Goal: Obtain resource: Download file/media

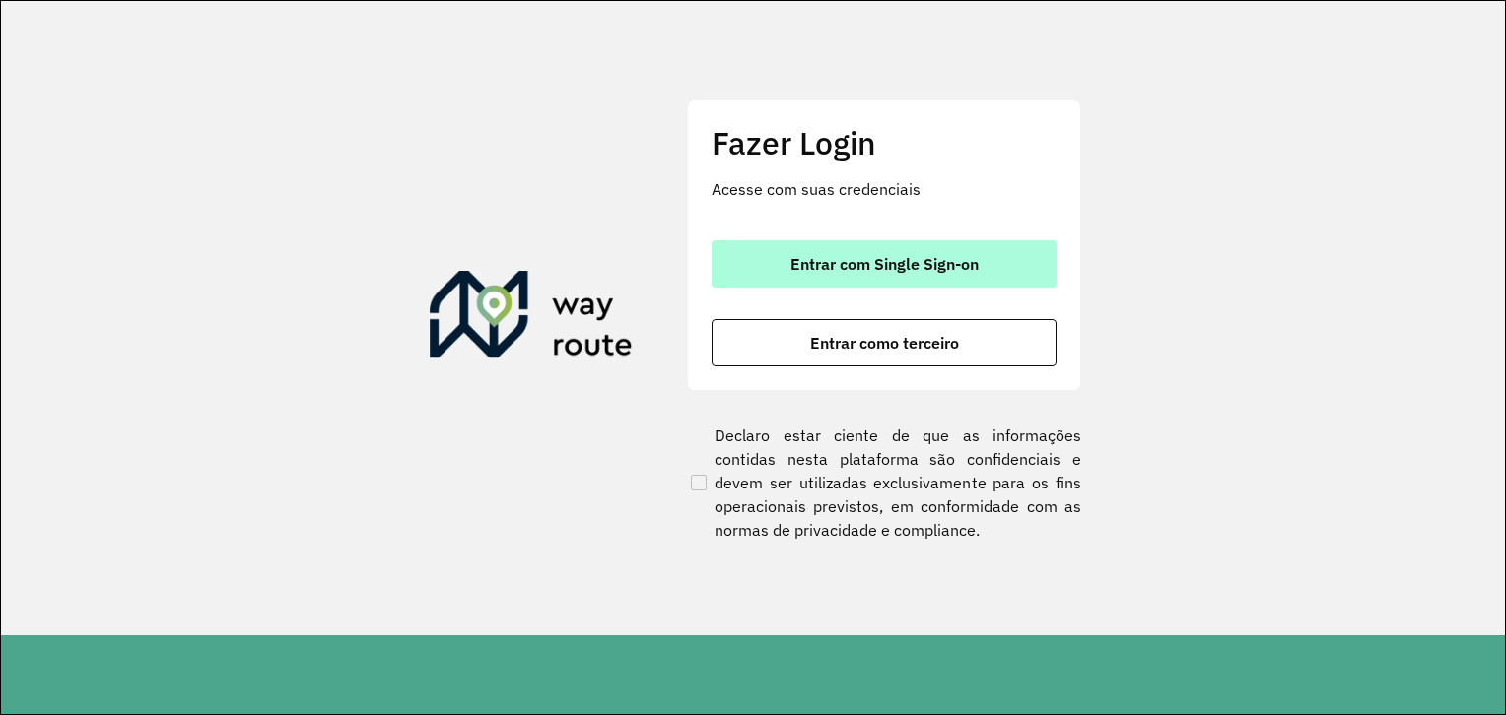
click at [922, 266] on span "Entrar com Single Sign-on" at bounding box center [884, 264] width 188 height 16
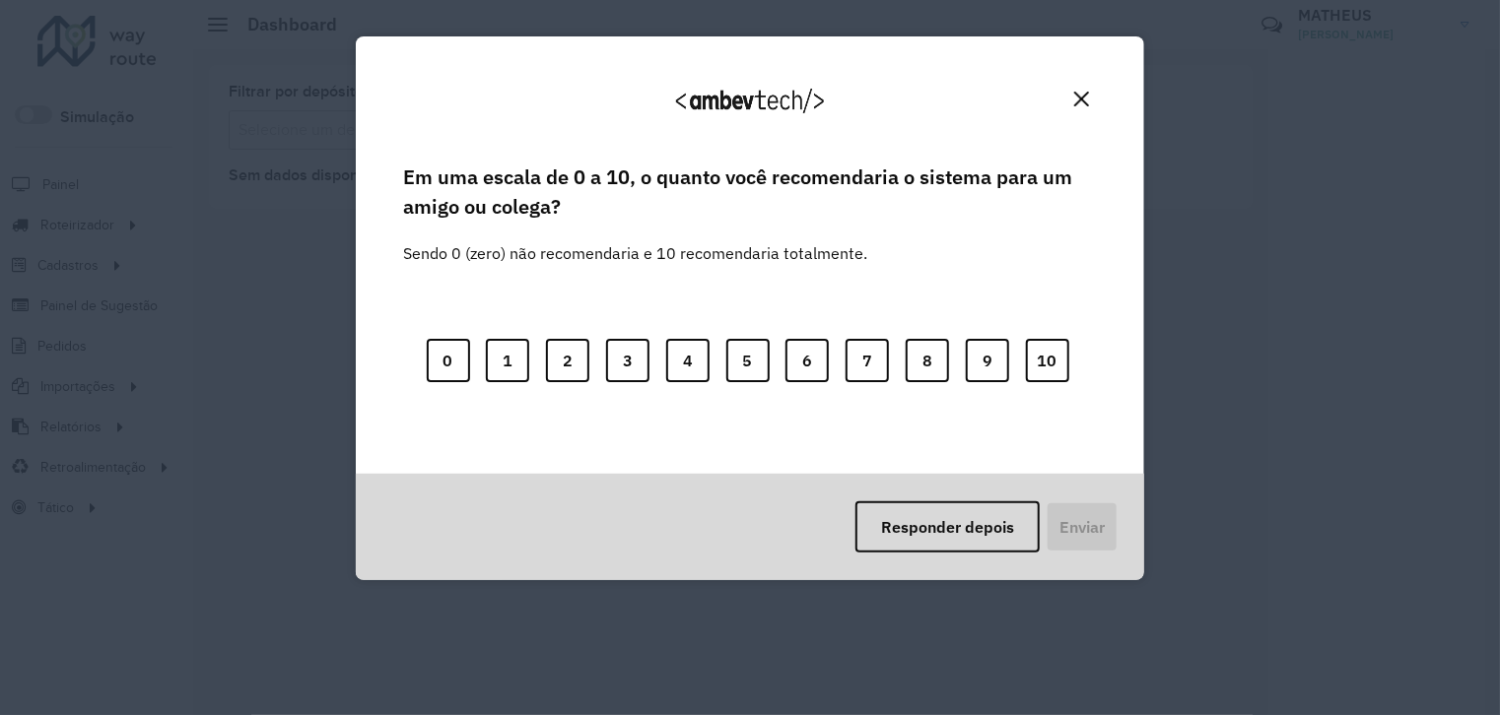
click at [1083, 99] on img "Close" at bounding box center [1081, 99] width 15 height 15
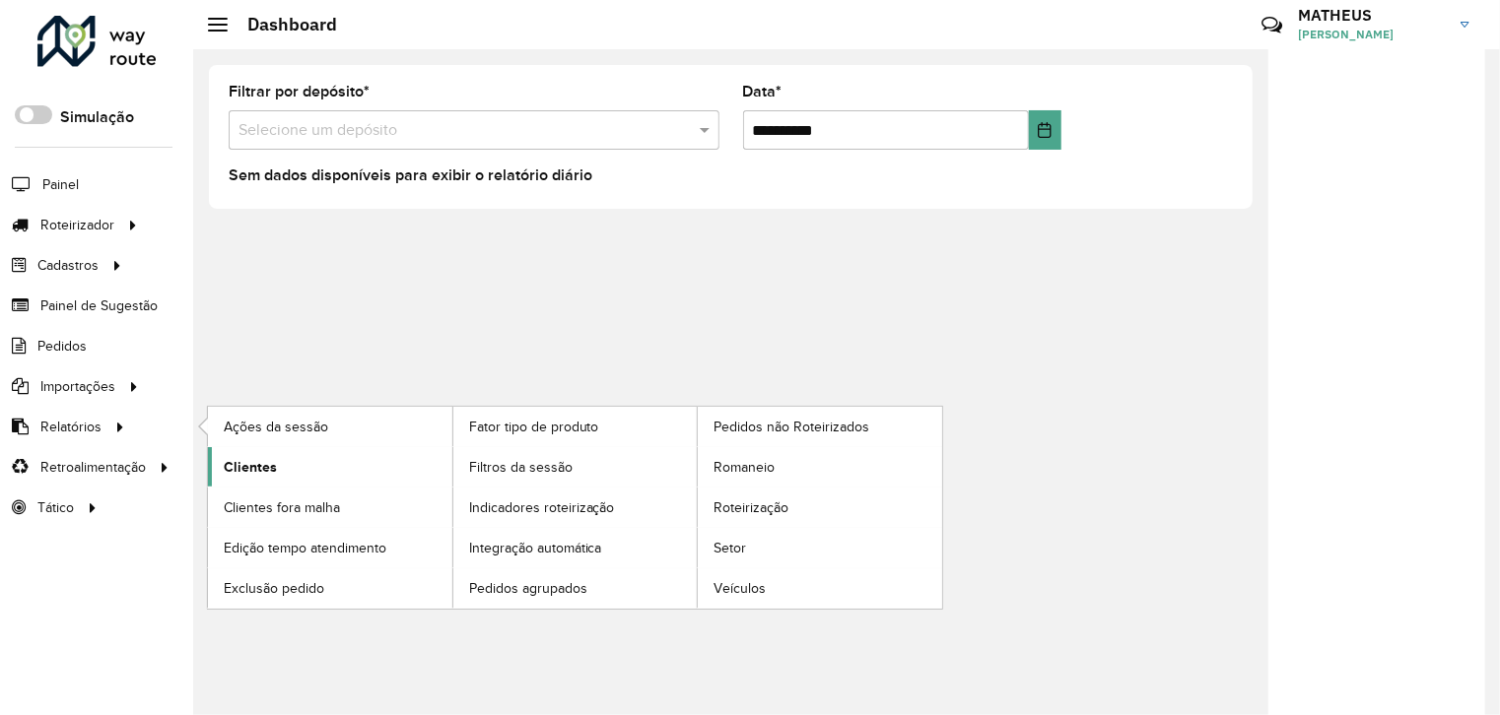
click at [241, 469] on span "Clientes" at bounding box center [250, 467] width 53 height 21
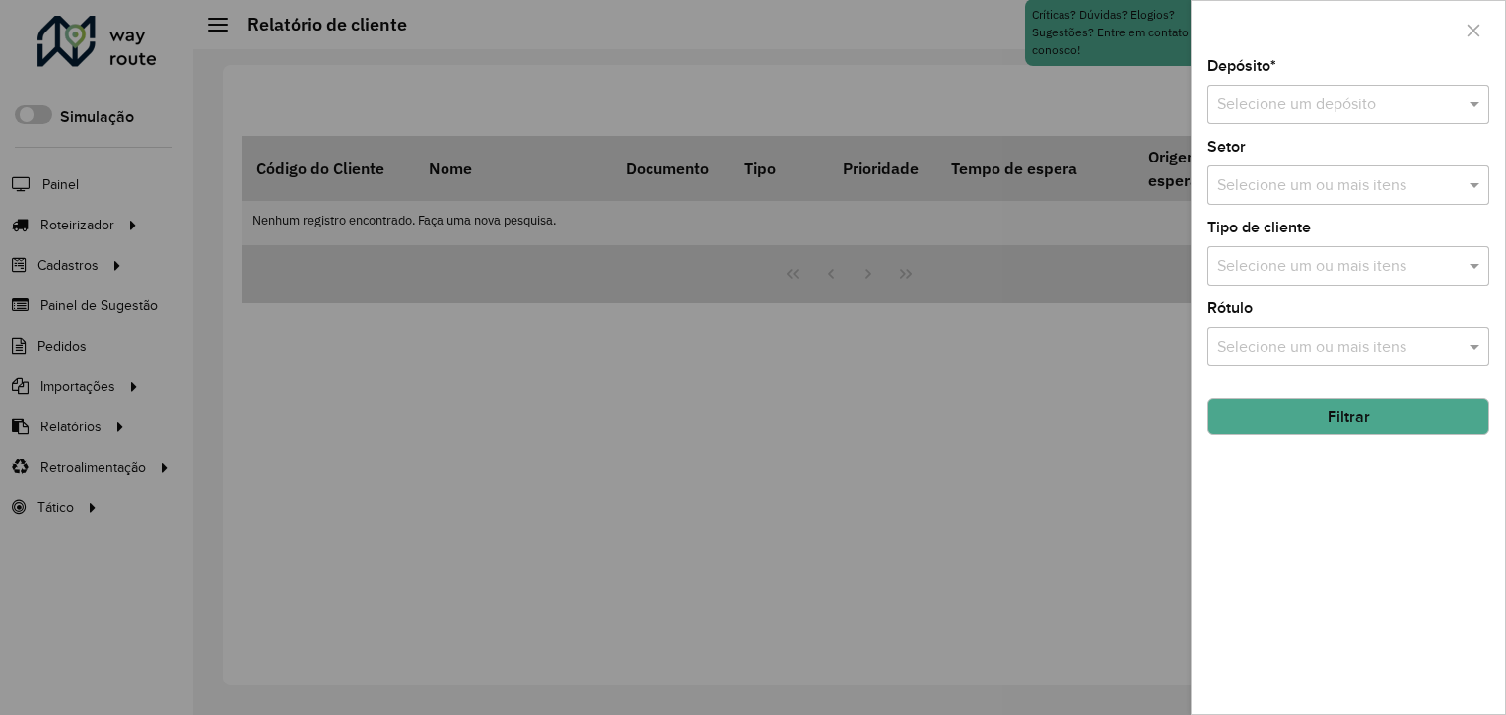
click at [1371, 110] on input "text" at bounding box center [1328, 106] width 223 height 24
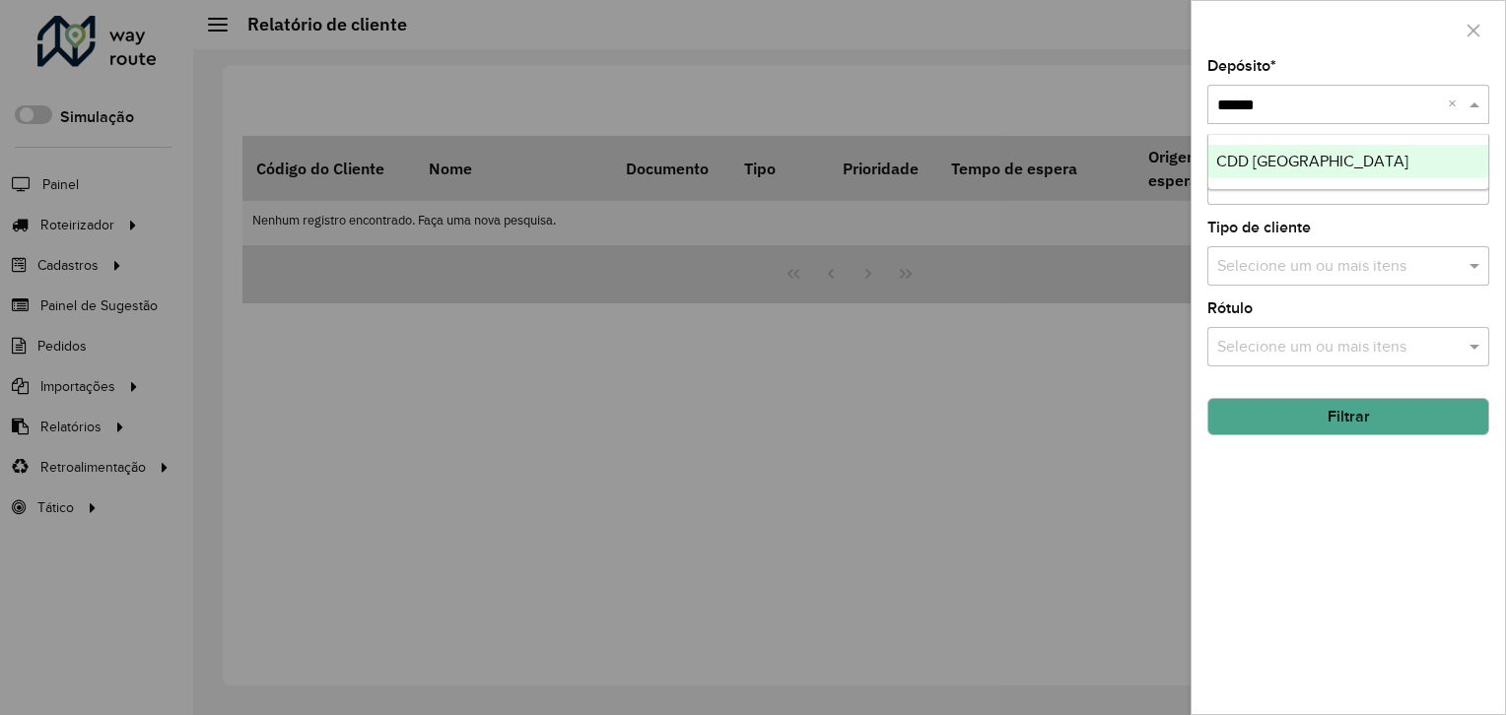
type input "*******"
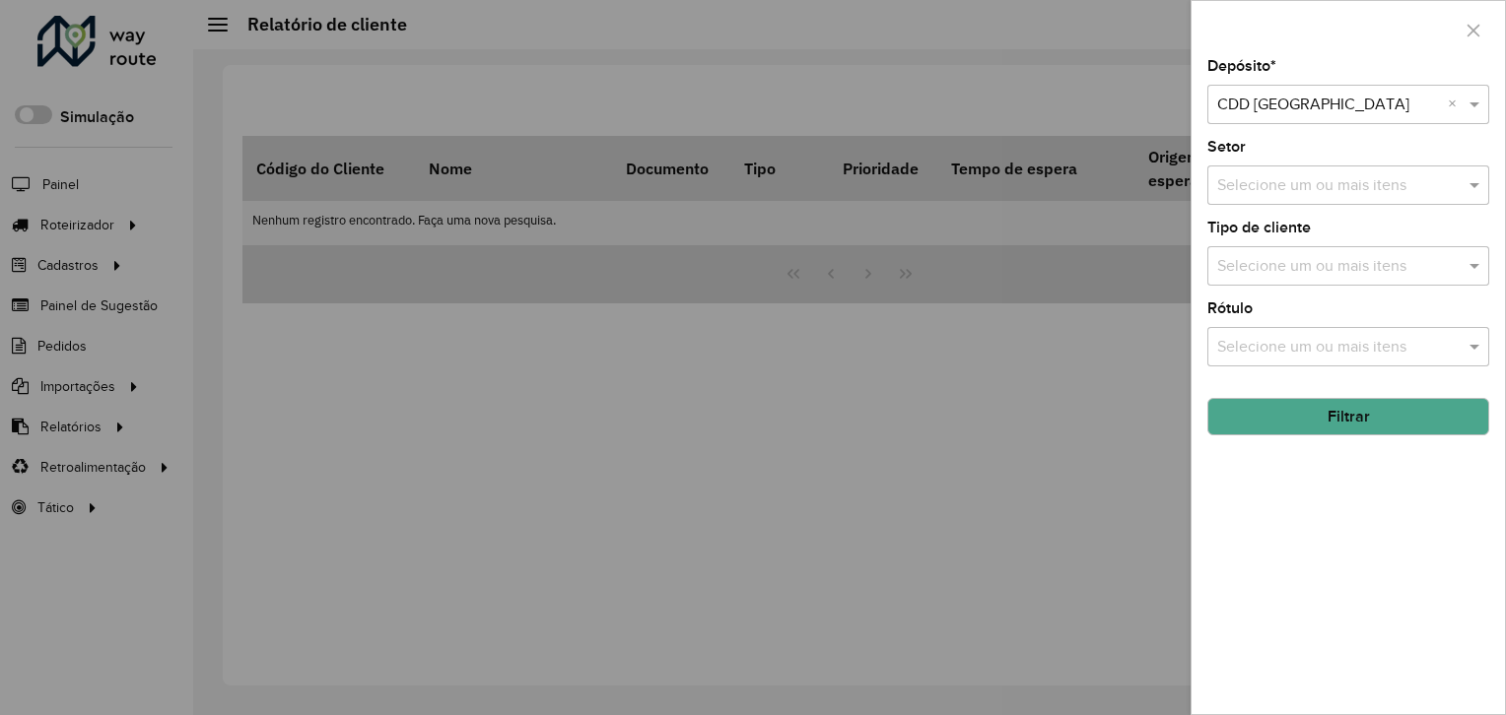
click at [1336, 402] on button "Filtrar" at bounding box center [1348, 416] width 282 height 37
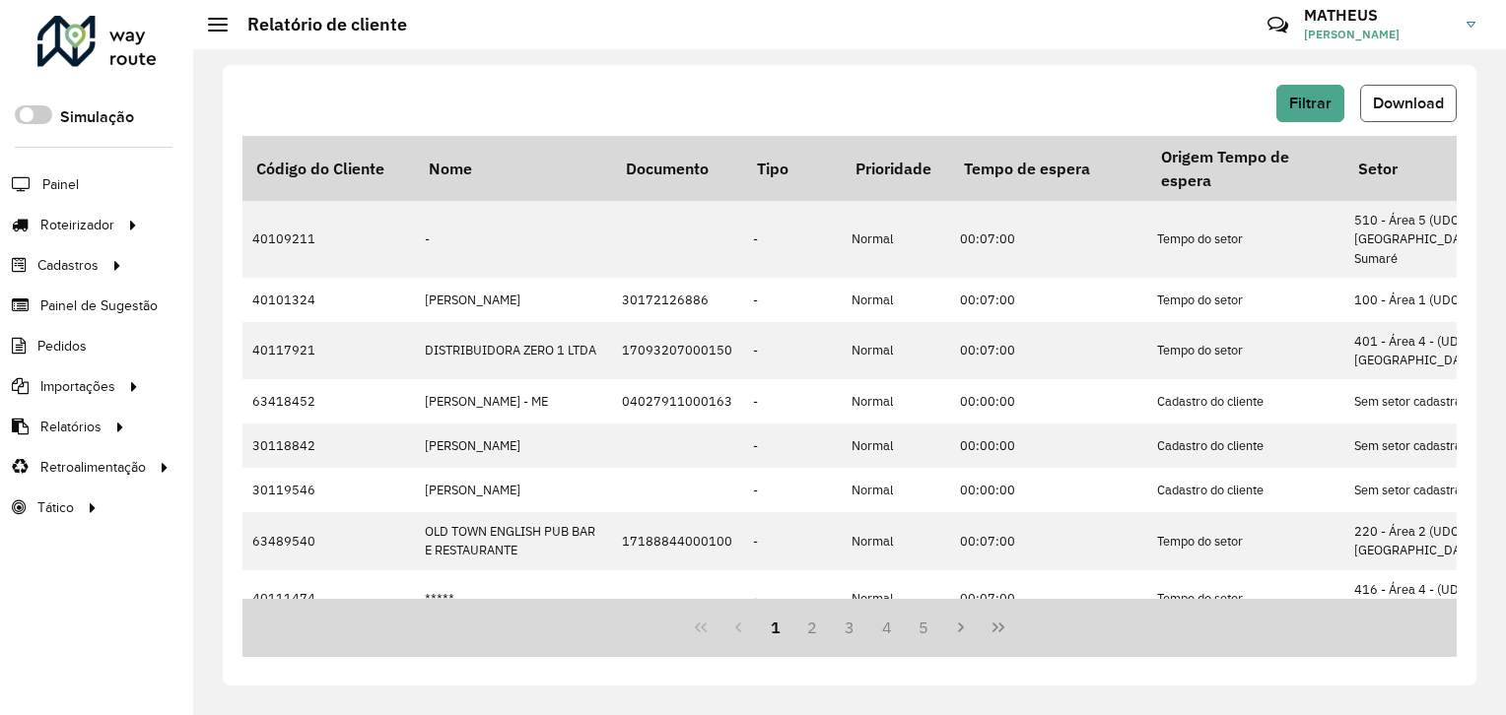
click at [1402, 105] on span "Download" at bounding box center [1408, 103] width 71 height 17
click at [1320, 94] on button "Filtrar" at bounding box center [1310, 103] width 68 height 37
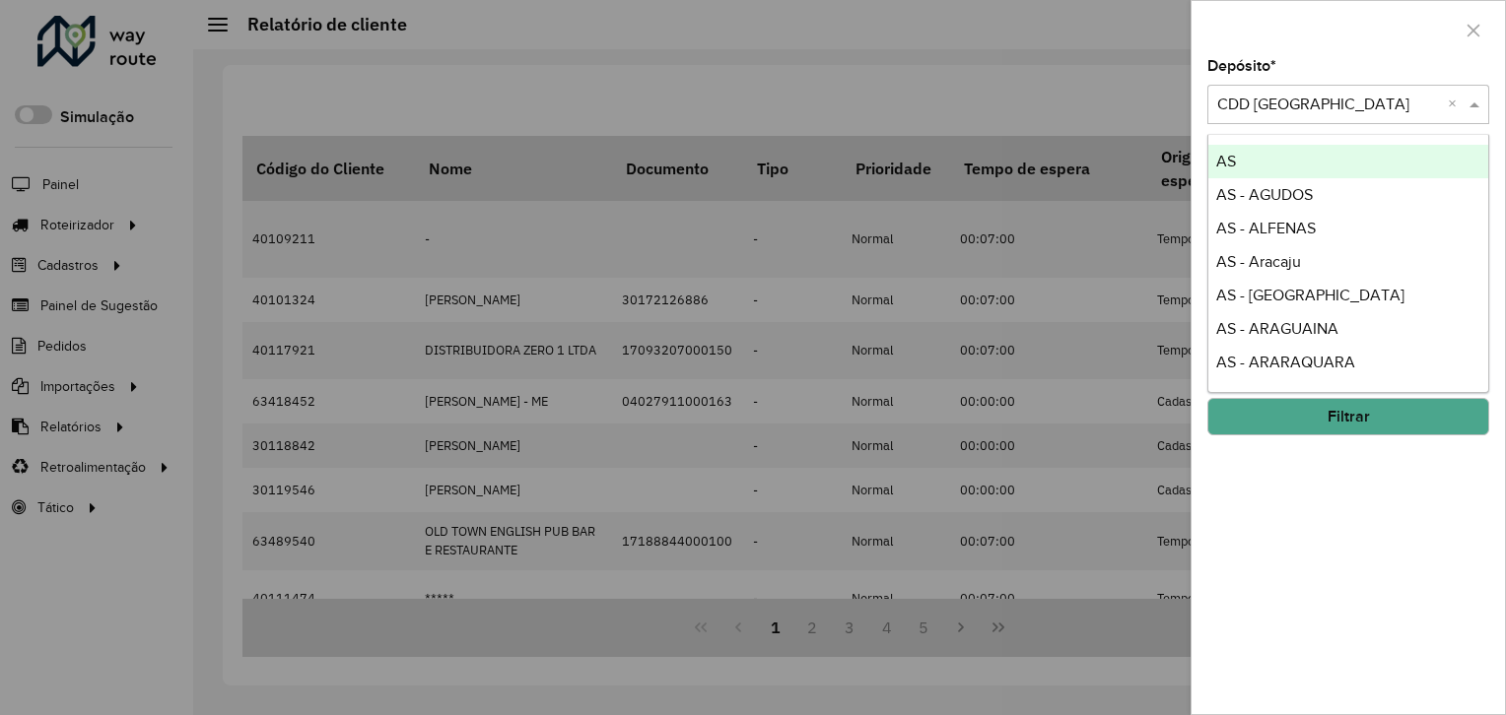
click at [1301, 101] on input "text" at bounding box center [1328, 106] width 223 height 24
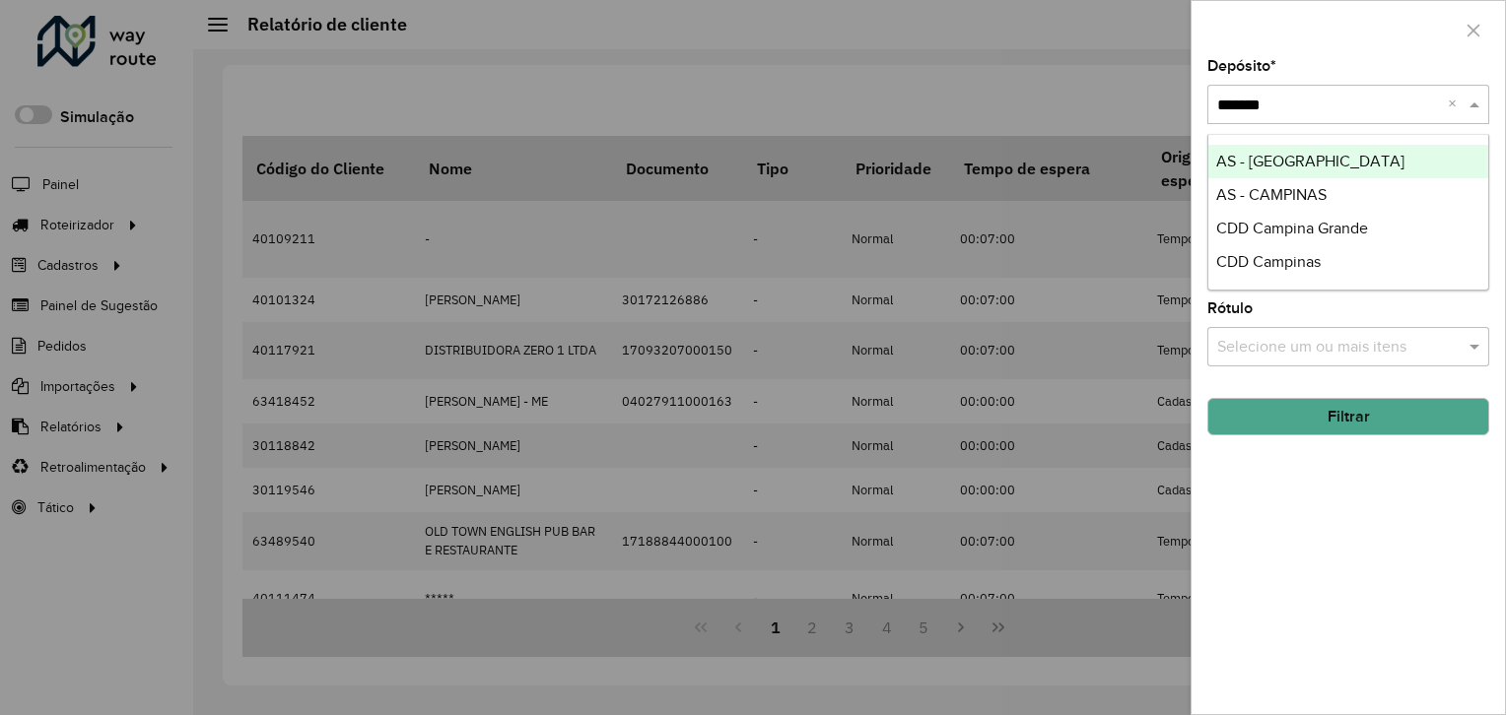
type input "********"
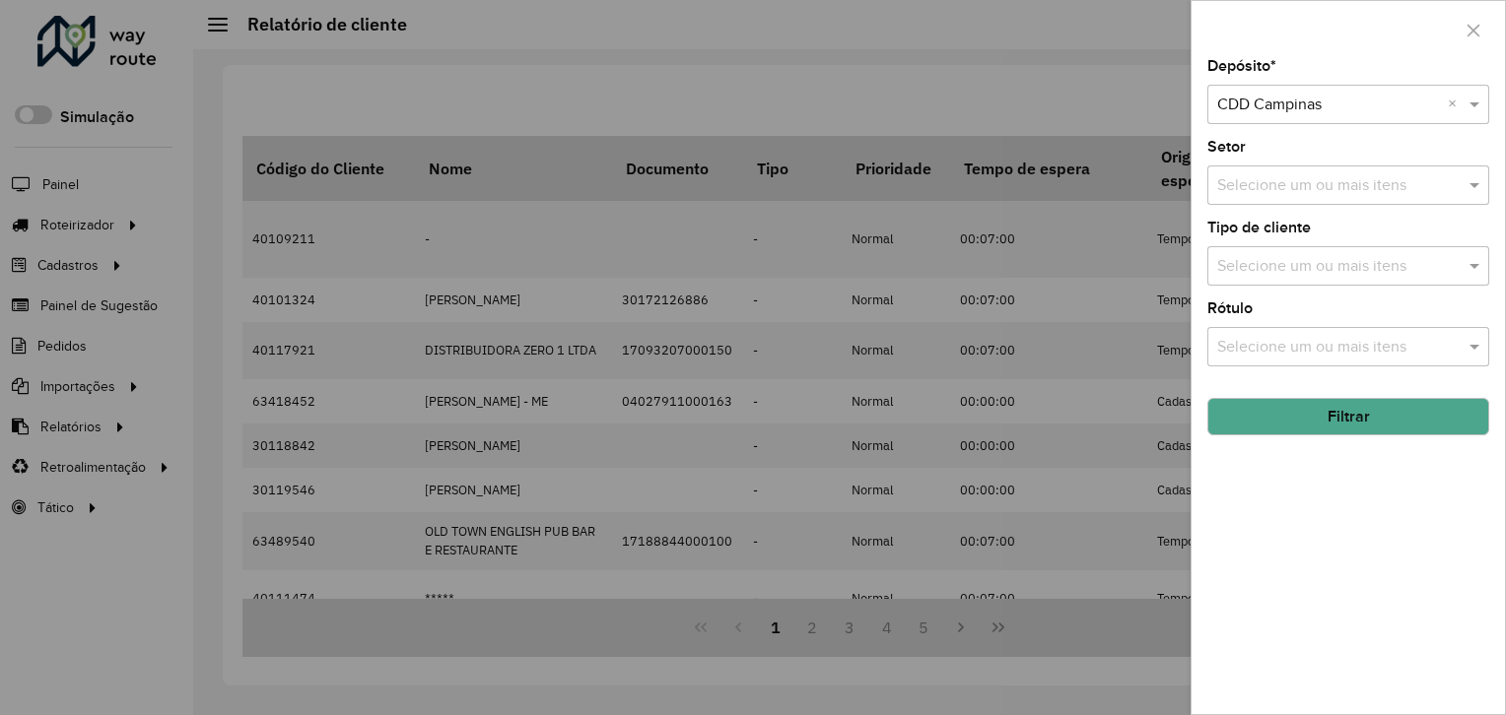
click at [1326, 420] on button "Filtrar" at bounding box center [1348, 416] width 282 height 37
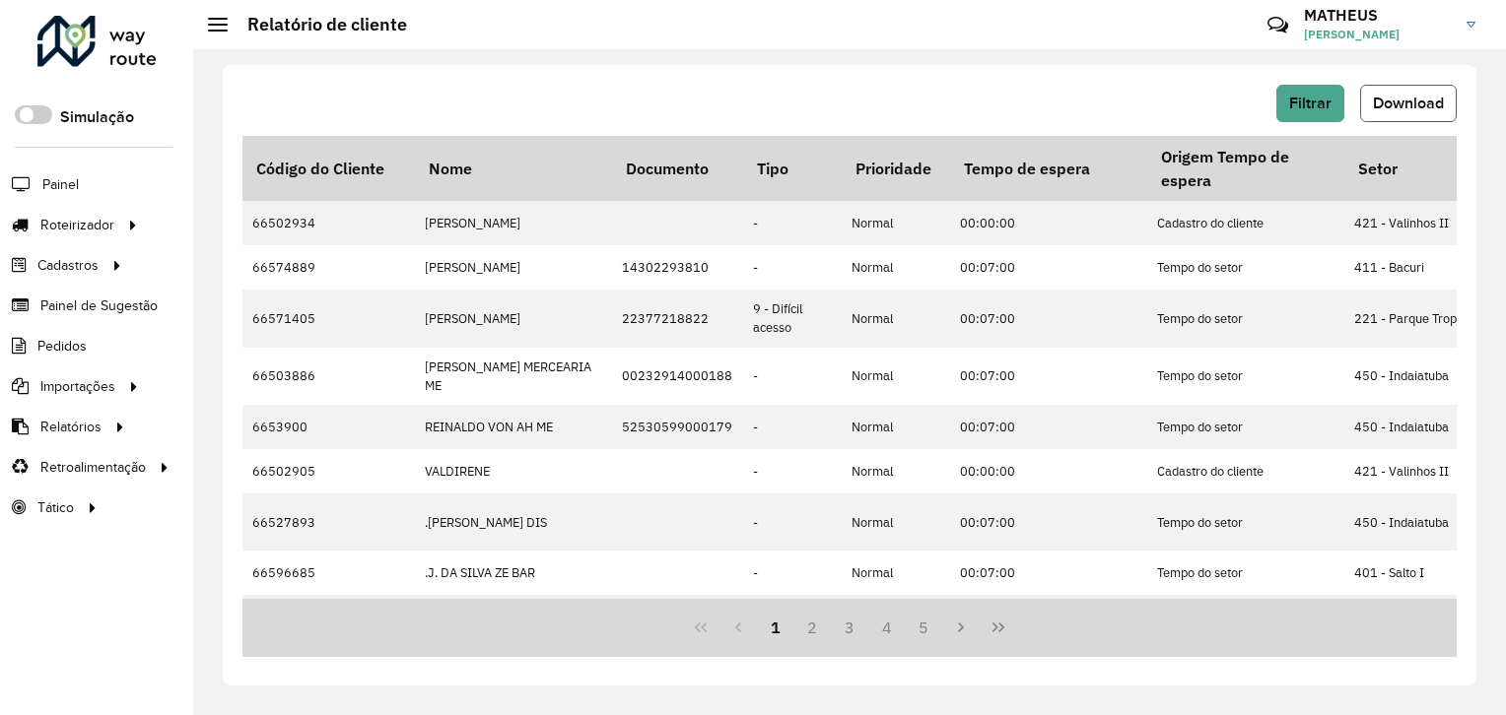
click at [1407, 105] on span "Download" at bounding box center [1408, 103] width 71 height 17
click at [1282, 88] on button "Filtrar" at bounding box center [1310, 103] width 68 height 37
click at [1300, 110] on button "Filtrar" at bounding box center [1310, 103] width 68 height 37
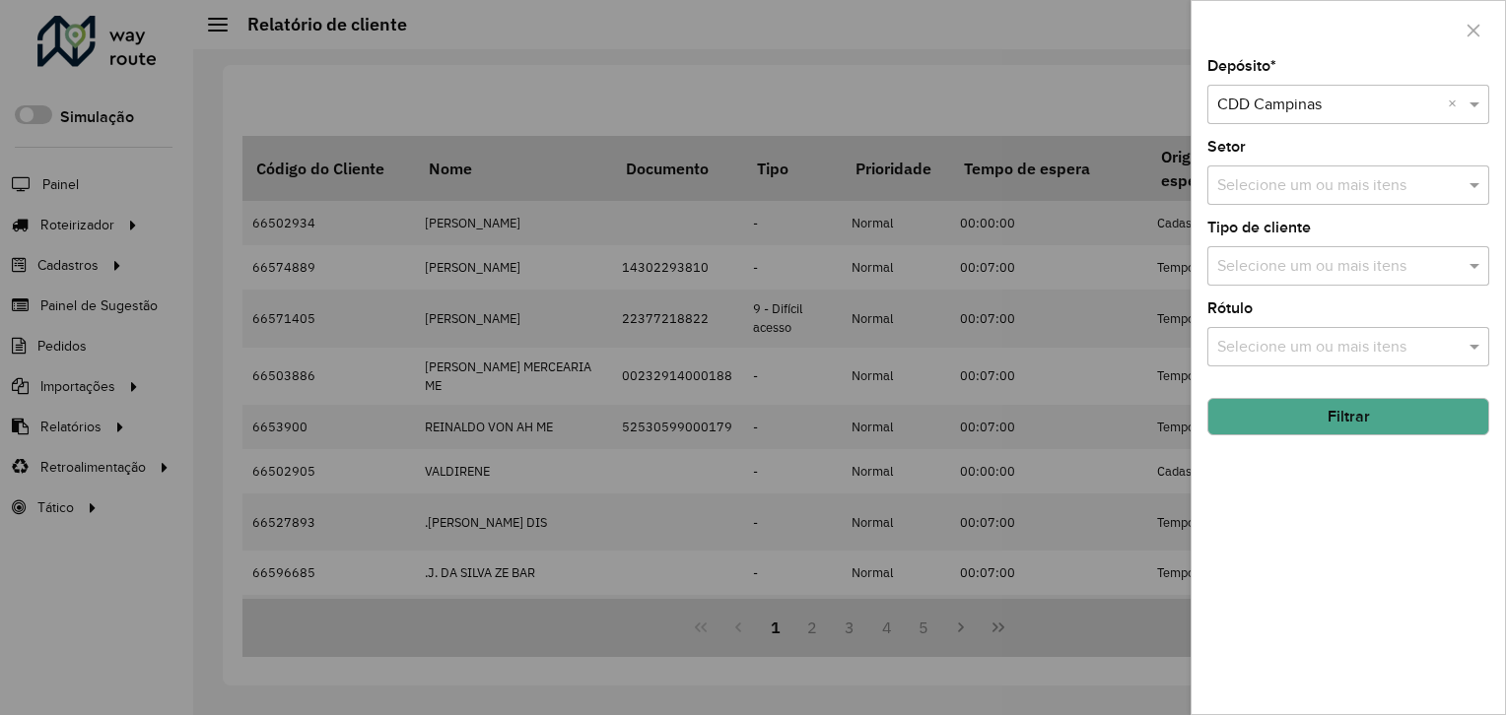
click at [1305, 106] on input "text" at bounding box center [1328, 106] width 223 height 24
type input "*****"
click at [1328, 408] on button "Filtrar" at bounding box center [1348, 416] width 282 height 37
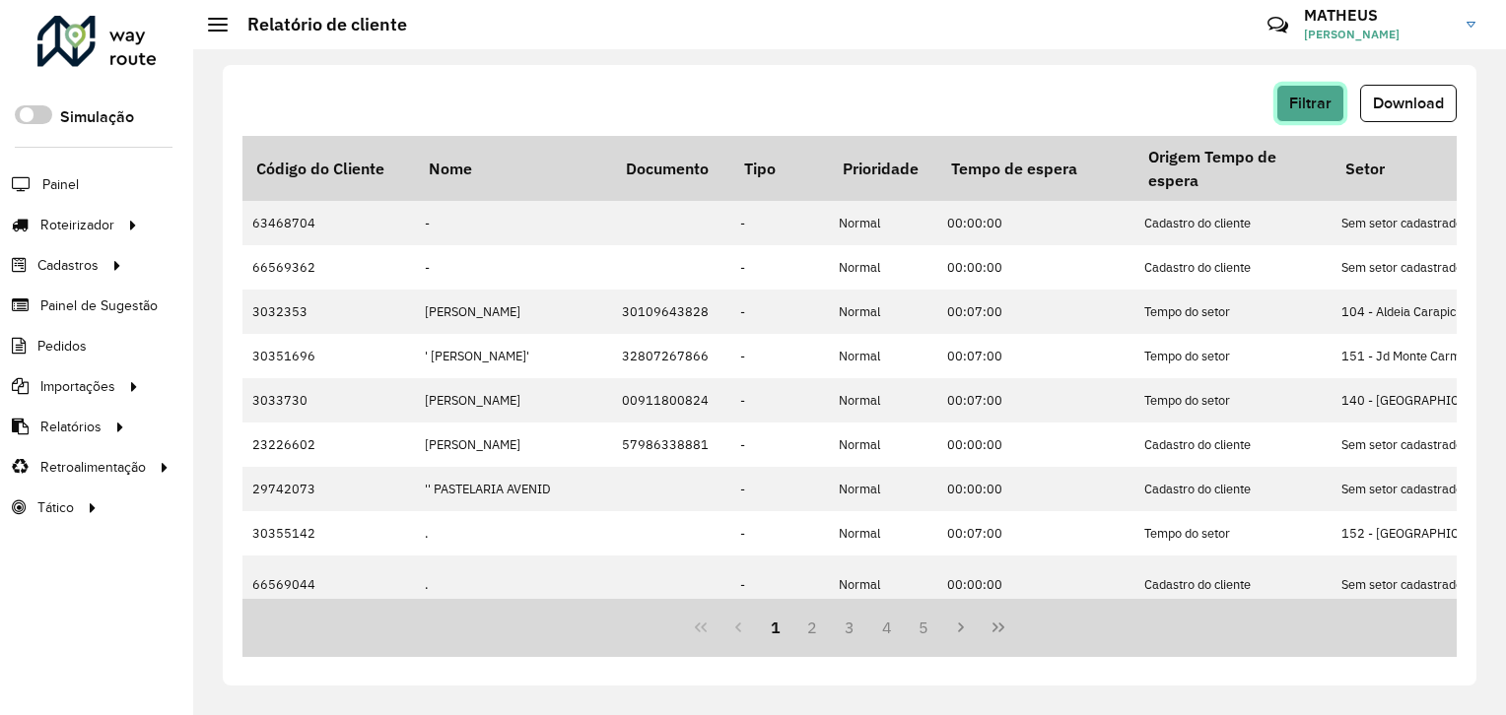
click at [1321, 100] on span "Filtrar" at bounding box center [1310, 103] width 42 height 17
click at [1401, 112] on button "Download" at bounding box center [1408, 103] width 97 height 37
click at [1335, 99] on button "Filtrar" at bounding box center [1310, 103] width 68 height 37
click at [1317, 106] on button "Filtrar" at bounding box center [1310, 103] width 68 height 37
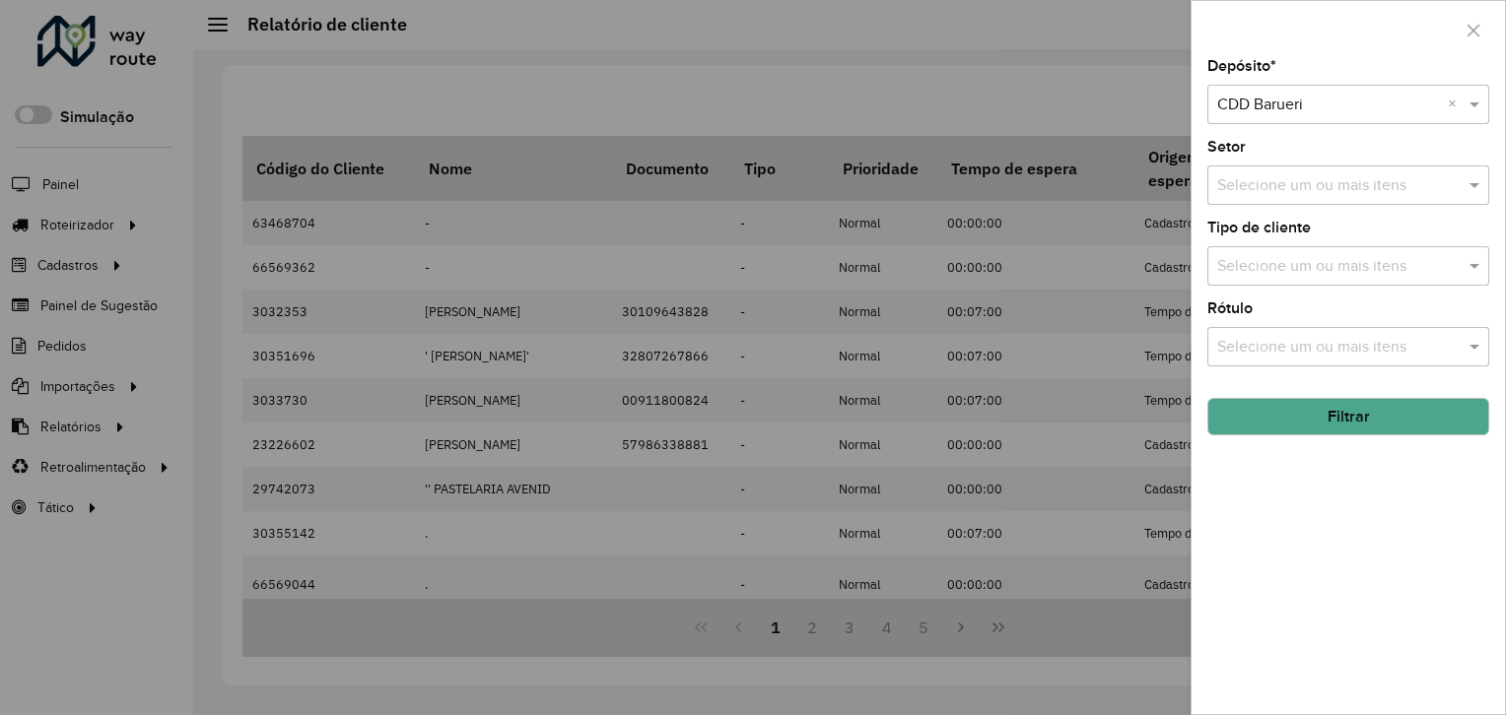
click at [1294, 96] on input "text" at bounding box center [1328, 106] width 223 height 24
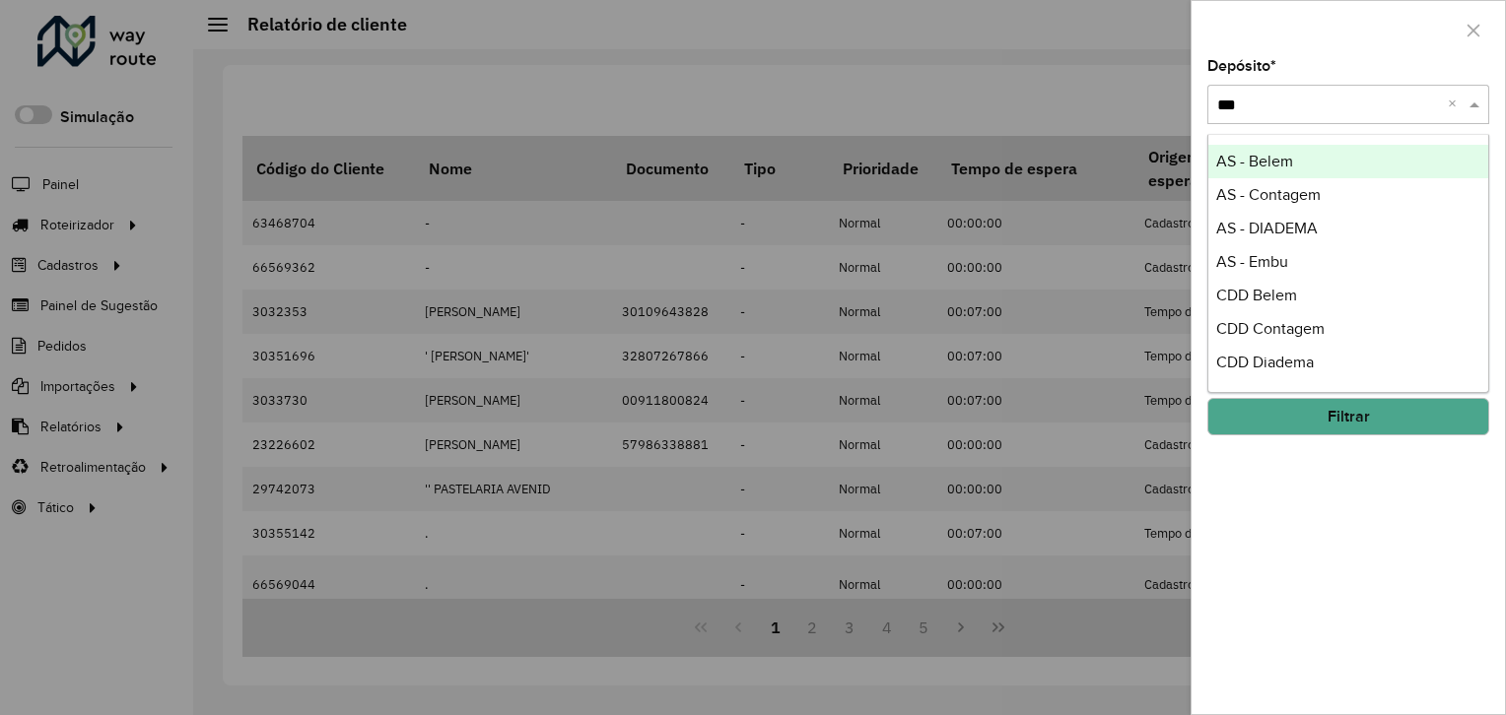
type input "****"
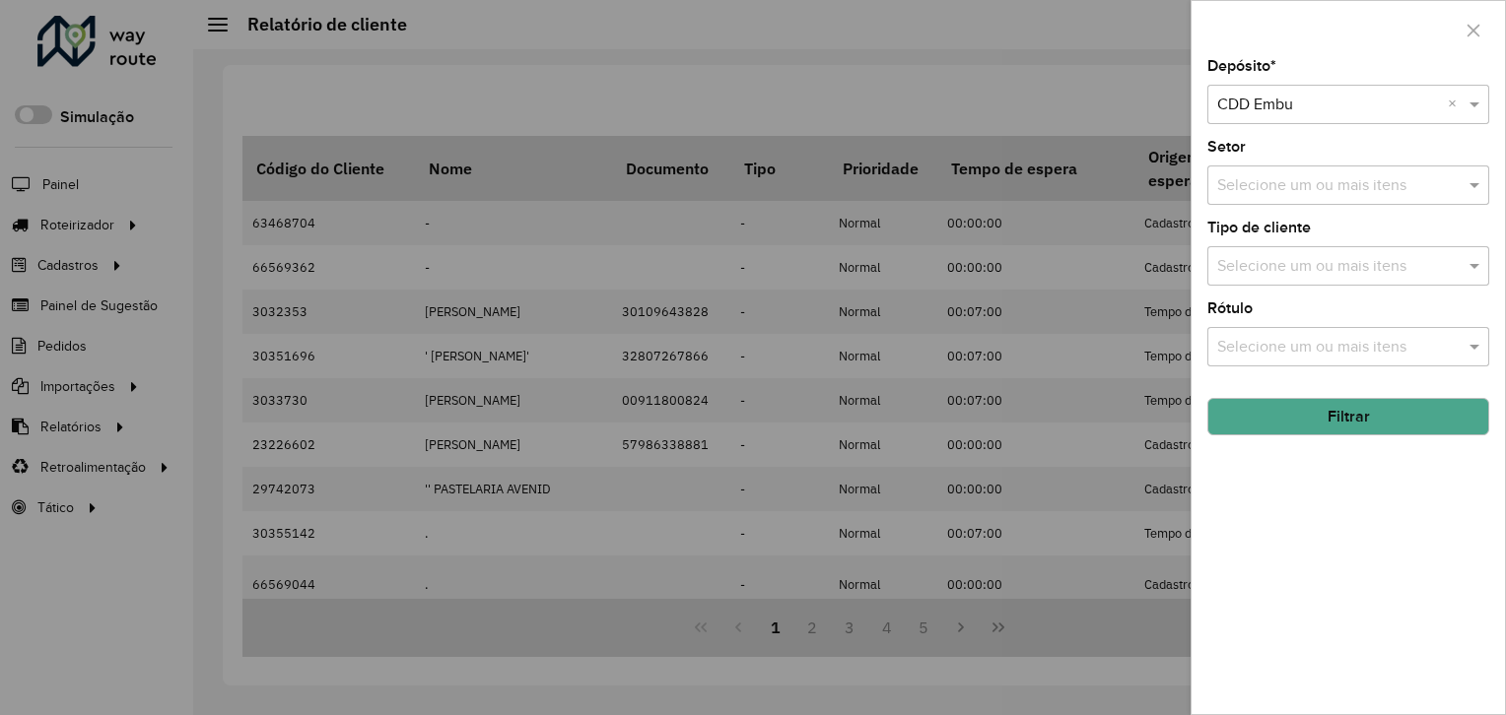
click at [1380, 410] on button "Filtrar" at bounding box center [1348, 416] width 282 height 37
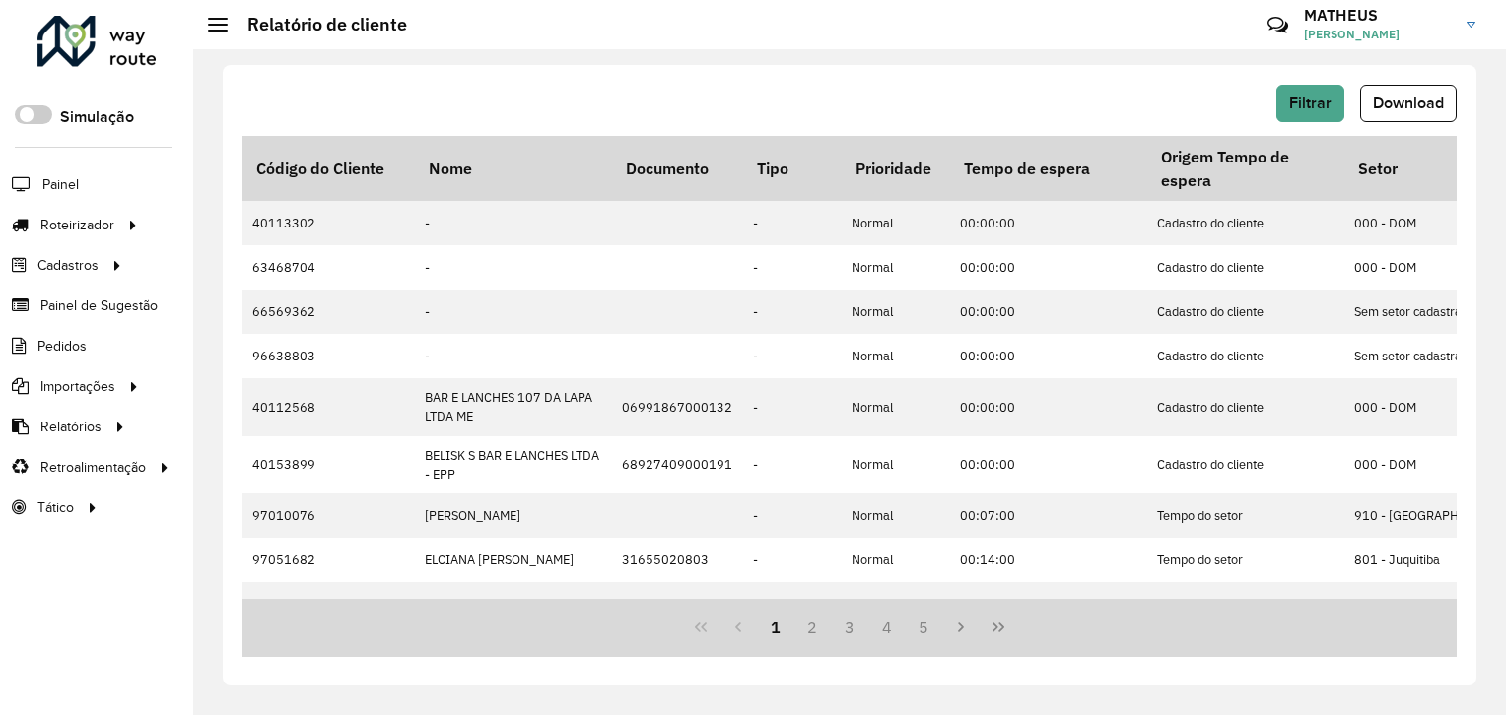
click at [1310, 83] on div "Filtrar Download Código do Cliente Nome Documento Tipo Prioridade Tempo de espe…" at bounding box center [850, 375] width 1254 height 621
click at [1315, 97] on span "Filtrar" at bounding box center [1310, 103] width 42 height 17
click at [1373, 105] on span "Download" at bounding box center [1408, 103] width 71 height 17
click at [1326, 118] on button "Filtrar" at bounding box center [1310, 103] width 68 height 37
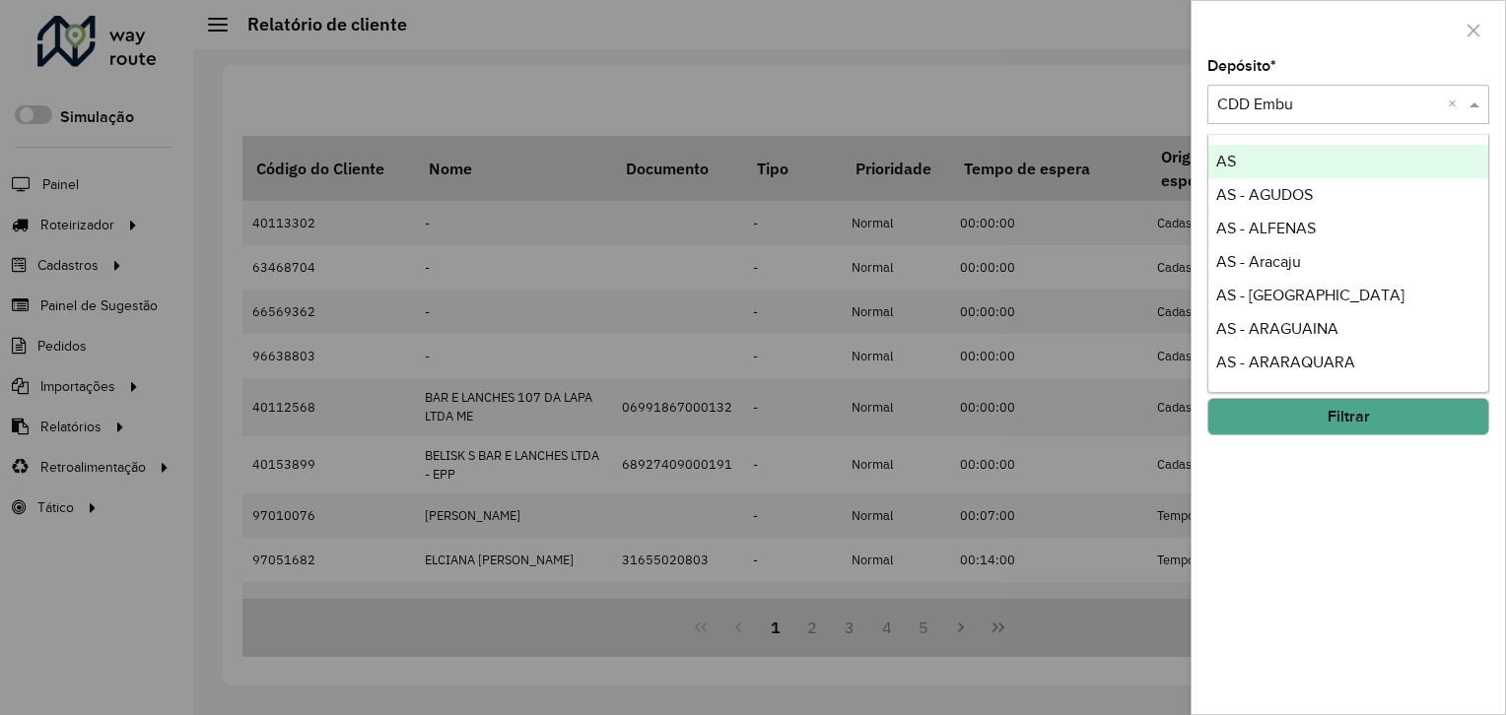
click at [1356, 99] on input "text" at bounding box center [1328, 106] width 223 height 24
type input "****"
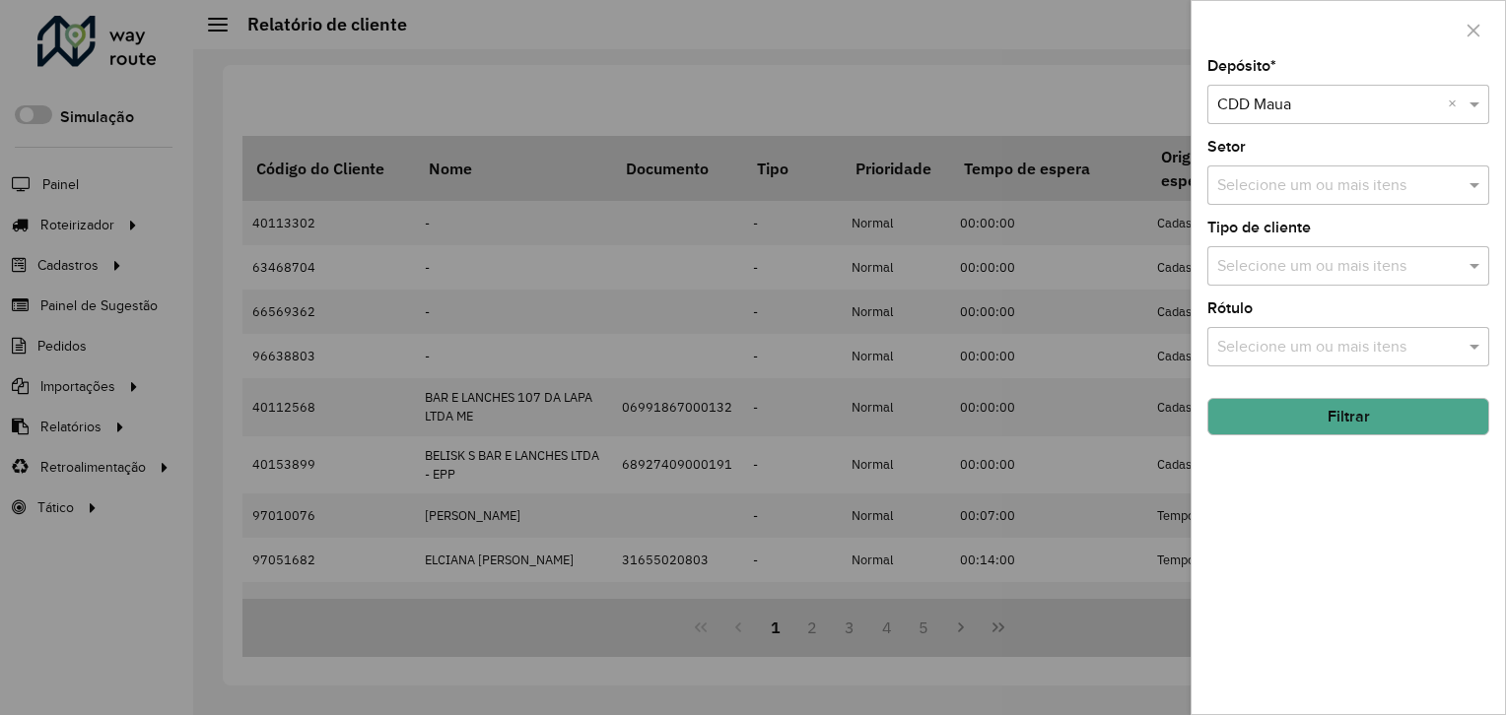
click at [1376, 412] on button "Filtrar" at bounding box center [1348, 416] width 282 height 37
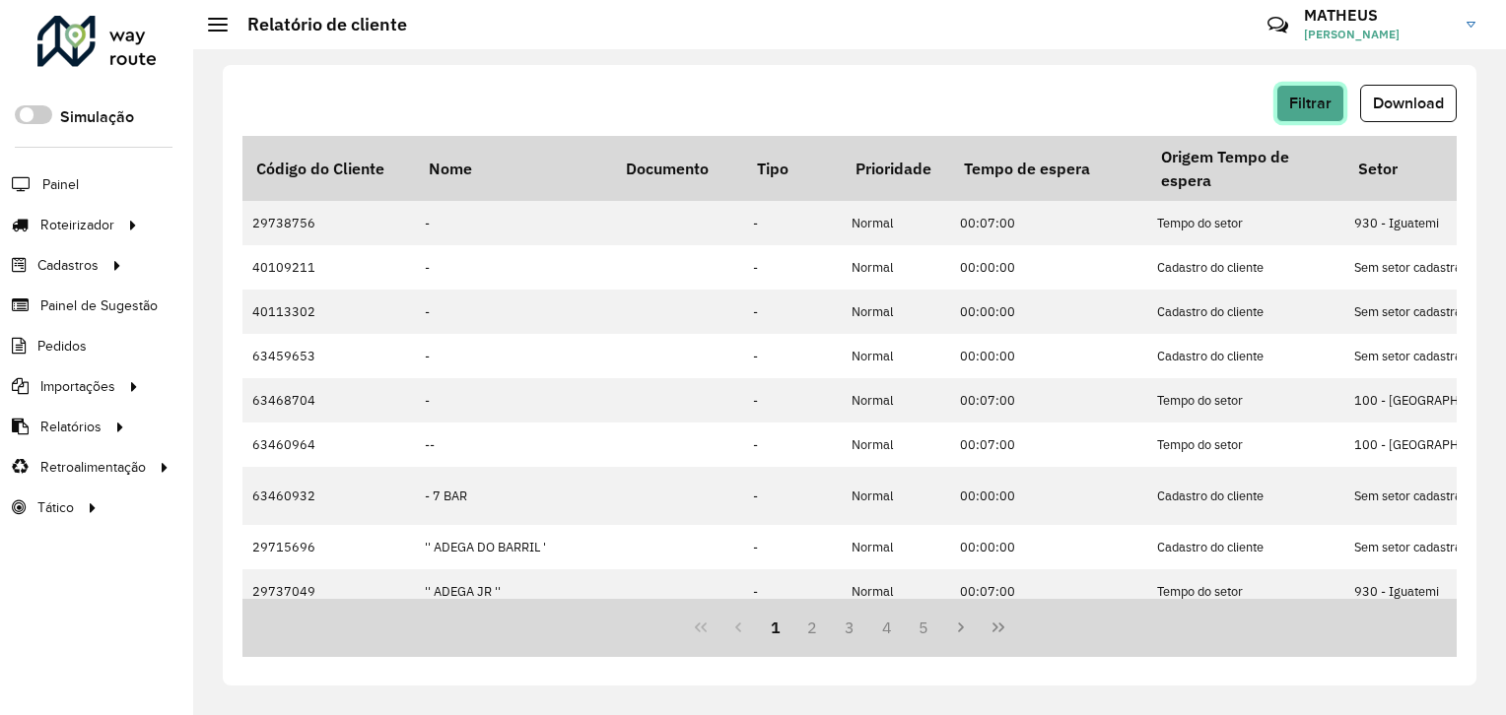
click at [1288, 95] on button "Filtrar" at bounding box center [1310, 103] width 68 height 37
click at [1418, 108] on span "Download" at bounding box center [1408, 103] width 71 height 17
click at [1298, 103] on span "Filtrar" at bounding box center [1310, 103] width 42 height 17
click at [1314, 114] on button "Filtrar" at bounding box center [1310, 103] width 68 height 37
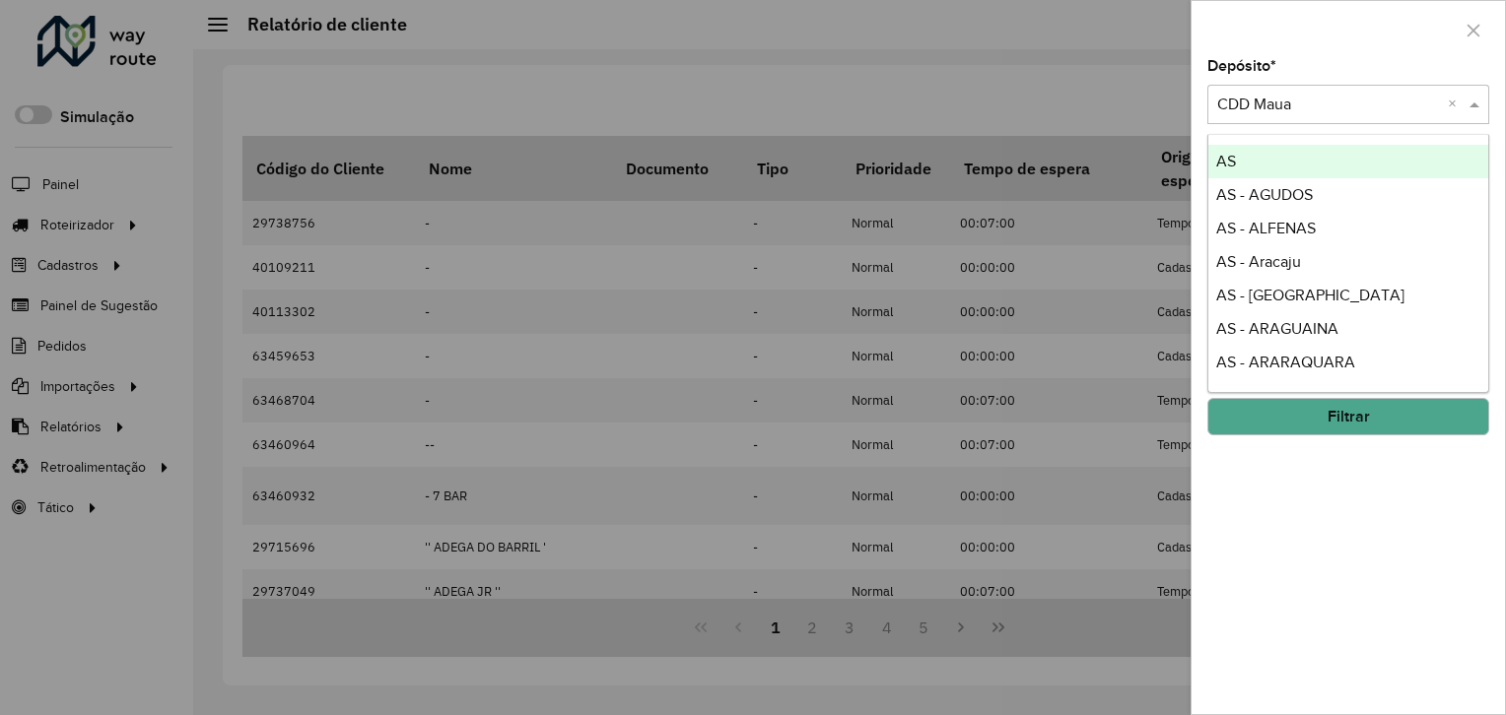
click at [1290, 101] on input "text" at bounding box center [1328, 106] width 223 height 24
type input "*****"
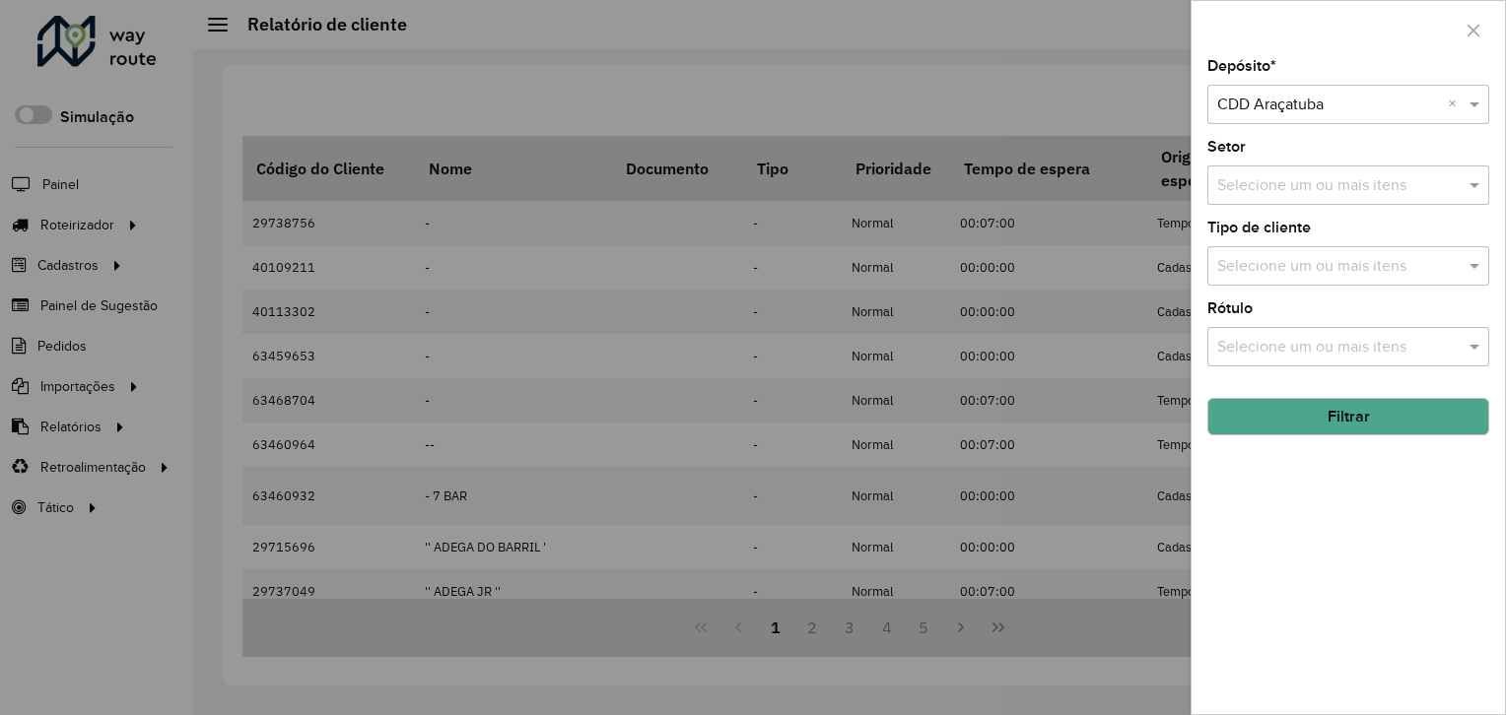
click at [1340, 410] on button "Filtrar" at bounding box center [1348, 416] width 282 height 37
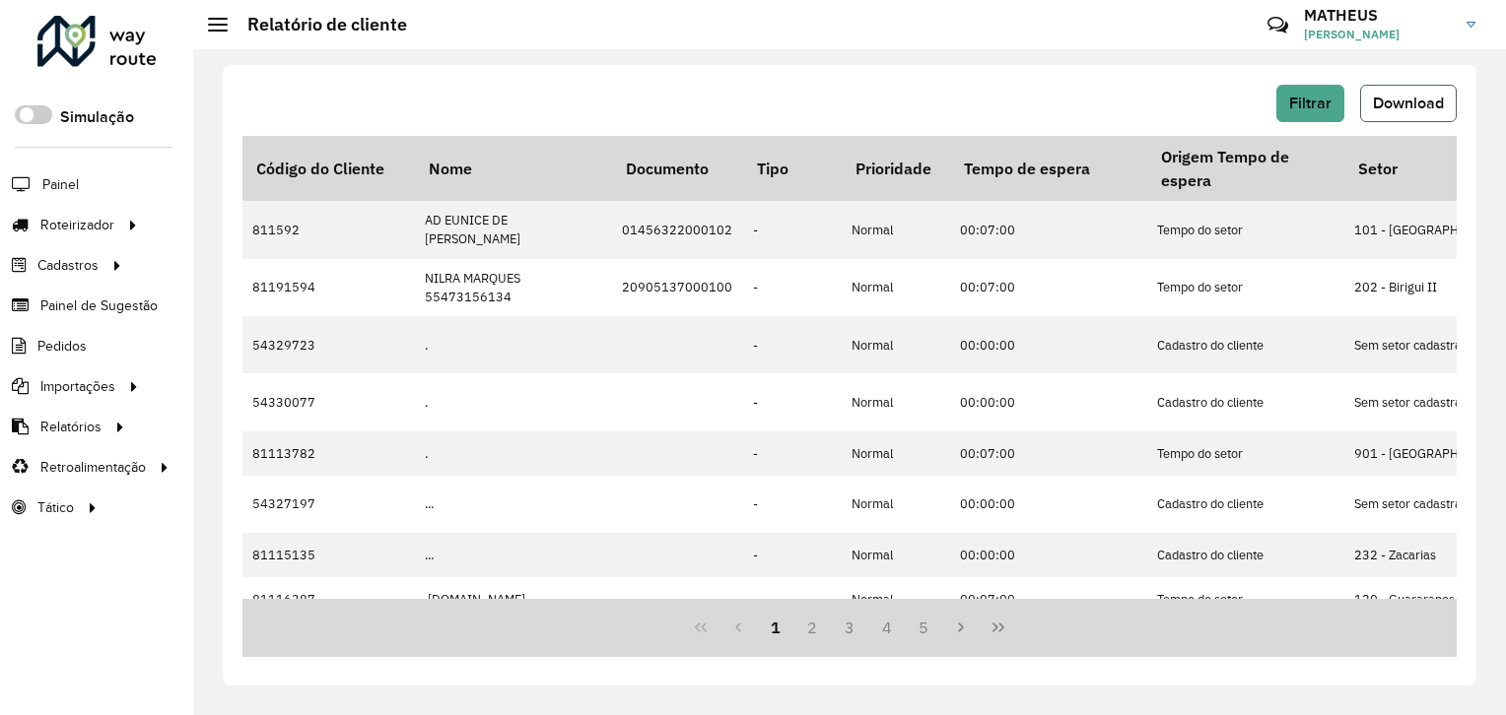
click at [1384, 102] on span "Download" at bounding box center [1408, 103] width 71 height 17
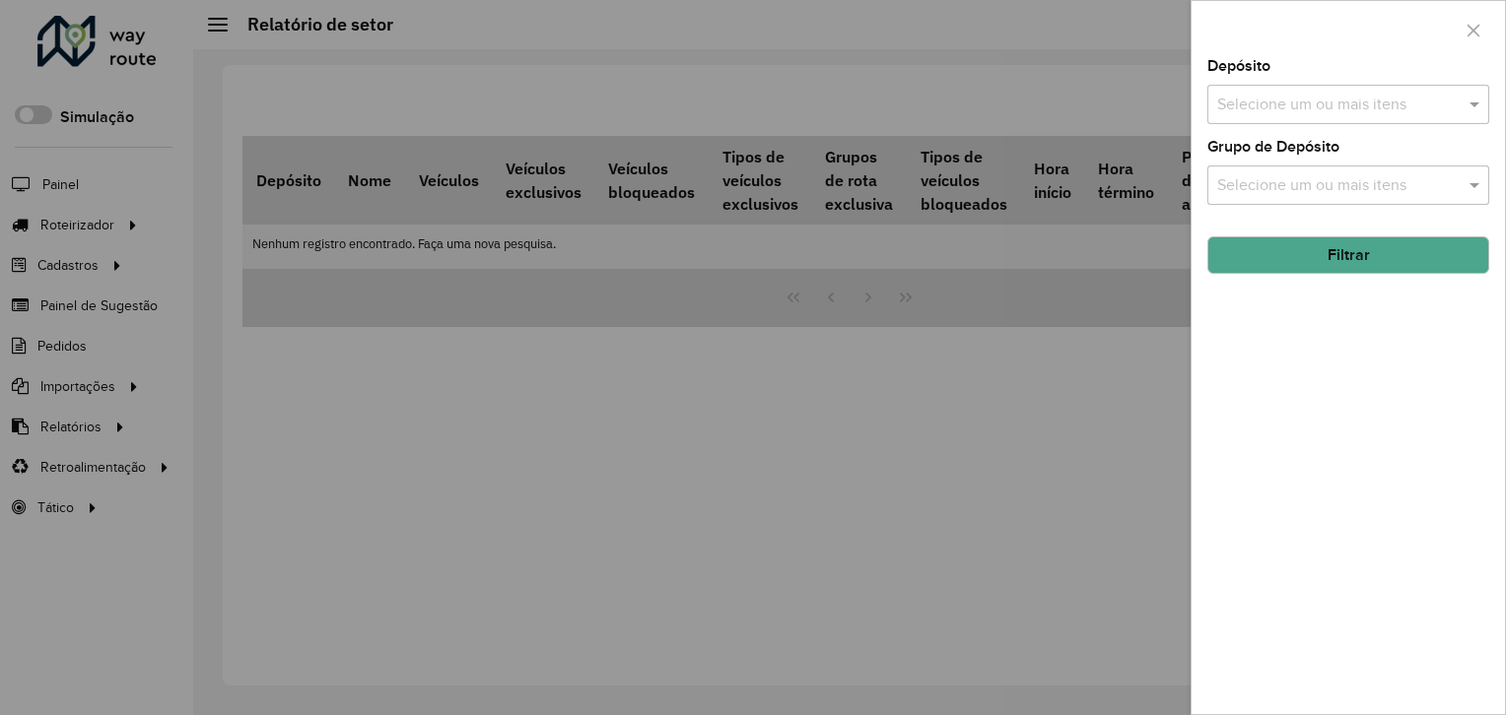
click at [324, 378] on div at bounding box center [753, 357] width 1506 height 715
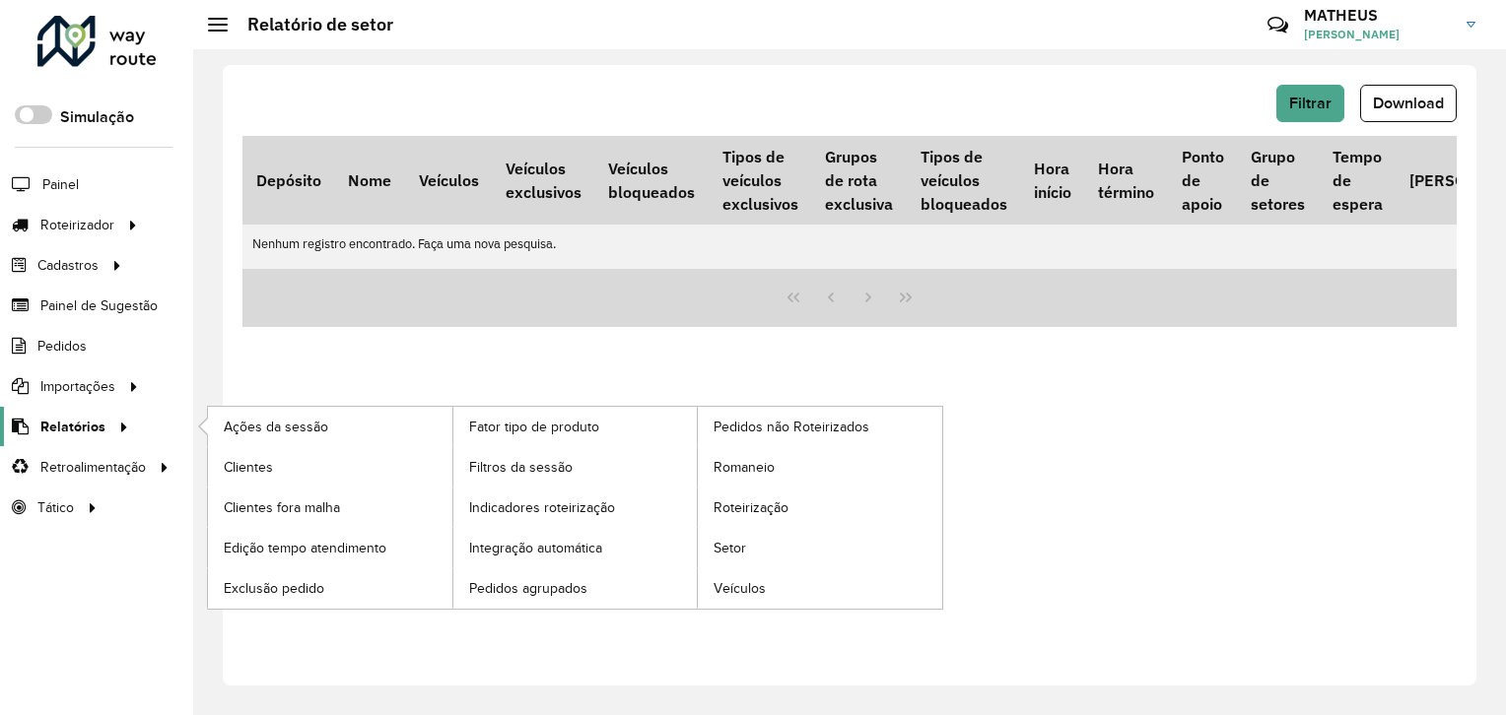
click at [118, 411] on icon at bounding box center [120, 426] width 17 height 30
click at [737, 552] on body "Aguarde... Pop-up bloqueado! Seu navegador bloqueou automáticamente a abertura …" at bounding box center [753, 357] width 1506 height 715
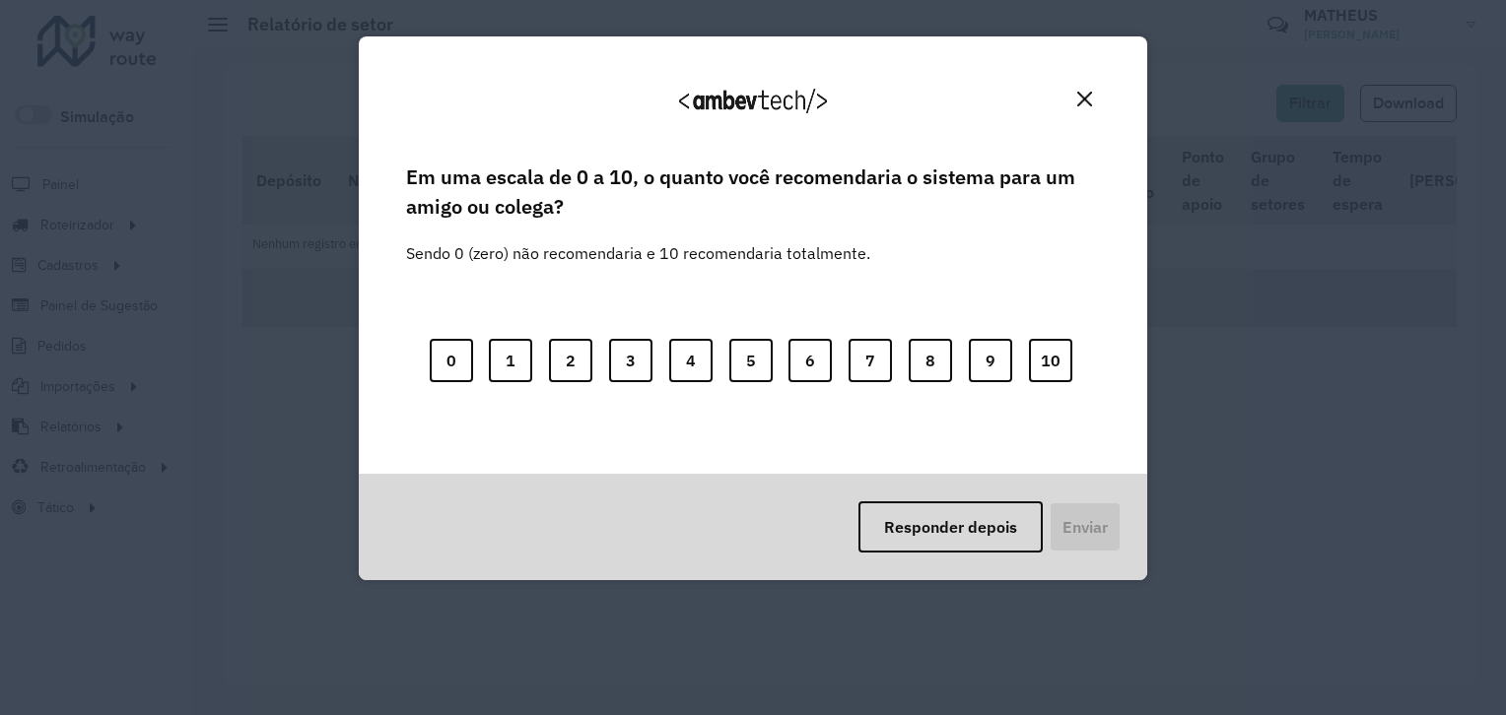
click at [1092, 104] on button "Close" at bounding box center [1084, 99] width 31 height 31
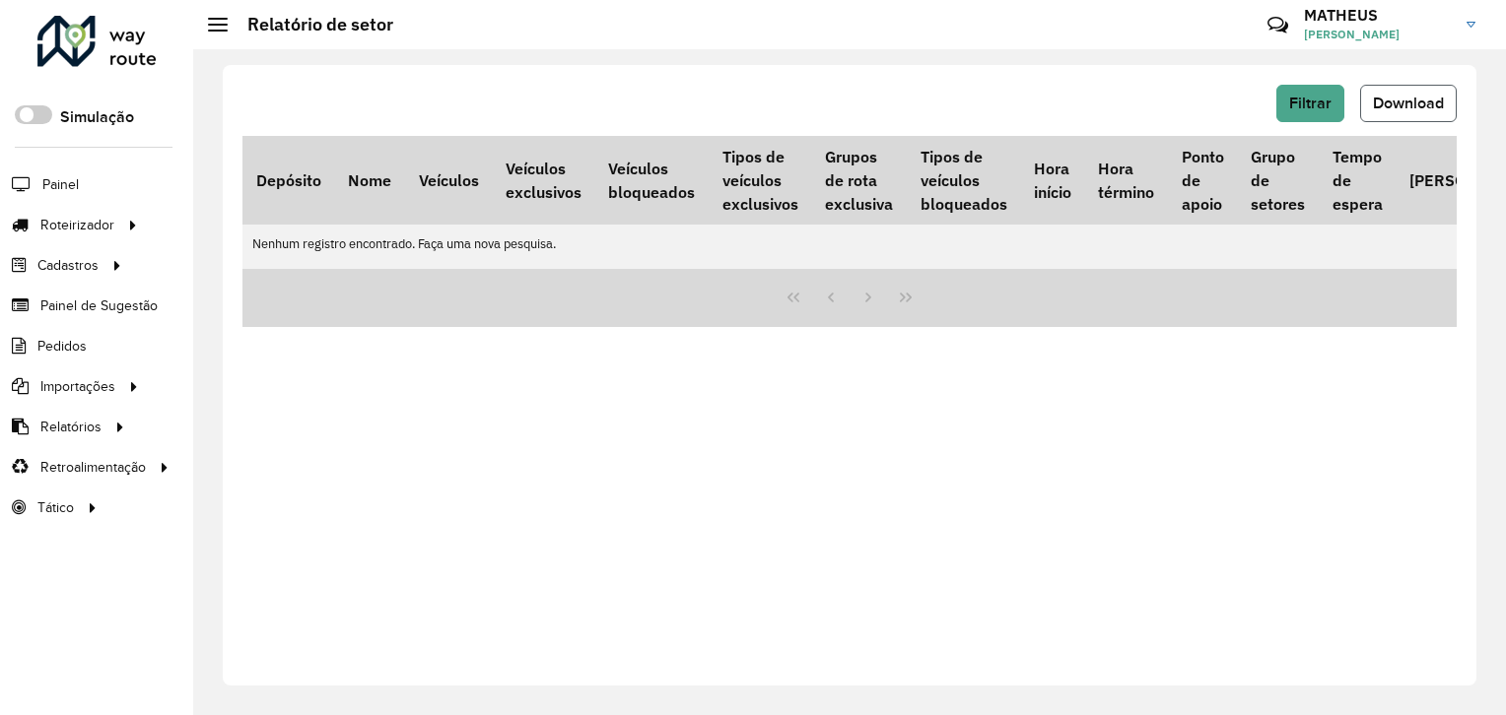
click at [1406, 110] on button "Download" at bounding box center [1408, 103] width 97 height 37
click at [1420, 114] on button "Download" at bounding box center [1408, 103] width 97 height 37
click at [917, 69] on div "Filtrar Download Depósito Nome Veículos Veículos exclusivos Veículos bloqueados…" at bounding box center [850, 375] width 1254 height 621
click at [1402, 97] on span "Download" at bounding box center [1408, 103] width 71 height 17
click at [1309, 92] on button "Filtrar" at bounding box center [1310, 103] width 68 height 37
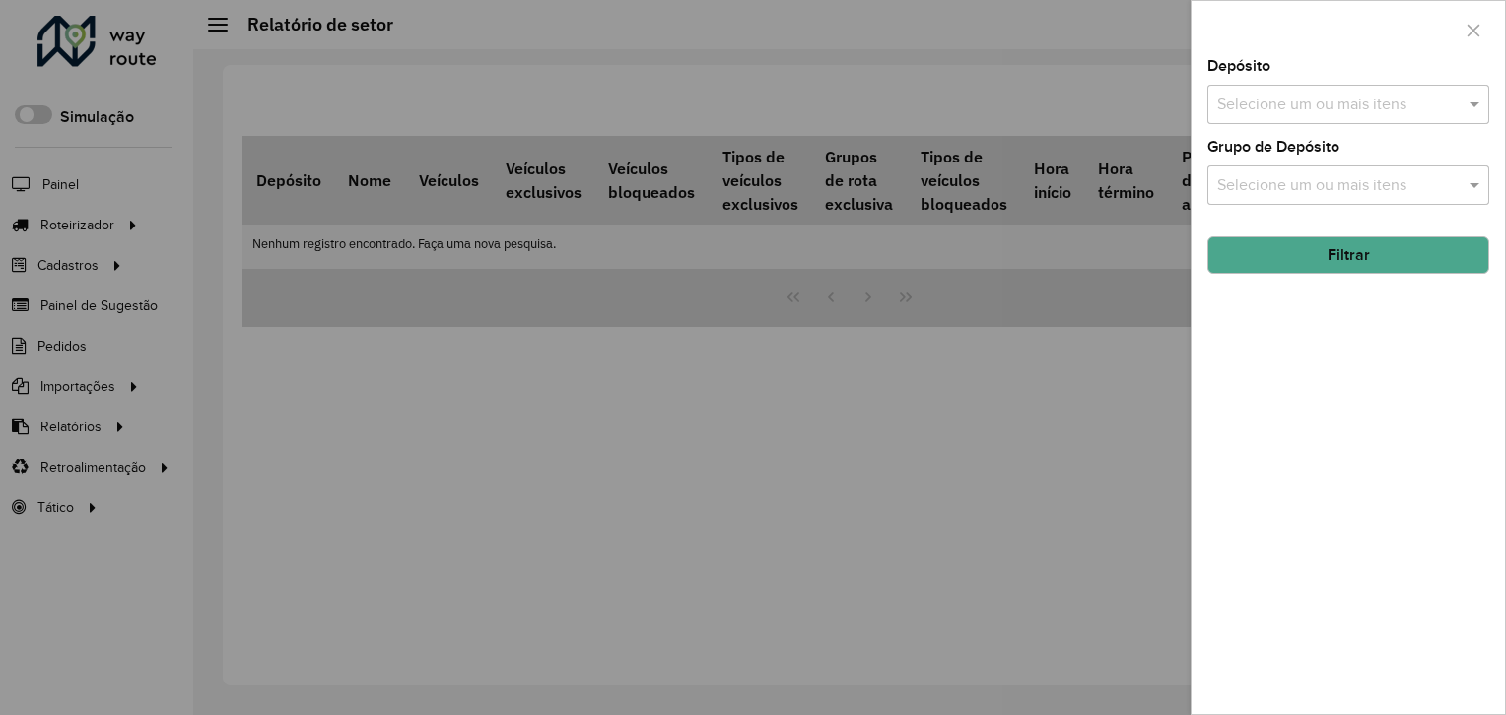
click at [1294, 87] on div "Selecione um ou mais itens" at bounding box center [1348, 104] width 282 height 39
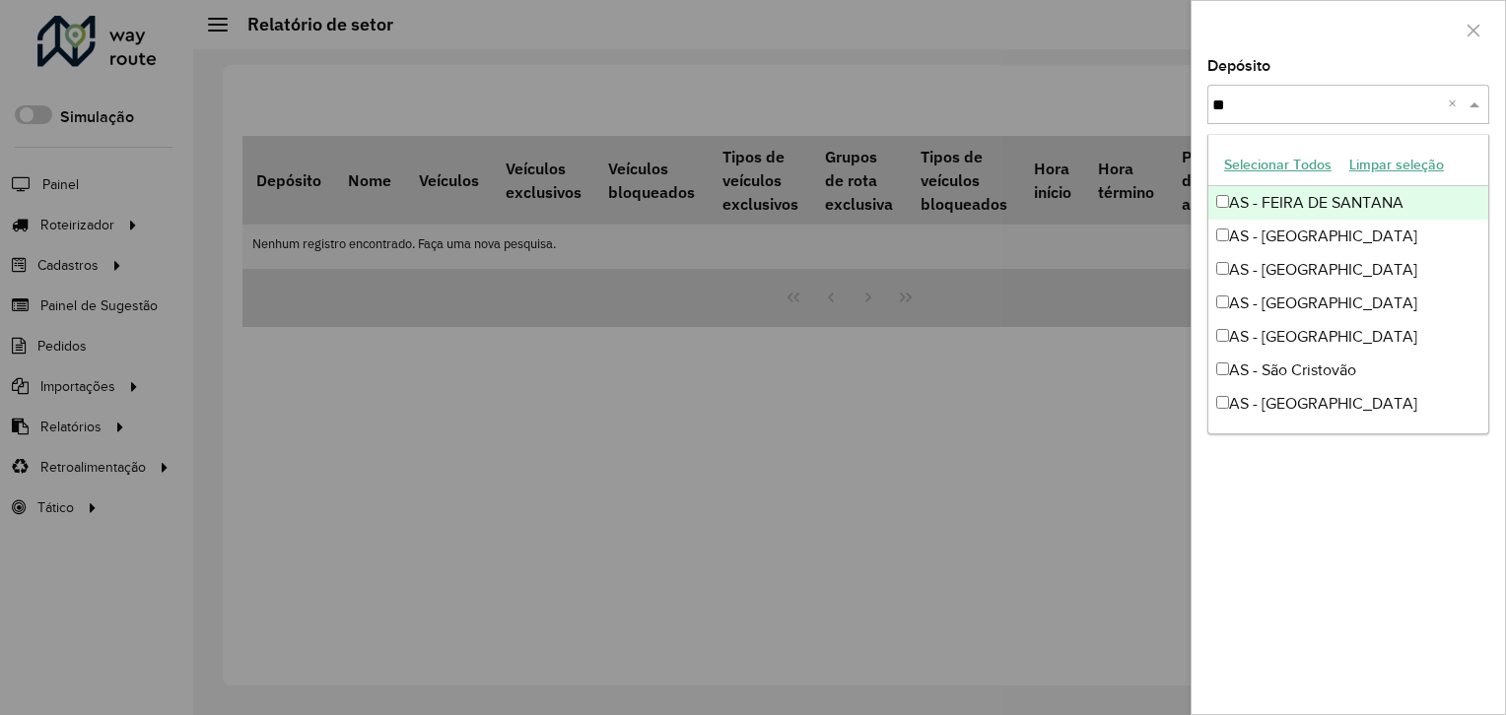
type input "***"
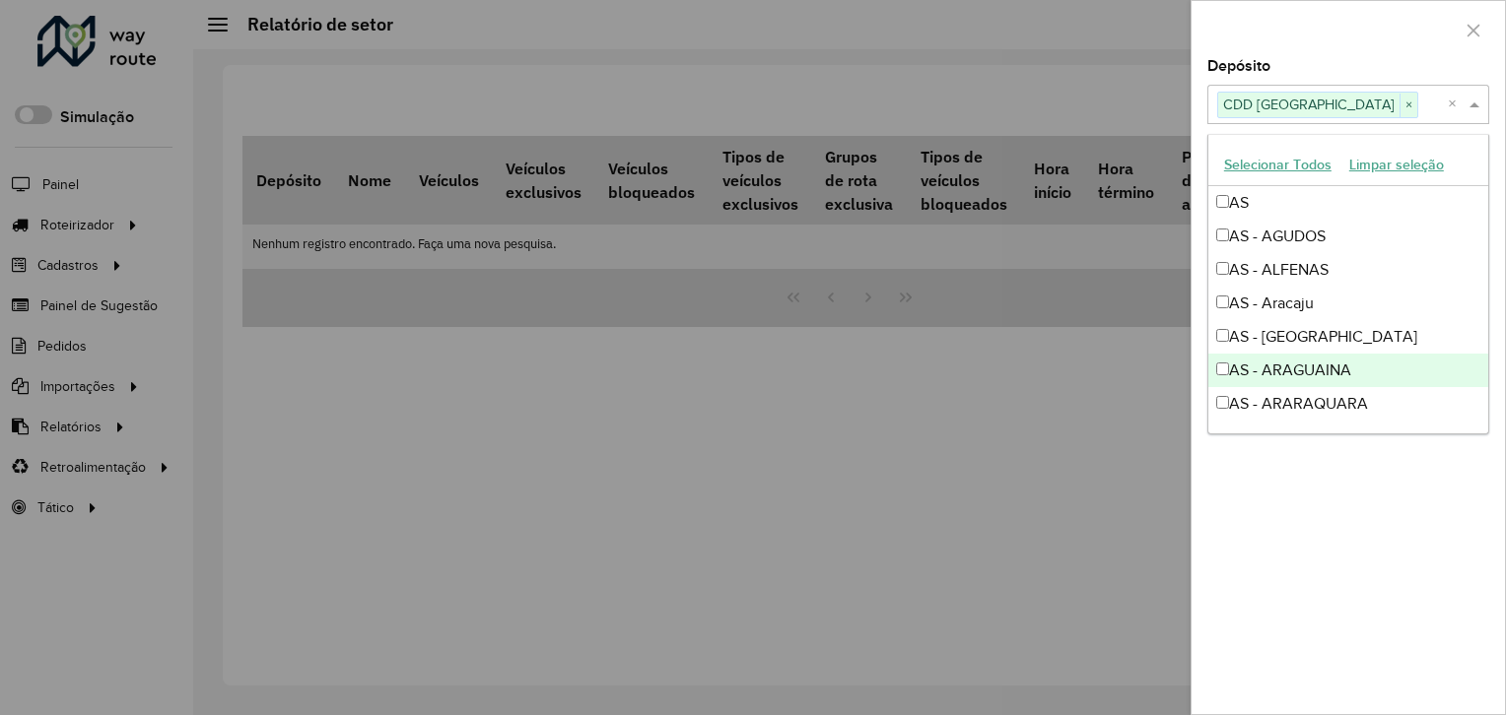
click at [1387, 39] on div at bounding box center [1347, 30] width 313 height 58
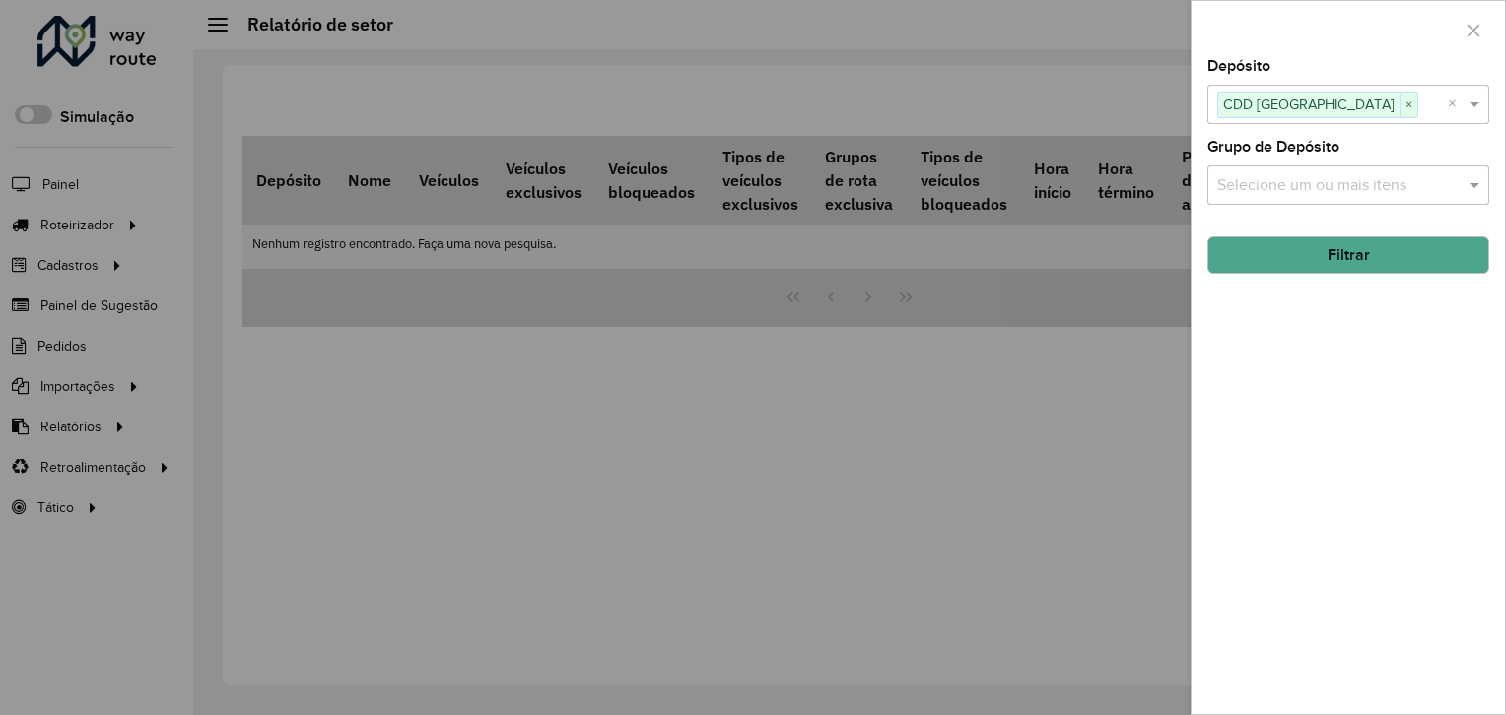
click at [1392, 242] on button "Filtrar" at bounding box center [1348, 255] width 282 height 37
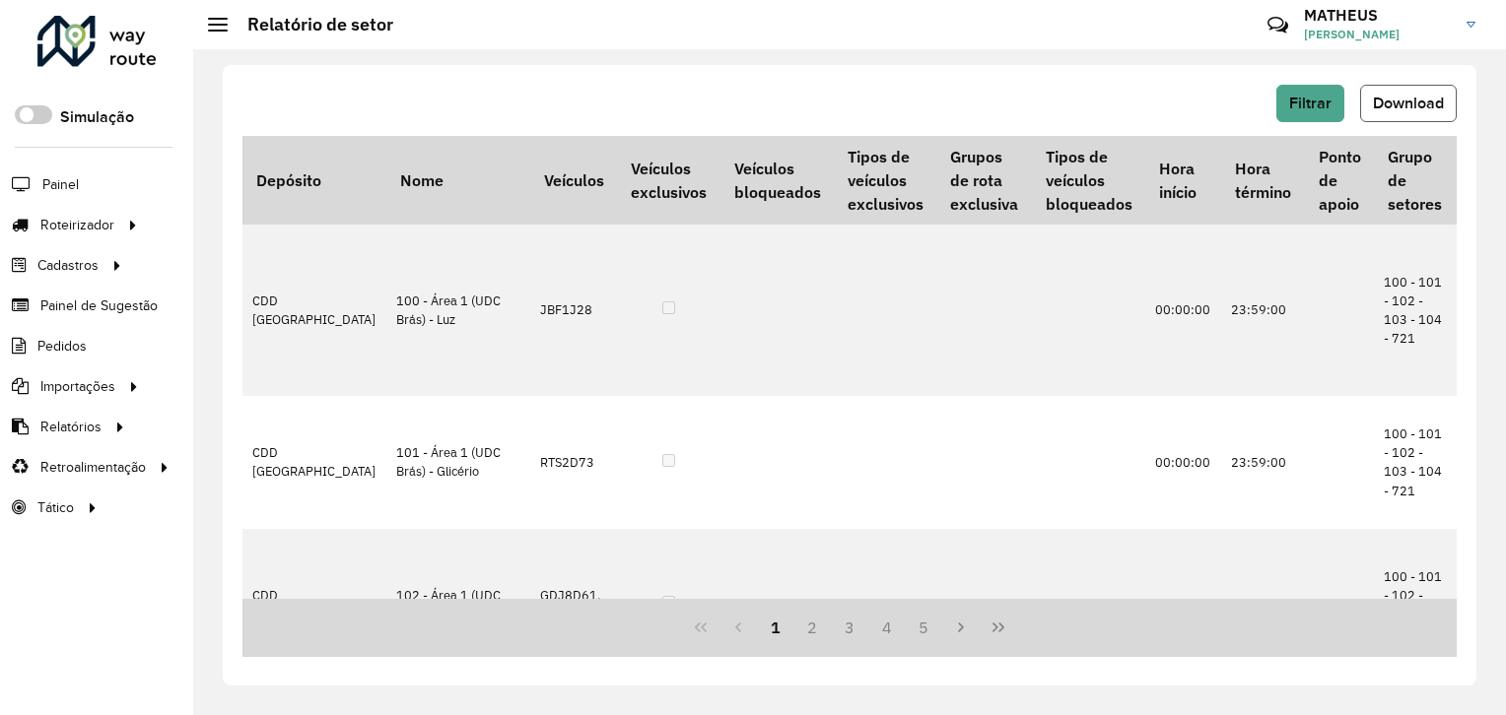
click at [1435, 102] on span "Download" at bounding box center [1408, 103] width 71 height 17
click at [1308, 107] on span "Filtrar" at bounding box center [1310, 103] width 42 height 17
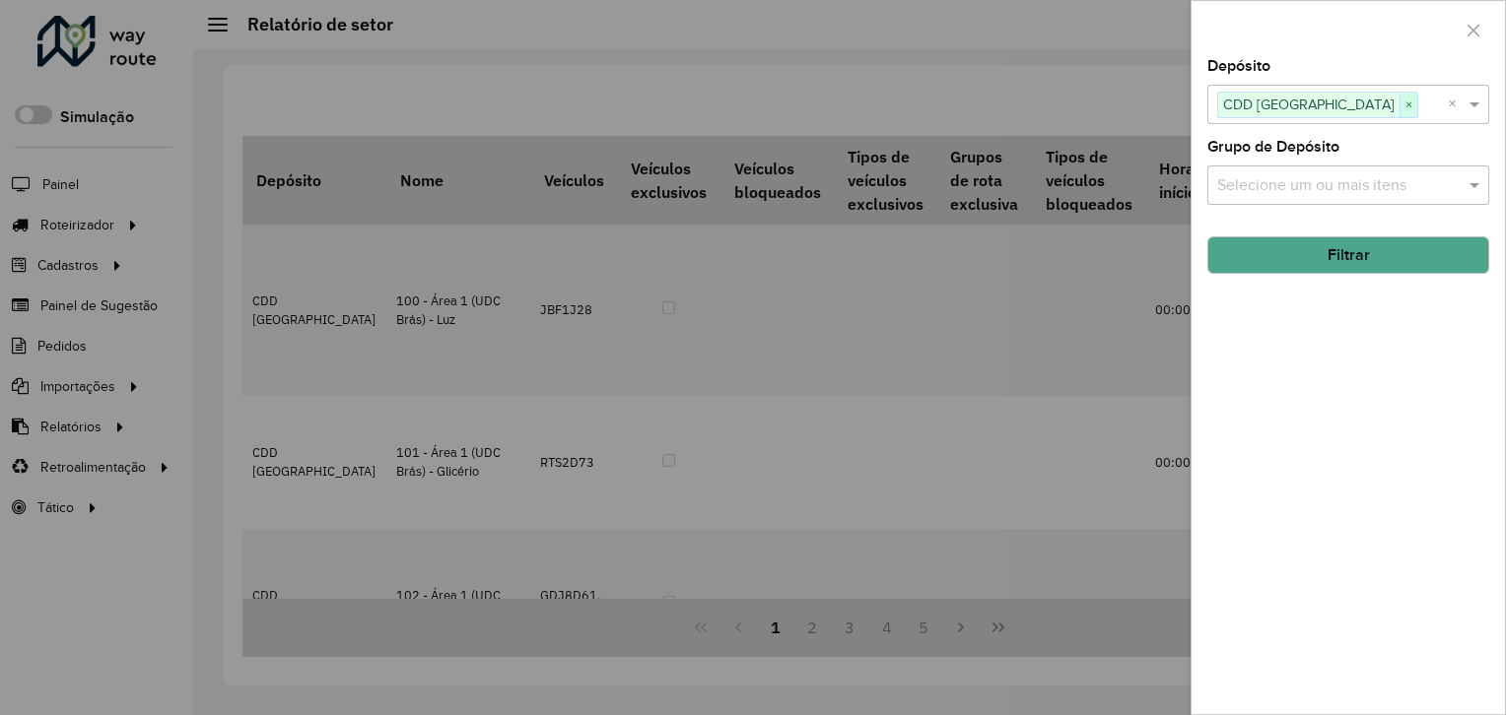
click at [1399, 100] on span "×" at bounding box center [1408, 106] width 18 height 24
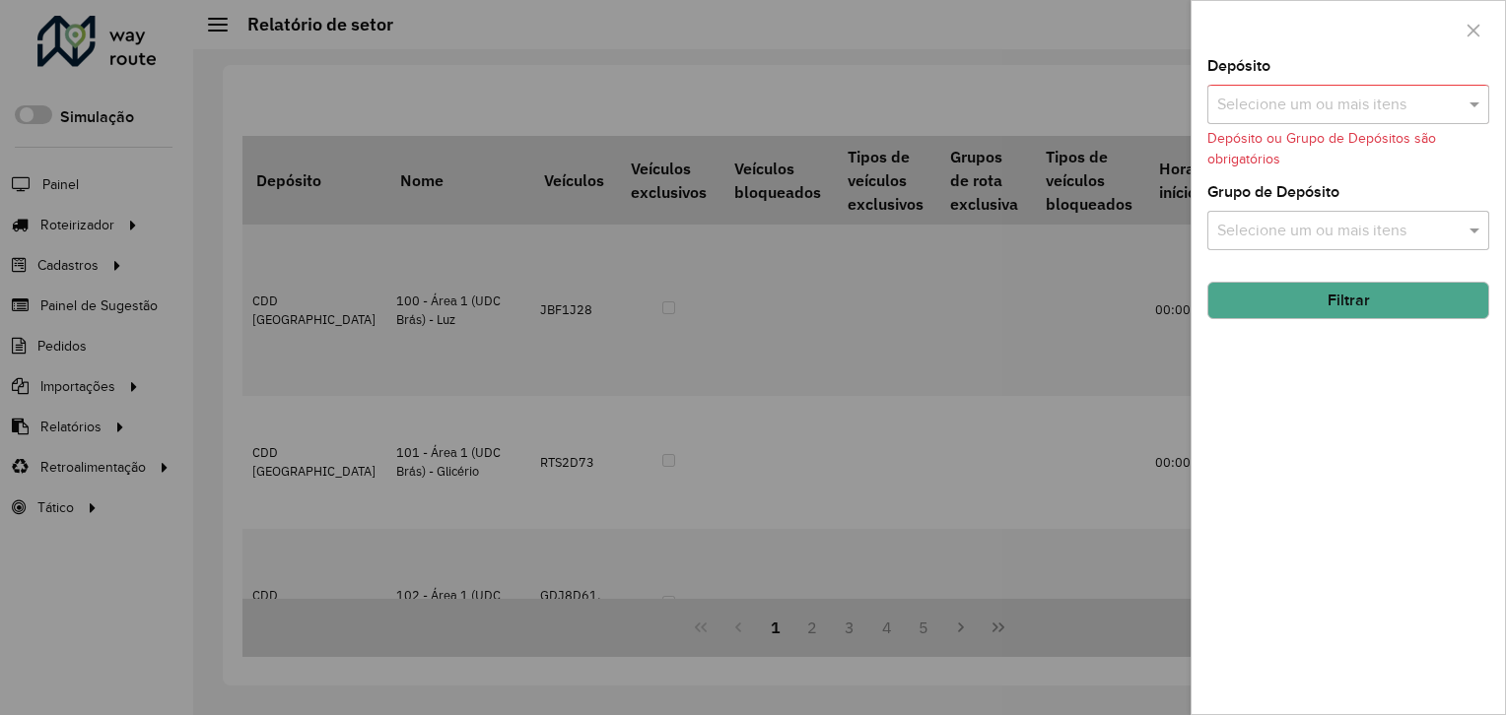
click at [1334, 101] on input "text" at bounding box center [1338, 106] width 252 height 24
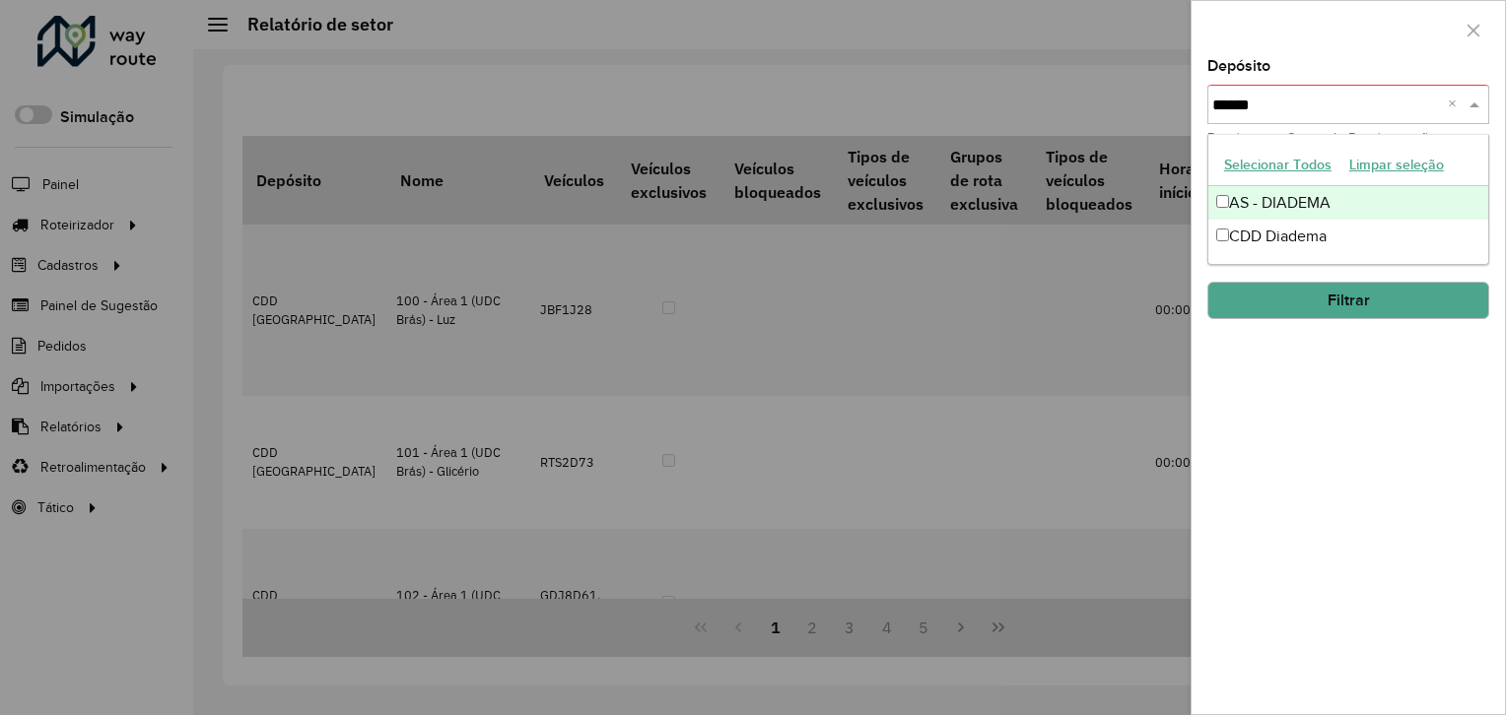
type input "*******"
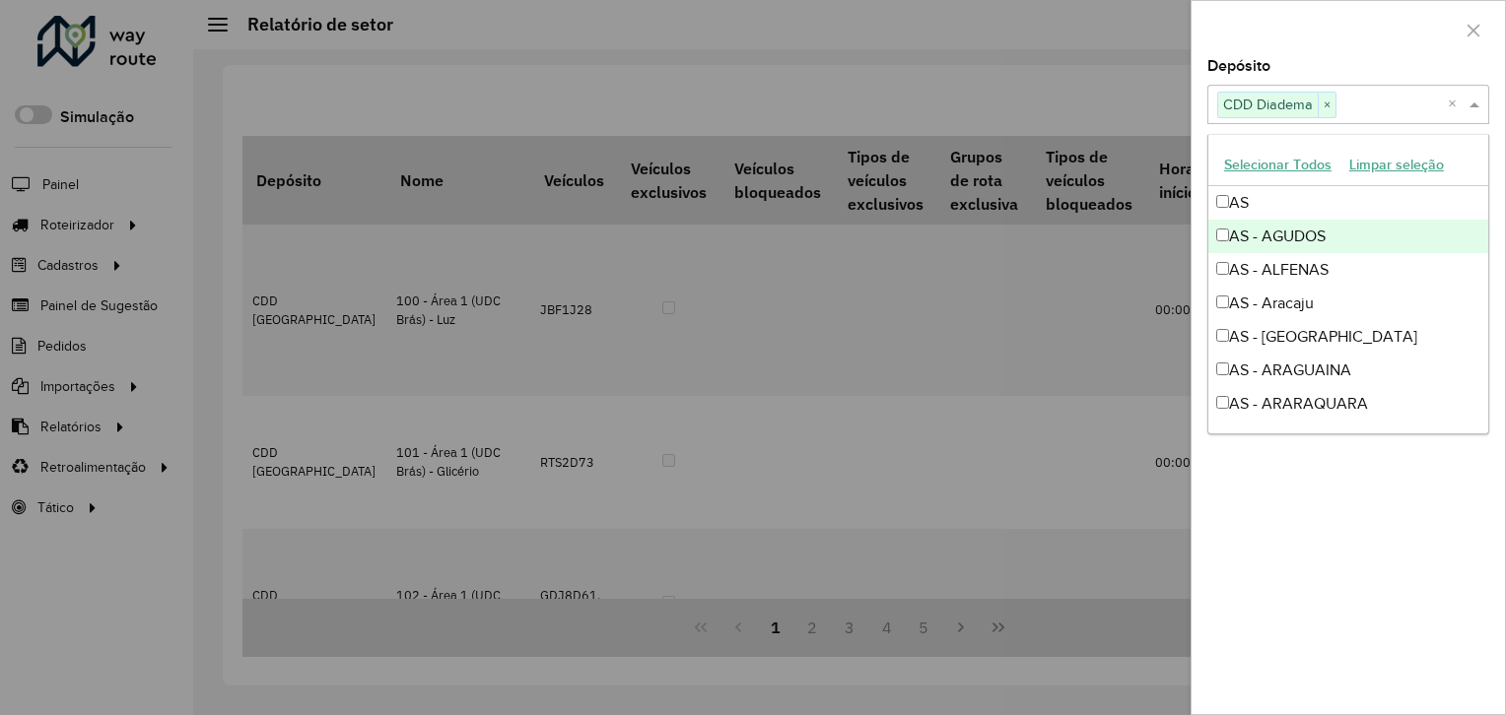
click at [1364, 22] on div at bounding box center [1347, 30] width 313 height 58
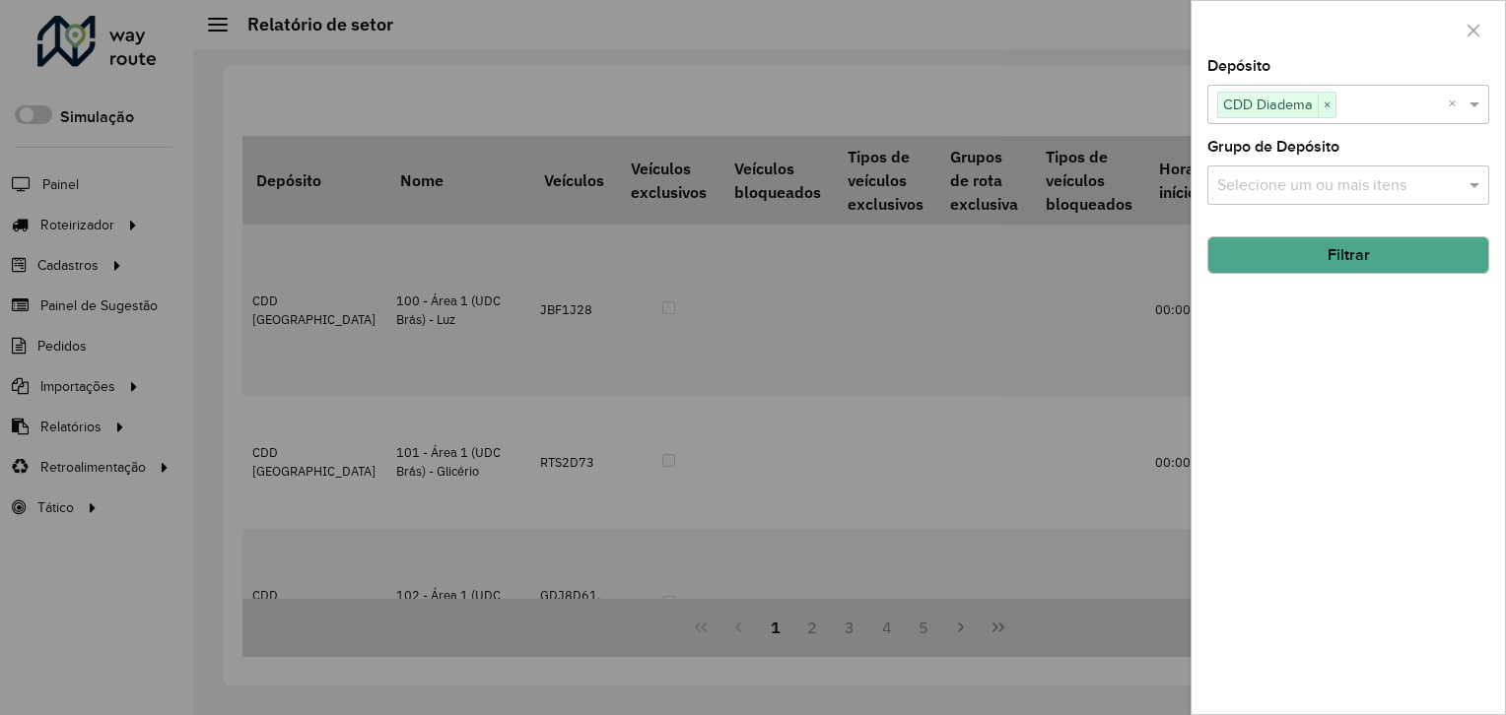
click at [1374, 251] on button "Filtrar" at bounding box center [1348, 255] width 282 height 37
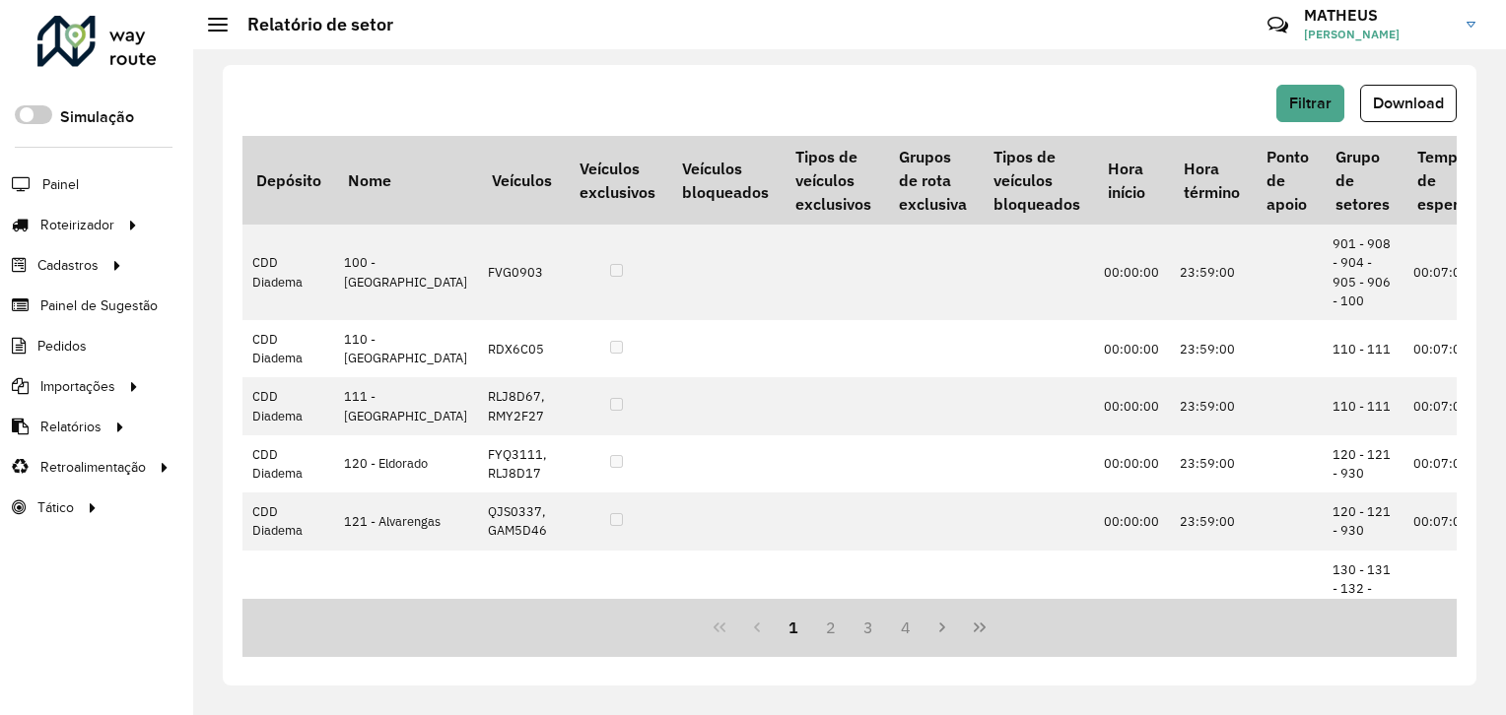
click at [1427, 73] on div "Filtrar Download Depósito Nome Veículos Veículos exclusivos Veículos bloqueados…" at bounding box center [850, 375] width 1254 height 621
click at [1408, 95] on span "Download" at bounding box center [1408, 103] width 71 height 17
click at [911, 35] on hb-header "Relatório de setor Críticas? Dúvidas? Elogios? Sugestões? Entre em contato cono…" at bounding box center [849, 24] width 1313 height 49
click at [1309, 109] on span "Filtrar" at bounding box center [1310, 103] width 42 height 17
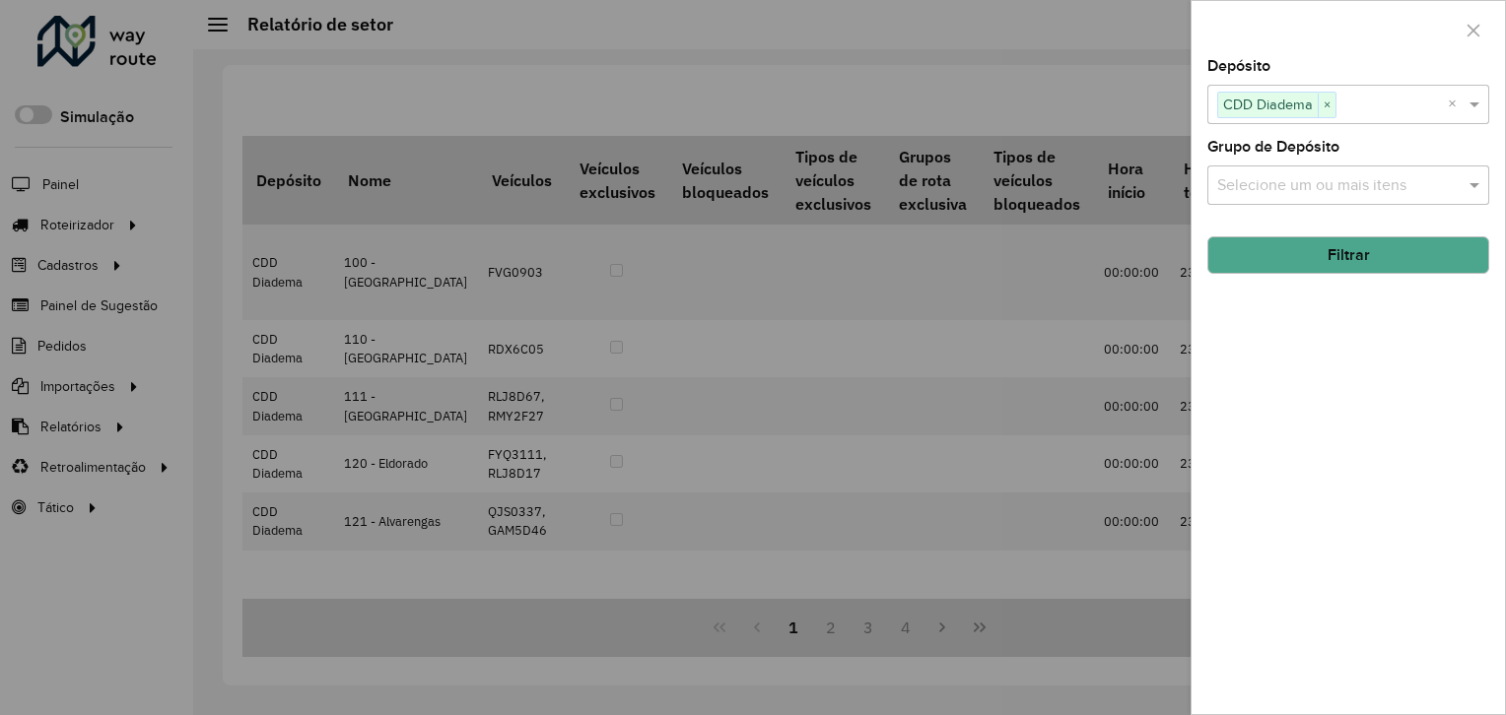
click at [1325, 106] on span "×" at bounding box center [1327, 106] width 18 height 24
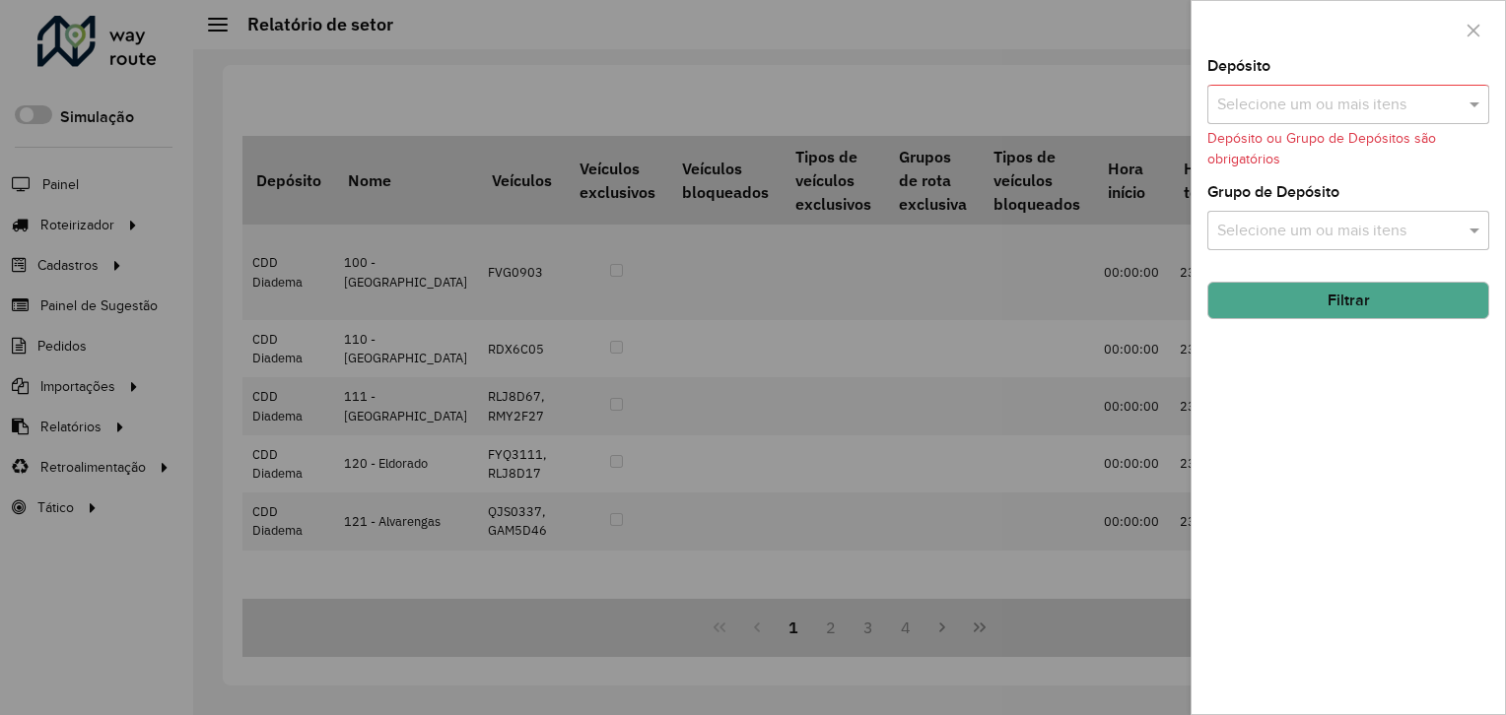
click at [1330, 106] on input "text" at bounding box center [1338, 106] width 252 height 24
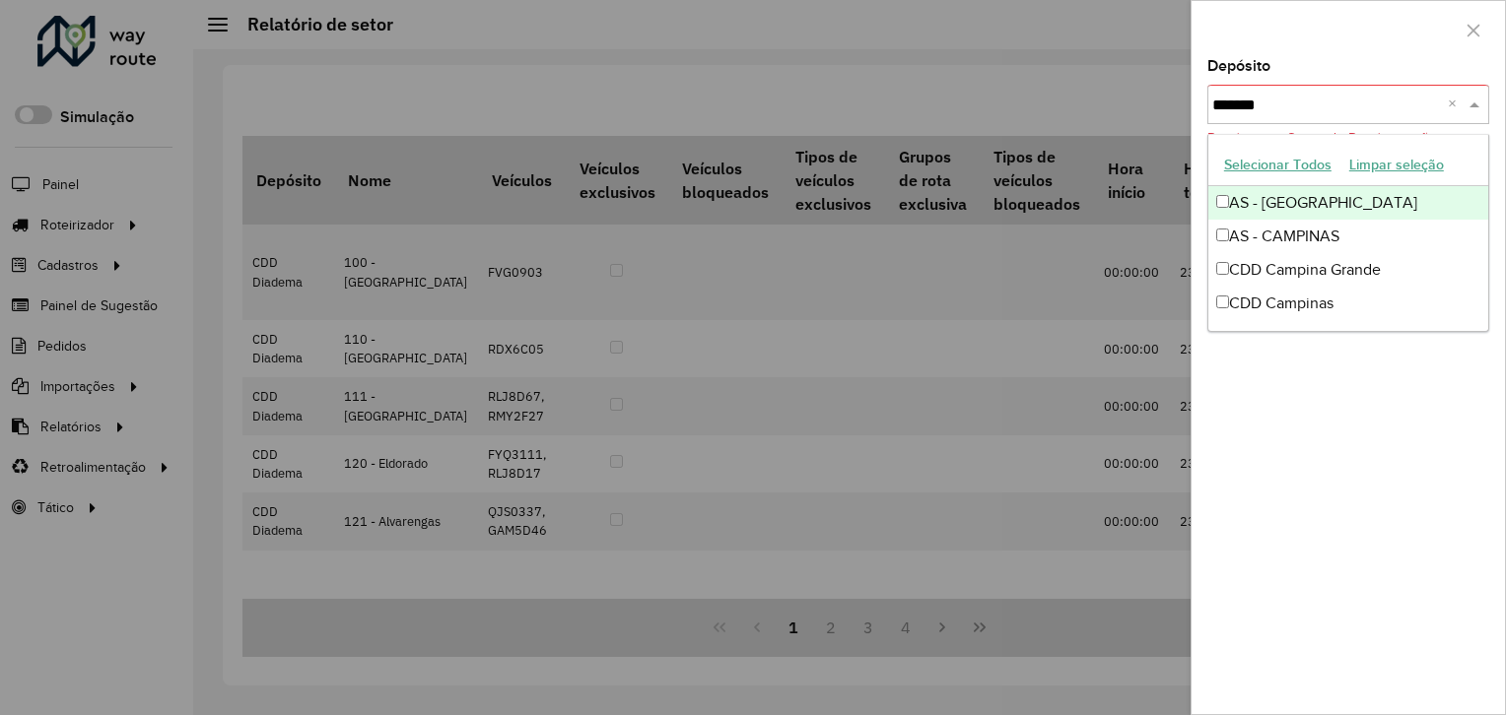
type input "********"
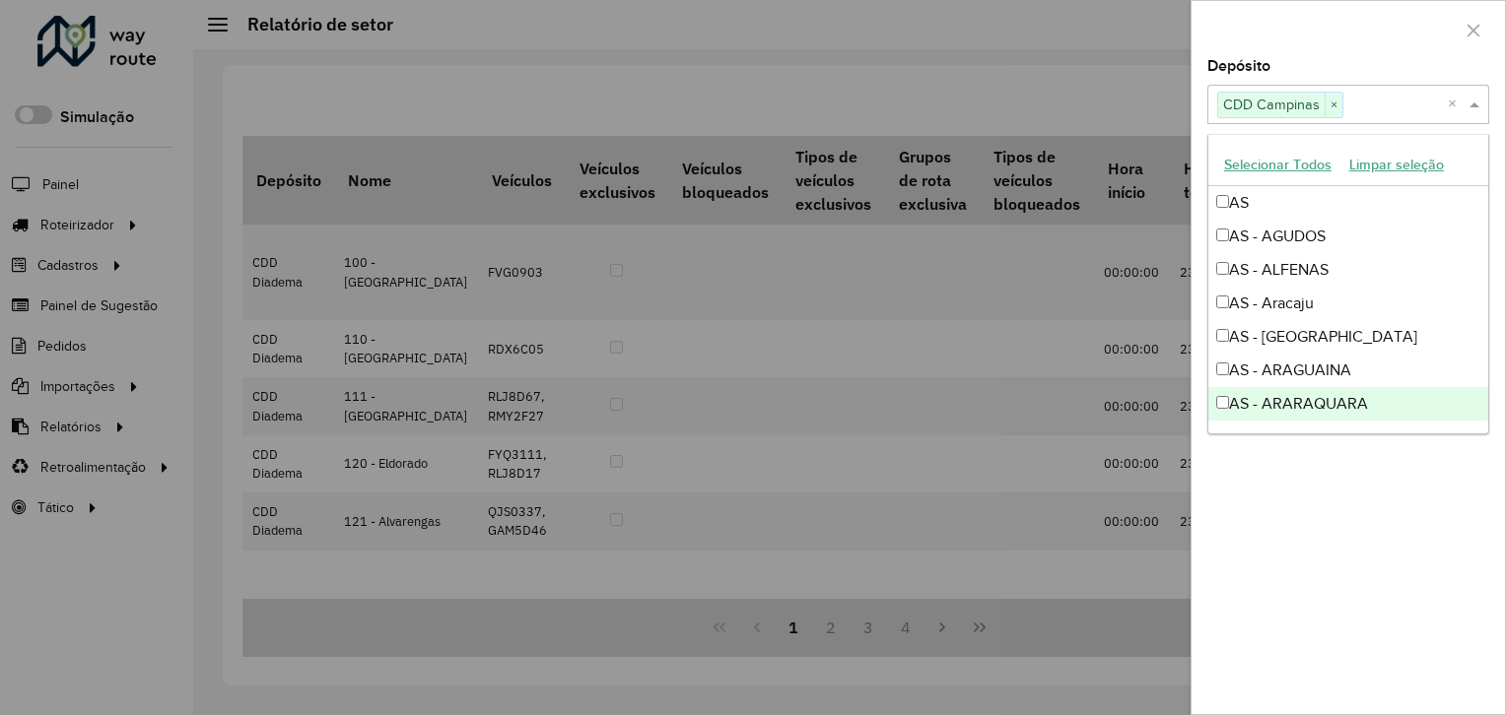
drag, startPoint x: 1298, startPoint y: 527, endPoint x: 1307, endPoint y: 426, distance: 101.9
click at [1301, 509] on div "Depósito Selecione um ou mais itens CDD Campinas × × Grupo de Depósito Selecion…" at bounding box center [1347, 386] width 313 height 655
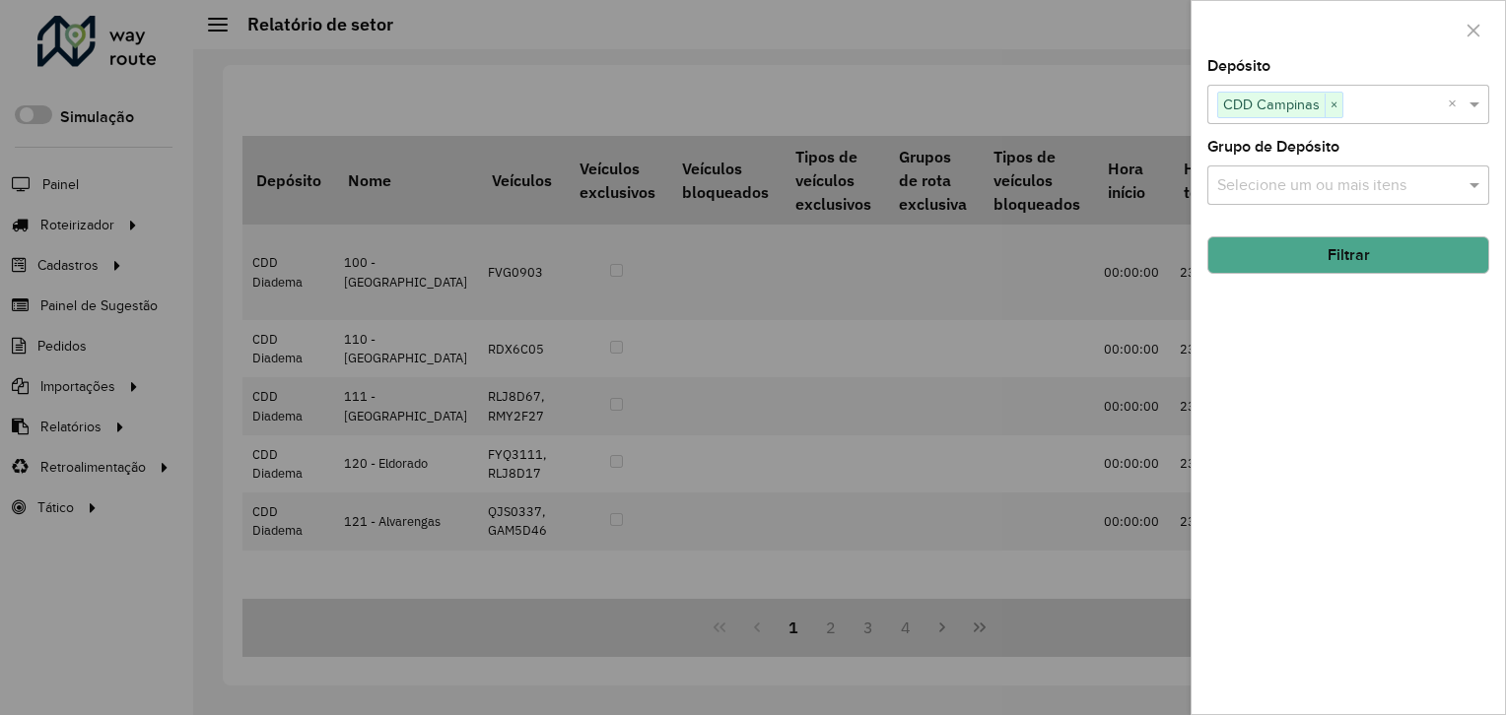
click at [1353, 252] on button "Filtrar" at bounding box center [1348, 255] width 282 height 37
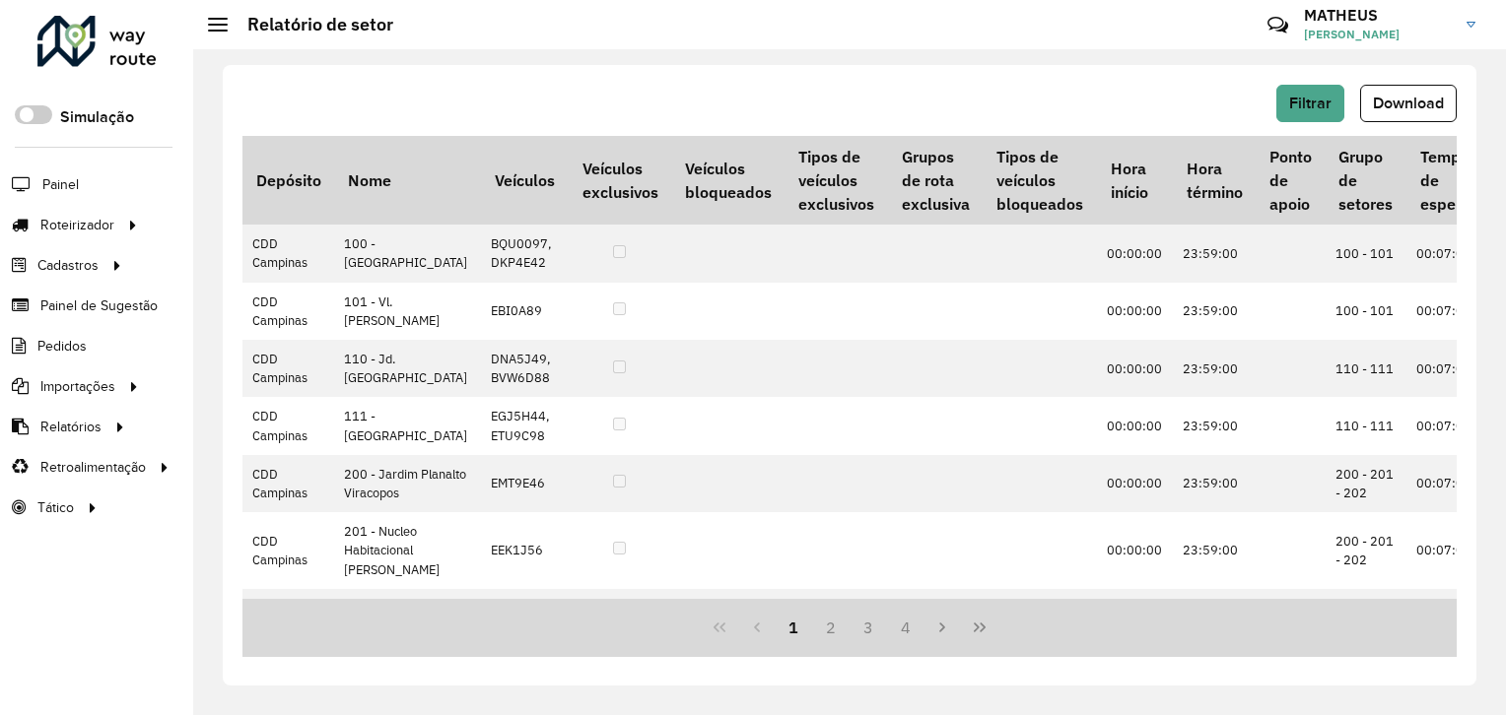
click at [1417, 102] on span "Download" at bounding box center [1408, 103] width 71 height 17
click at [1325, 106] on span "Filtrar" at bounding box center [1310, 103] width 42 height 17
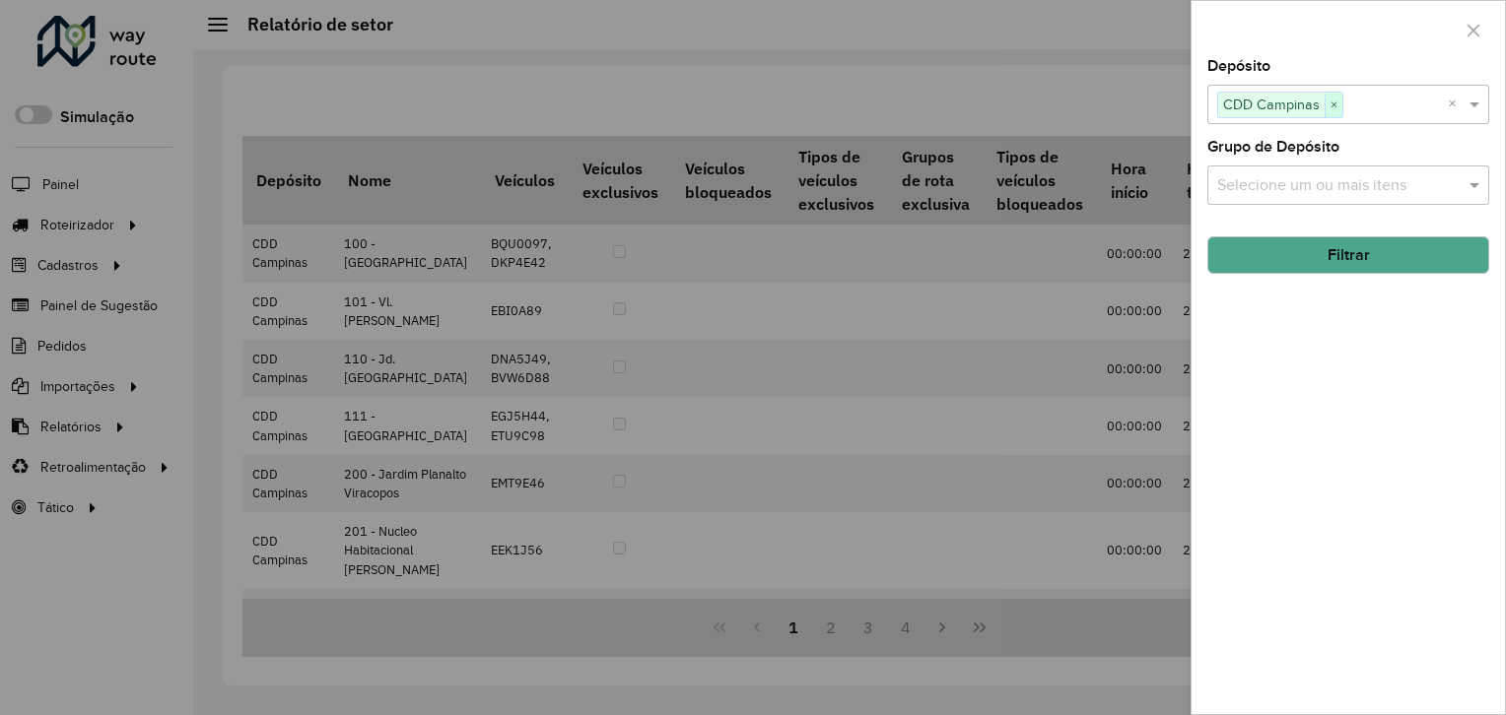
click at [1336, 106] on span "×" at bounding box center [1334, 106] width 18 height 24
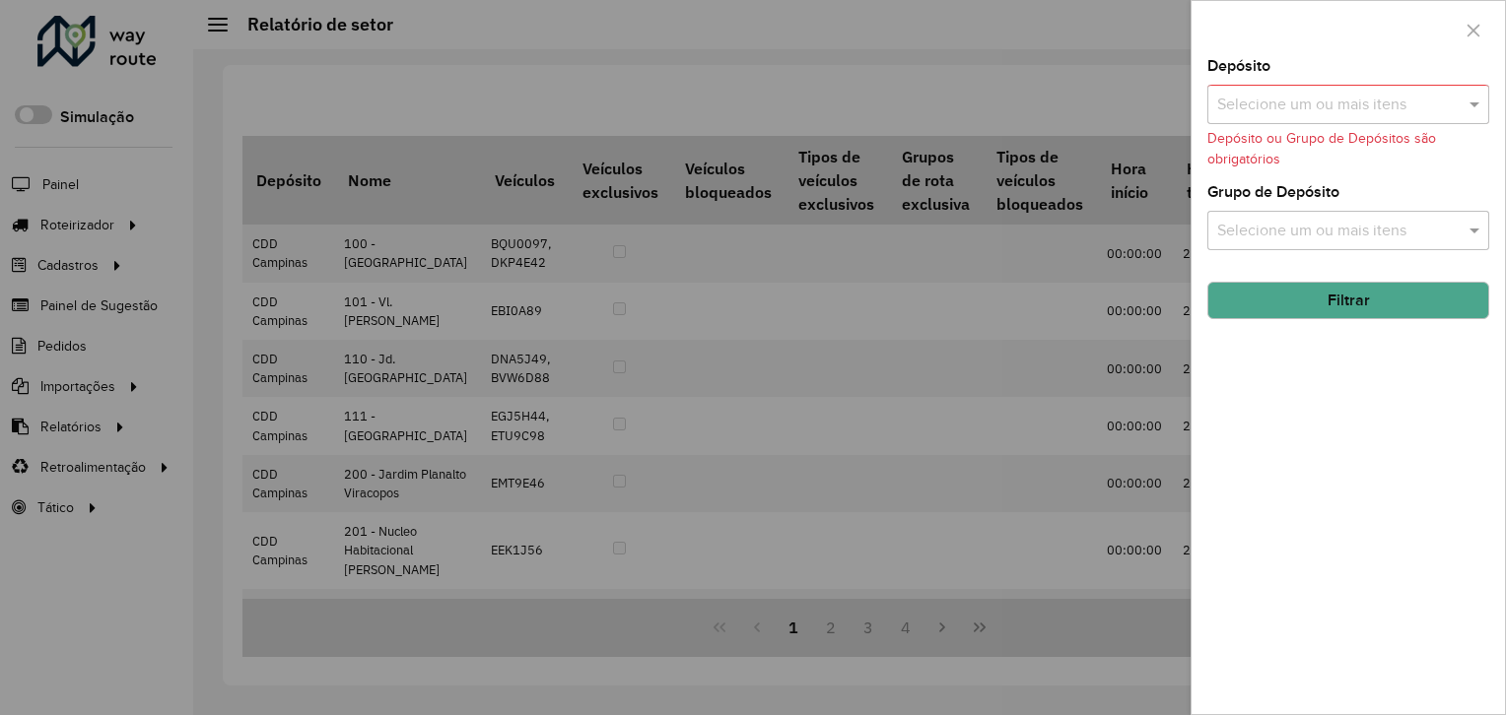
click at [1336, 103] on input "text" at bounding box center [1338, 106] width 252 height 24
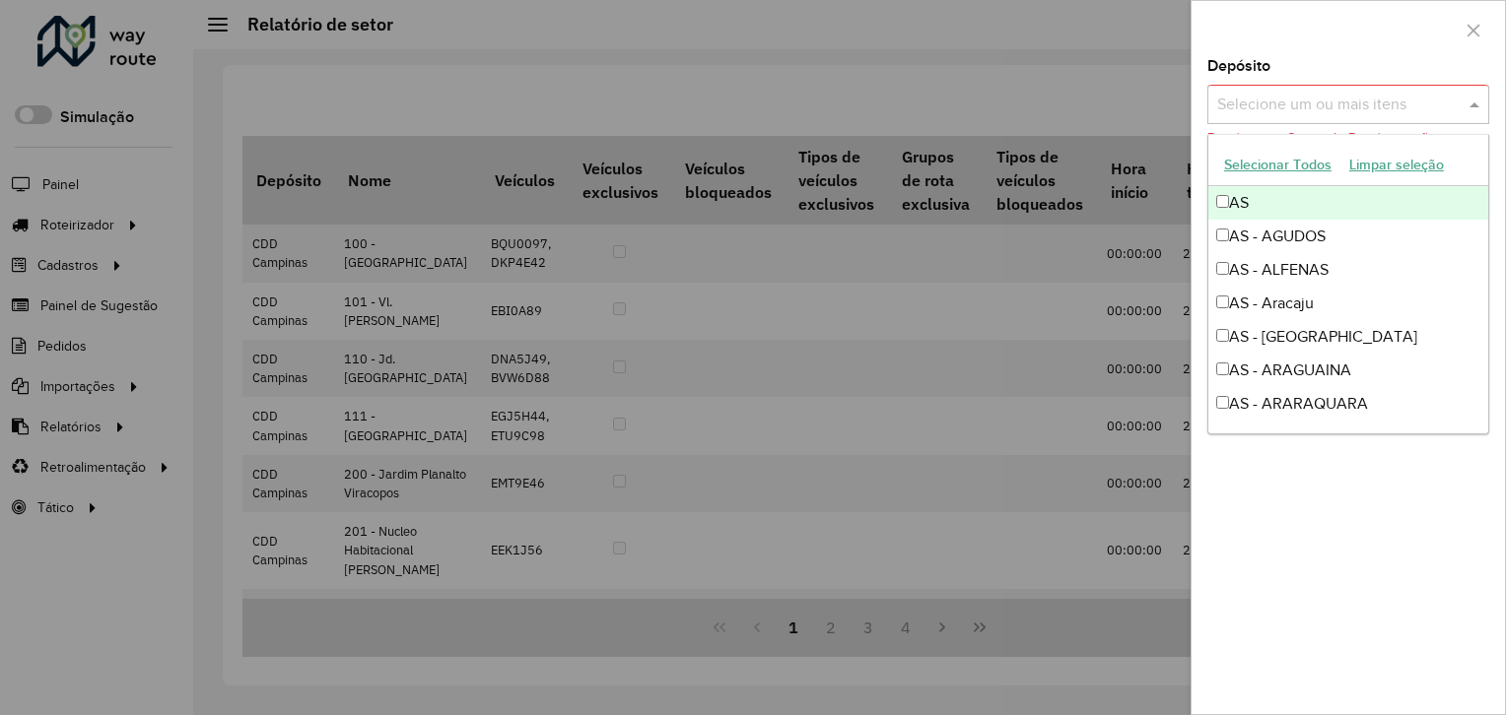
type input "*"
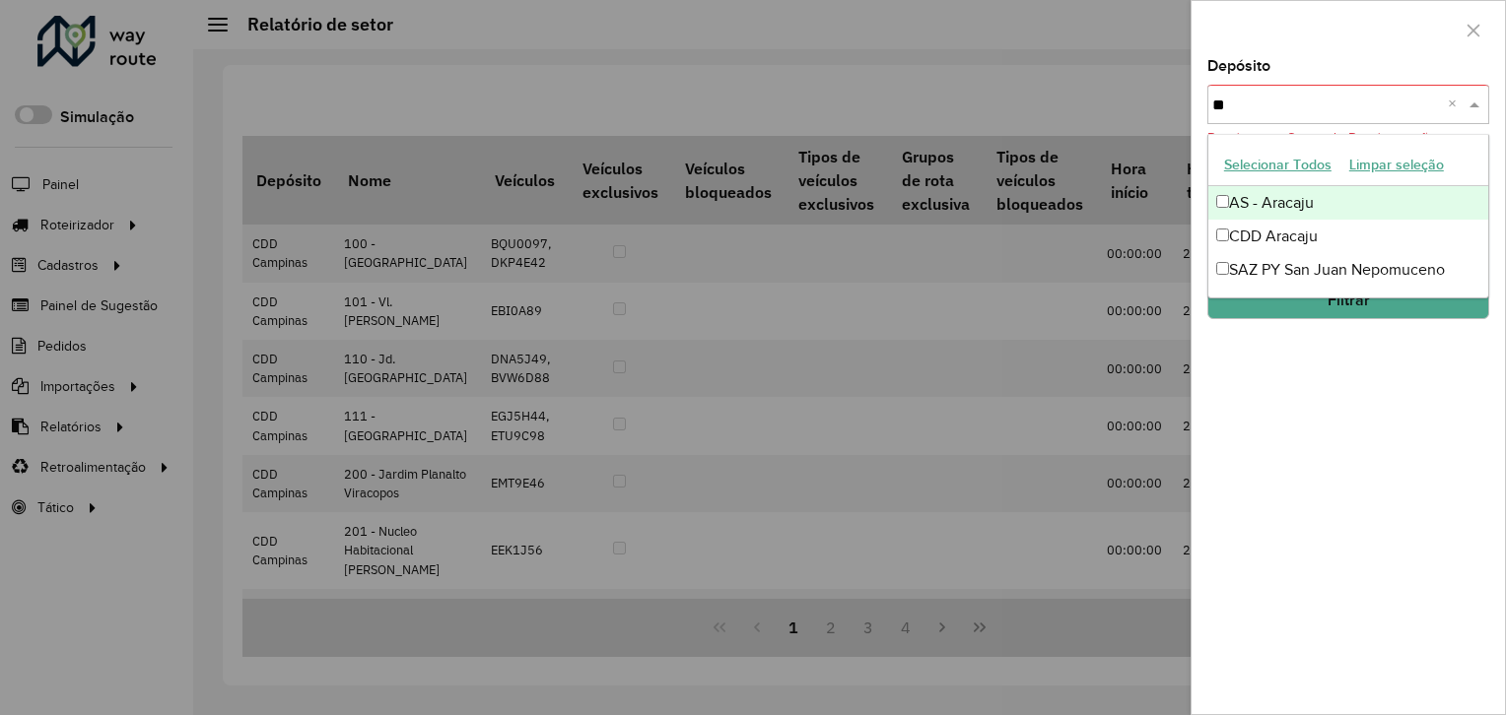
type input "*"
type input "*****"
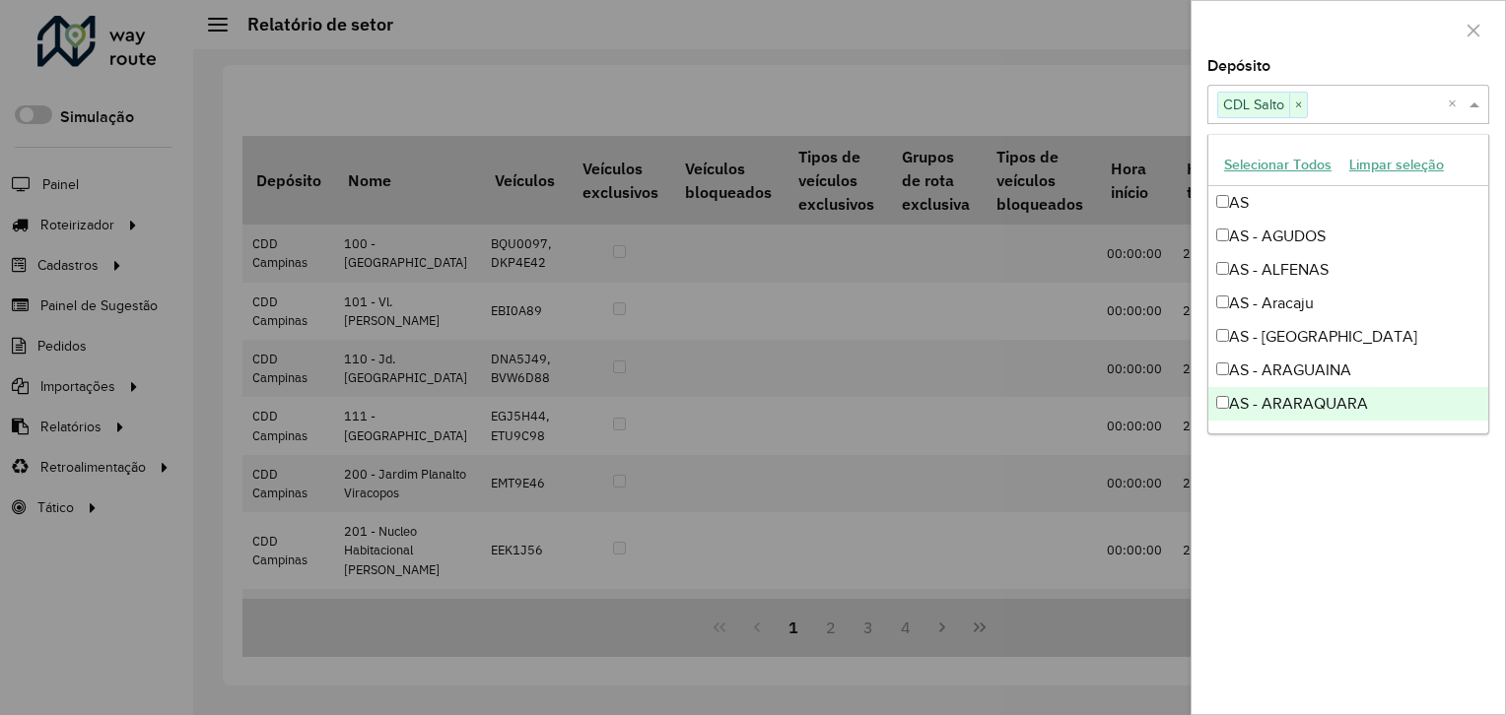
drag, startPoint x: 1289, startPoint y: 550, endPoint x: 1293, endPoint y: 492, distance: 58.3
click at [1289, 548] on div "Depósito Selecione um ou mais itens CDL Salto × × Grupo de Depósito Selecione u…" at bounding box center [1347, 386] width 313 height 655
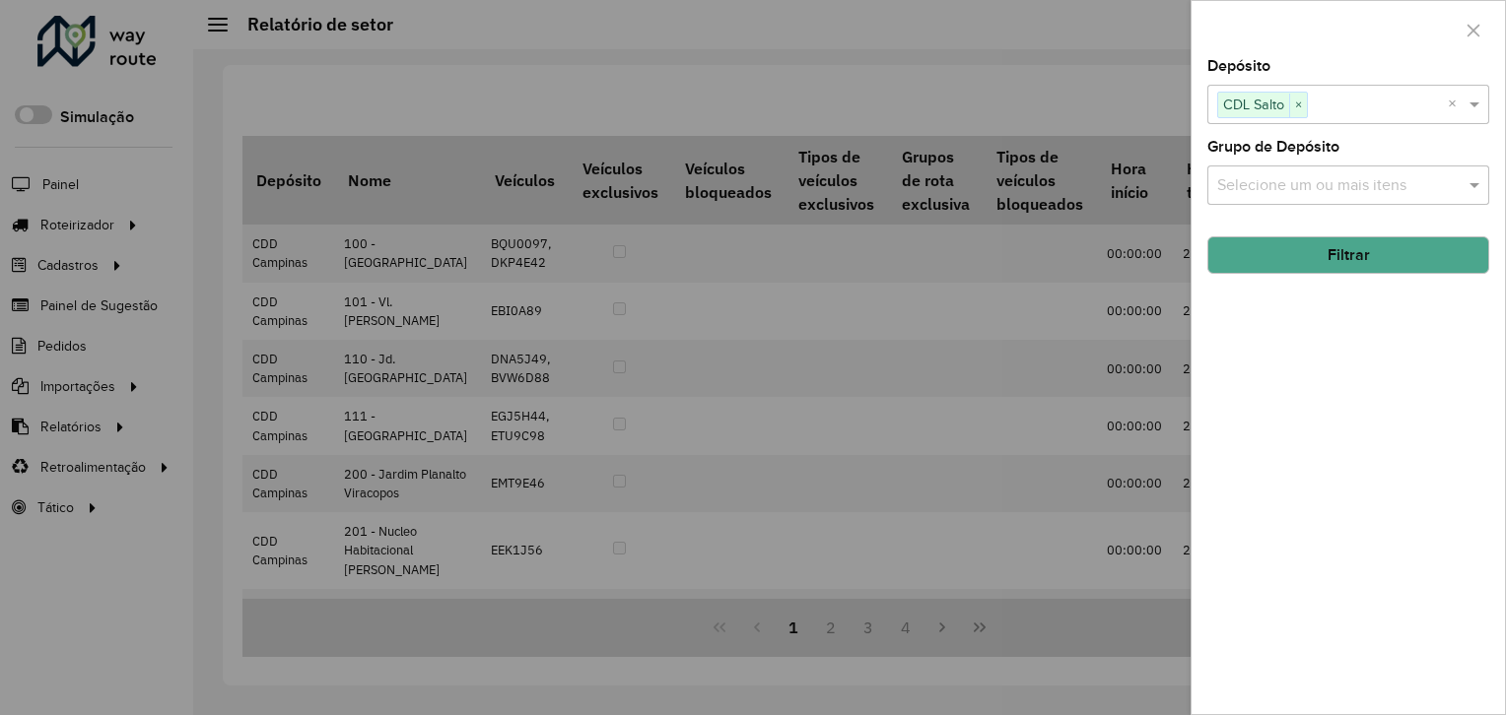
click at [1321, 237] on button "Filtrar" at bounding box center [1348, 255] width 282 height 37
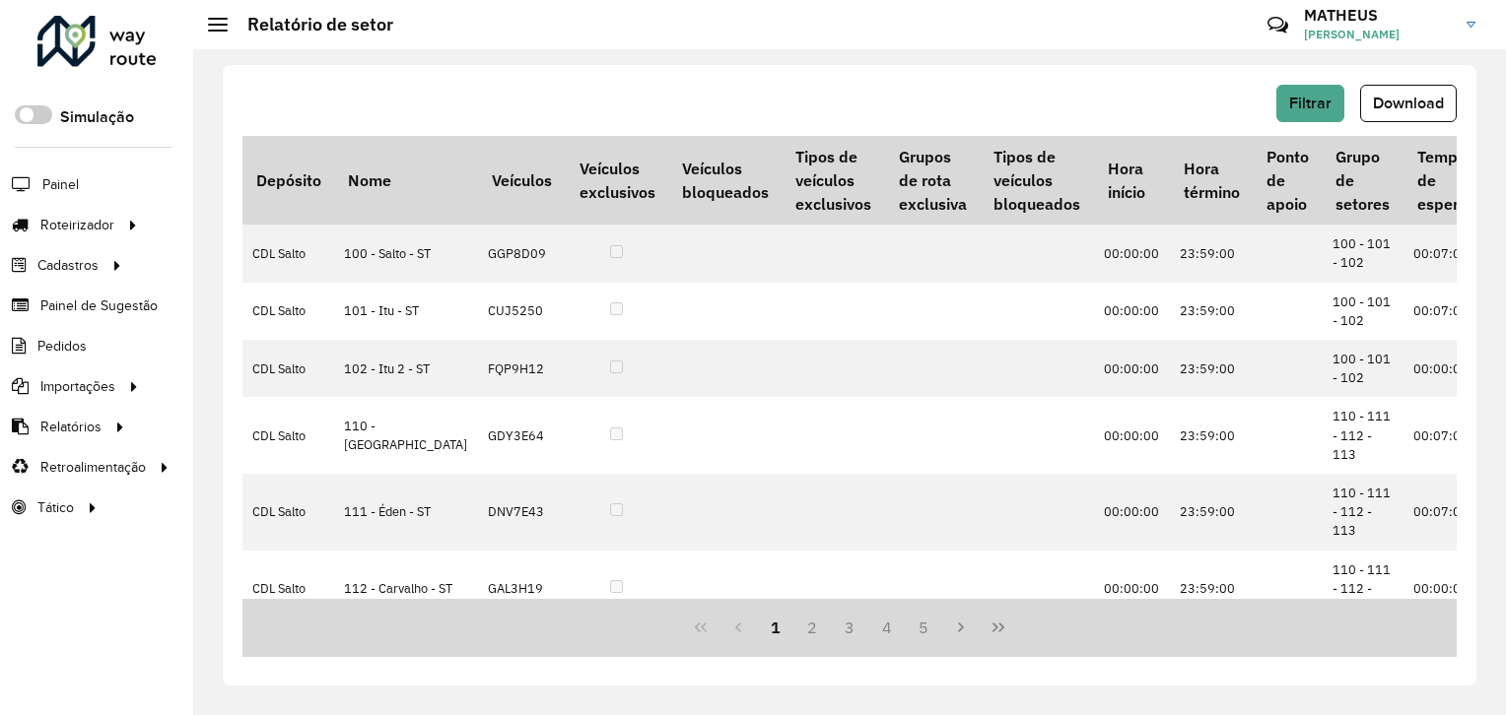
click at [1415, 102] on span "Download" at bounding box center [1408, 103] width 71 height 17
click at [1407, 109] on span "Download" at bounding box center [1408, 103] width 71 height 17
click at [1296, 98] on span "Filtrar" at bounding box center [1310, 103] width 42 height 17
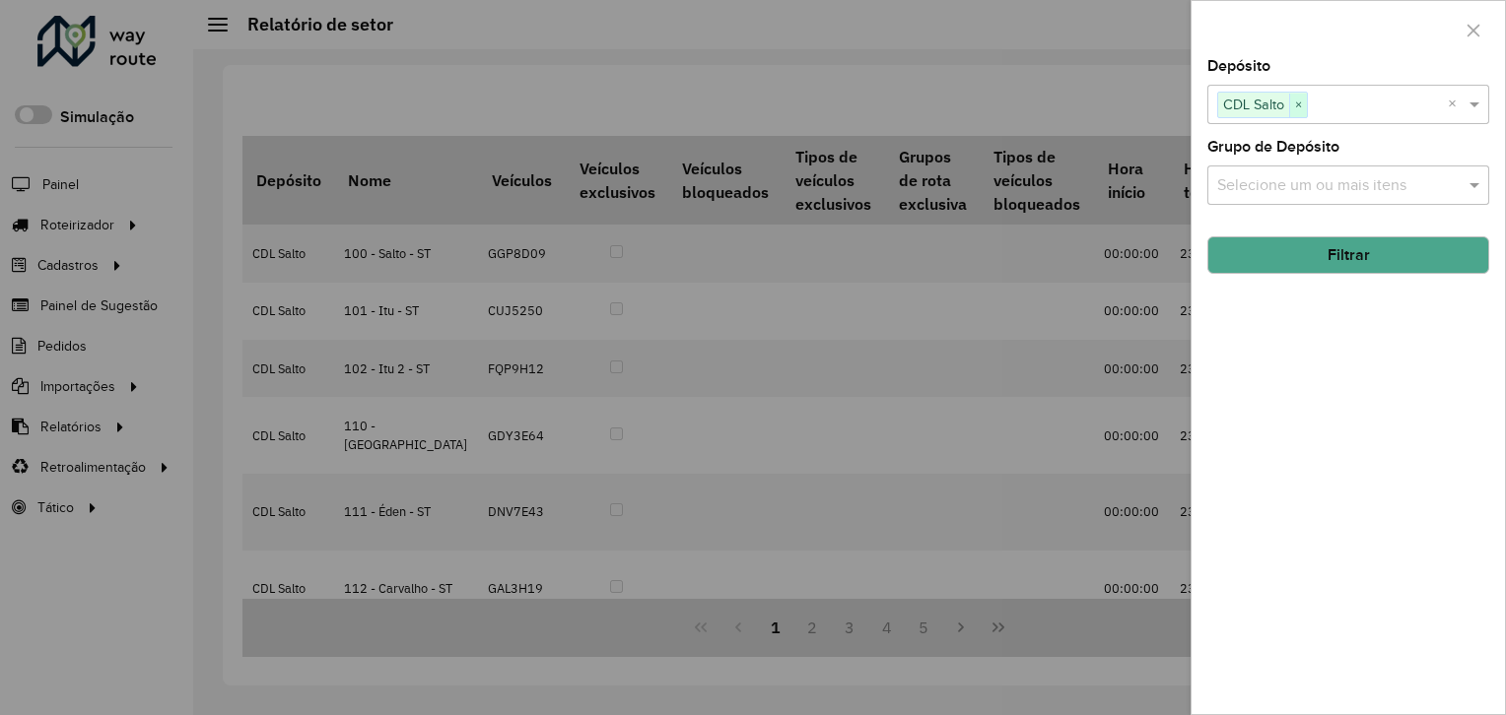
click at [1297, 102] on span "×" at bounding box center [1298, 106] width 18 height 24
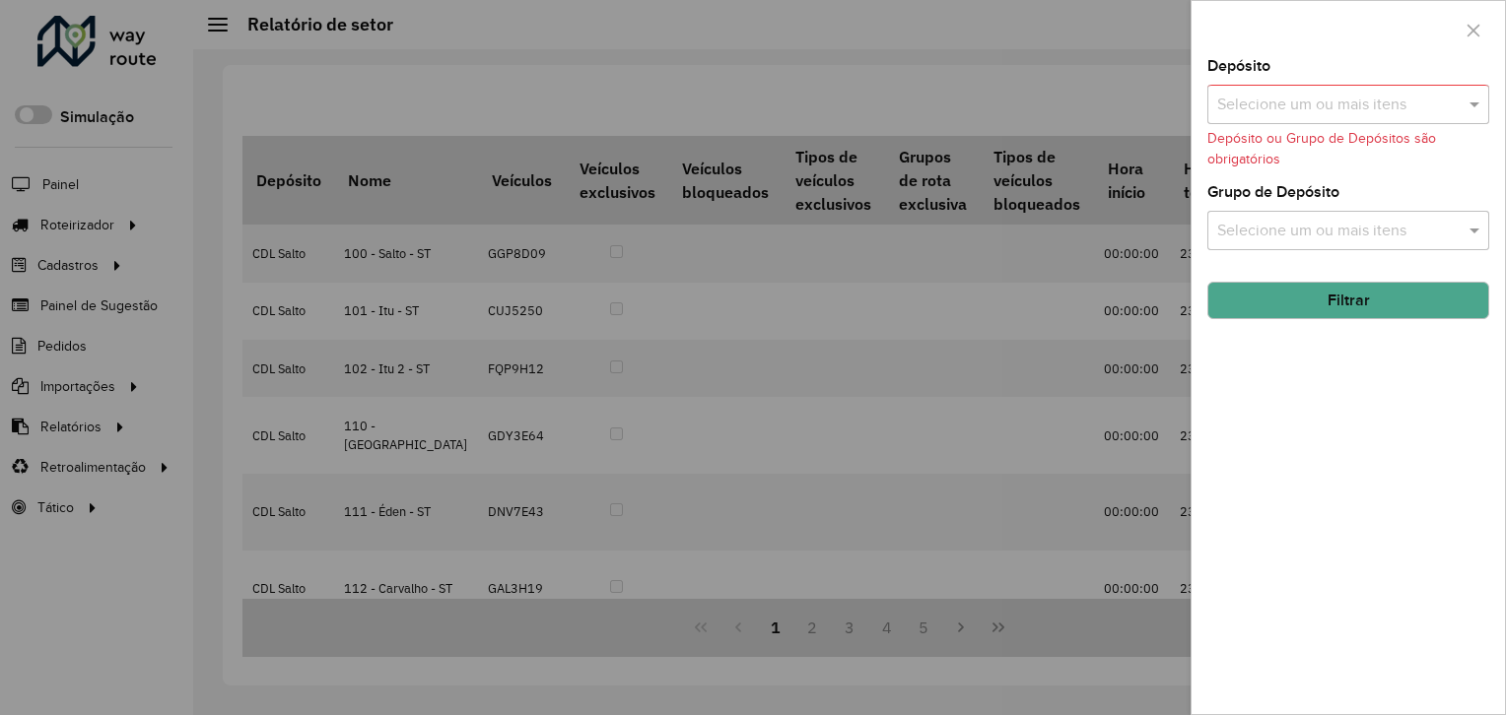
click at [1310, 109] on input "text" at bounding box center [1338, 106] width 252 height 24
type input "*****"
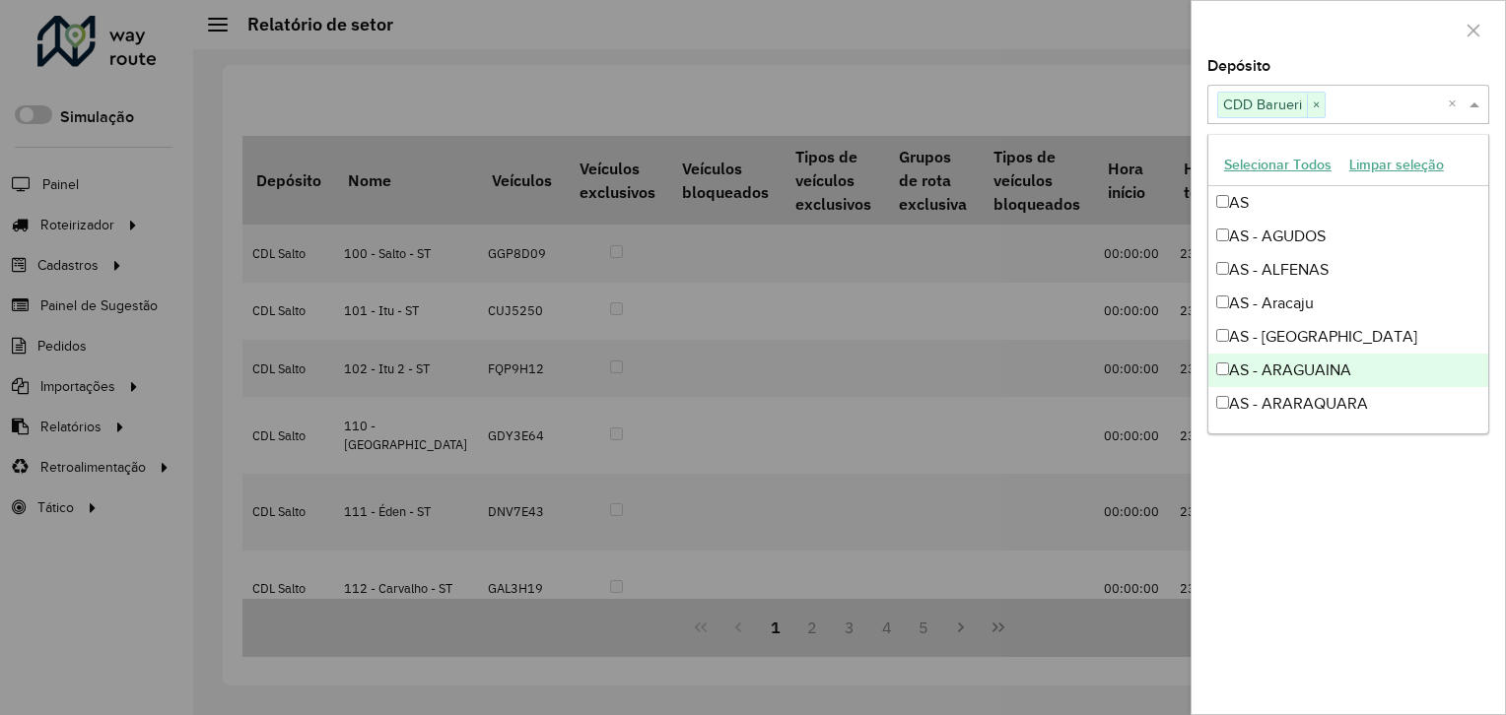
click at [1305, 580] on div "Depósito Selecione um ou mais itens CDD Barueri × × Grupo de Depósito Selecione…" at bounding box center [1347, 386] width 313 height 655
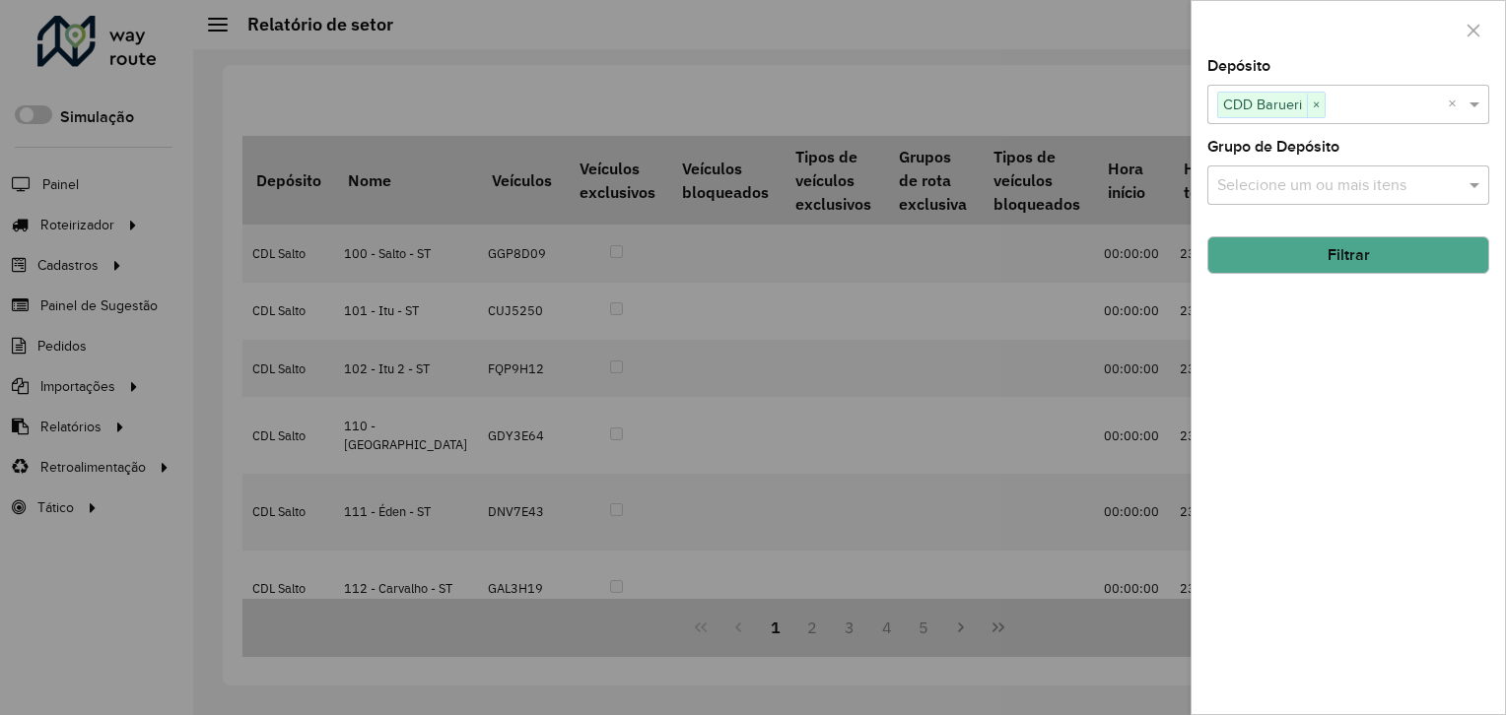
click at [1281, 242] on button "Filtrar" at bounding box center [1348, 255] width 282 height 37
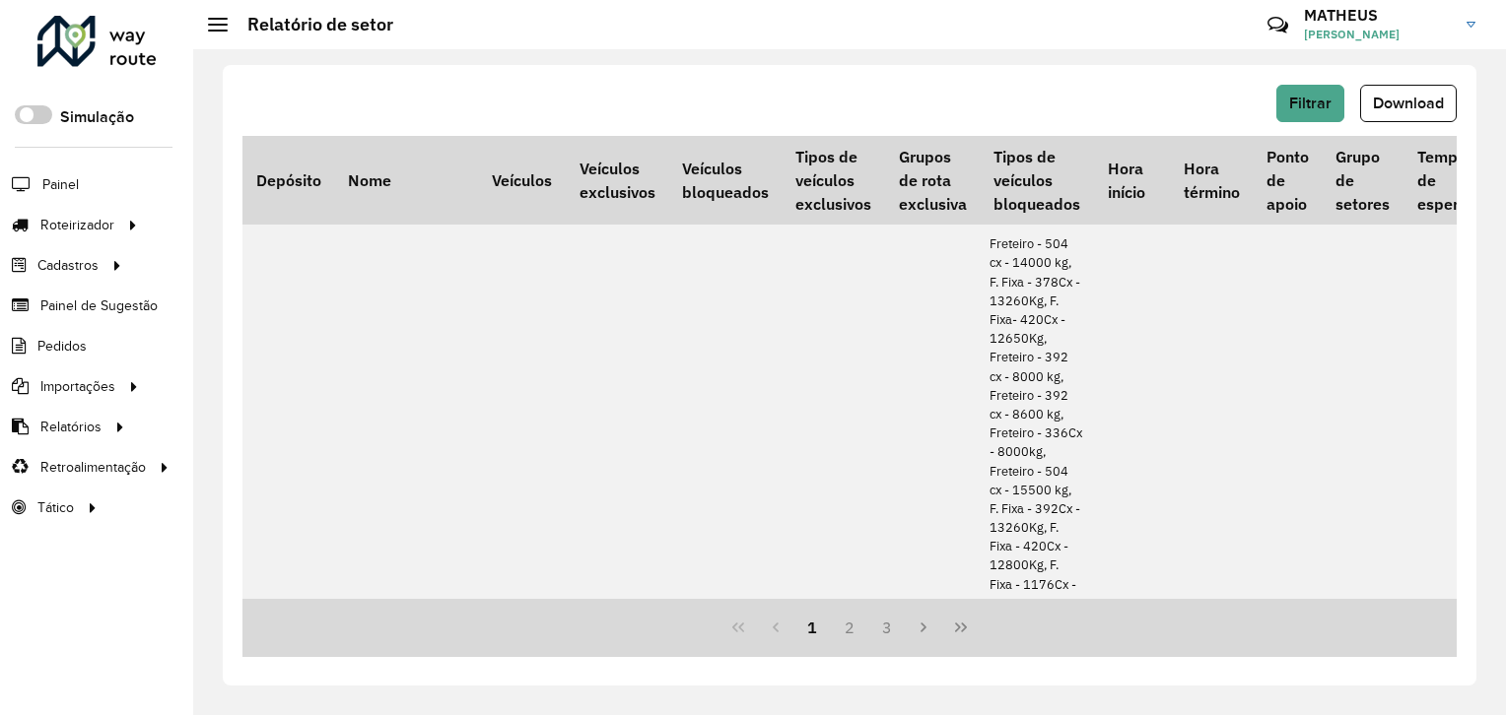
click at [1431, 102] on span "Download" at bounding box center [1408, 103] width 71 height 17
click at [1411, 99] on span "Download" at bounding box center [1408, 103] width 71 height 17
click at [1309, 88] on button "Filtrar" at bounding box center [1310, 103] width 68 height 37
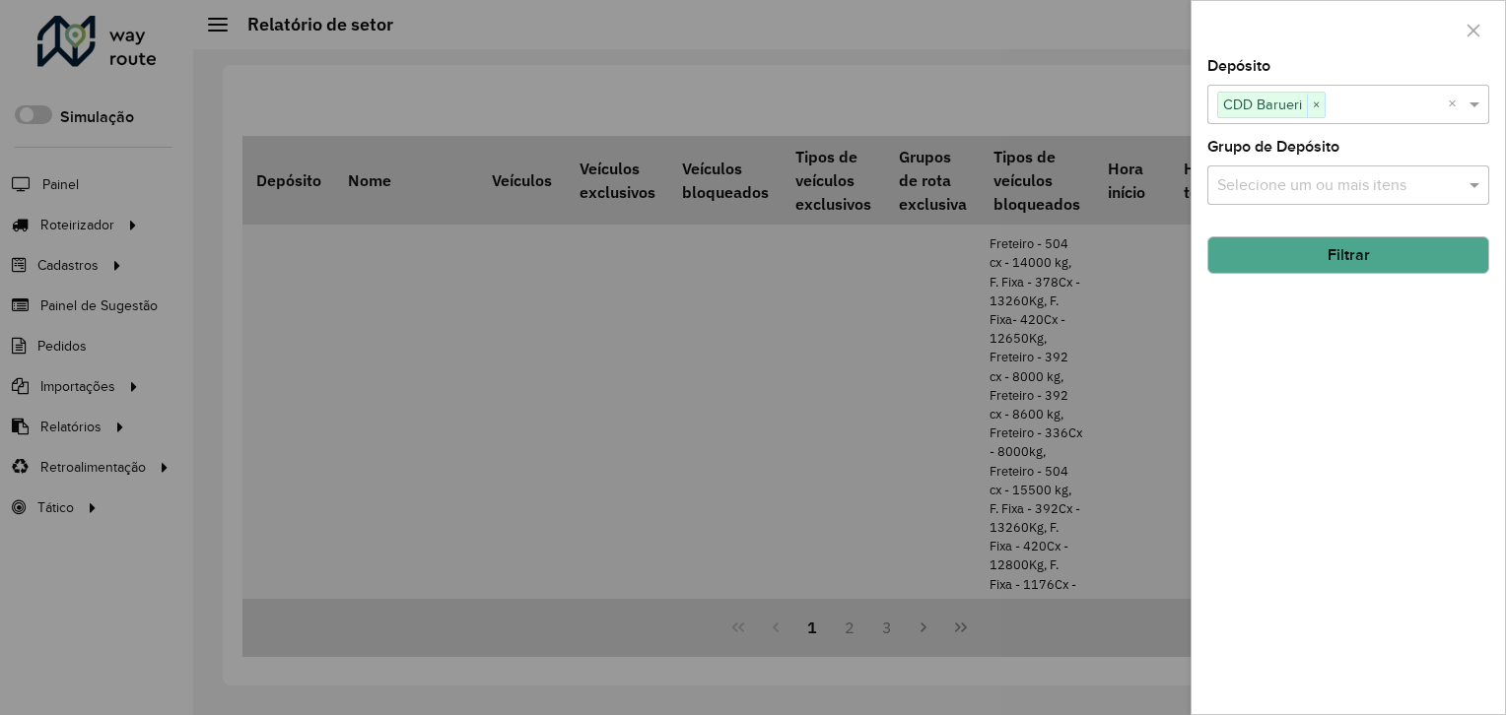
drag, startPoint x: 1314, startPoint y: 102, endPoint x: 1330, endPoint y: 103, distance: 16.9
click at [1315, 102] on span "×" at bounding box center [1316, 106] width 18 height 24
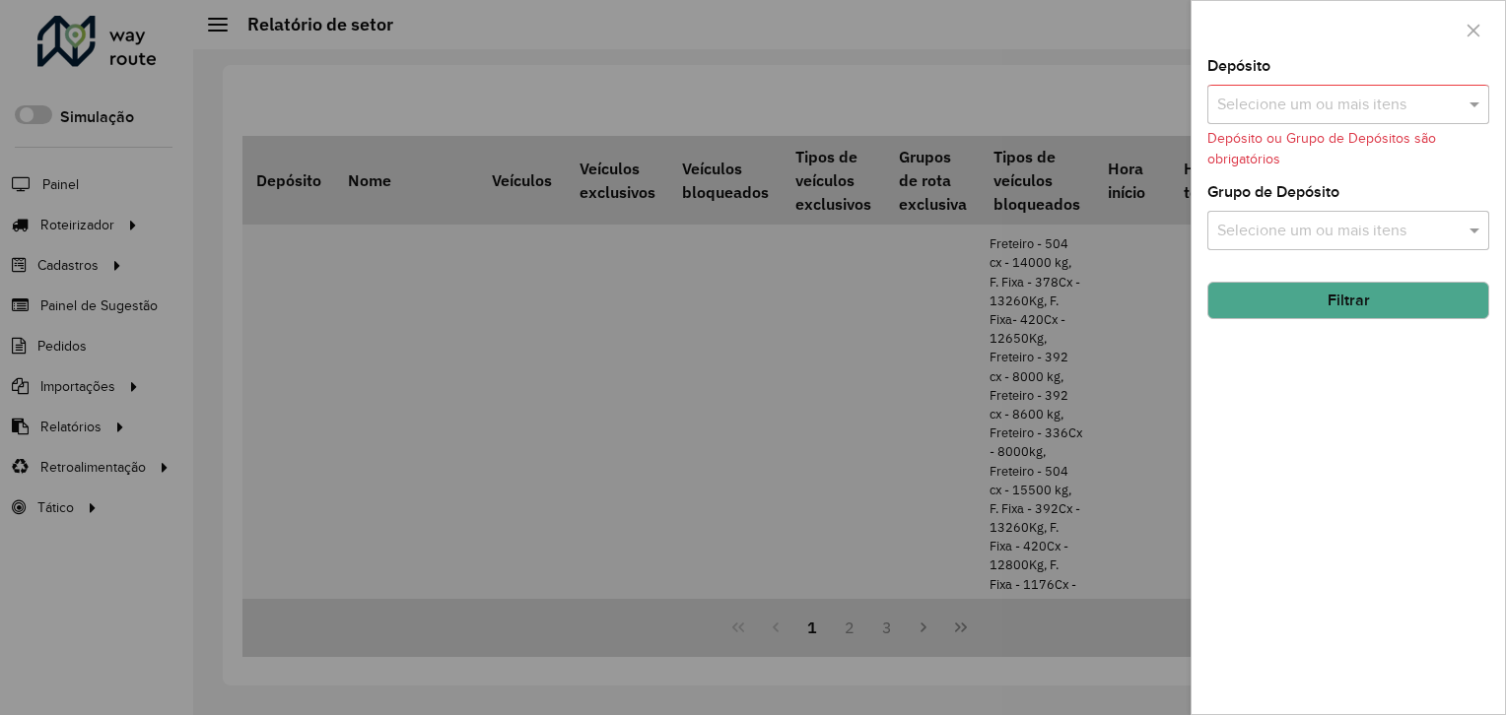
click at [1332, 103] on input "text" at bounding box center [1338, 106] width 252 height 24
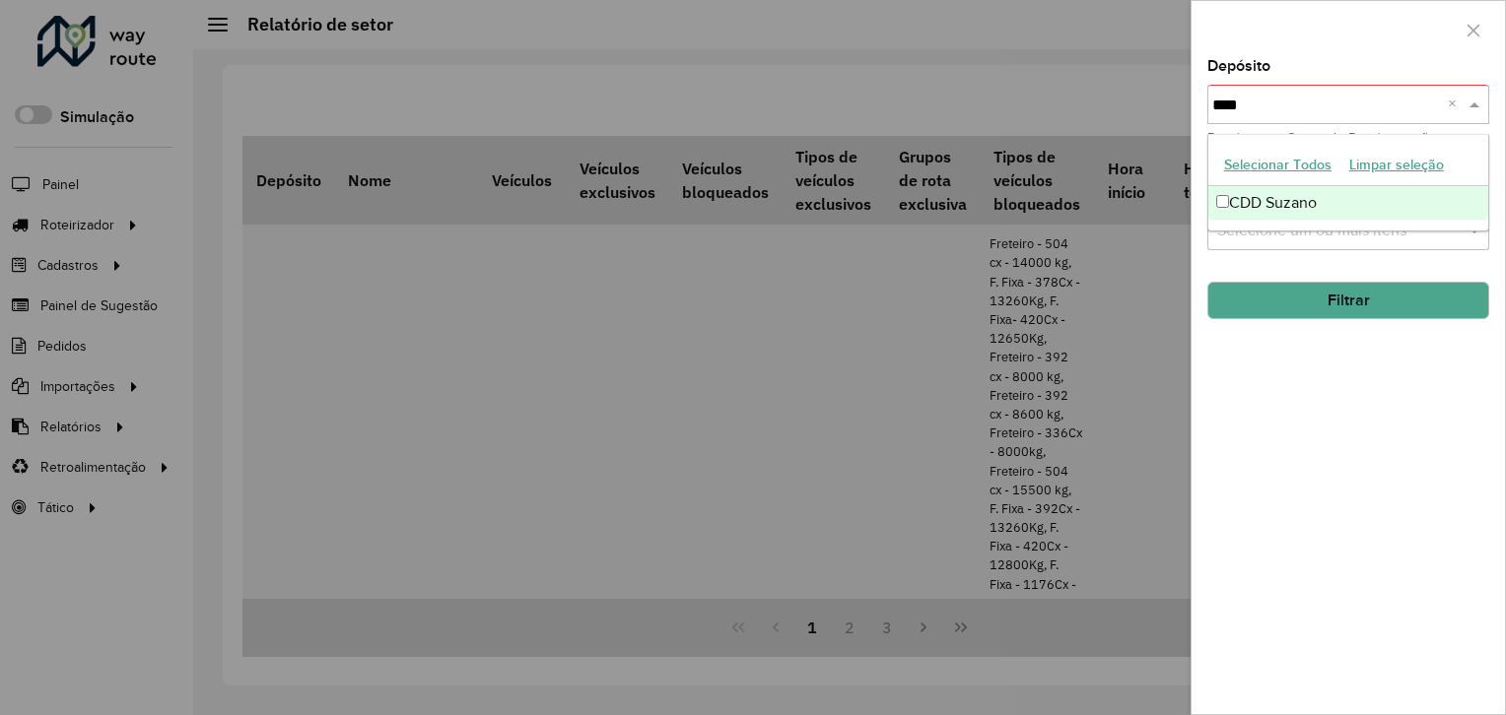
type input "*****"
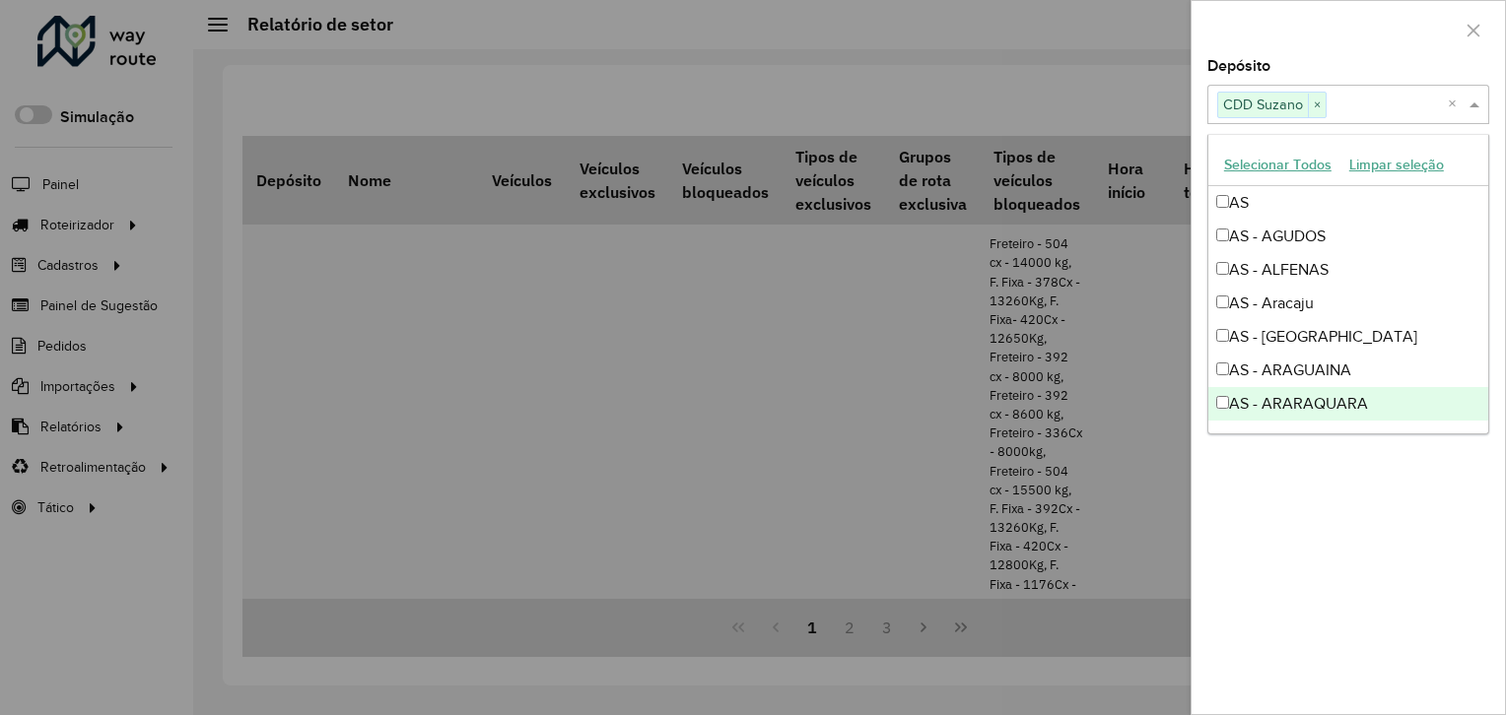
click at [1286, 528] on div "Depósito Selecione um ou mais itens CDD Suzano × × Grupo de Depósito Selecione …" at bounding box center [1347, 386] width 313 height 655
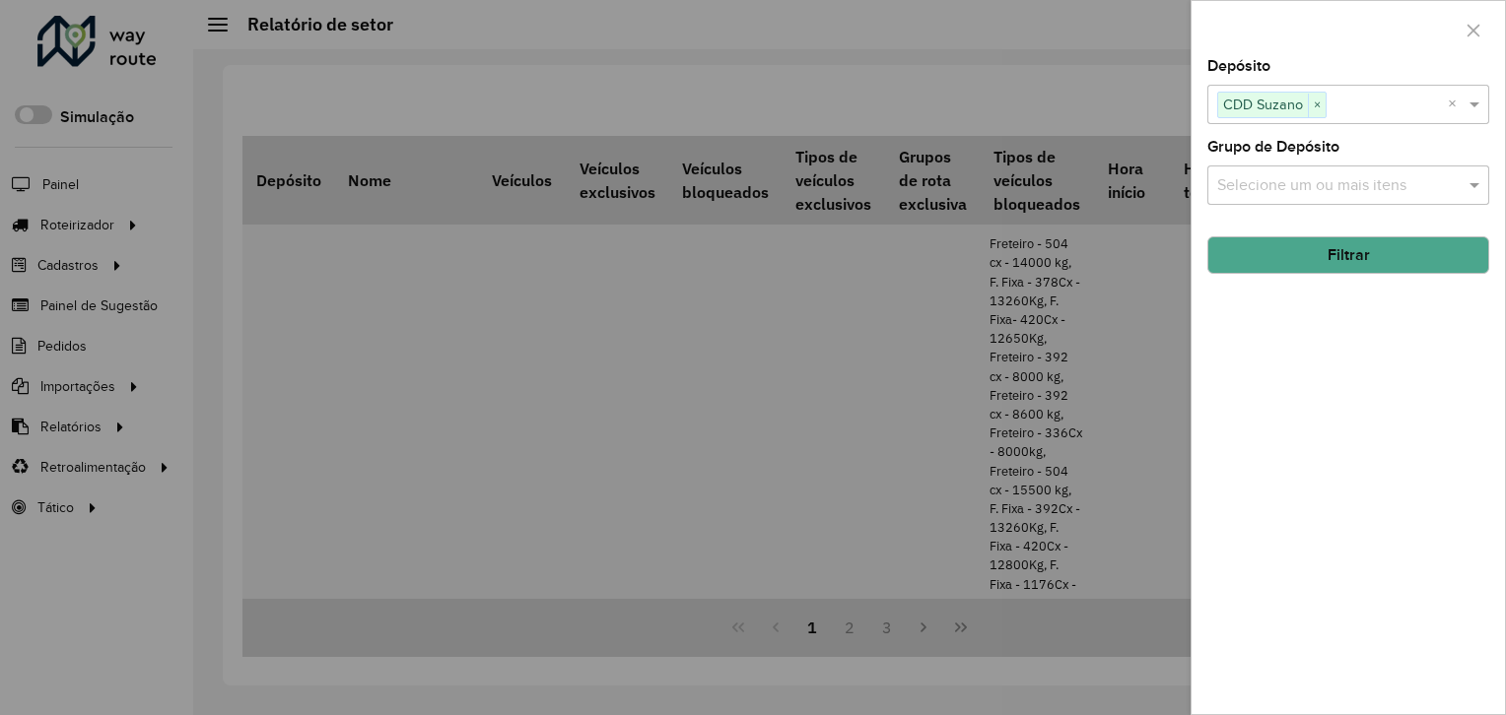
click at [1320, 245] on button "Filtrar" at bounding box center [1348, 255] width 282 height 37
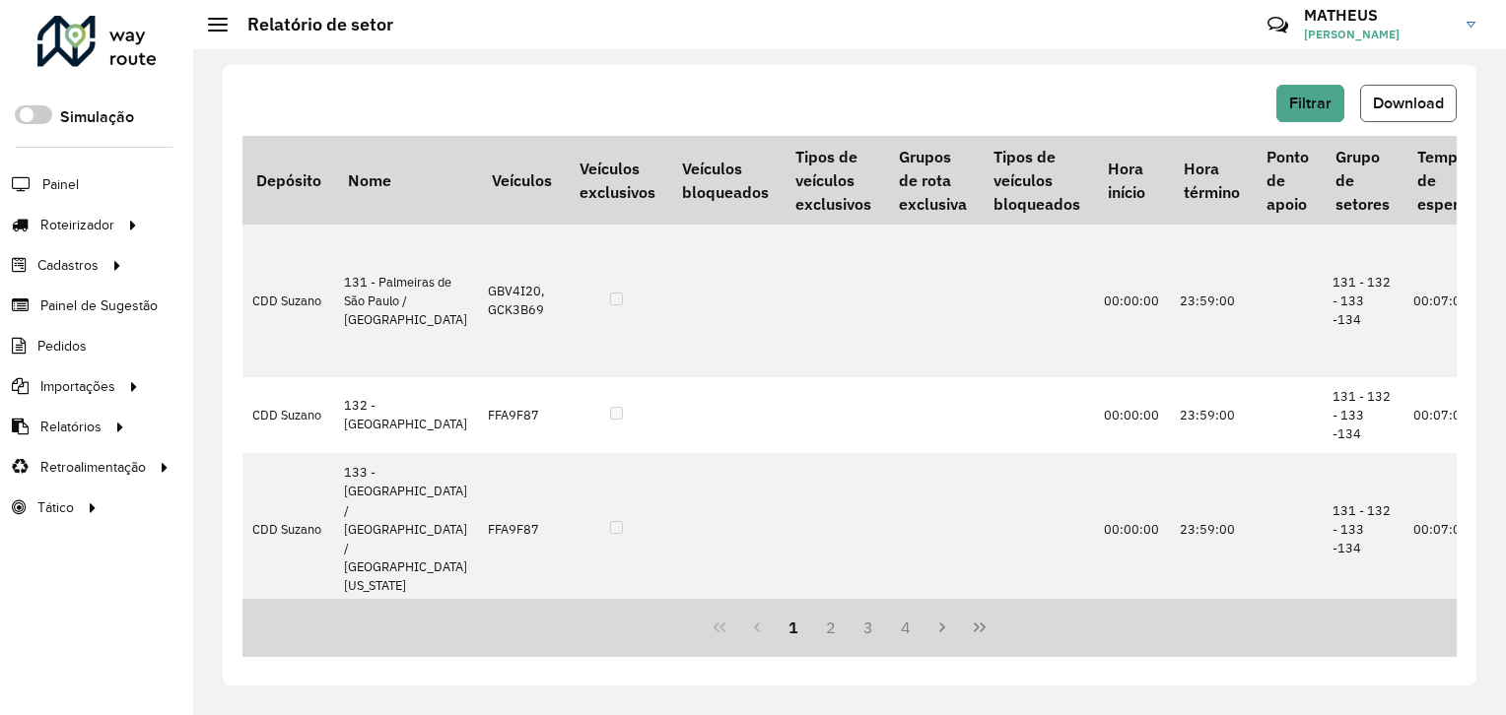
click at [1419, 108] on span "Download" at bounding box center [1408, 103] width 71 height 17
click at [1308, 83] on div "Filtrar Download Depósito Nome Veículos Veículos exclusivos Veículos bloqueados…" at bounding box center [850, 375] width 1254 height 621
click at [1298, 108] on span "Filtrar" at bounding box center [1310, 103] width 42 height 17
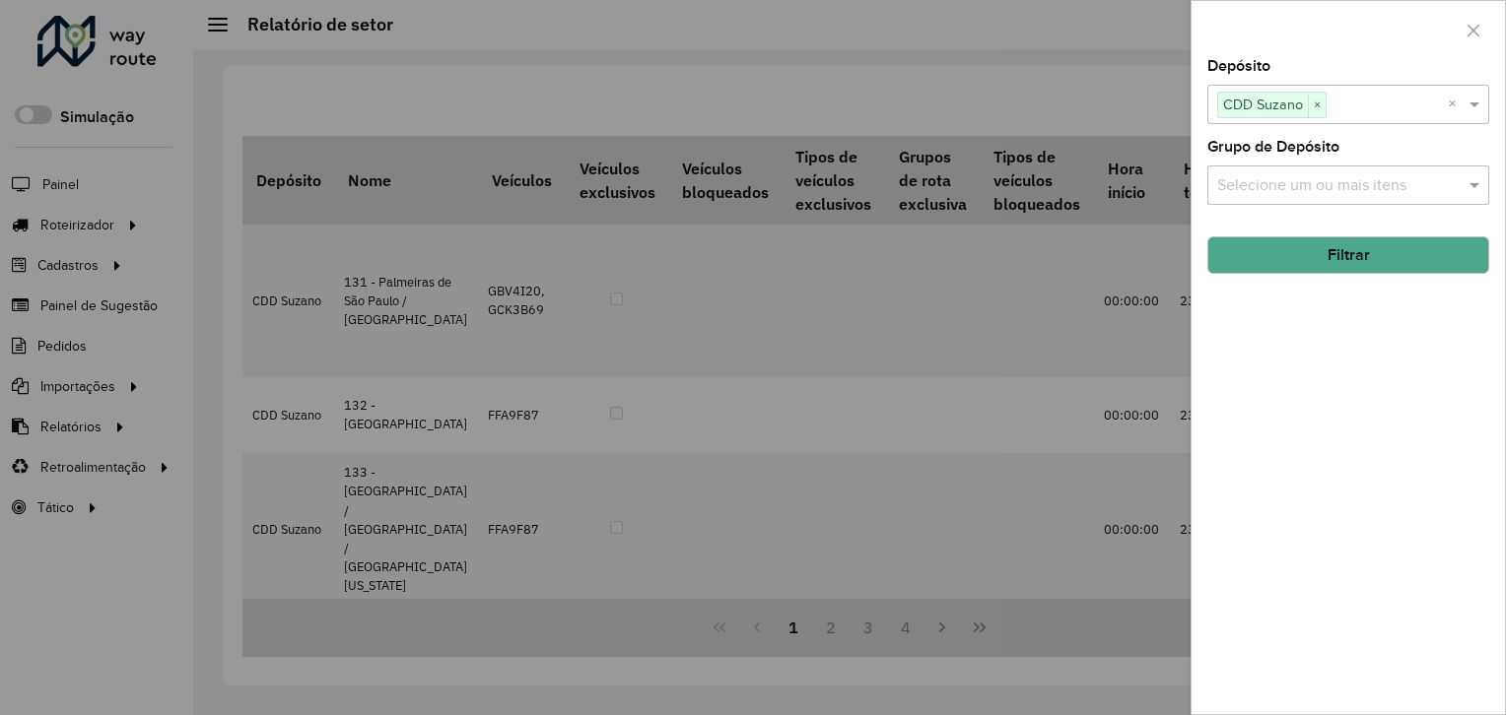
click at [1313, 104] on span "×" at bounding box center [1317, 106] width 18 height 24
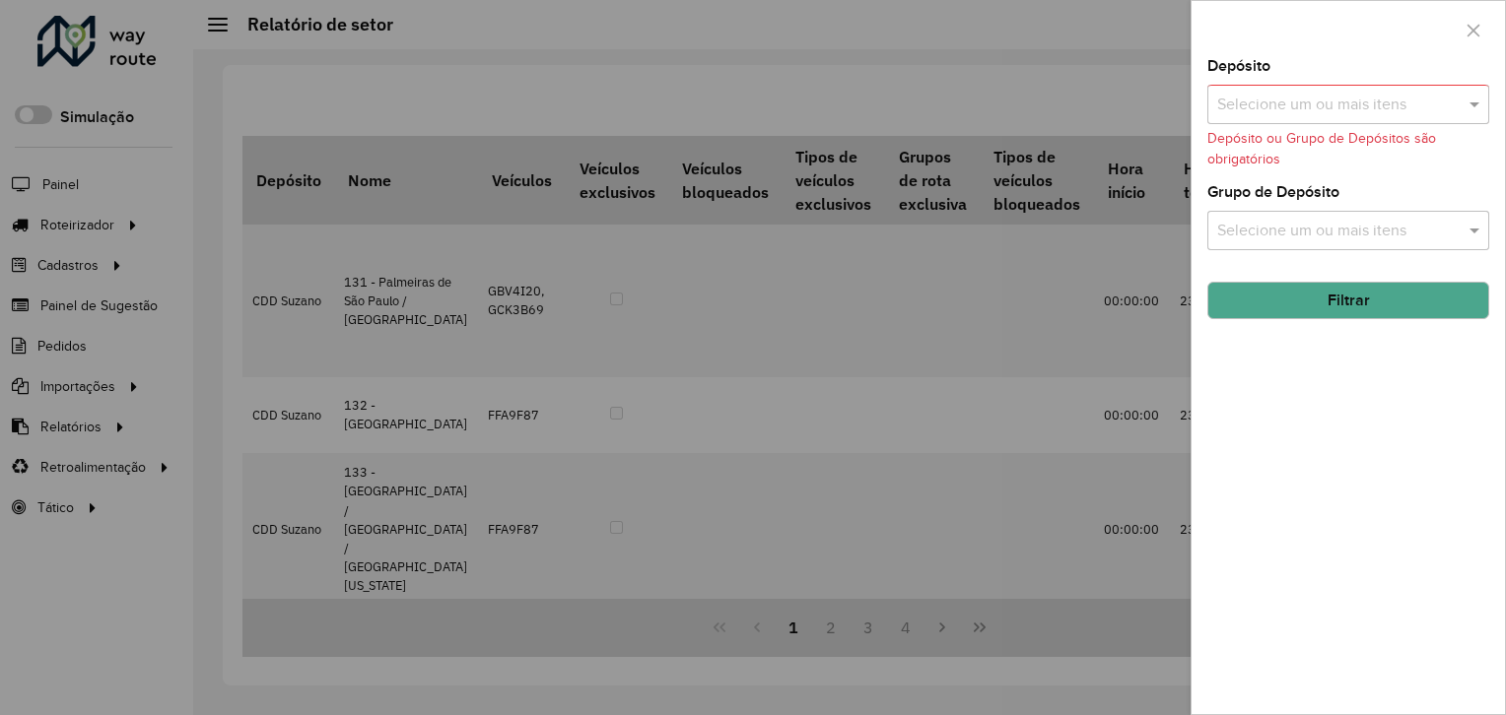
click at [1326, 102] on input "text" at bounding box center [1338, 106] width 252 height 24
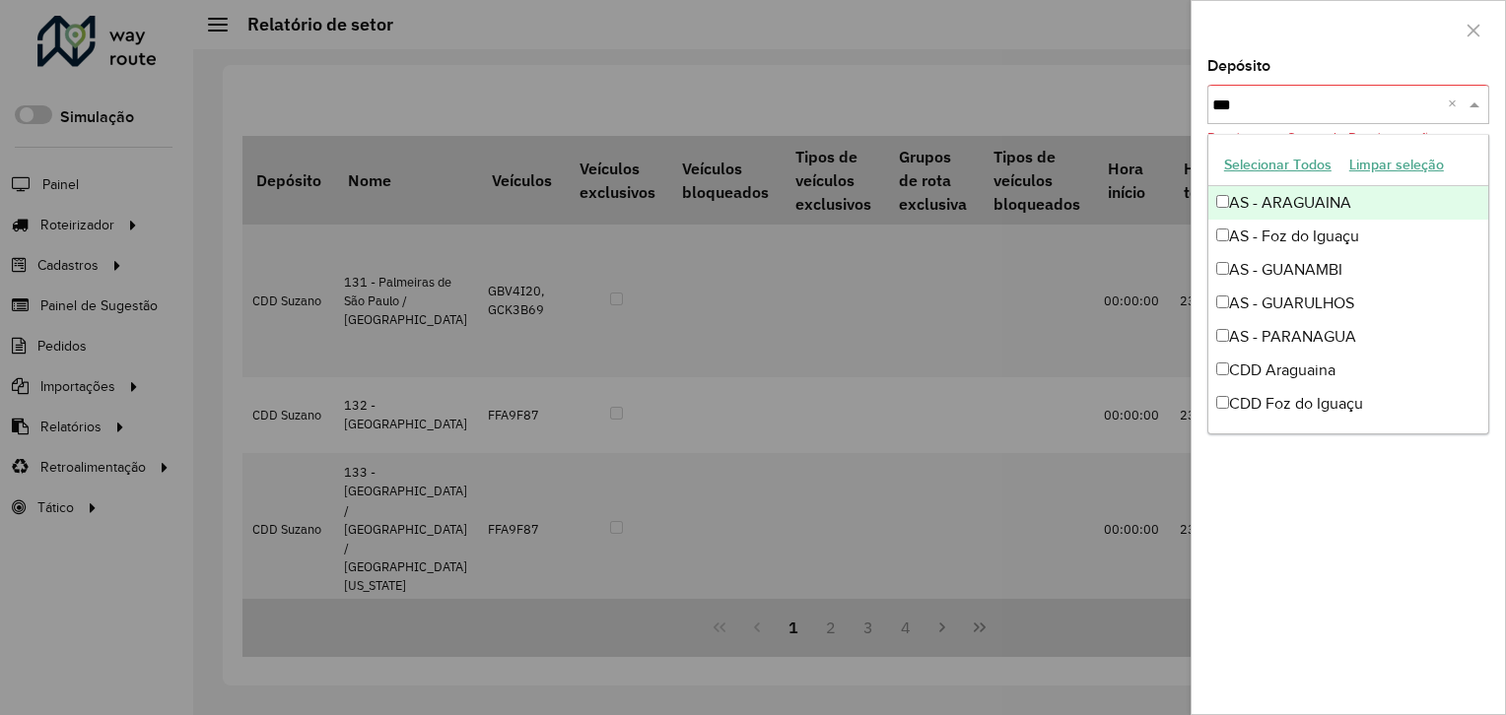
type input "****"
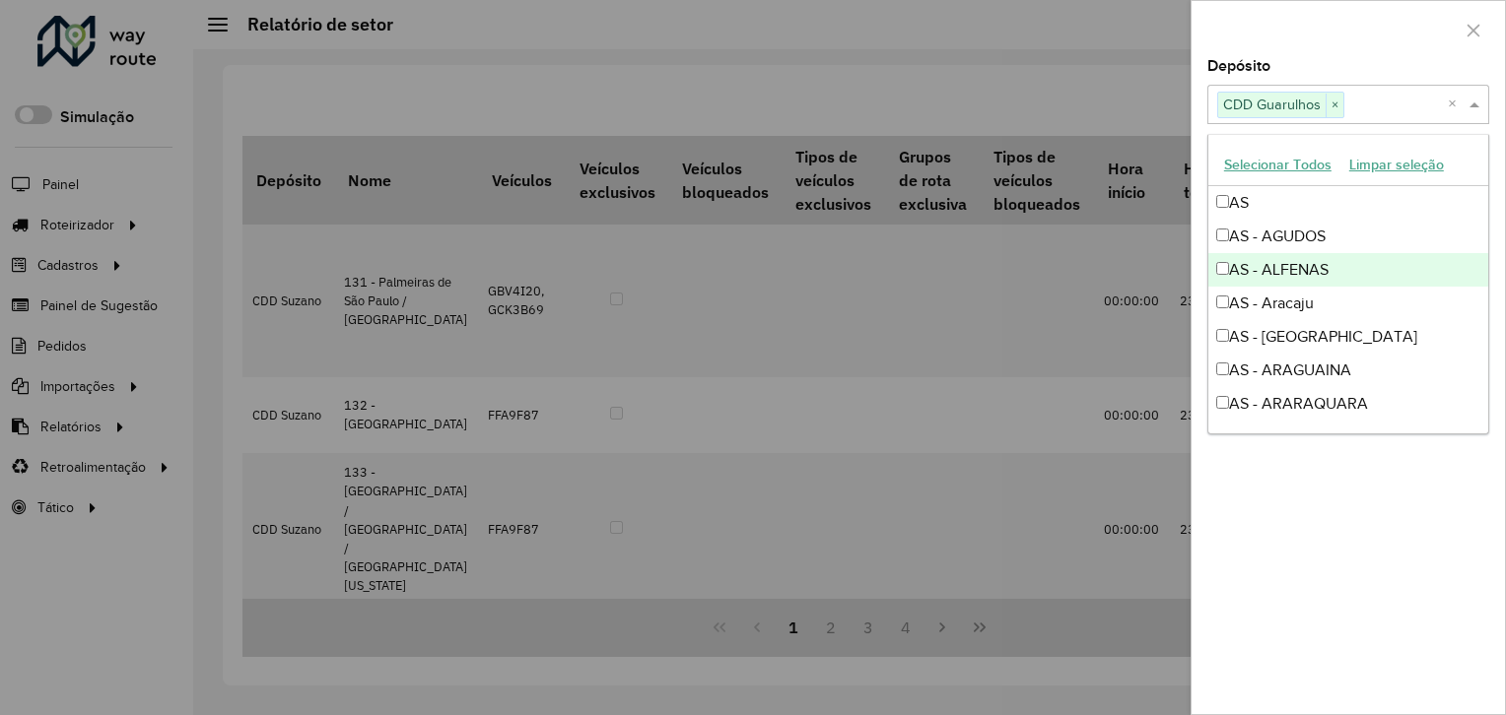
drag, startPoint x: 1354, startPoint y: 47, endPoint x: 1365, endPoint y: 53, distance: 12.3
click at [1354, 44] on div at bounding box center [1347, 30] width 313 height 58
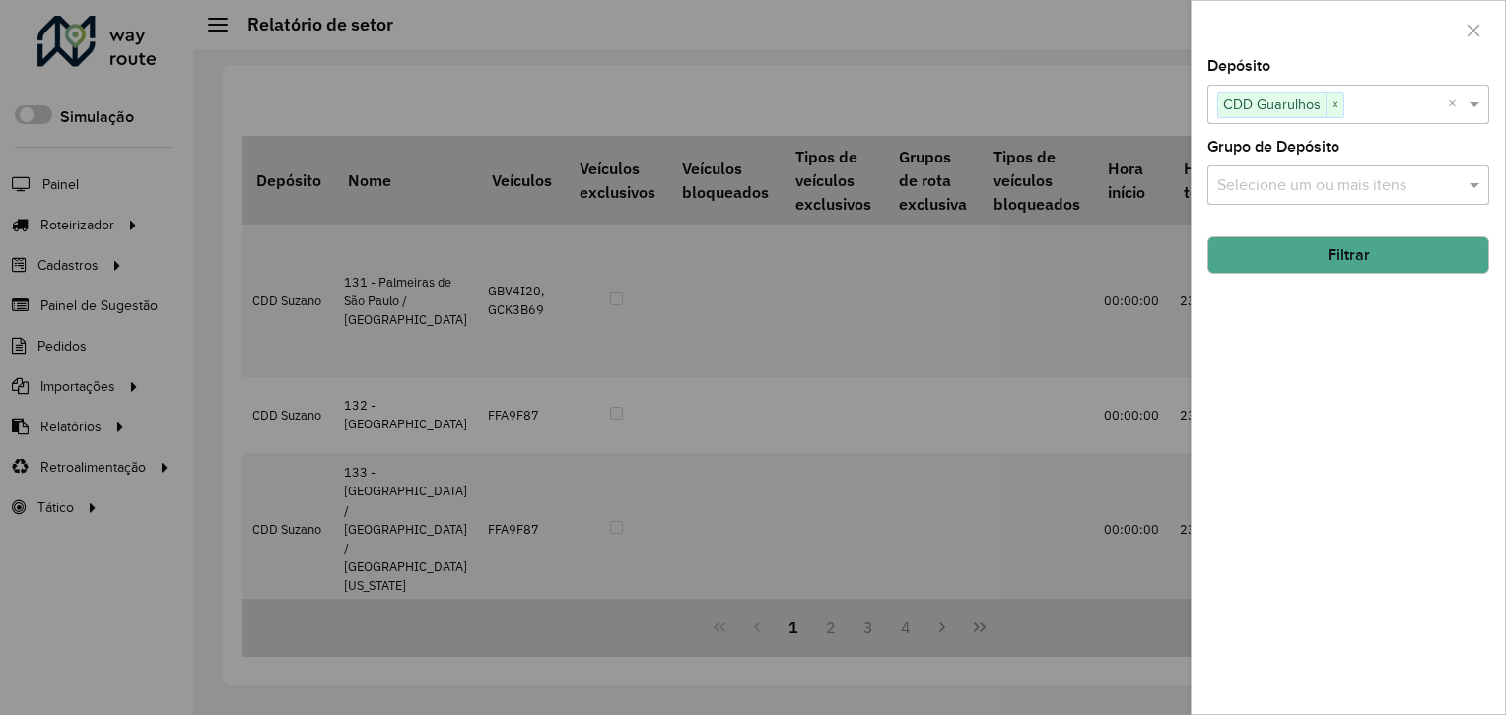
click at [1423, 247] on button "Filtrar" at bounding box center [1348, 255] width 282 height 37
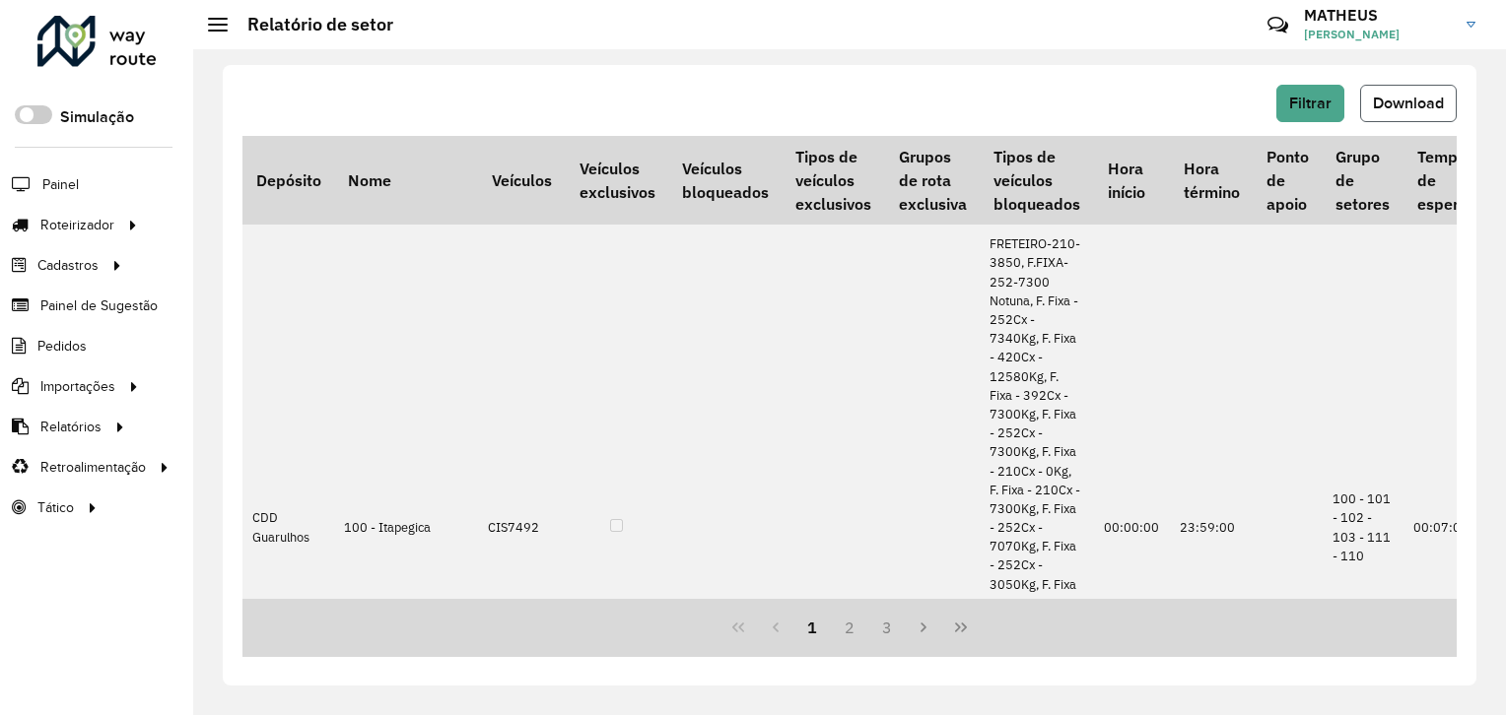
click at [1431, 108] on span "Download" at bounding box center [1408, 103] width 71 height 17
click at [1305, 97] on span "Filtrar" at bounding box center [1310, 103] width 42 height 17
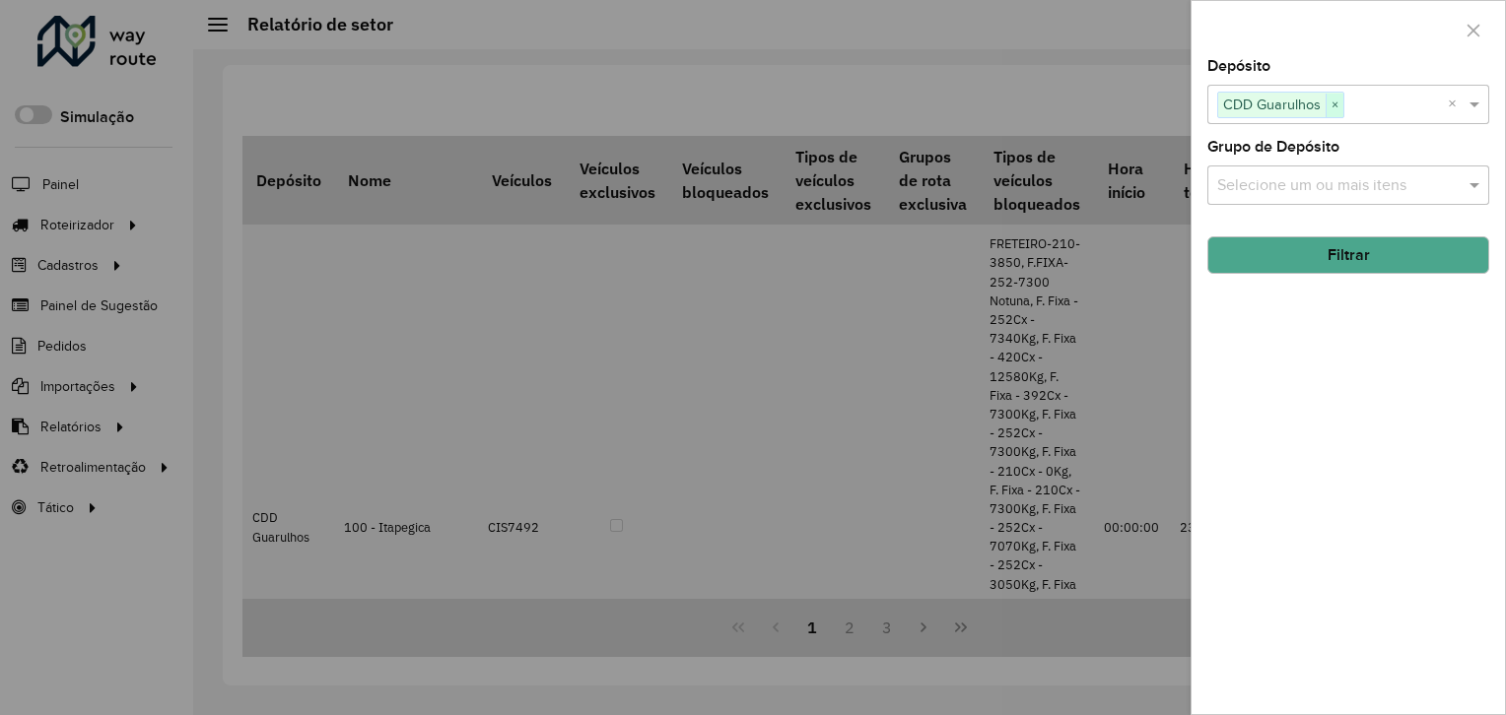
click at [1339, 100] on span "×" at bounding box center [1335, 106] width 18 height 24
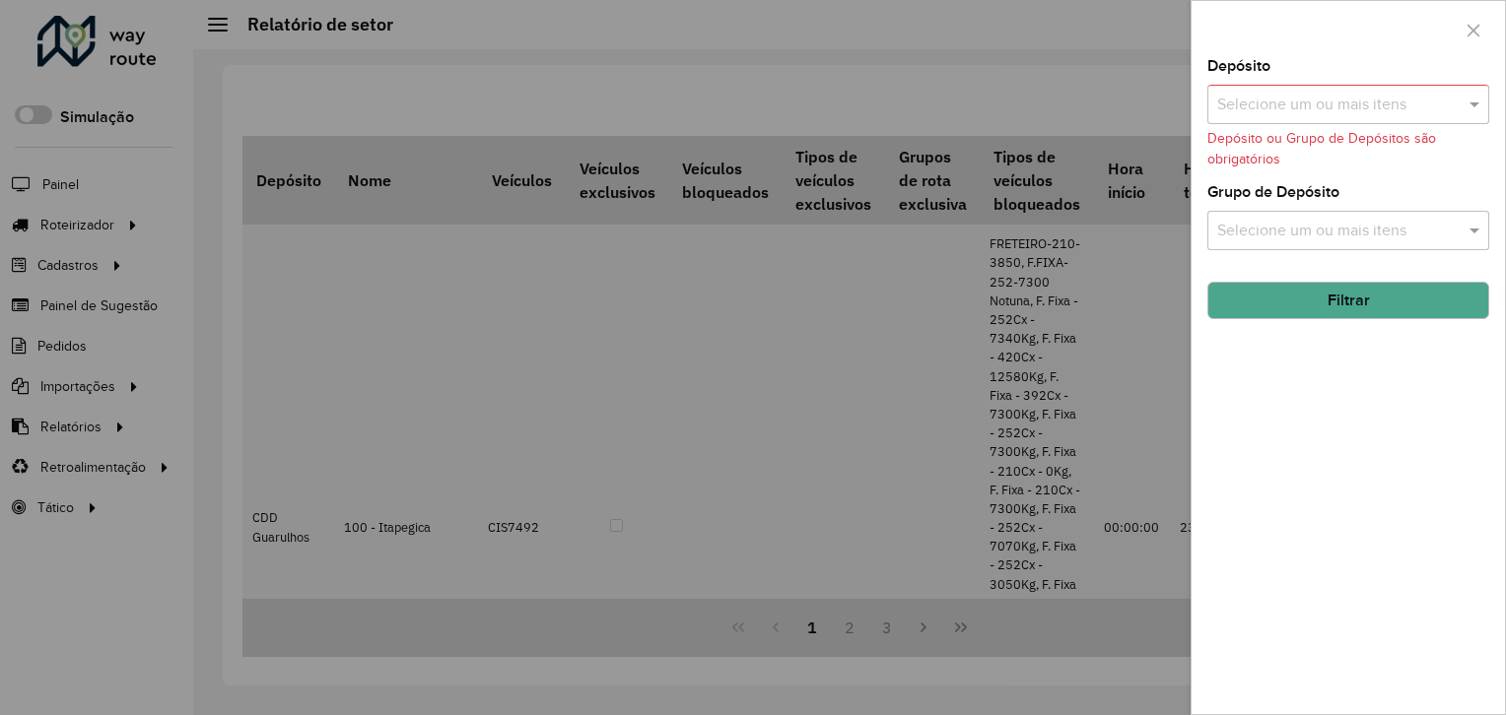
click at [1325, 102] on input "text" at bounding box center [1338, 106] width 252 height 24
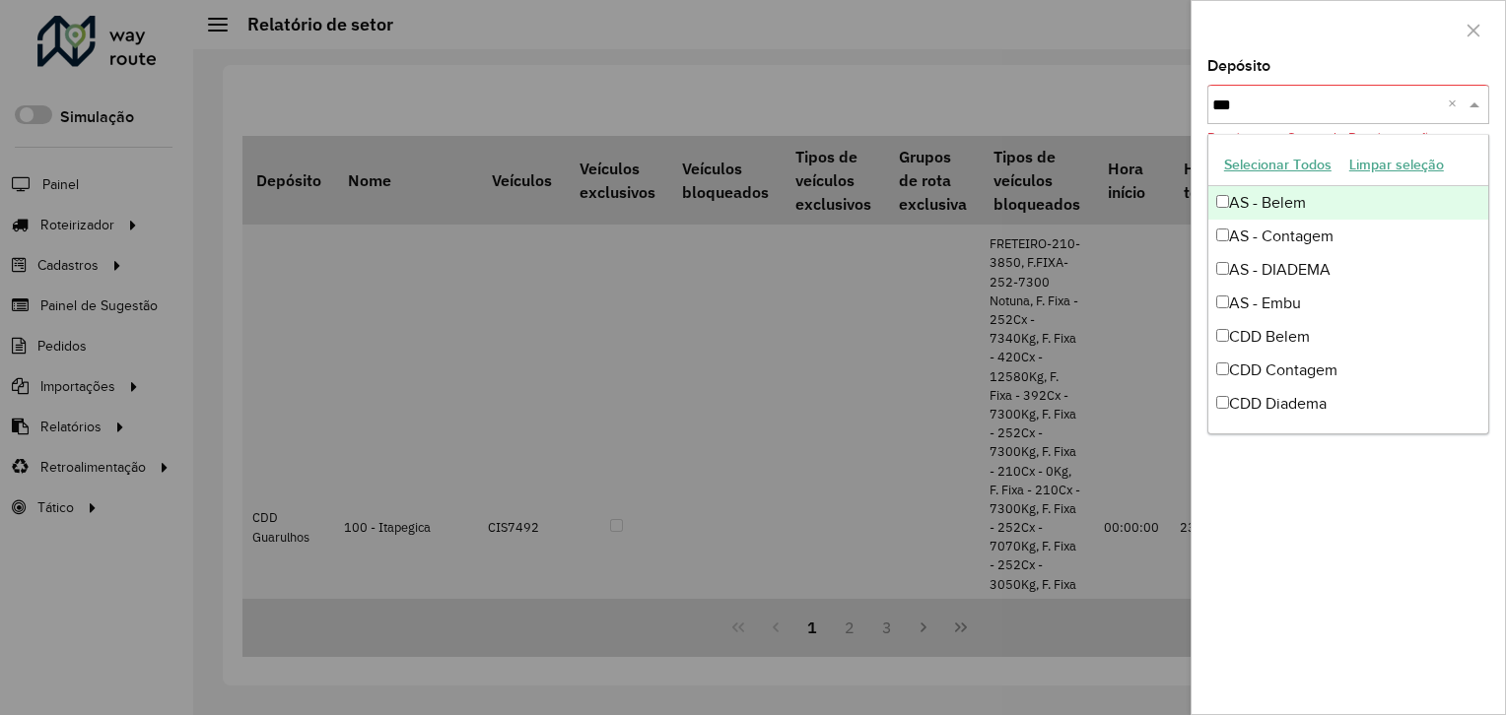
type input "****"
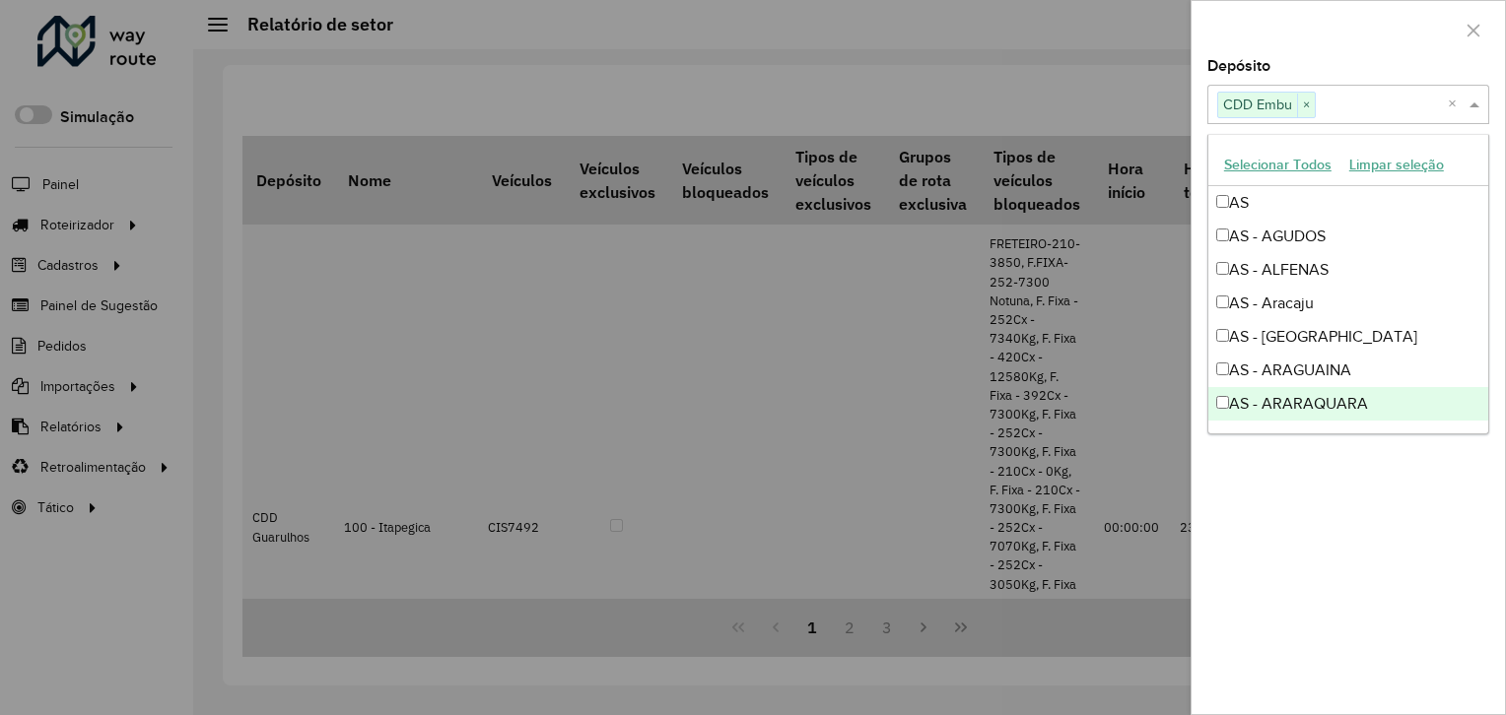
drag, startPoint x: 1306, startPoint y: 572, endPoint x: 1302, endPoint y: 467, distance: 104.5
click at [1305, 524] on div "Depósito Selecione um ou mais itens CDD Embu × × Grupo de Depósito Selecione um…" at bounding box center [1347, 386] width 313 height 655
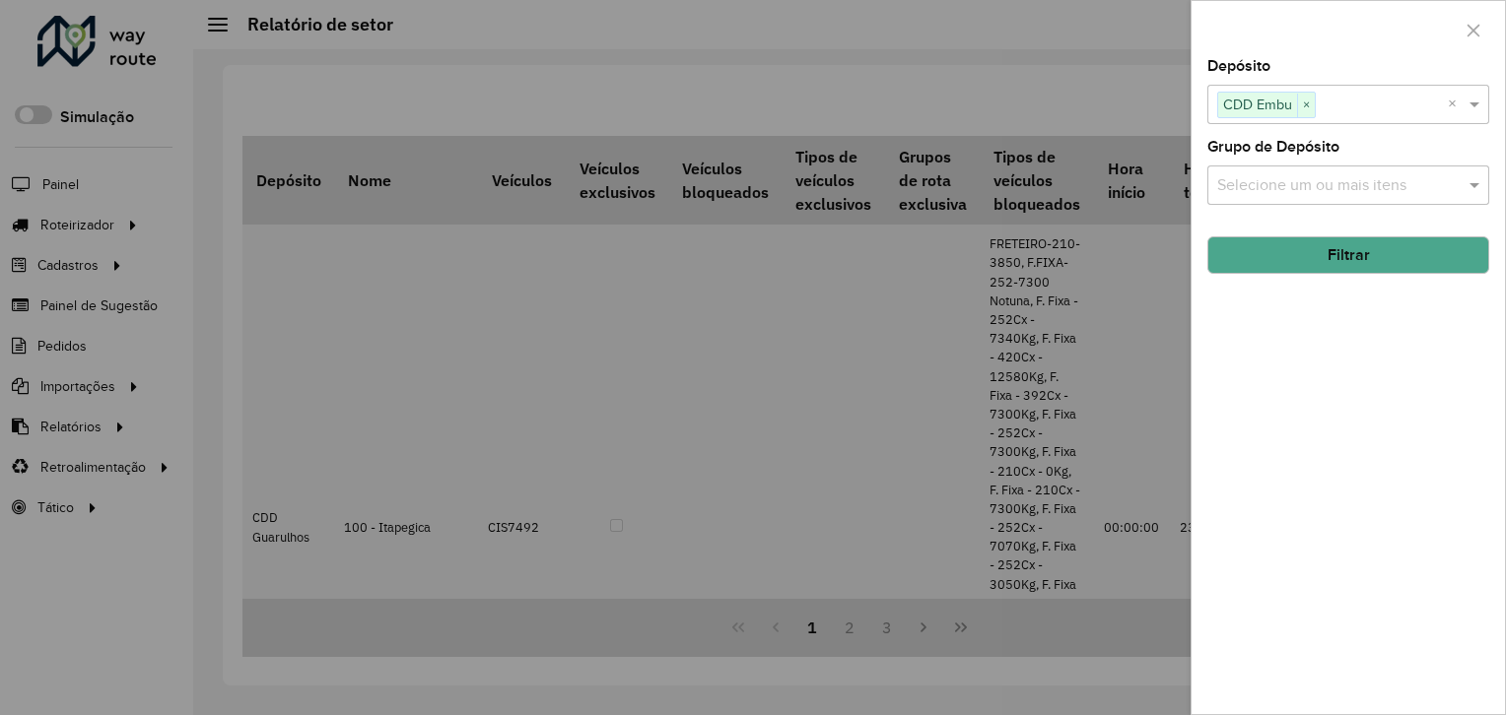
click at [1351, 256] on button "Filtrar" at bounding box center [1348, 255] width 282 height 37
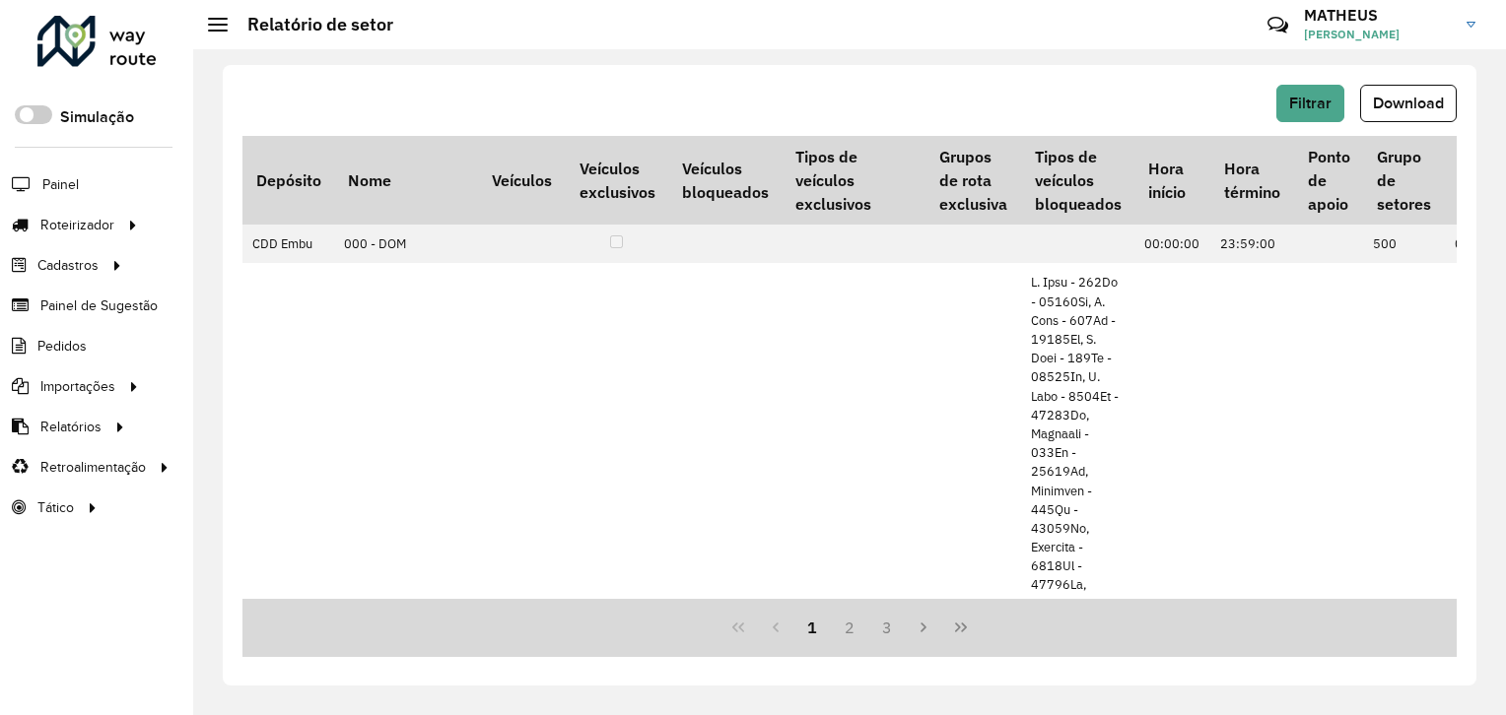
click at [1445, 106] on button "Download" at bounding box center [1408, 103] width 97 height 37
click at [1299, 106] on span "Filtrar" at bounding box center [1310, 103] width 42 height 17
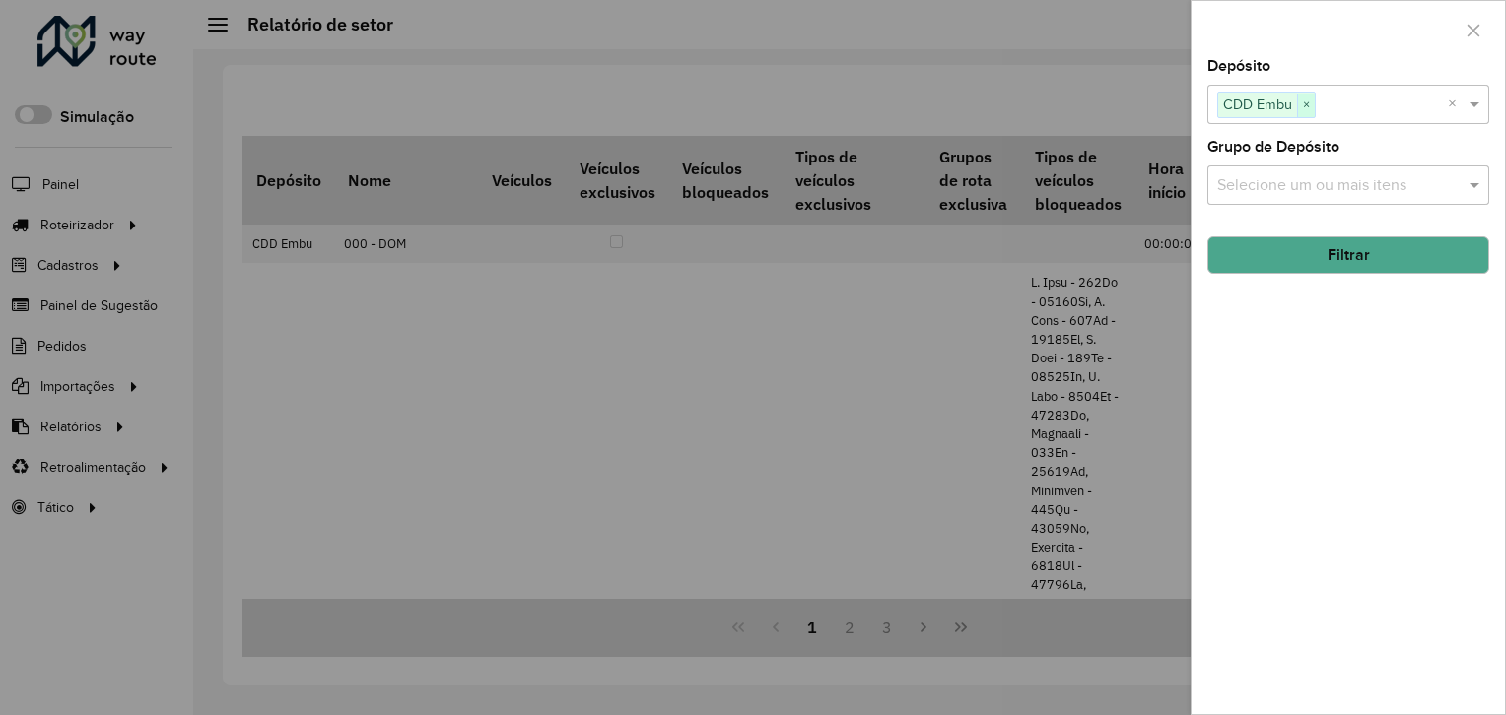
click at [1299, 102] on span "×" at bounding box center [1306, 106] width 18 height 24
click at [1318, 100] on input "text" at bounding box center [1382, 106] width 132 height 24
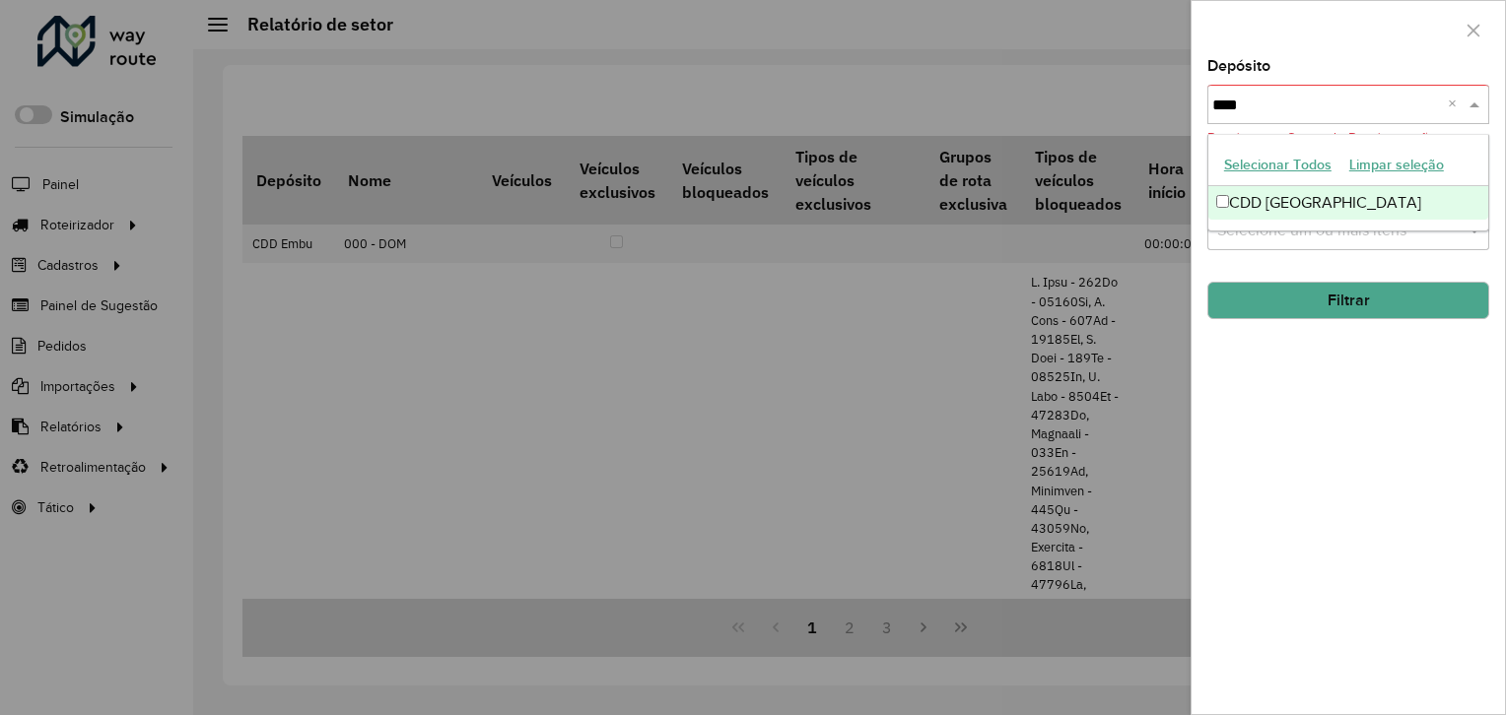
type input "*****"
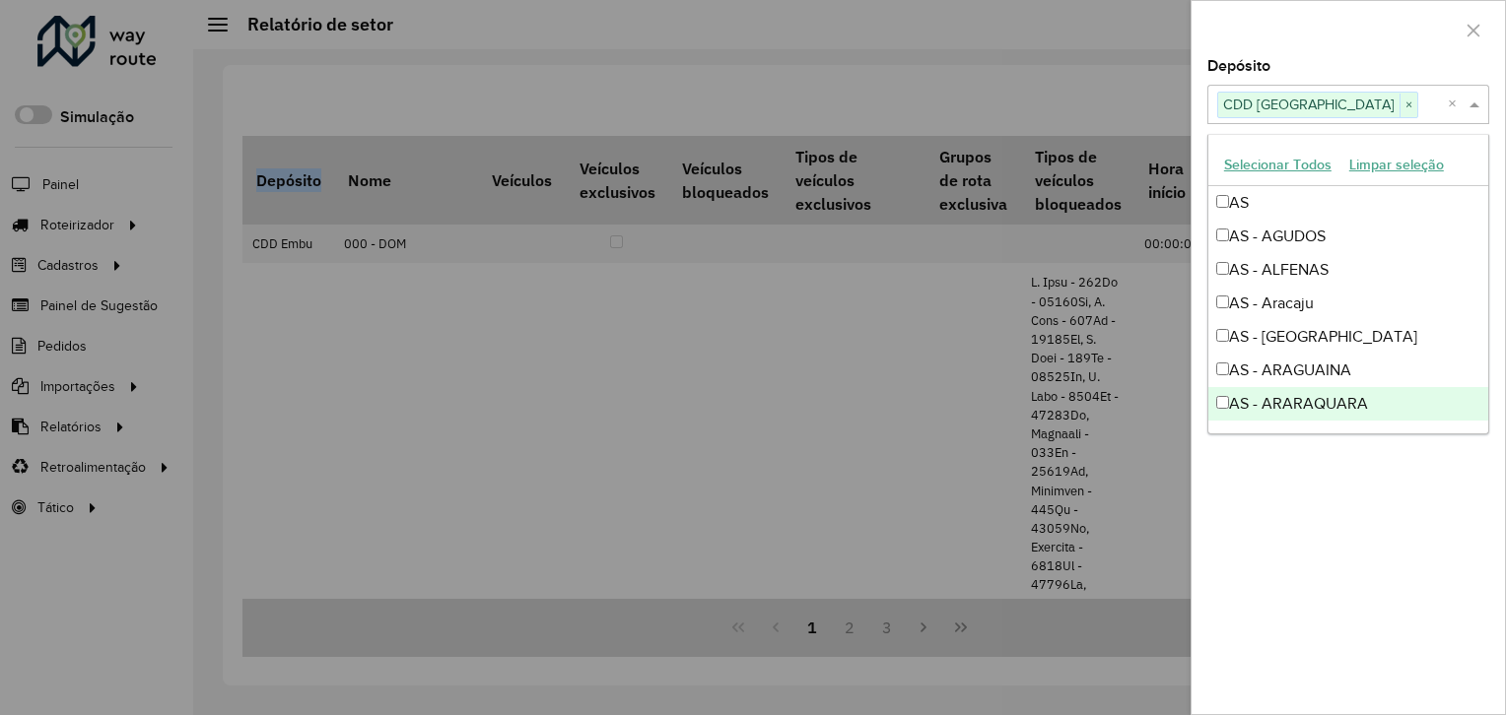
click at [1345, 597] on div "Depósito Selecione um ou mais itens CDD Praia Grande × × Grupo de Depósito Sele…" at bounding box center [1347, 386] width 313 height 655
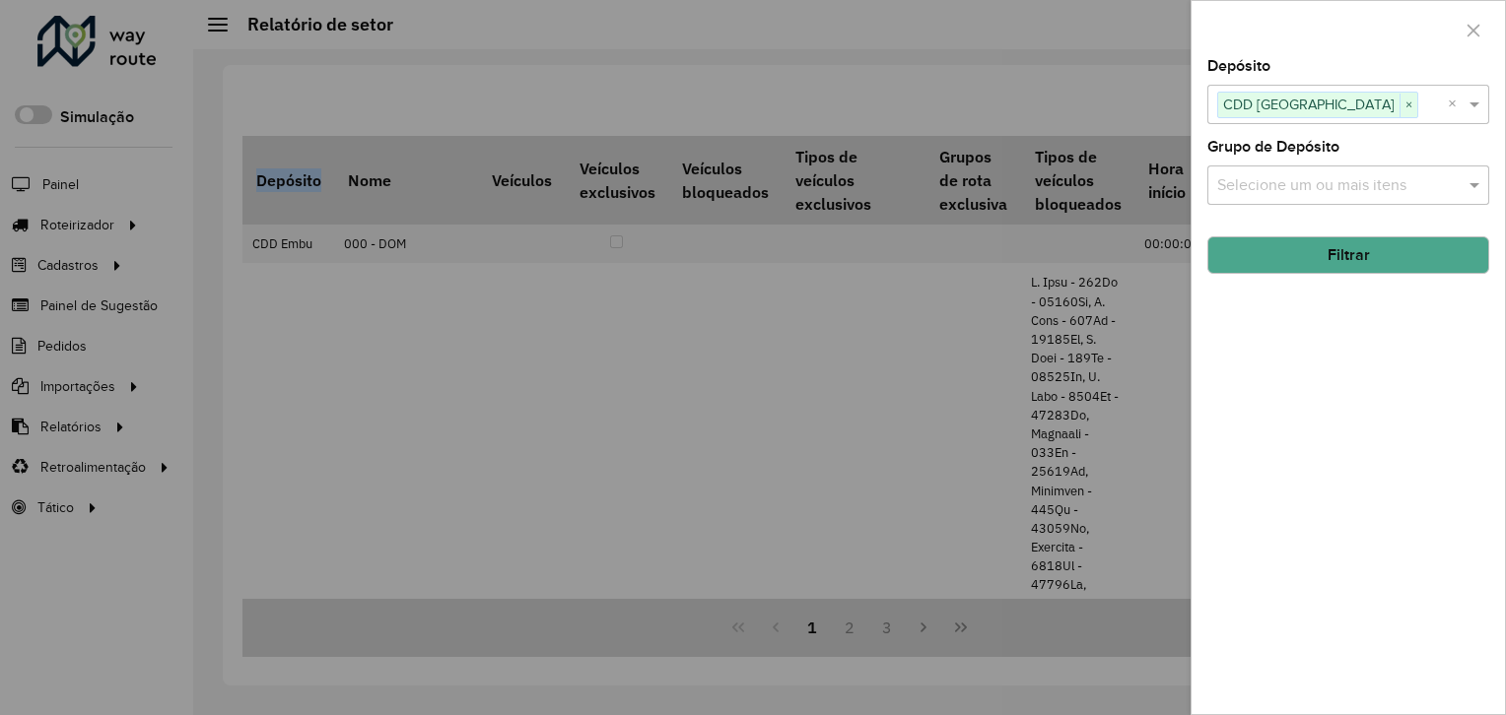
drag, startPoint x: 1345, startPoint y: 597, endPoint x: 1400, endPoint y: 256, distance: 345.4
click at [1400, 256] on button "Filtrar" at bounding box center [1348, 255] width 282 height 37
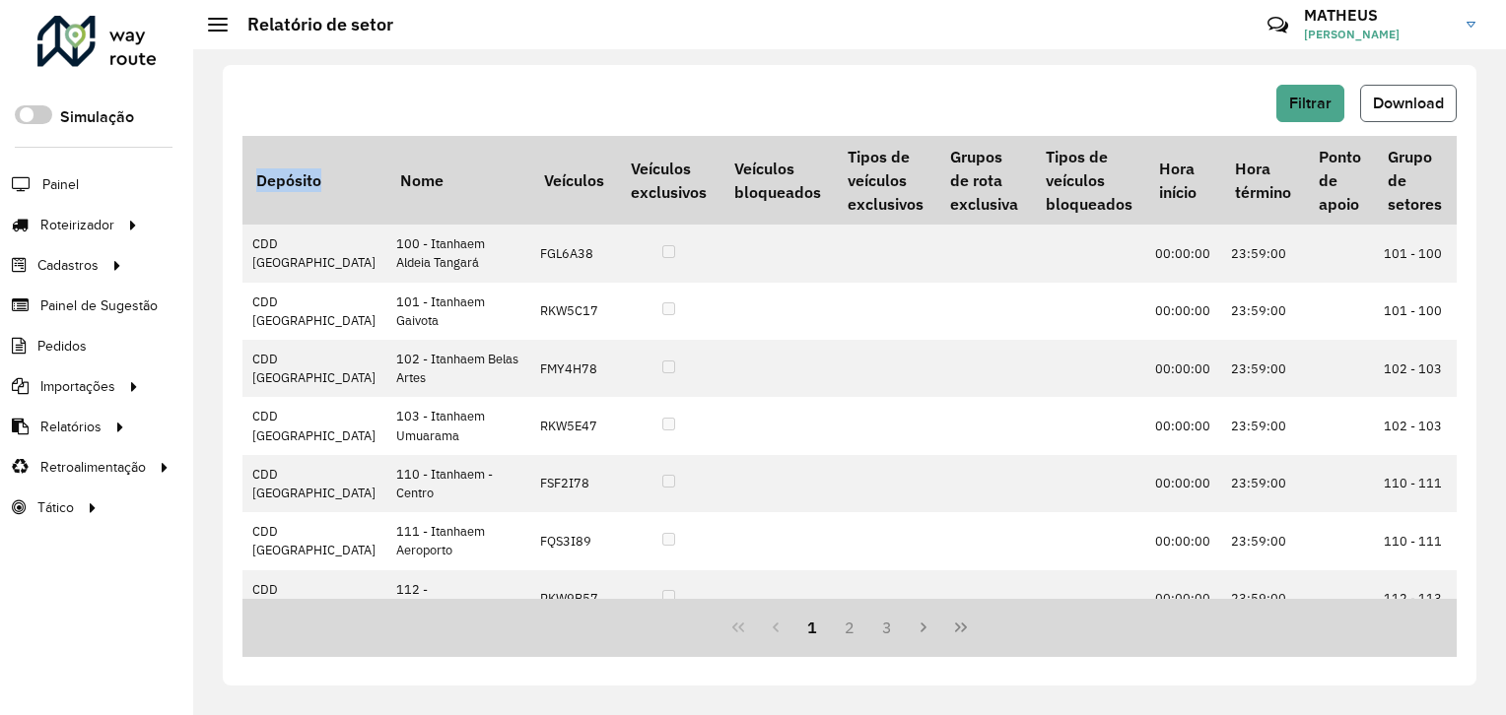
click at [1413, 111] on button "Download" at bounding box center [1408, 103] width 97 height 37
click at [1311, 102] on span "Filtrar" at bounding box center [1310, 103] width 42 height 17
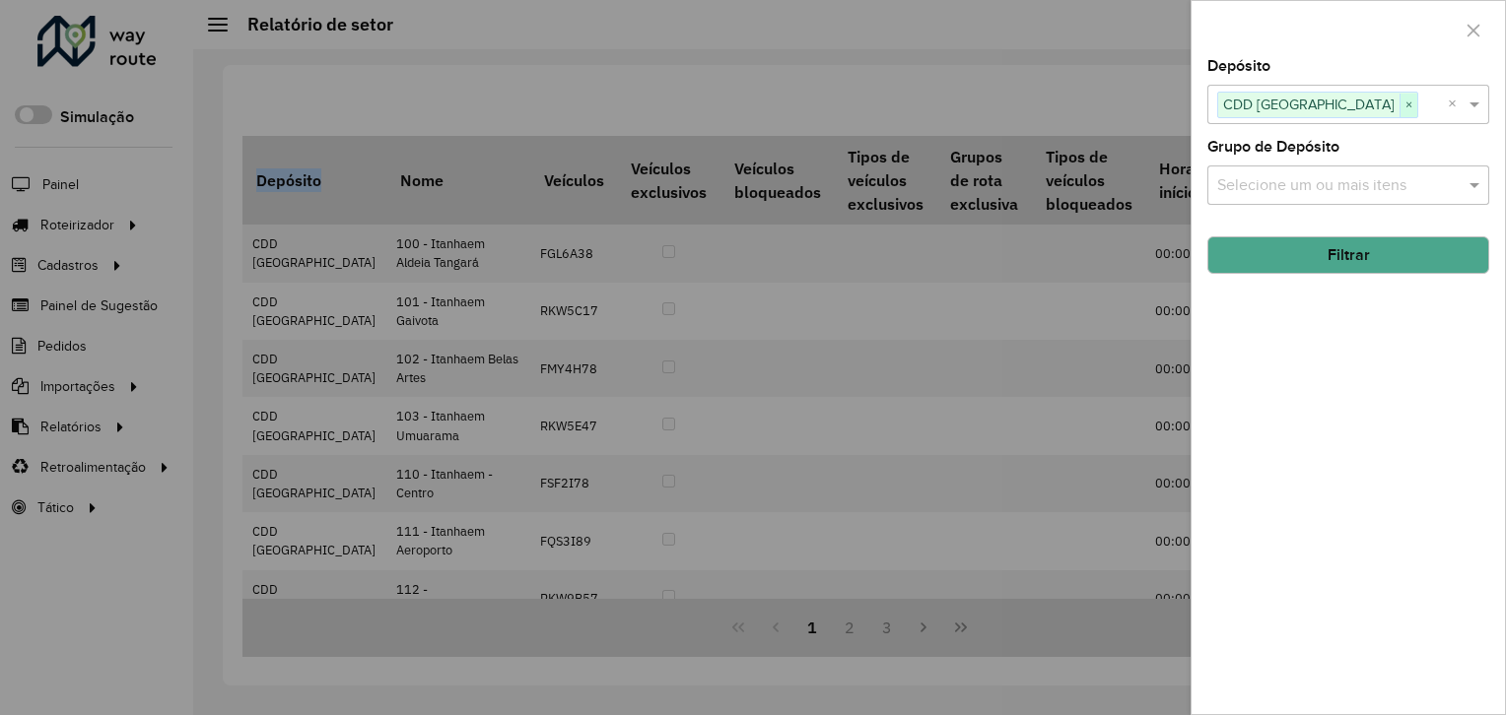
click at [1399, 99] on span "×" at bounding box center [1408, 106] width 18 height 24
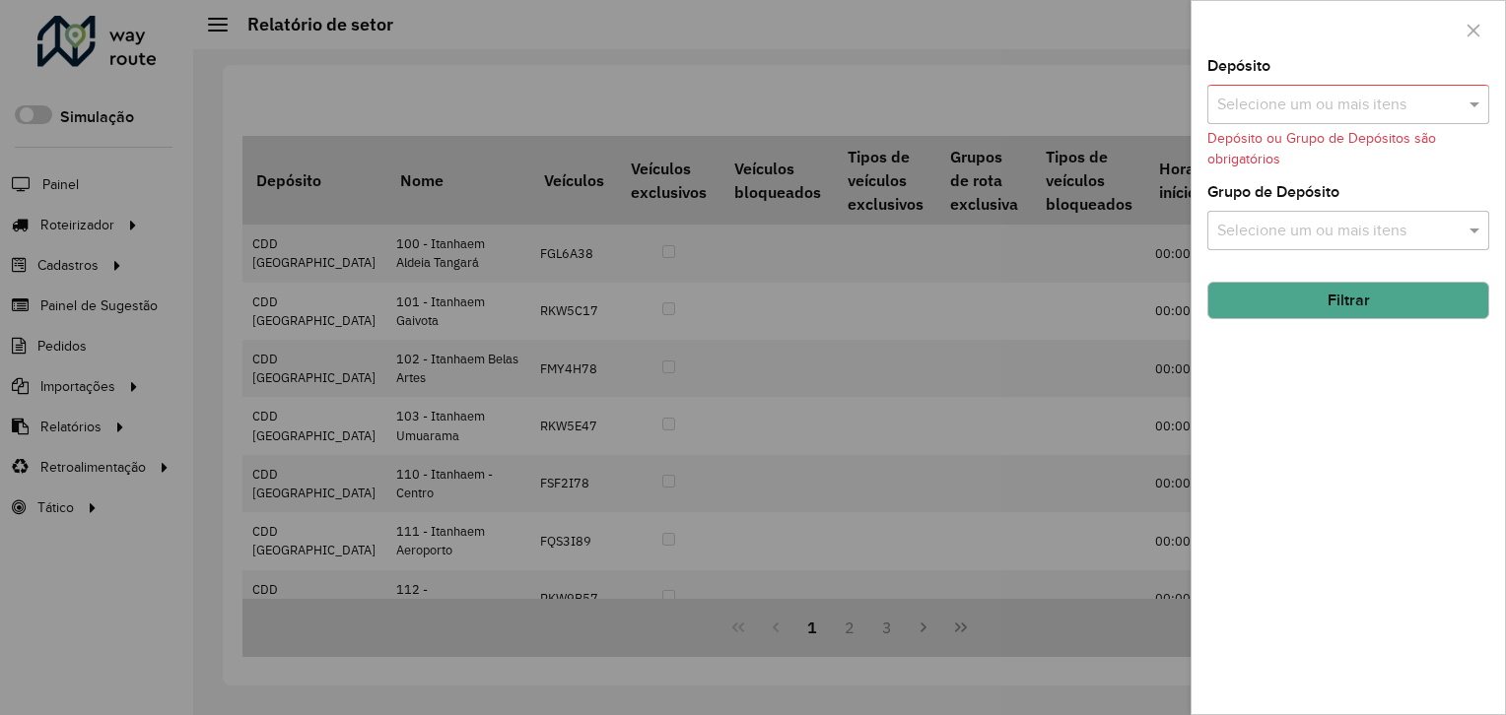
click at [1356, 99] on input "text" at bounding box center [1338, 106] width 252 height 24
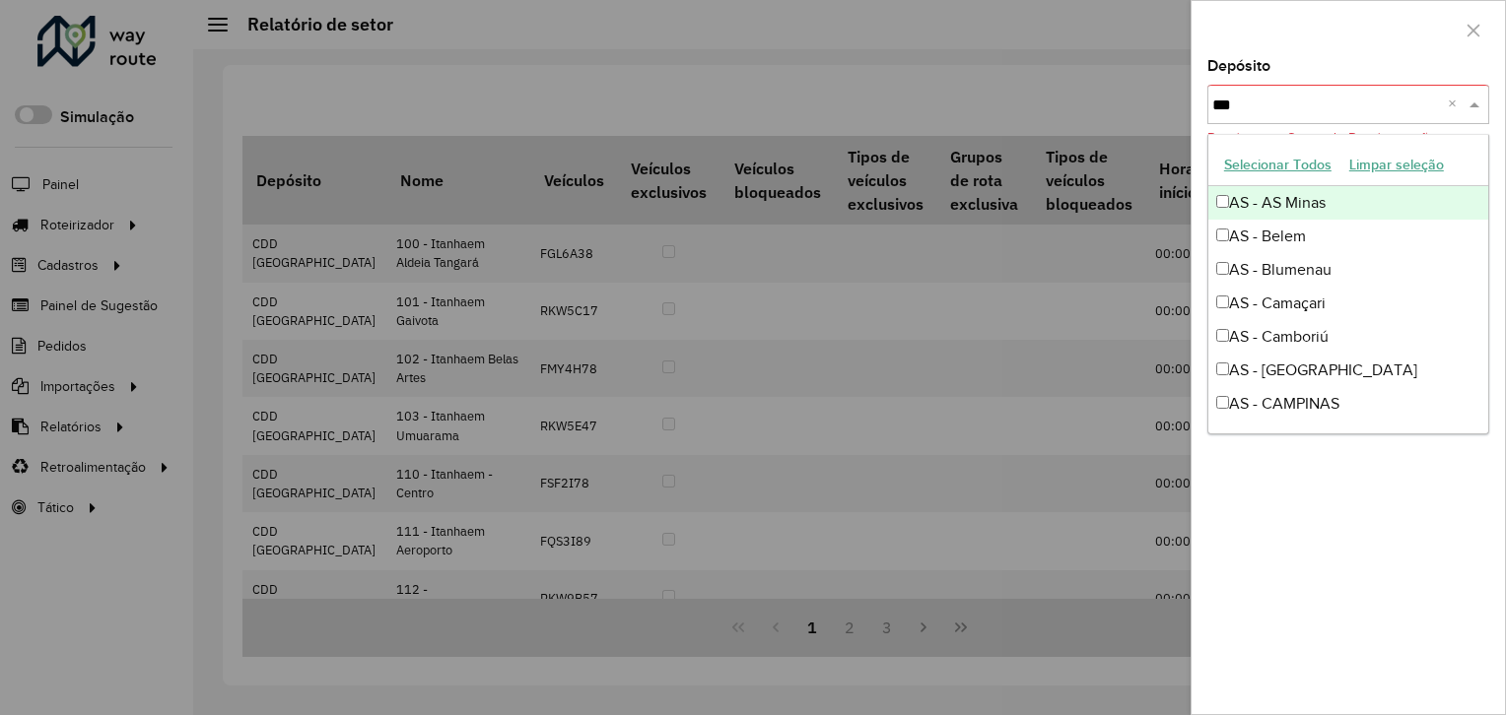
type input "****"
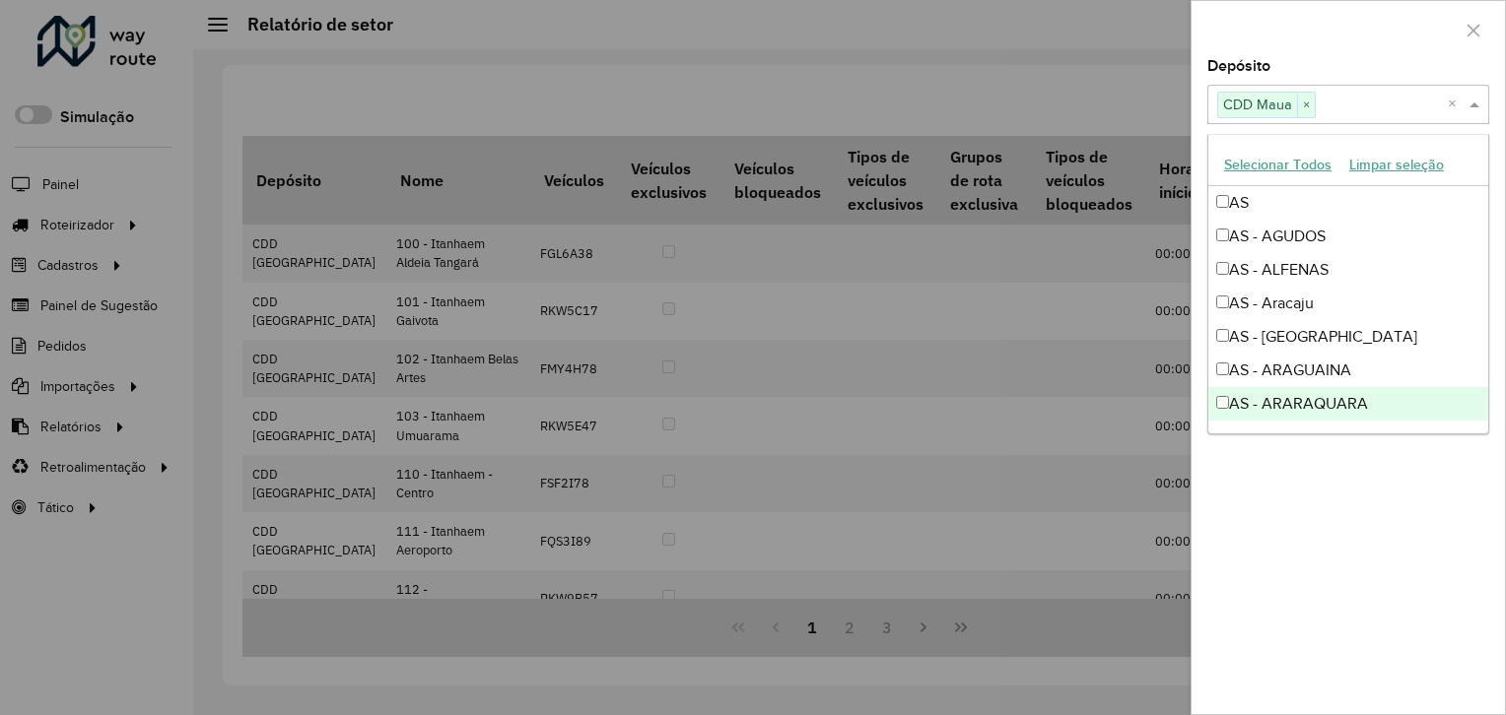
click at [1283, 616] on div "Depósito Selecione um ou mais itens CDD Maua × × Grupo de Depósito Selecione um…" at bounding box center [1347, 386] width 313 height 655
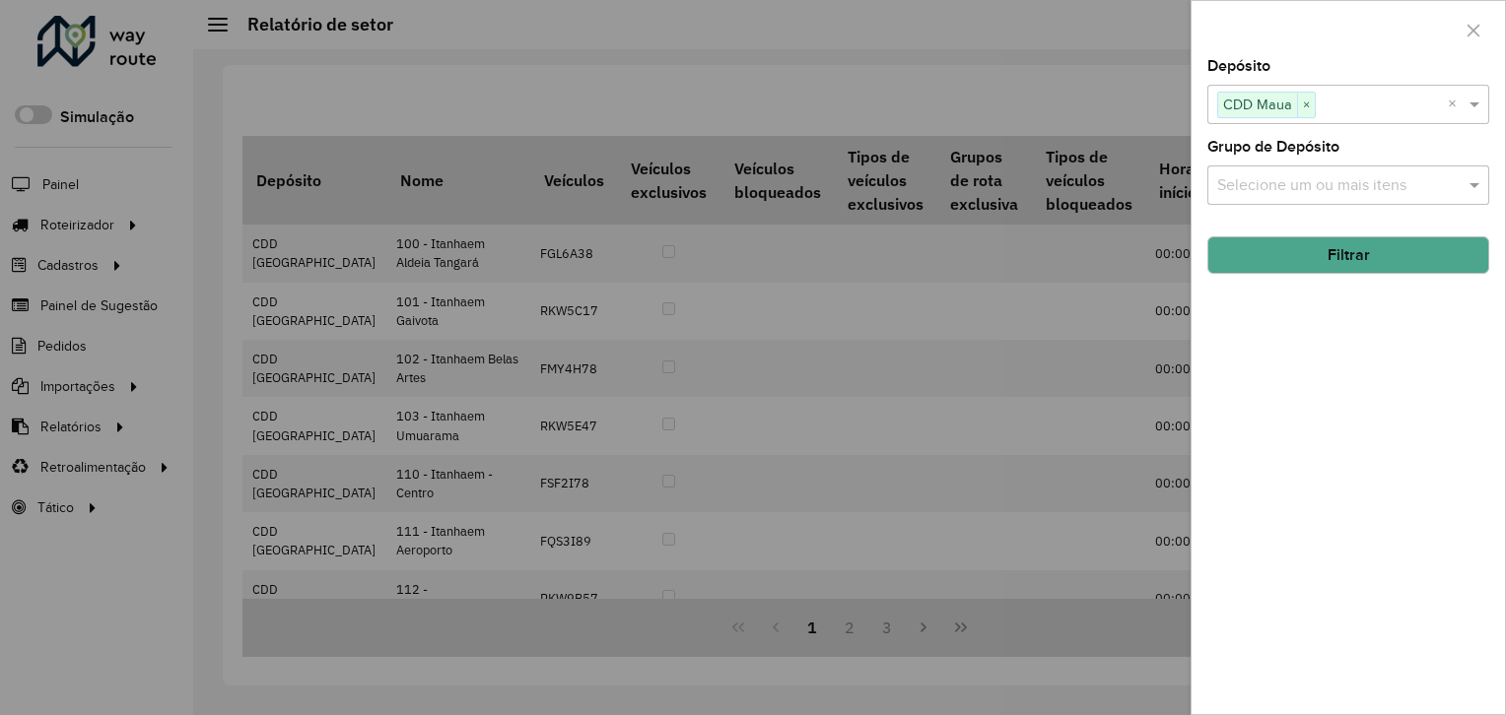
click at [1317, 274] on div "Depósito Selecione um ou mais itens CDD Maua × × Grupo de Depósito Selecione um…" at bounding box center [1347, 386] width 313 height 655
click at [1357, 251] on button "Filtrar" at bounding box center [1348, 255] width 282 height 37
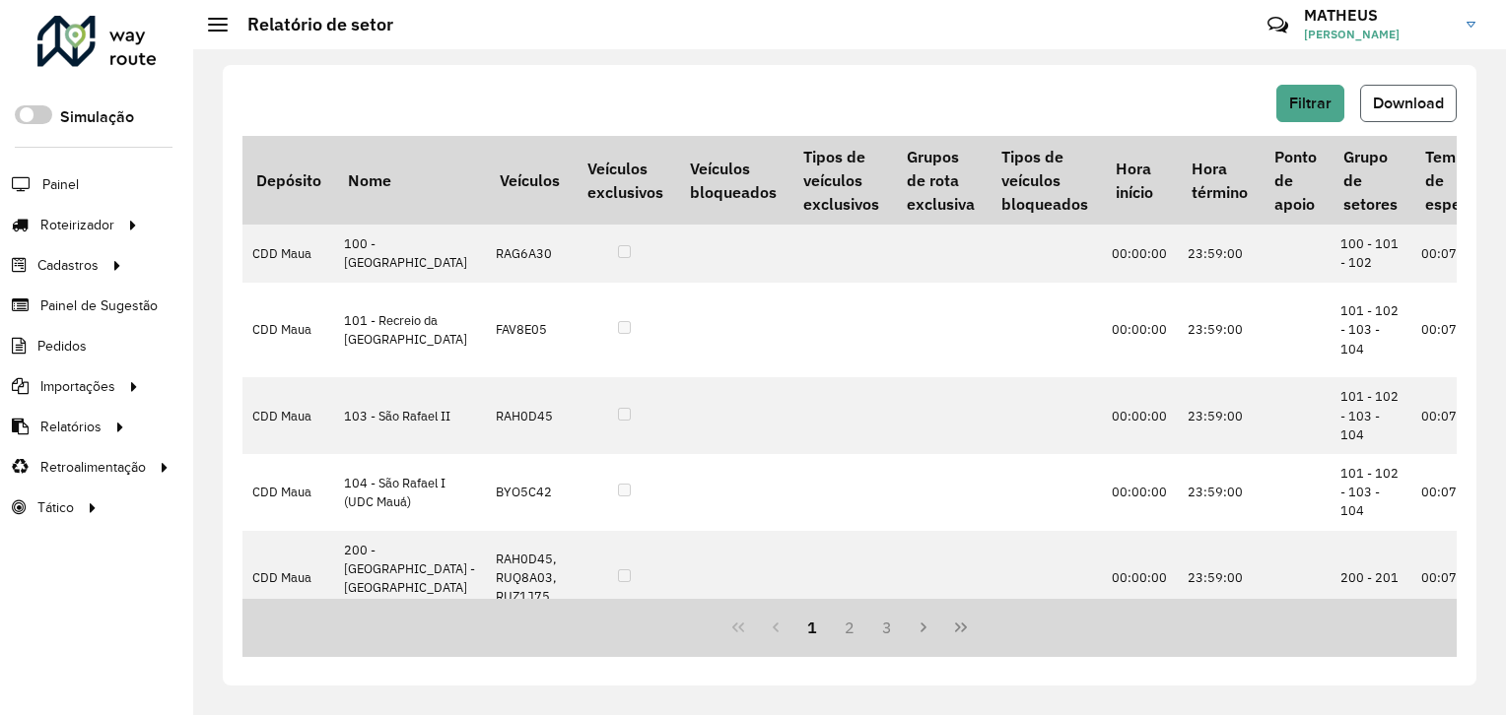
click at [1426, 103] on span "Download" at bounding box center [1408, 103] width 71 height 17
click at [1326, 102] on span "Filtrar" at bounding box center [1310, 103] width 42 height 17
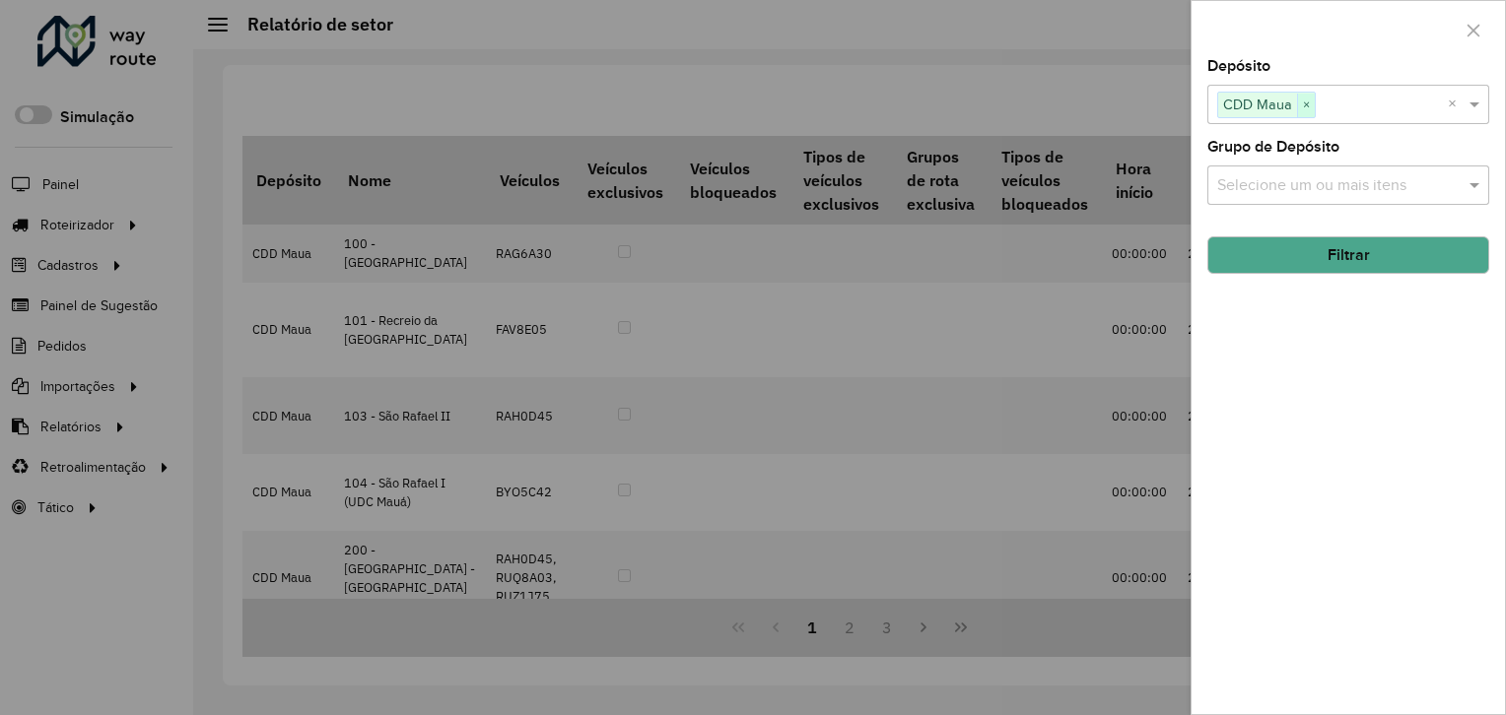
click at [1309, 99] on span "×" at bounding box center [1306, 106] width 18 height 24
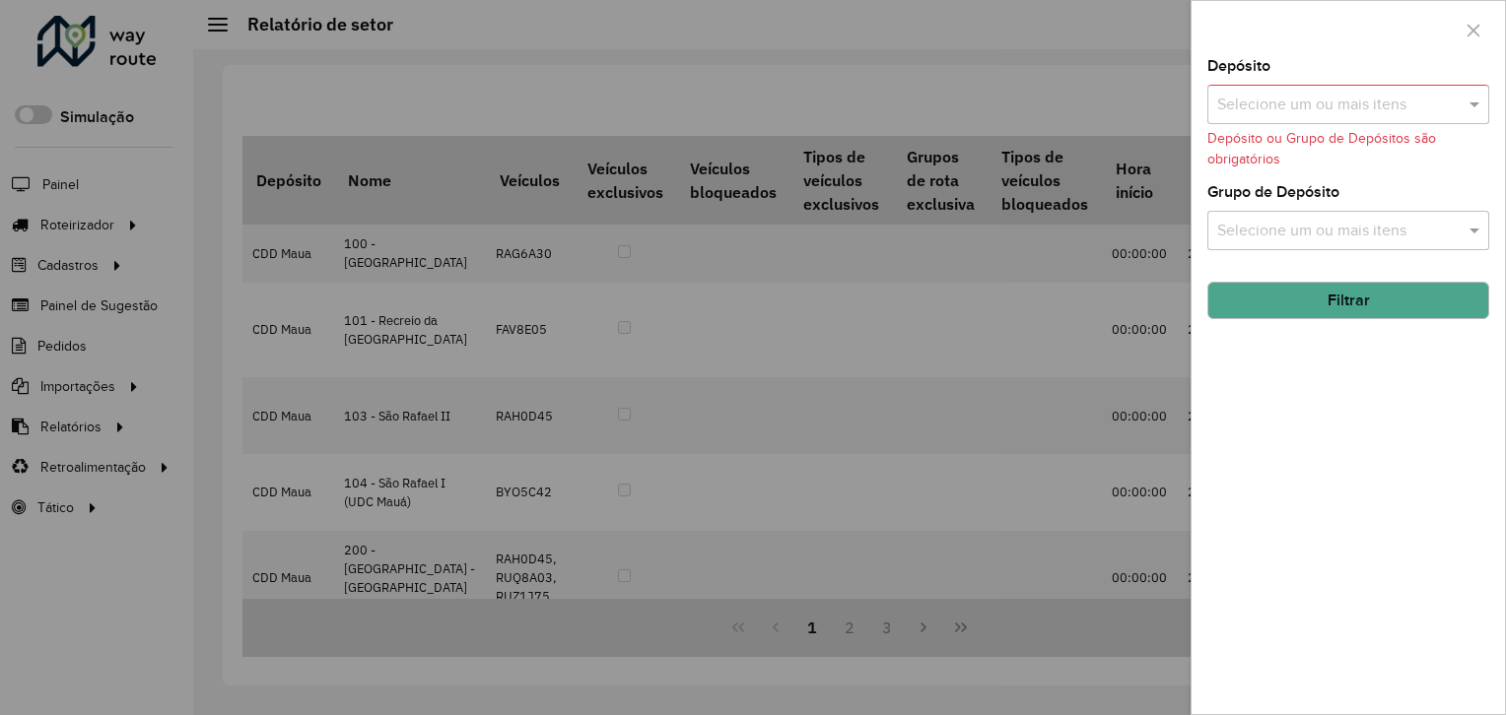
click at [1321, 104] on input "text" at bounding box center [1338, 106] width 252 height 24
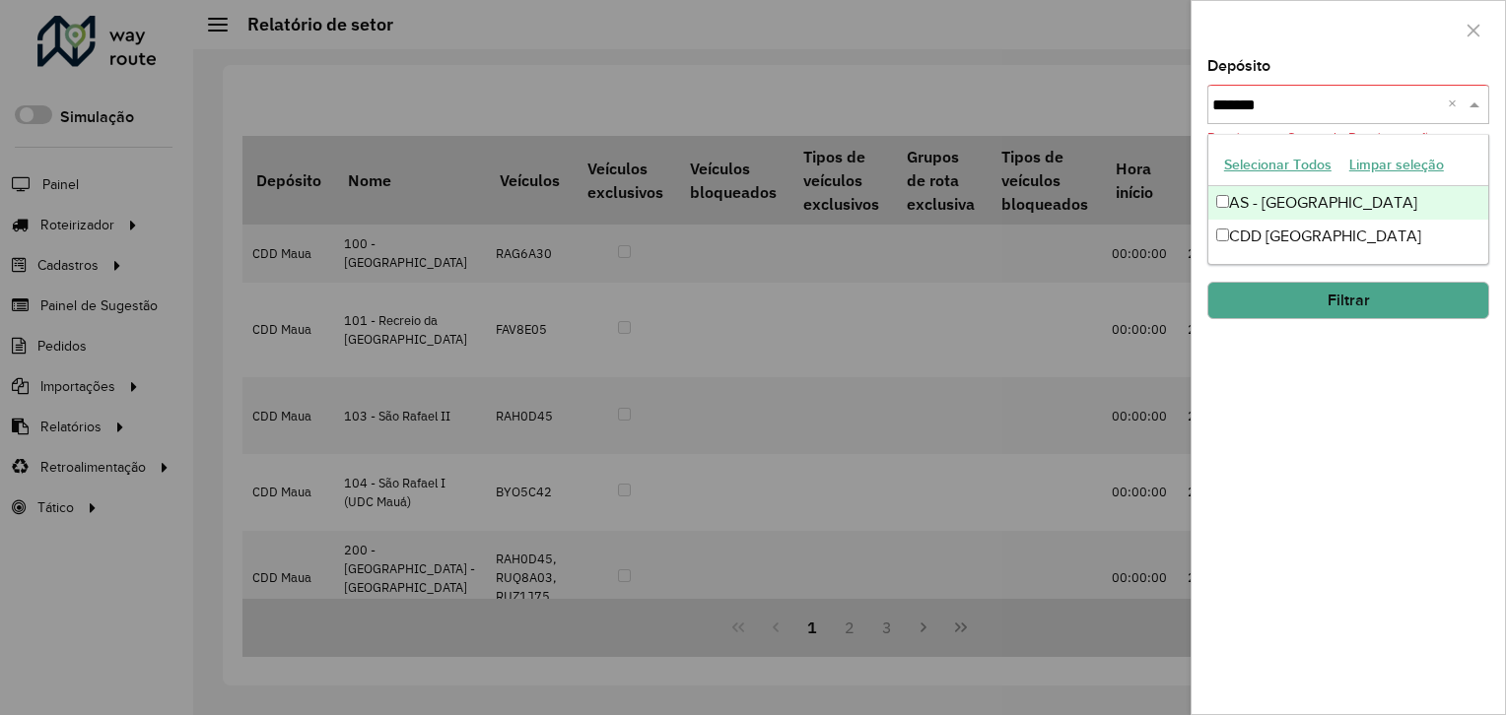
type input "********"
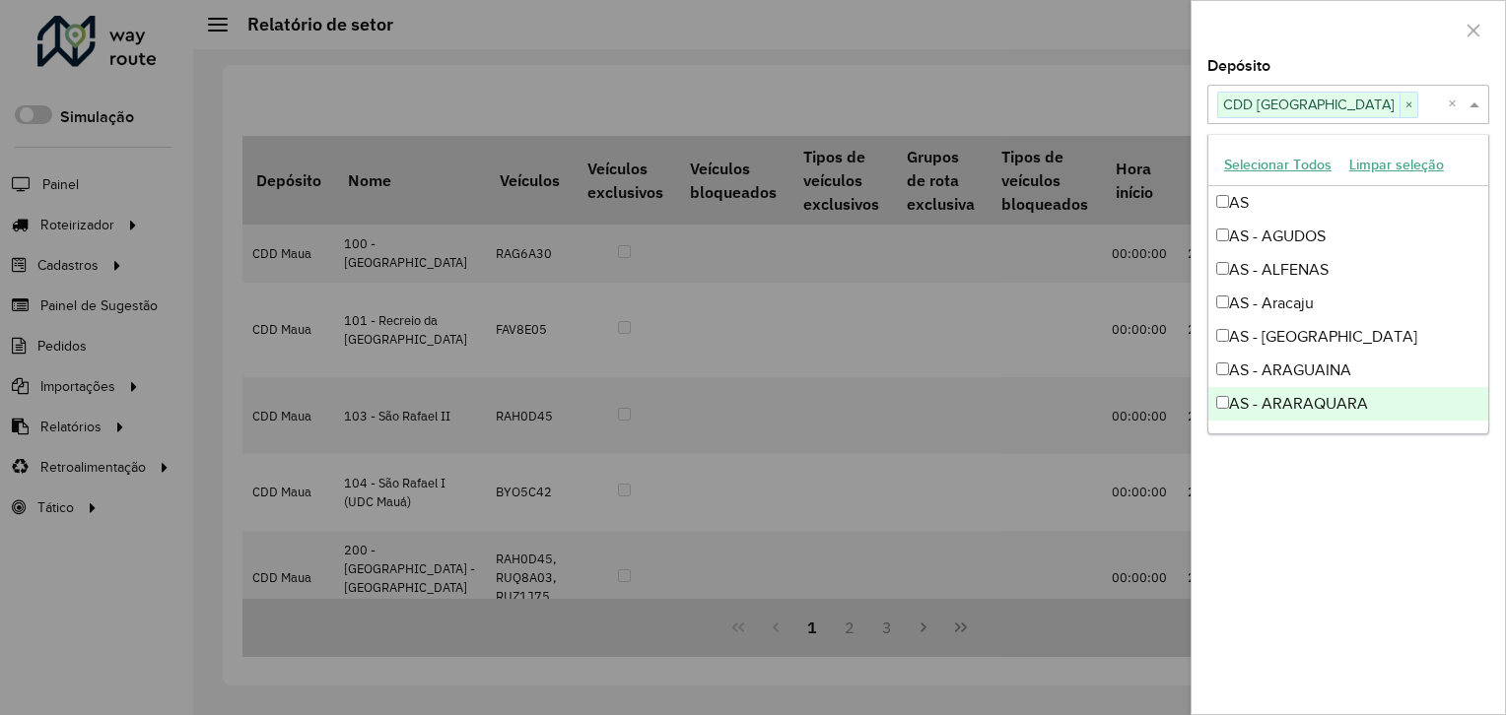
click at [1340, 499] on div "Depósito Selecione um ou mais itens CDD São José dos Campos × × Grupo de Depósi…" at bounding box center [1347, 386] width 313 height 655
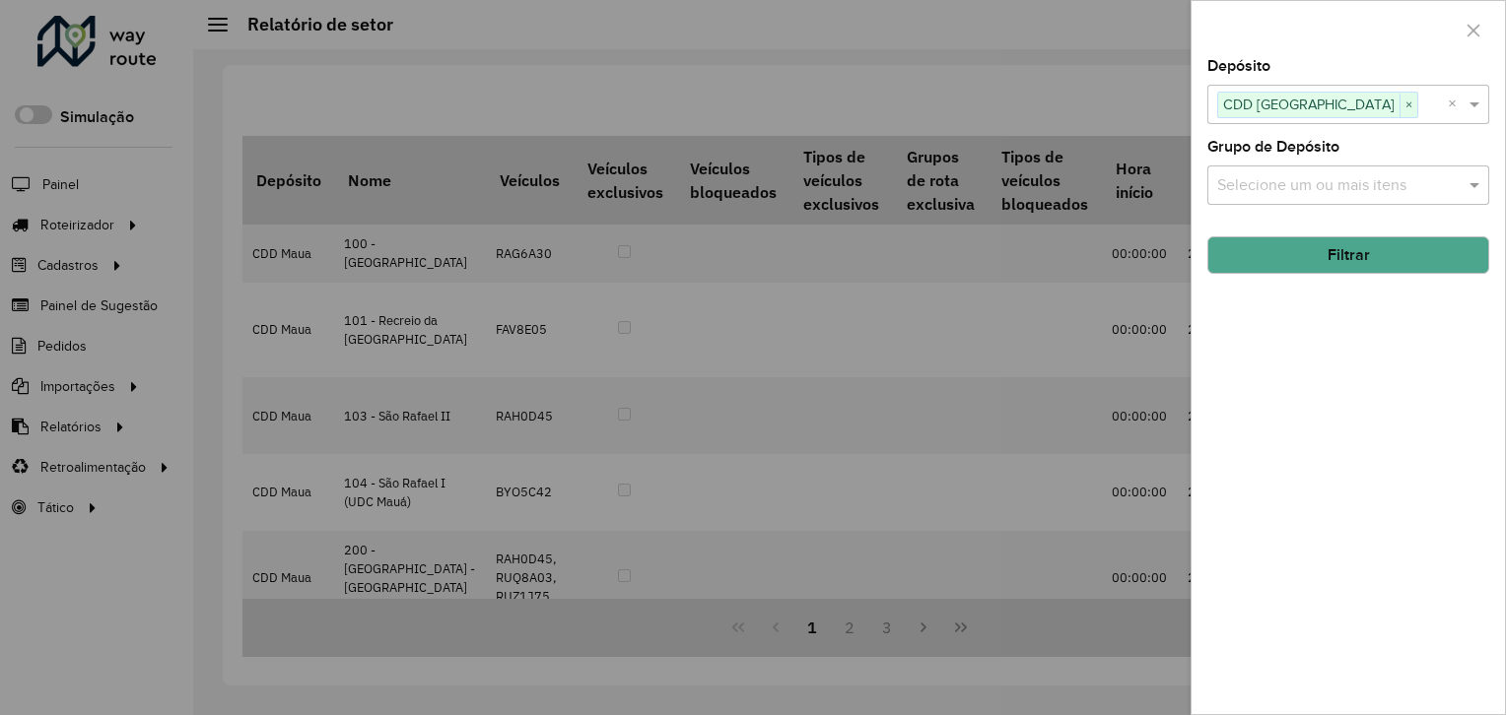
click at [1306, 243] on button "Filtrar" at bounding box center [1348, 255] width 282 height 37
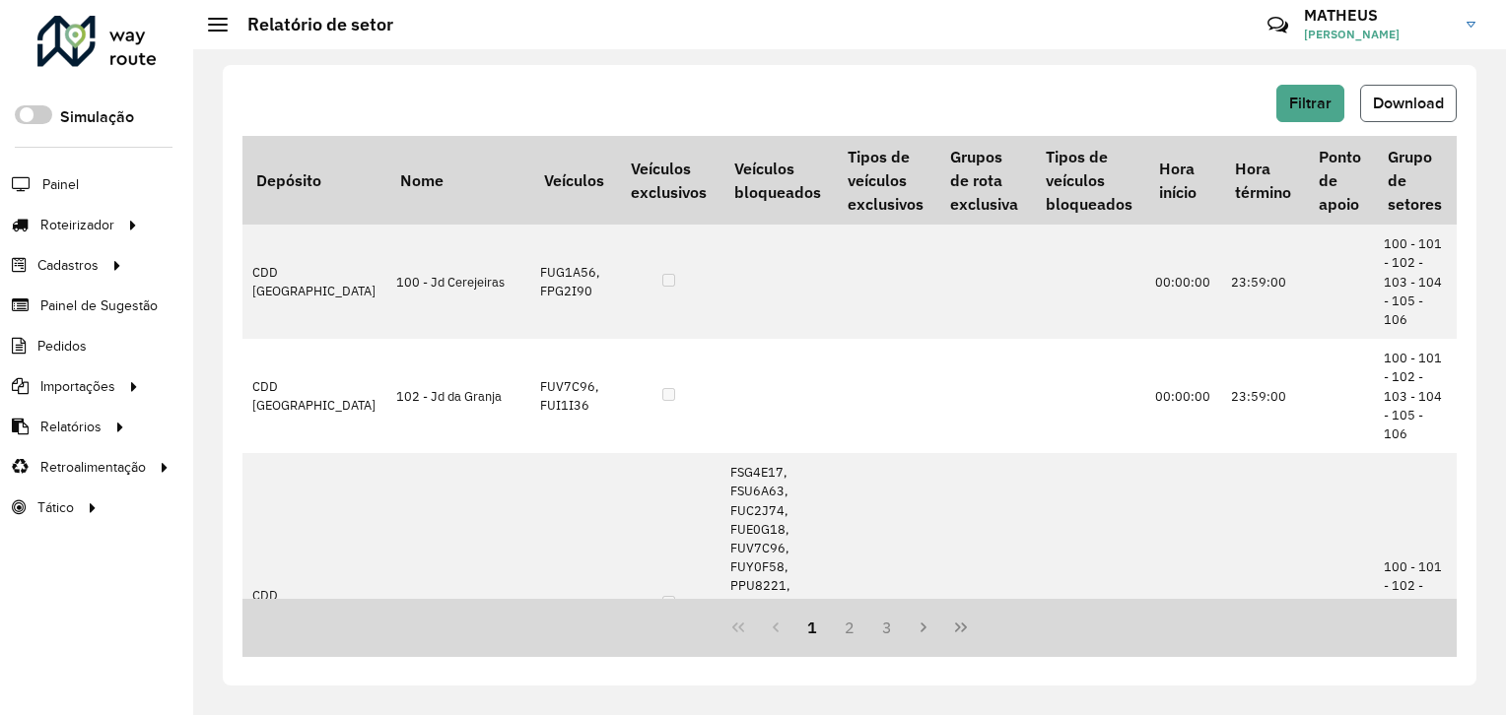
click at [1403, 96] on span "Download" at bounding box center [1408, 103] width 71 height 17
click at [1305, 101] on span "Filtrar" at bounding box center [1310, 103] width 42 height 17
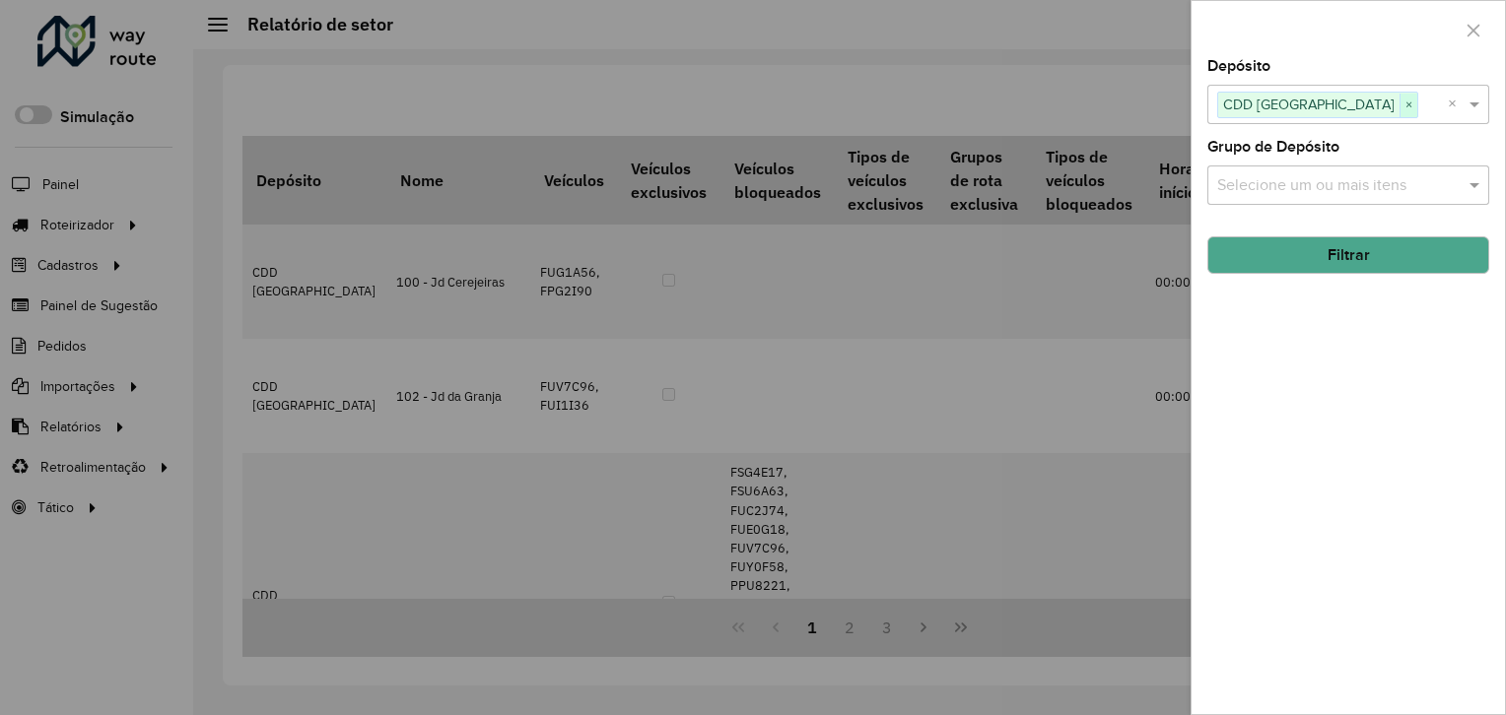
click at [1404, 104] on span "×" at bounding box center [1408, 106] width 18 height 24
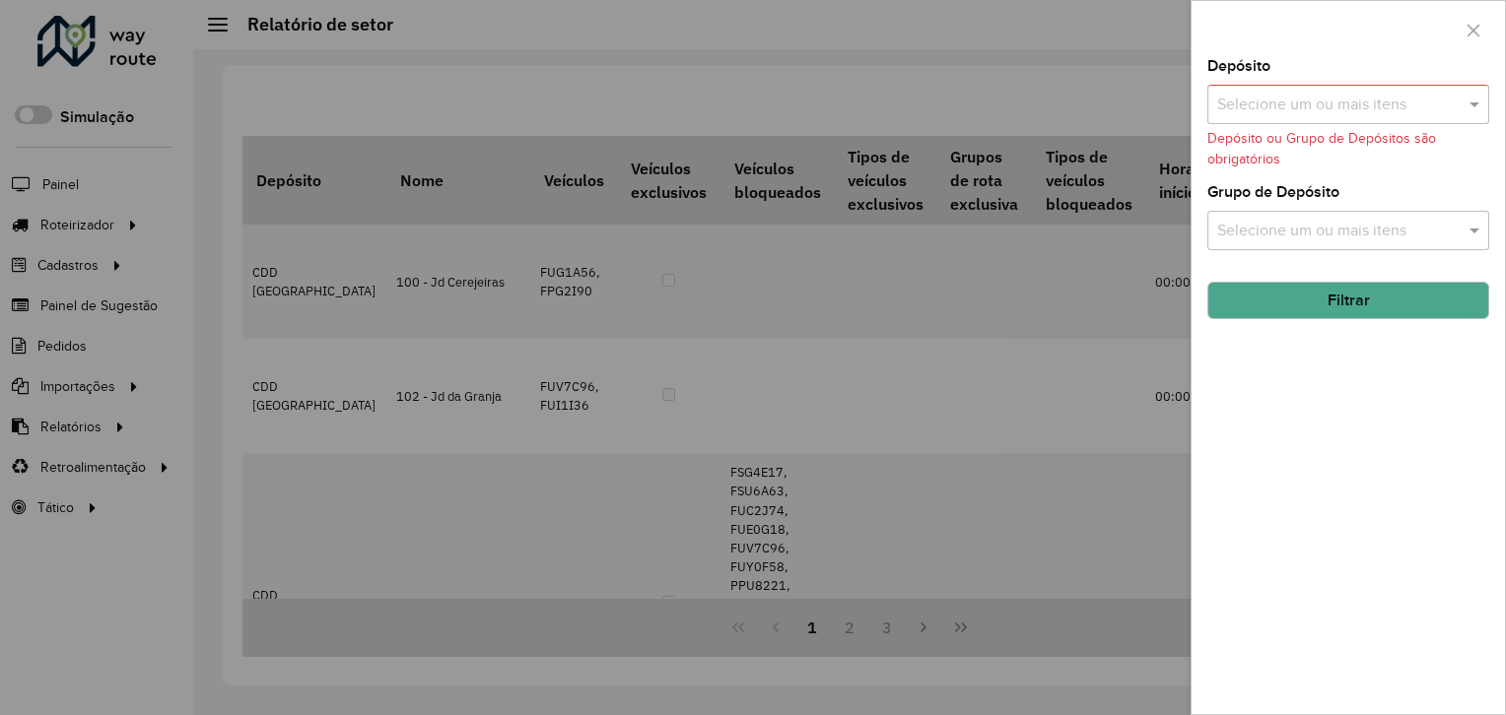
click at [1375, 102] on input "text" at bounding box center [1338, 106] width 252 height 24
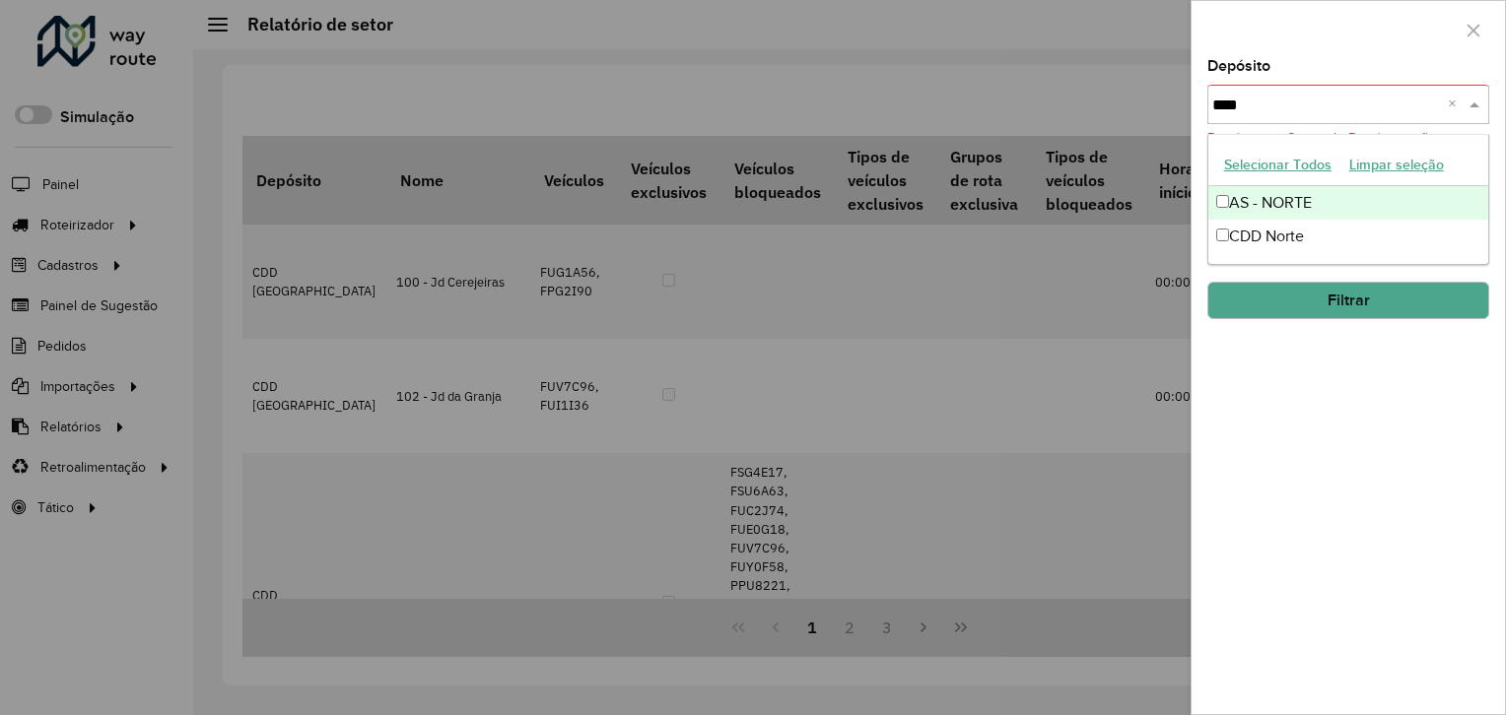
type input "*****"
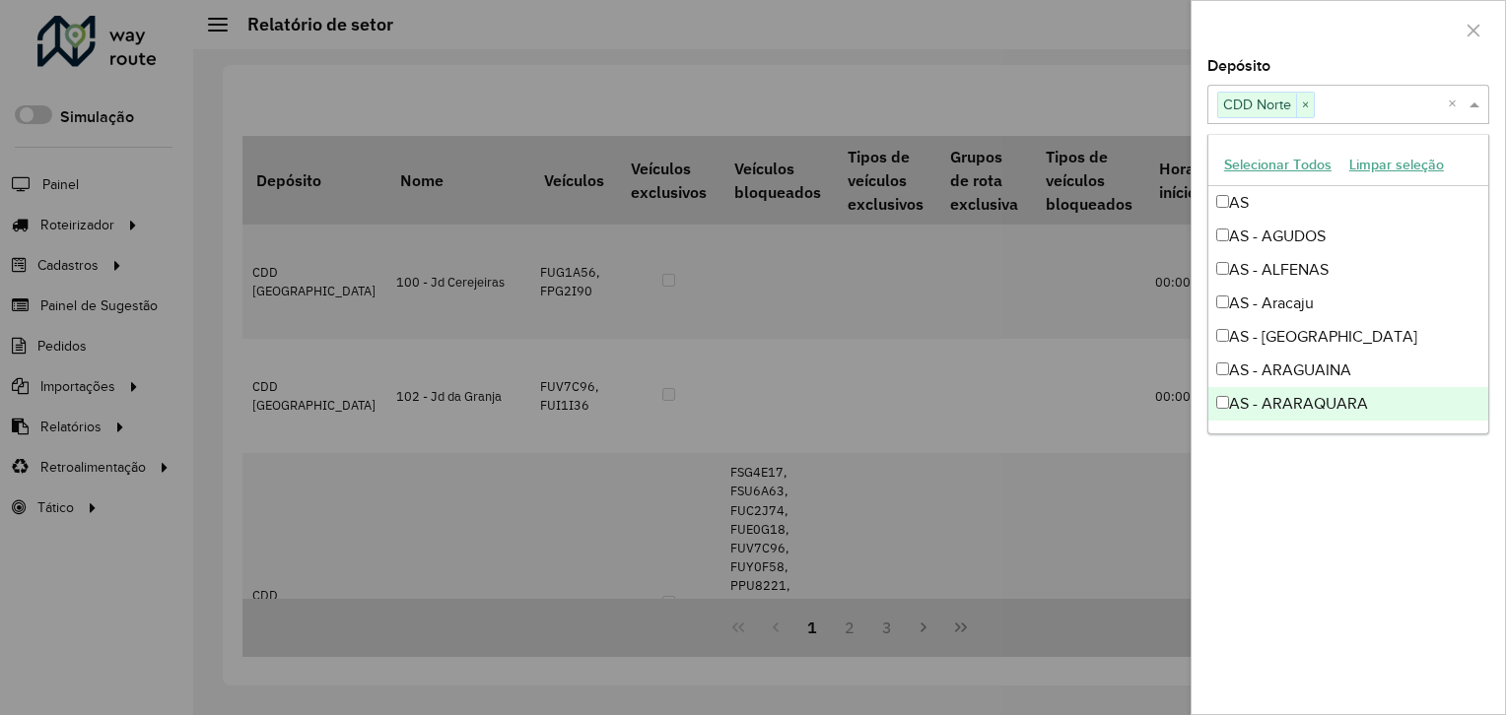
drag, startPoint x: 1291, startPoint y: 607, endPoint x: 1297, endPoint y: 539, distance: 68.3
click at [1291, 603] on div "Depósito Selecione um ou mais itens CDD Norte × × Grupo de Depósito Selecione u…" at bounding box center [1347, 386] width 313 height 655
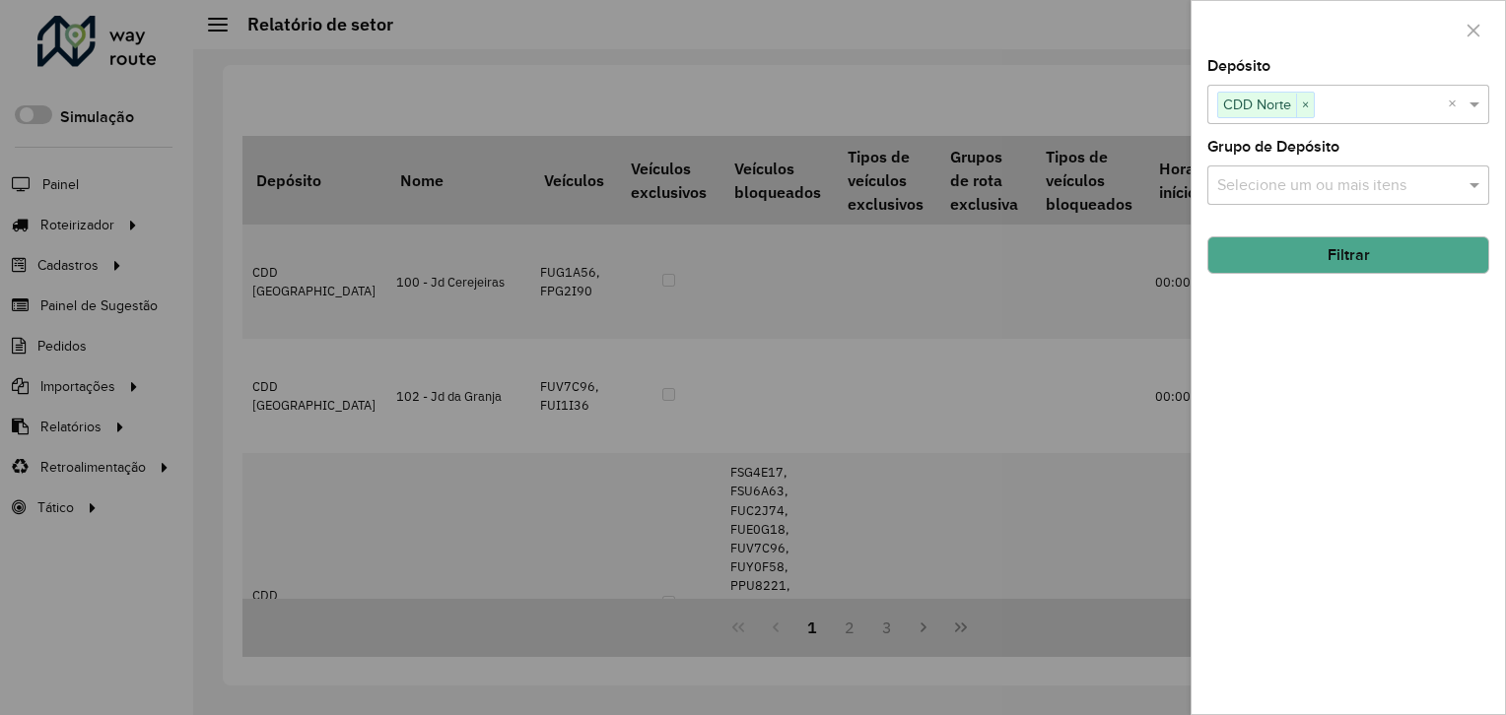
click at [1329, 268] on button "Filtrar" at bounding box center [1348, 255] width 282 height 37
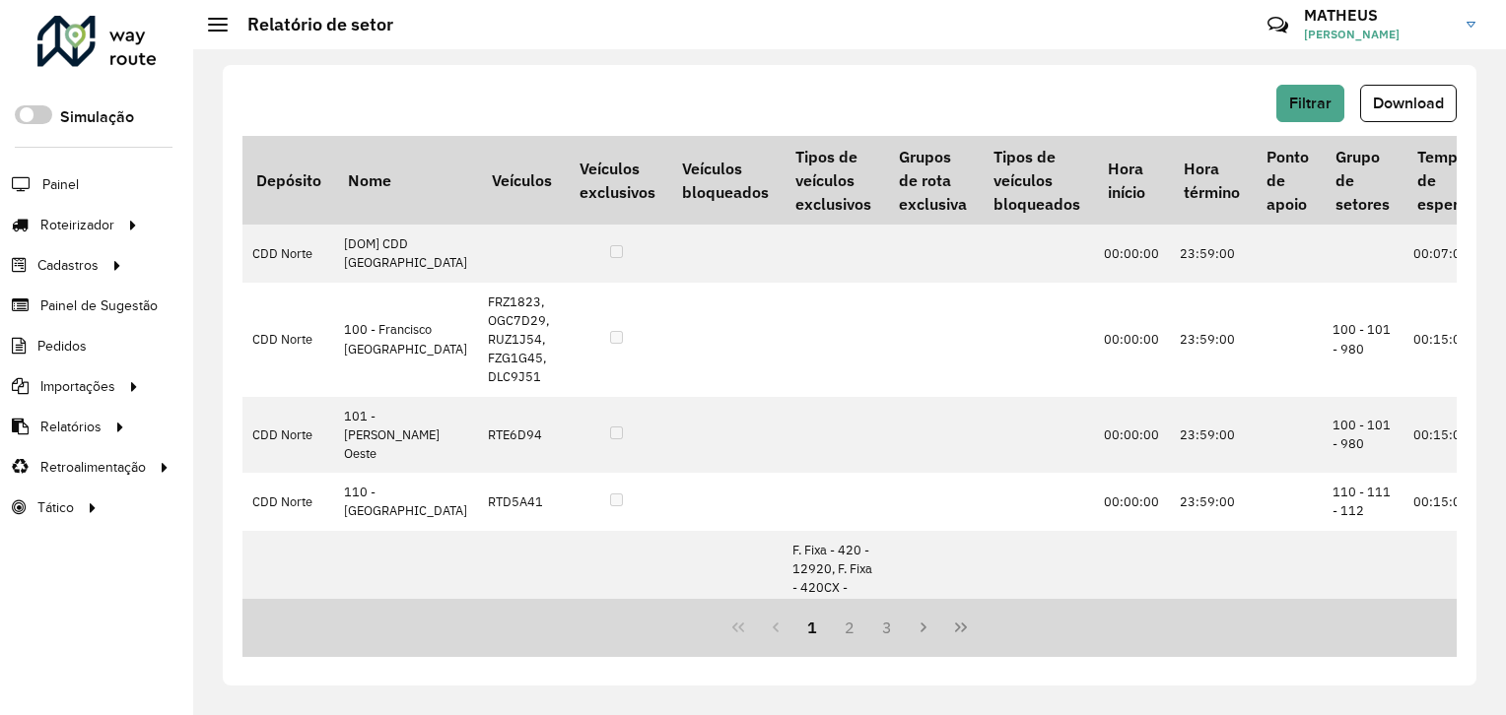
click at [1419, 103] on span "Download" at bounding box center [1408, 103] width 71 height 17
click at [1300, 95] on span "Filtrar" at bounding box center [1310, 103] width 42 height 17
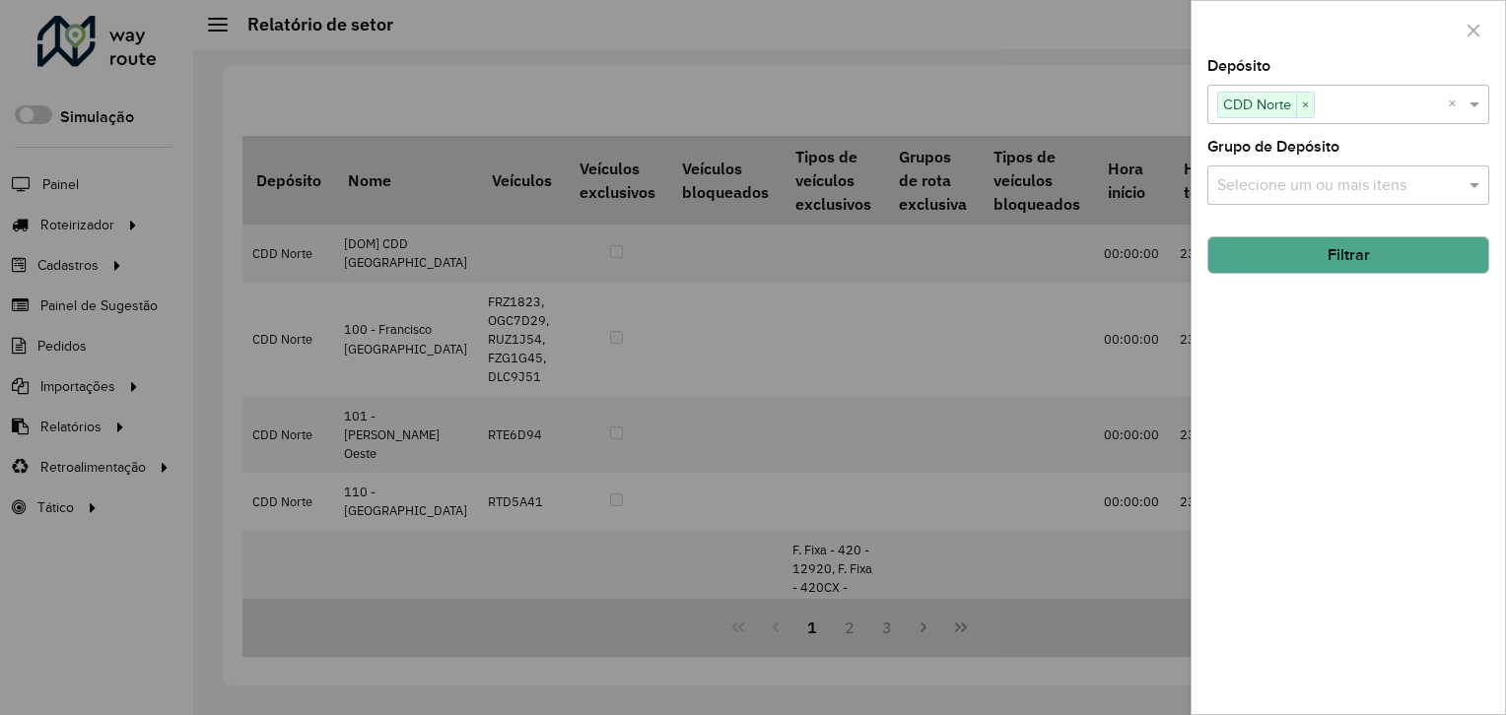
click at [1301, 97] on span "×" at bounding box center [1305, 106] width 18 height 24
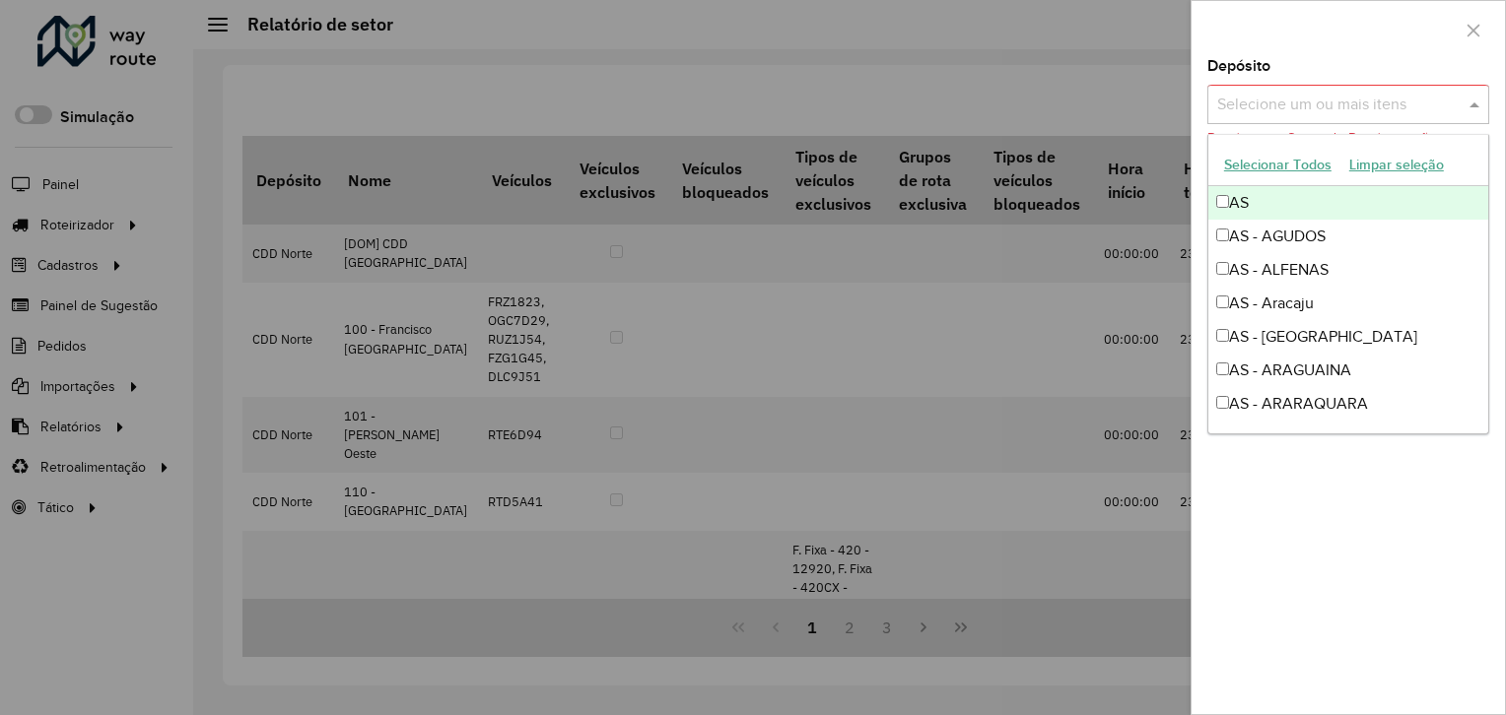
click at [1322, 105] on input "text" at bounding box center [1338, 106] width 252 height 24
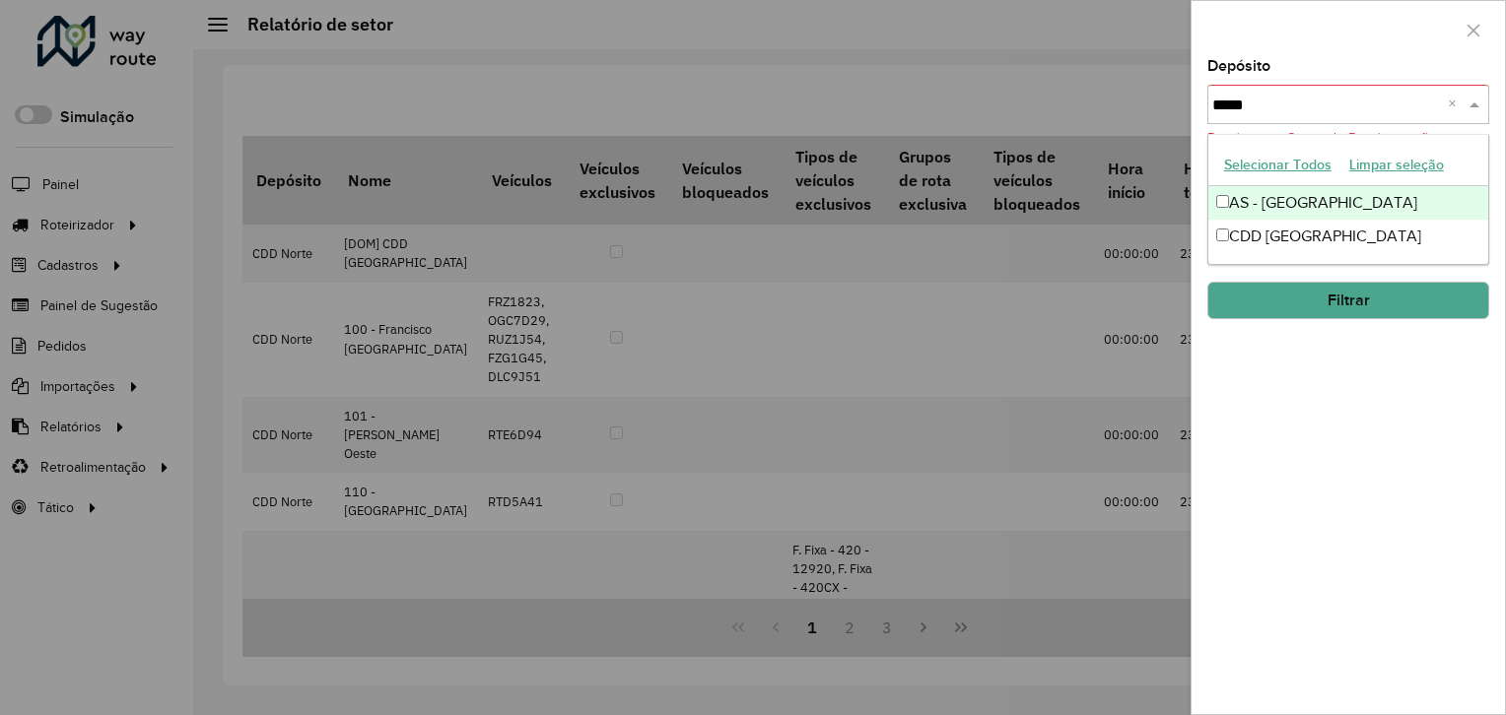
type input "******"
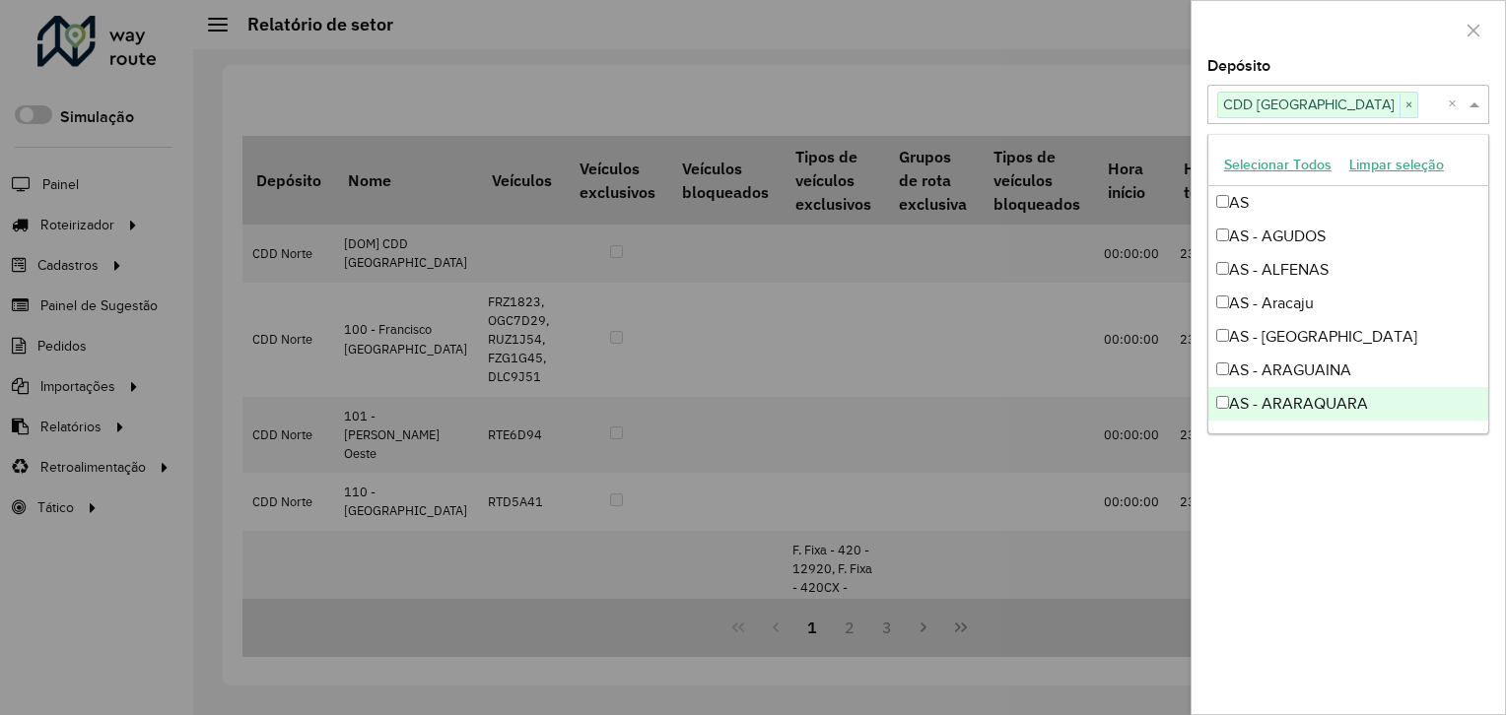
click at [1356, 484] on div "Depósito Selecione um ou mais itens CDD Ribeirão Preto × × Grupo de Depósito Se…" at bounding box center [1347, 386] width 313 height 655
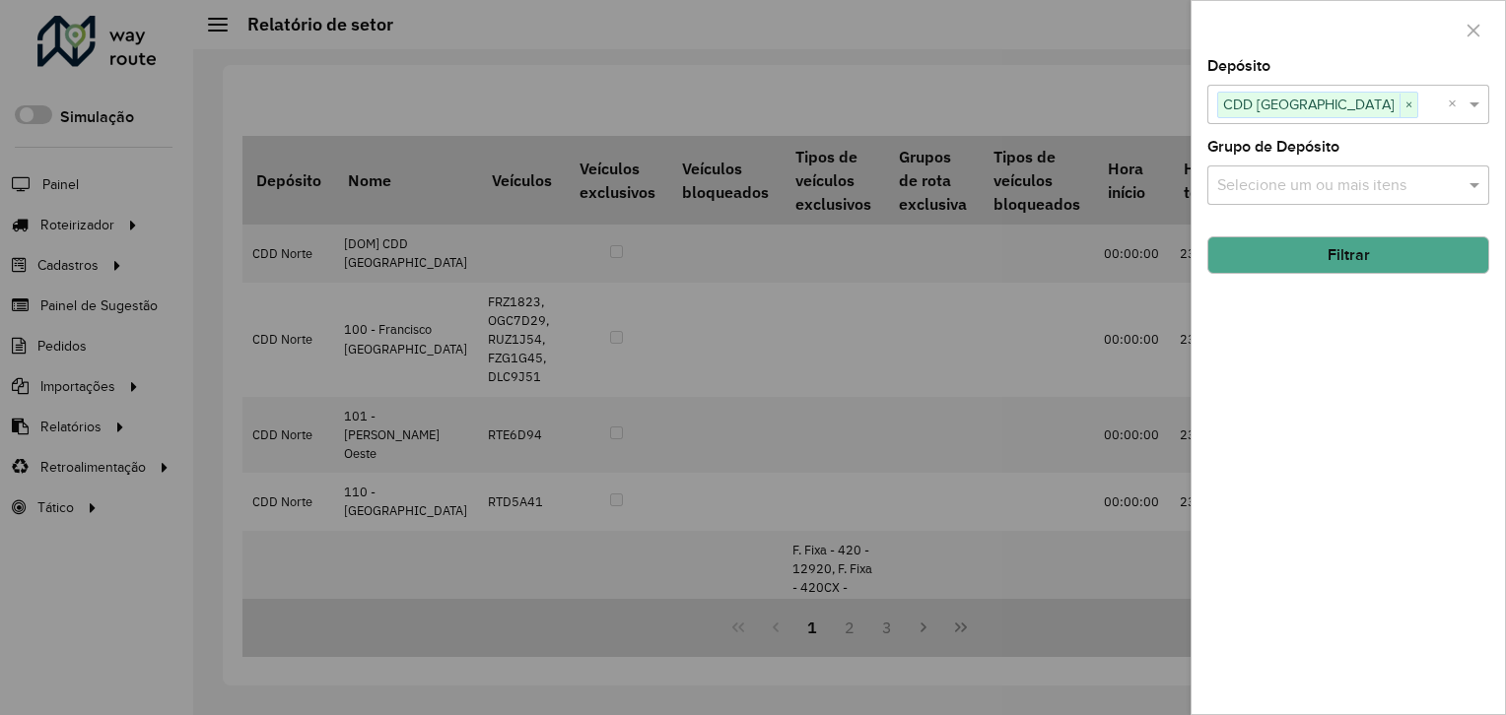
click at [1357, 251] on button "Filtrar" at bounding box center [1348, 255] width 282 height 37
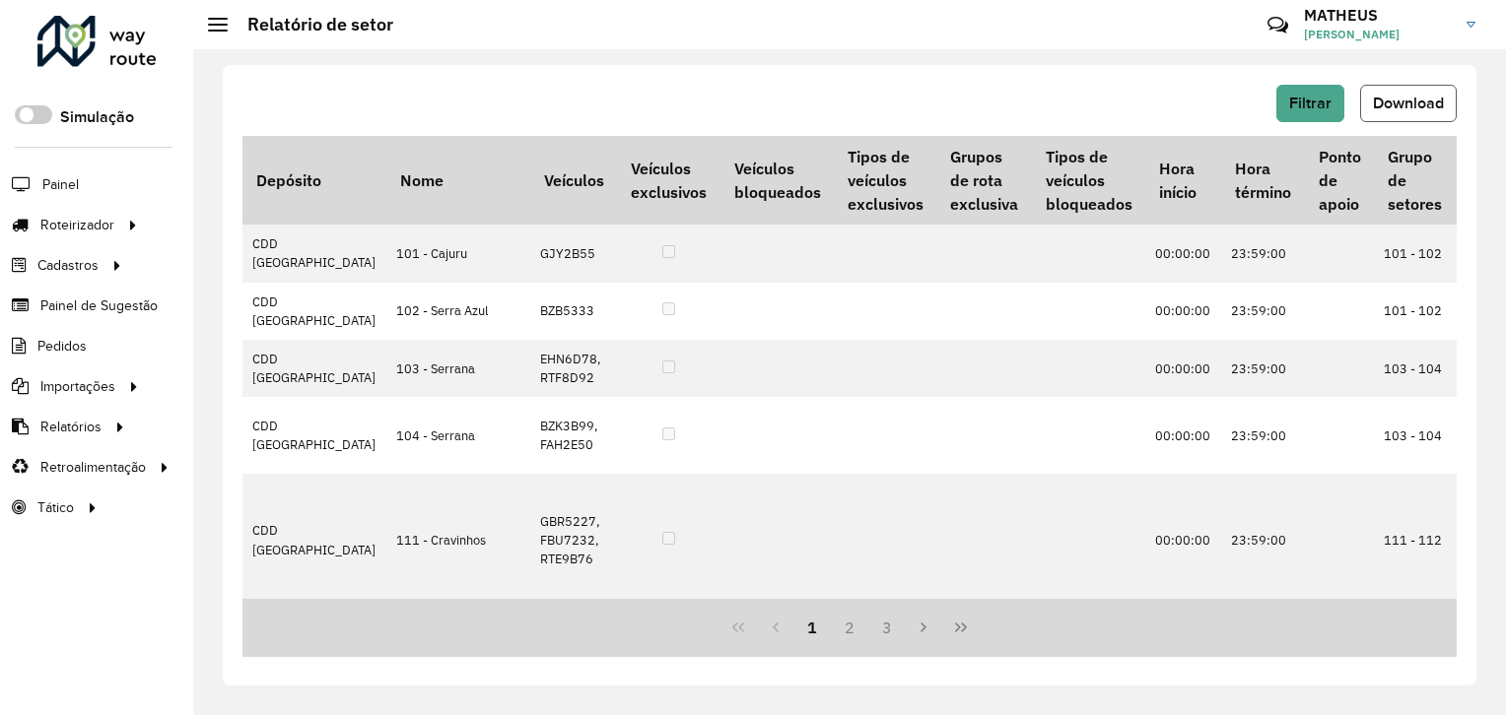
click at [1442, 103] on span "Download" at bounding box center [1408, 103] width 71 height 17
click at [1275, 99] on div "Filtrar Download" at bounding box center [849, 103] width 1214 height 37
click at [1293, 101] on span "Filtrar" at bounding box center [1310, 103] width 42 height 17
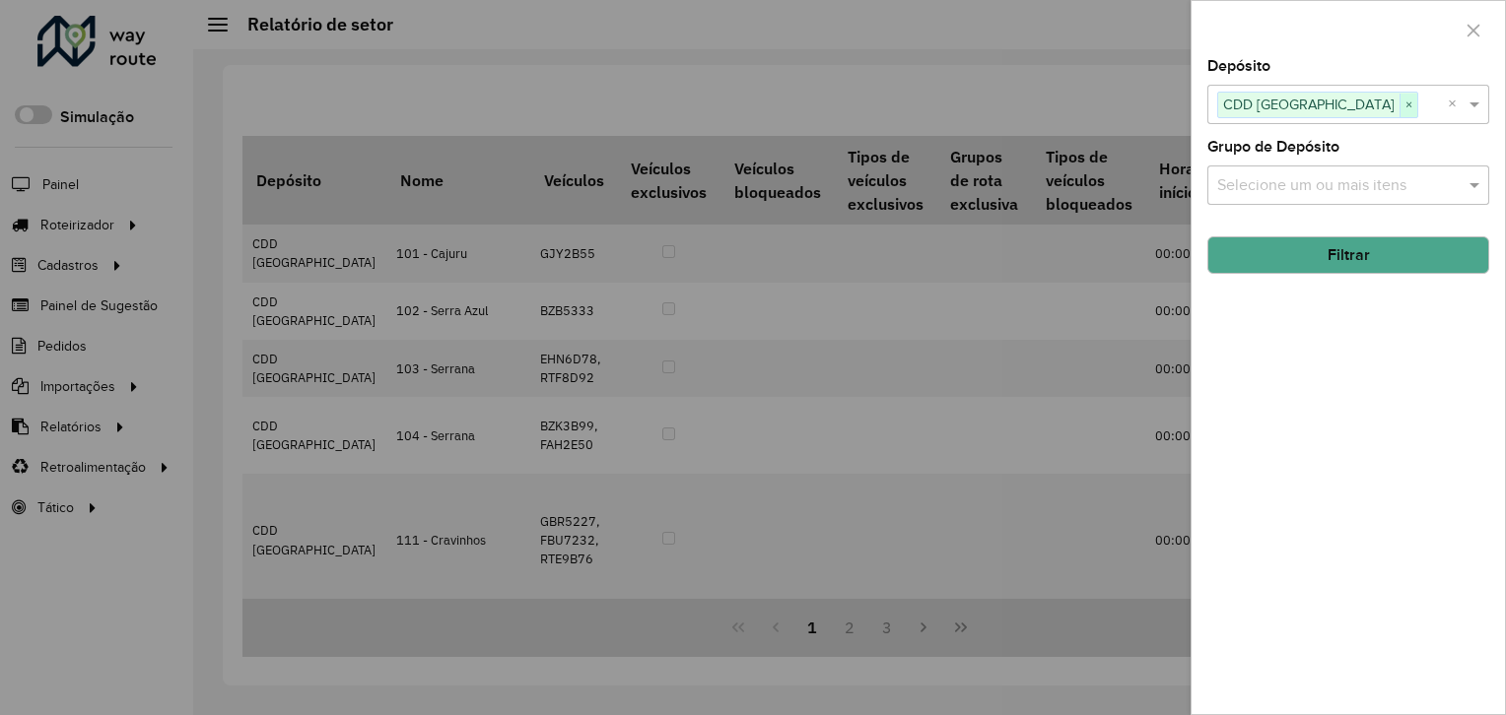
click at [1399, 98] on span "×" at bounding box center [1408, 106] width 18 height 24
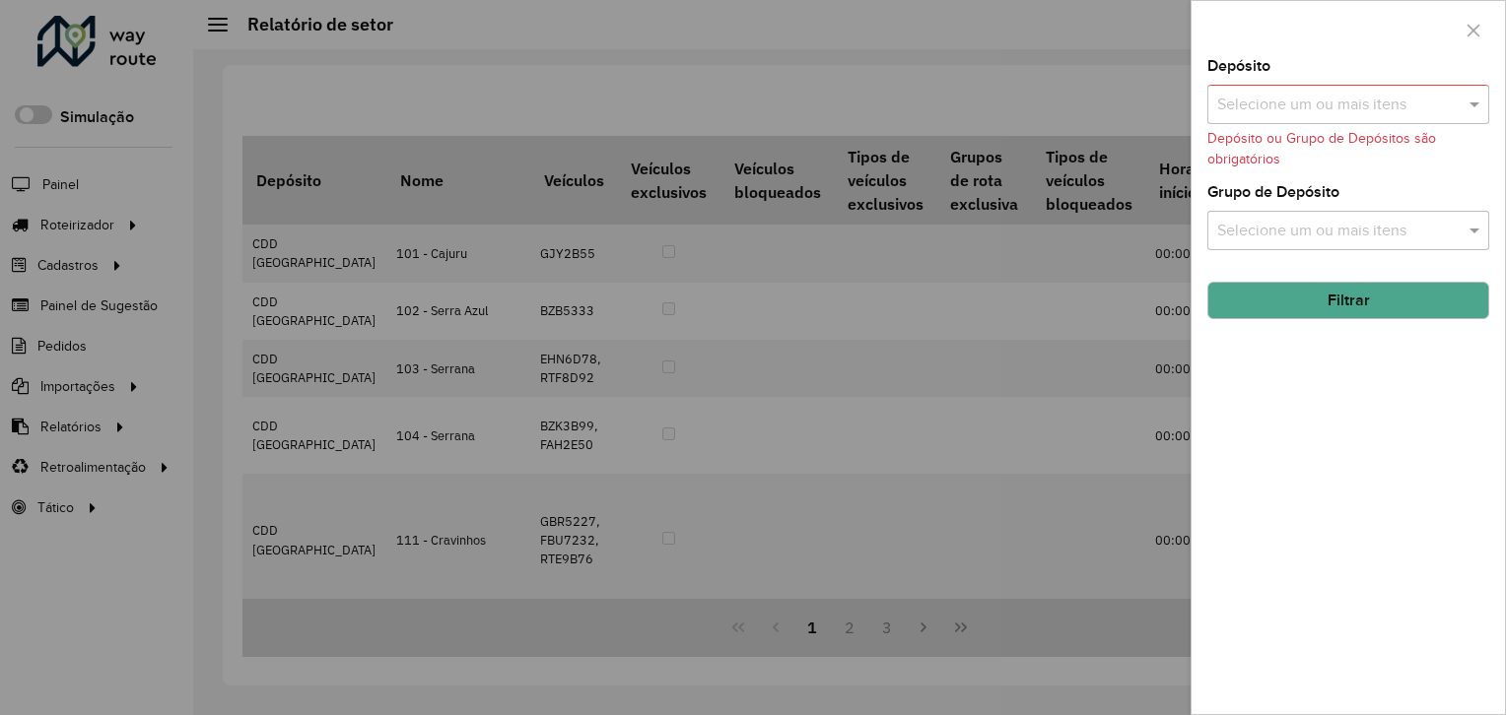
click at [1369, 101] on input "text" at bounding box center [1338, 106] width 252 height 24
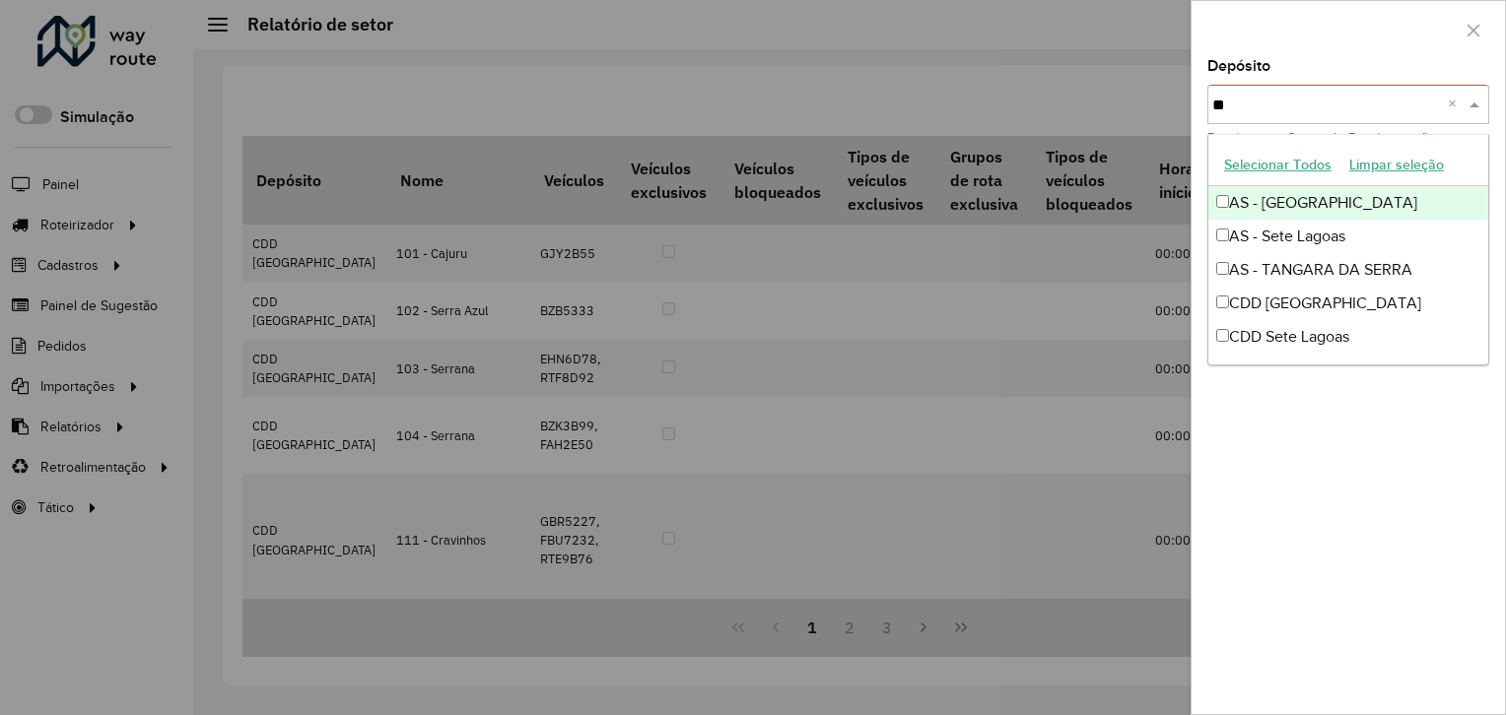
type input "*"
type input "****"
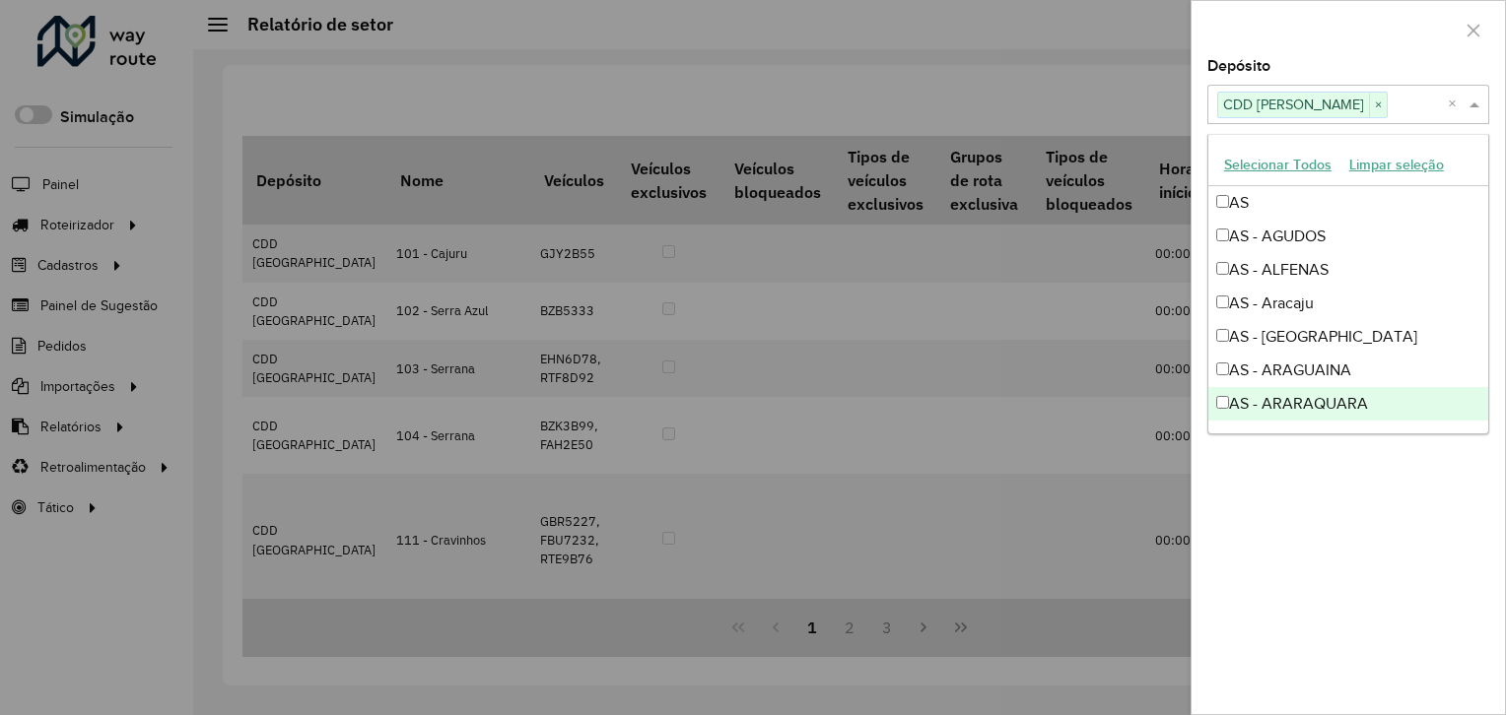
click at [1352, 566] on div "Depósito Selecione um ou mais itens CDD Mogi Mirim × × Grupo de Depósito Seleci…" at bounding box center [1347, 386] width 313 height 655
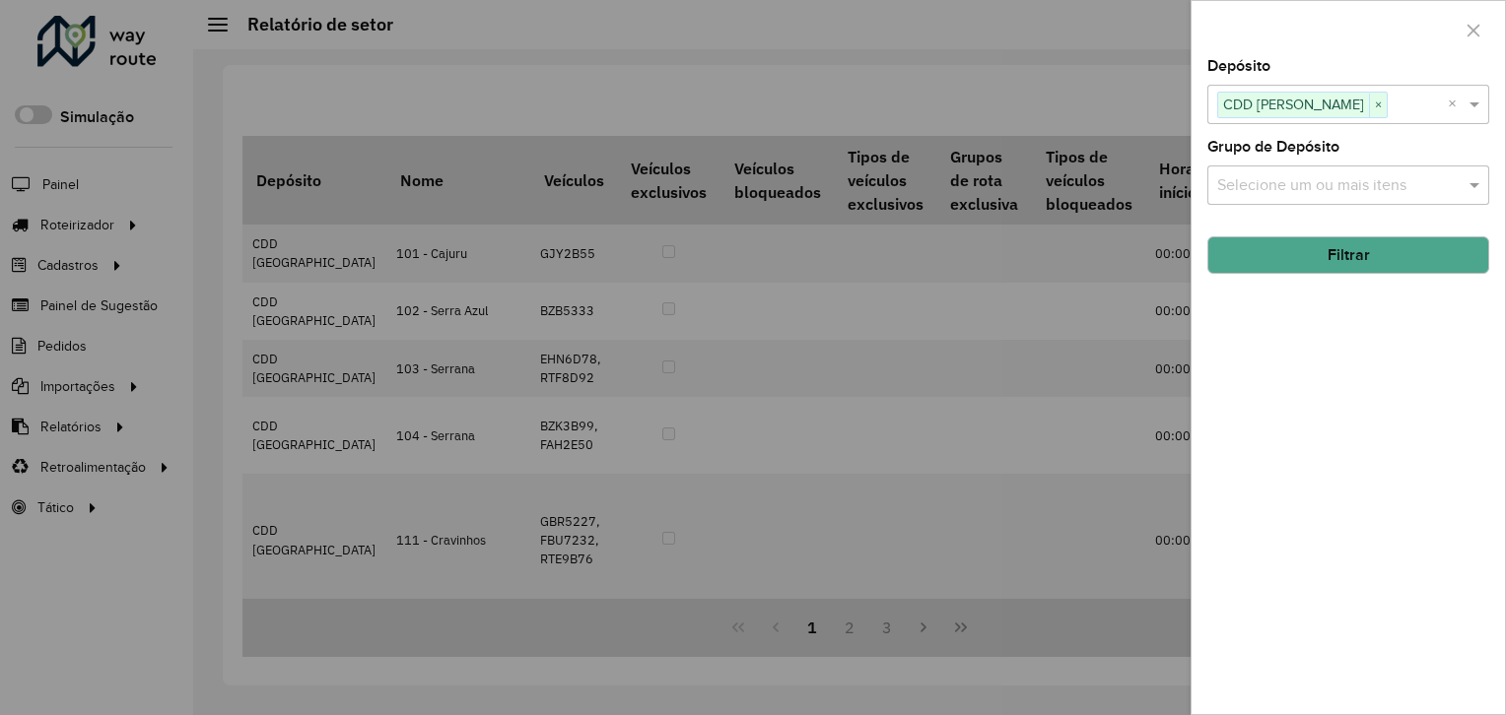
click at [1321, 256] on button "Filtrar" at bounding box center [1348, 255] width 282 height 37
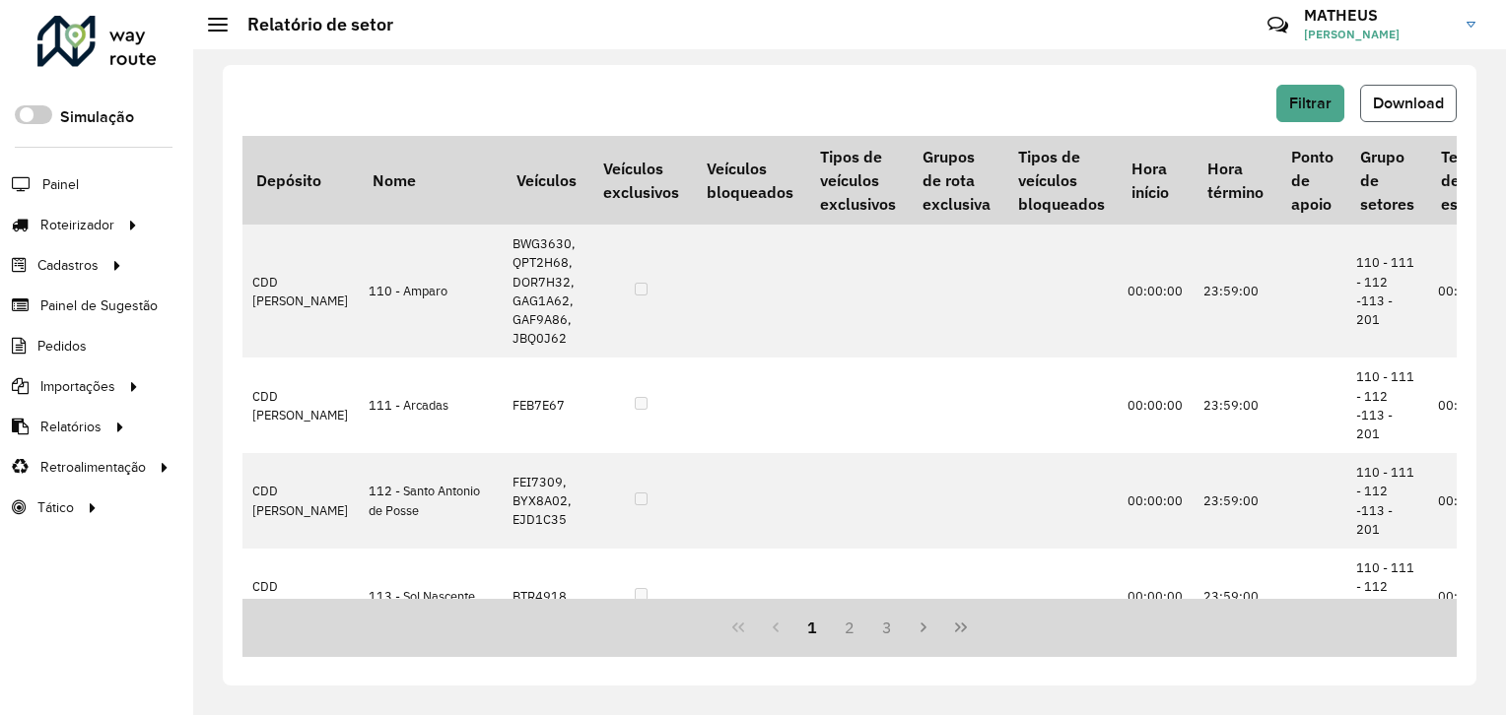
click at [1419, 113] on button "Download" at bounding box center [1408, 103] width 97 height 37
click at [1313, 119] on button "Filtrar" at bounding box center [1310, 103] width 68 height 37
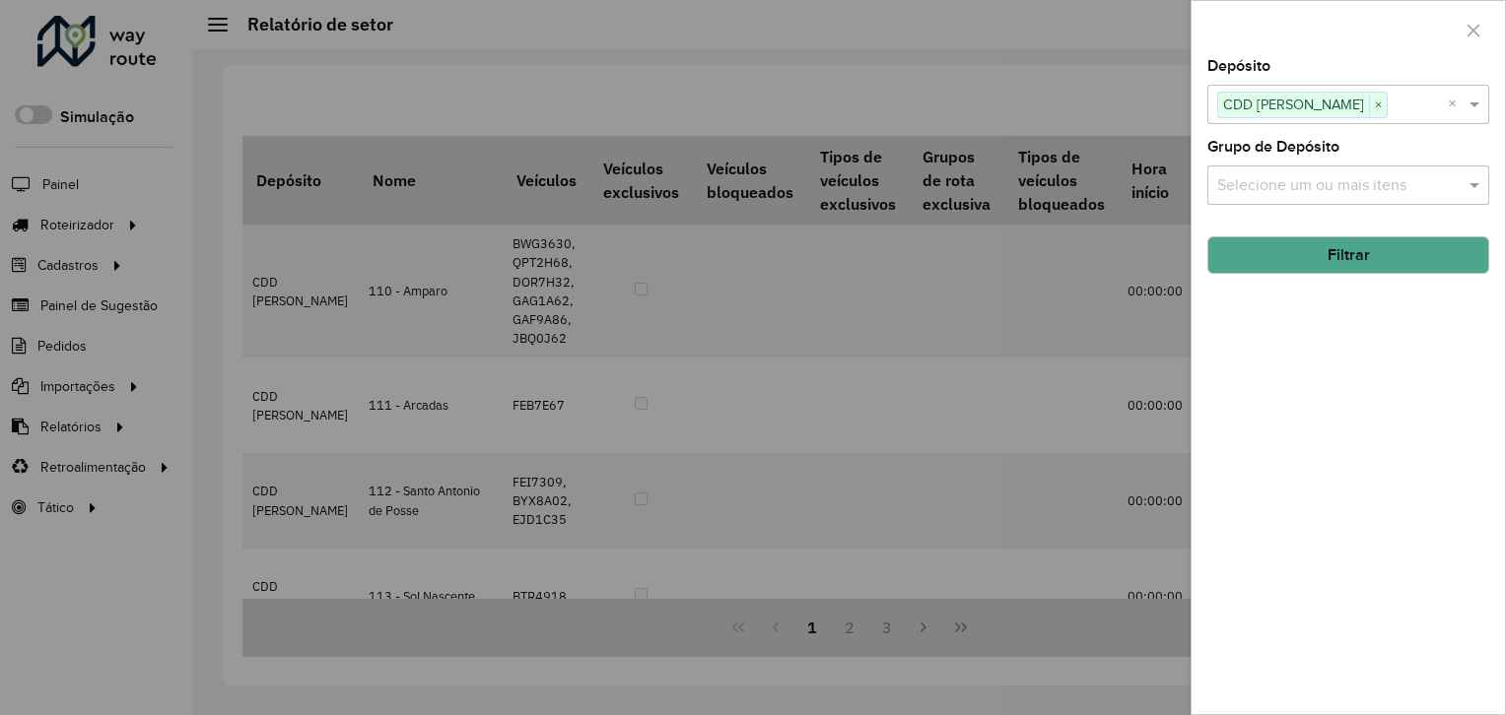
drag, startPoint x: 1332, startPoint y: 101, endPoint x: 1361, endPoint y: 110, distance: 30.2
click at [1369, 102] on span "×" at bounding box center [1378, 106] width 18 height 24
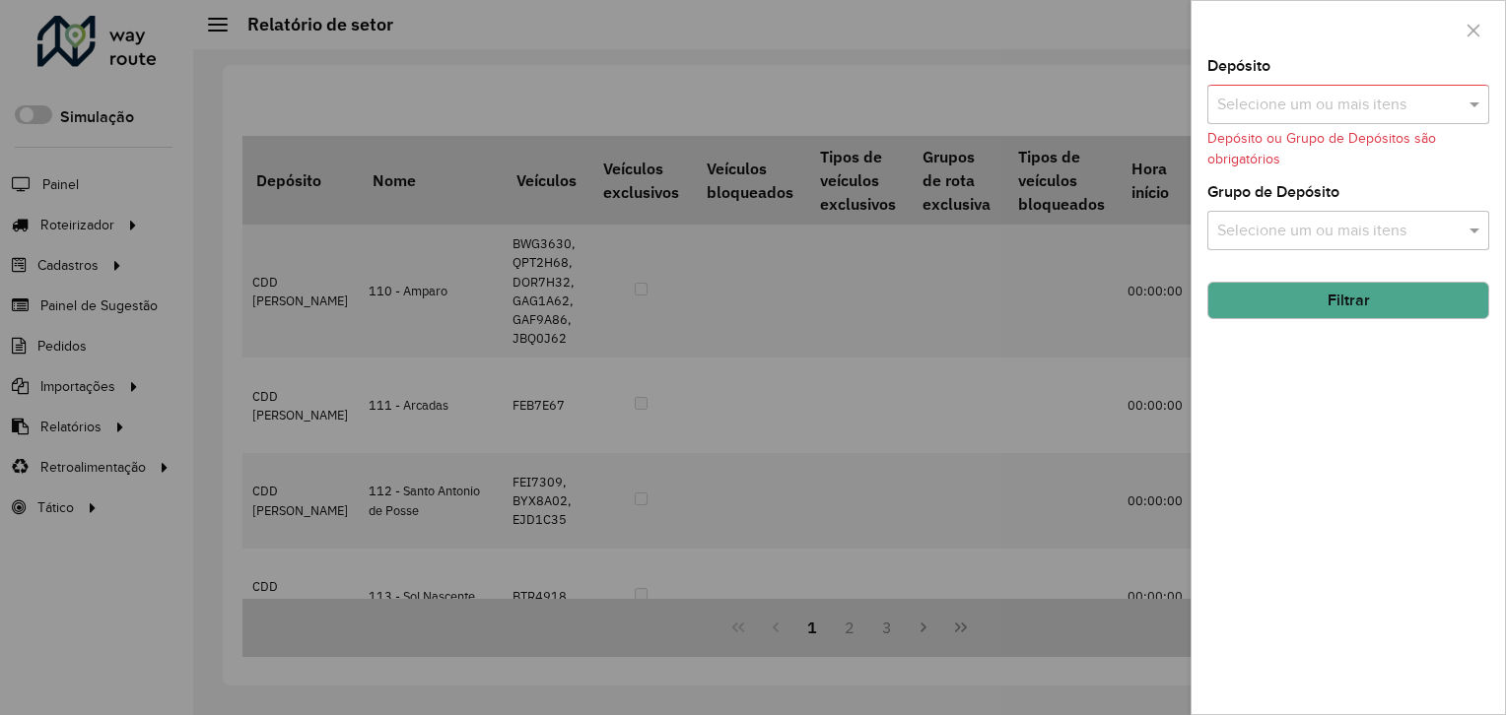
click at [1364, 110] on input "text" at bounding box center [1338, 106] width 252 height 24
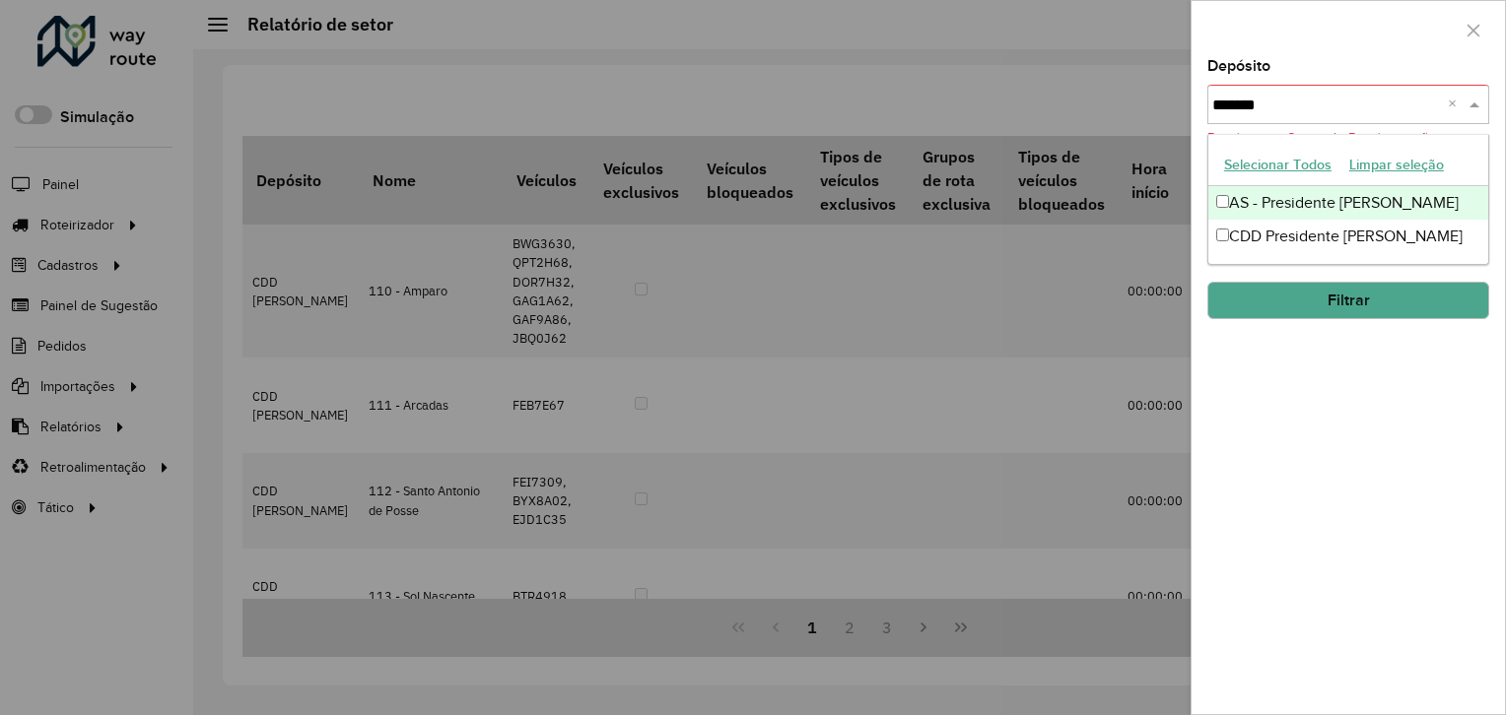
type input "********"
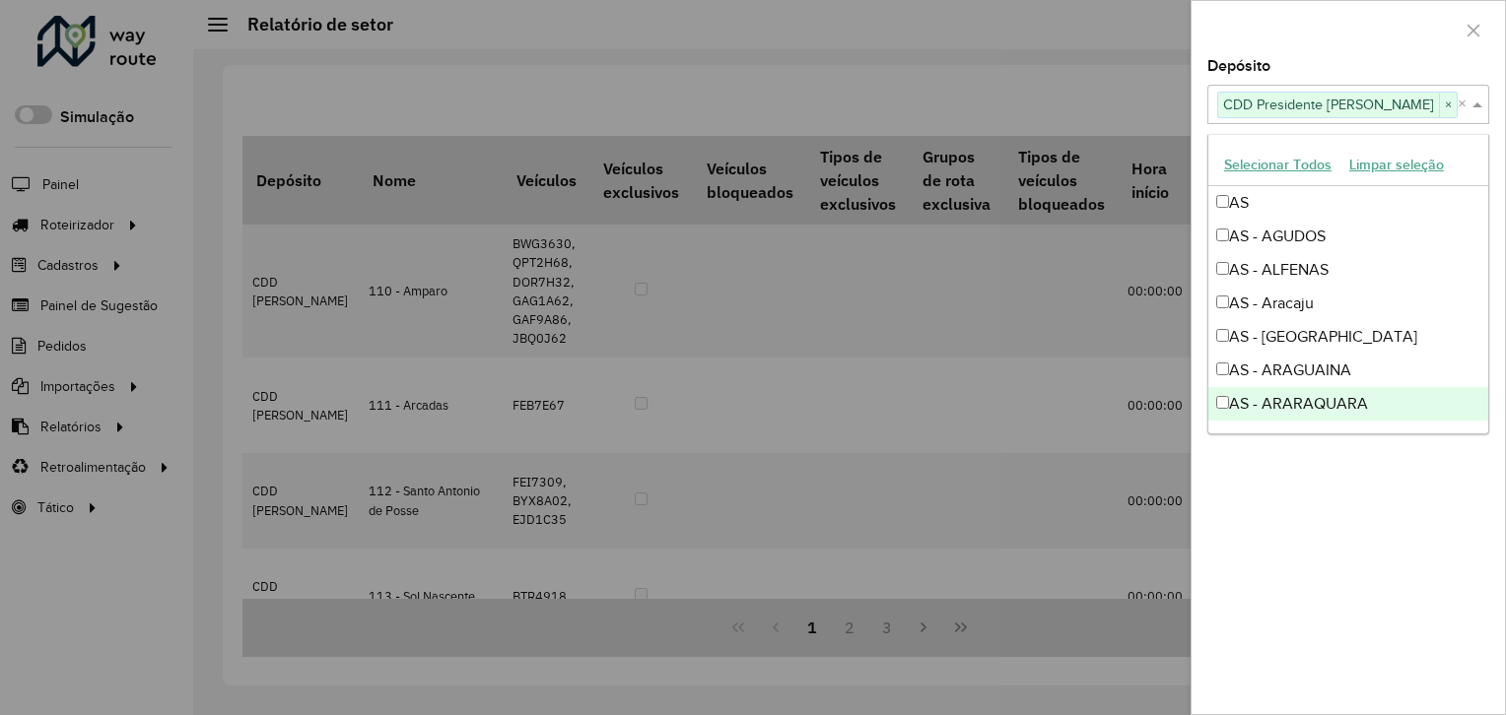
click at [1348, 499] on div "Depósito Selecione um ou mais itens CDD Presidente Prudente × × Grupo de Depósi…" at bounding box center [1347, 386] width 313 height 655
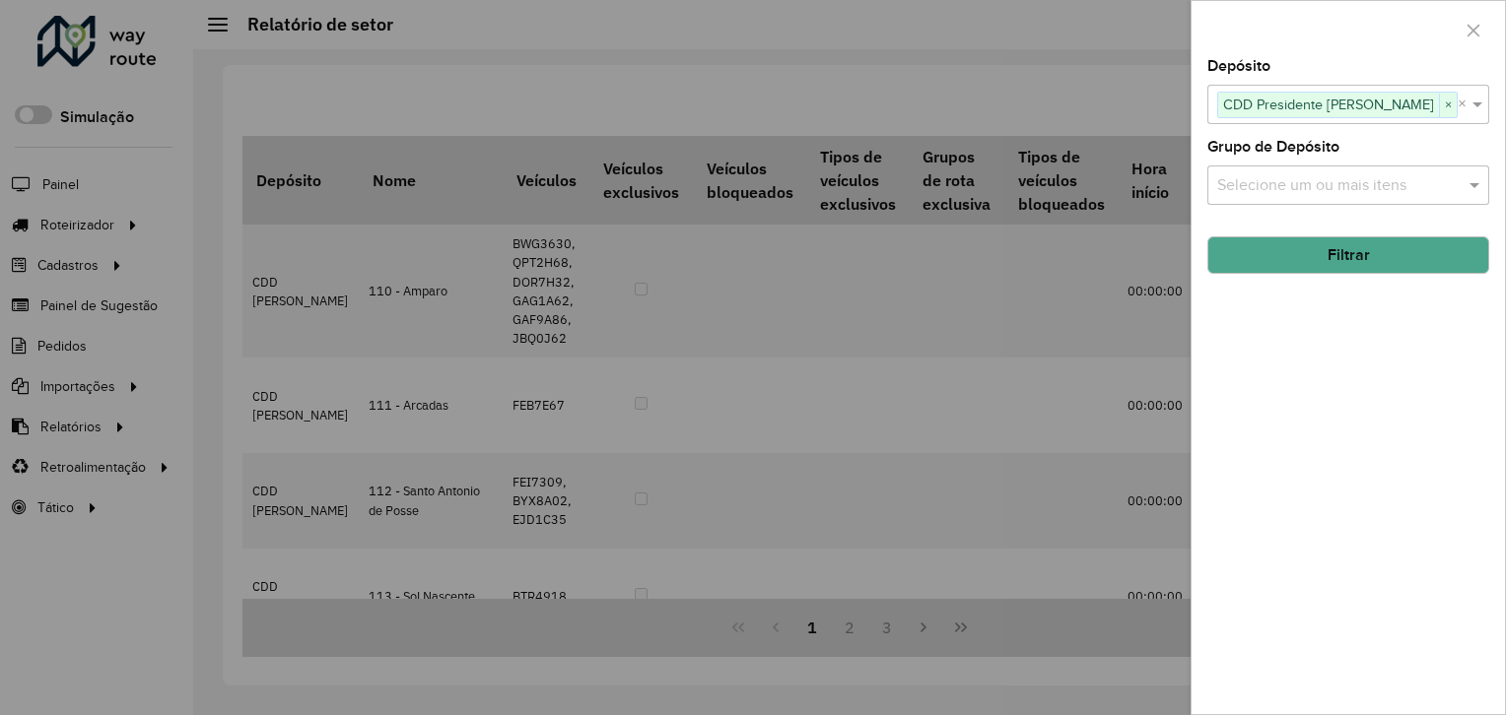
click at [1342, 254] on button "Filtrar" at bounding box center [1348, 255] width 282 height 37
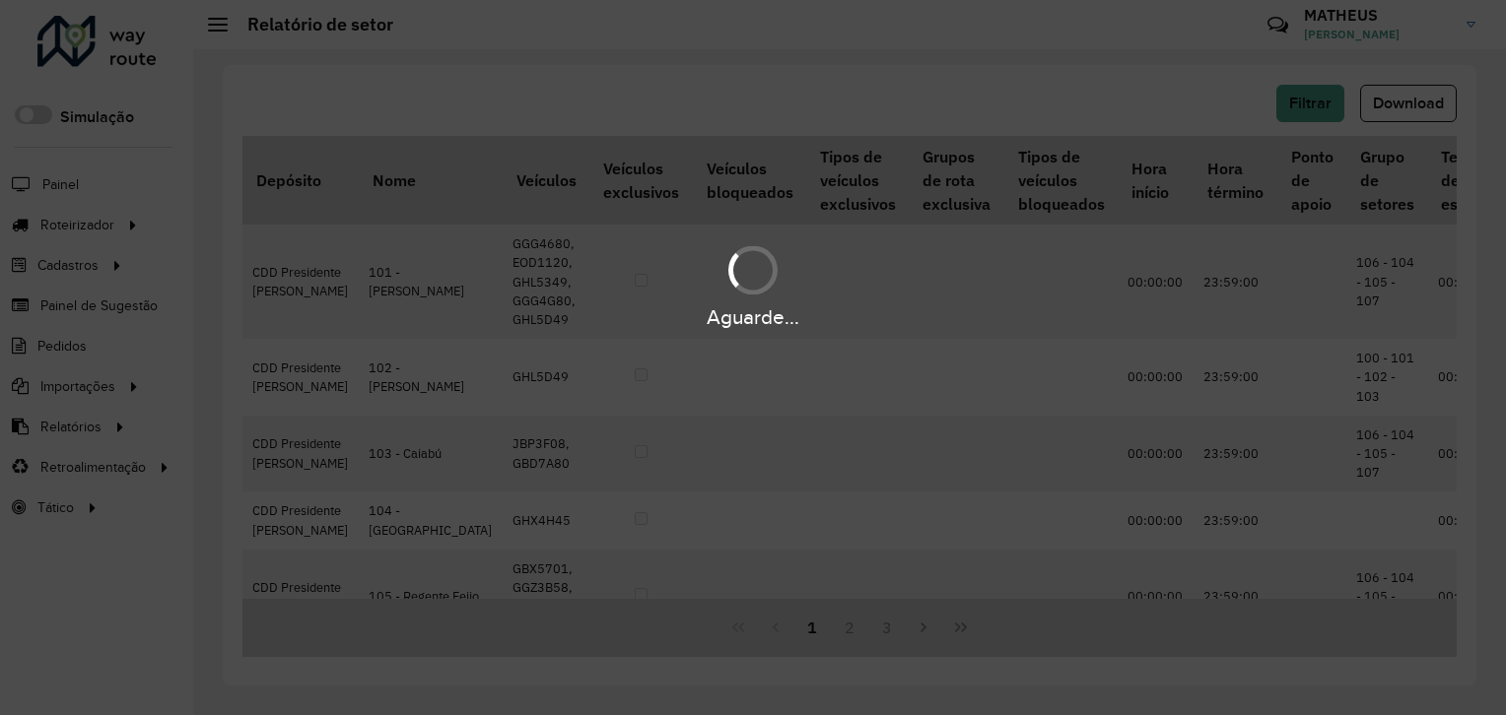
click at [1405, 111] on button "Download" at bounding box center [1408, 103] width 97 height 37
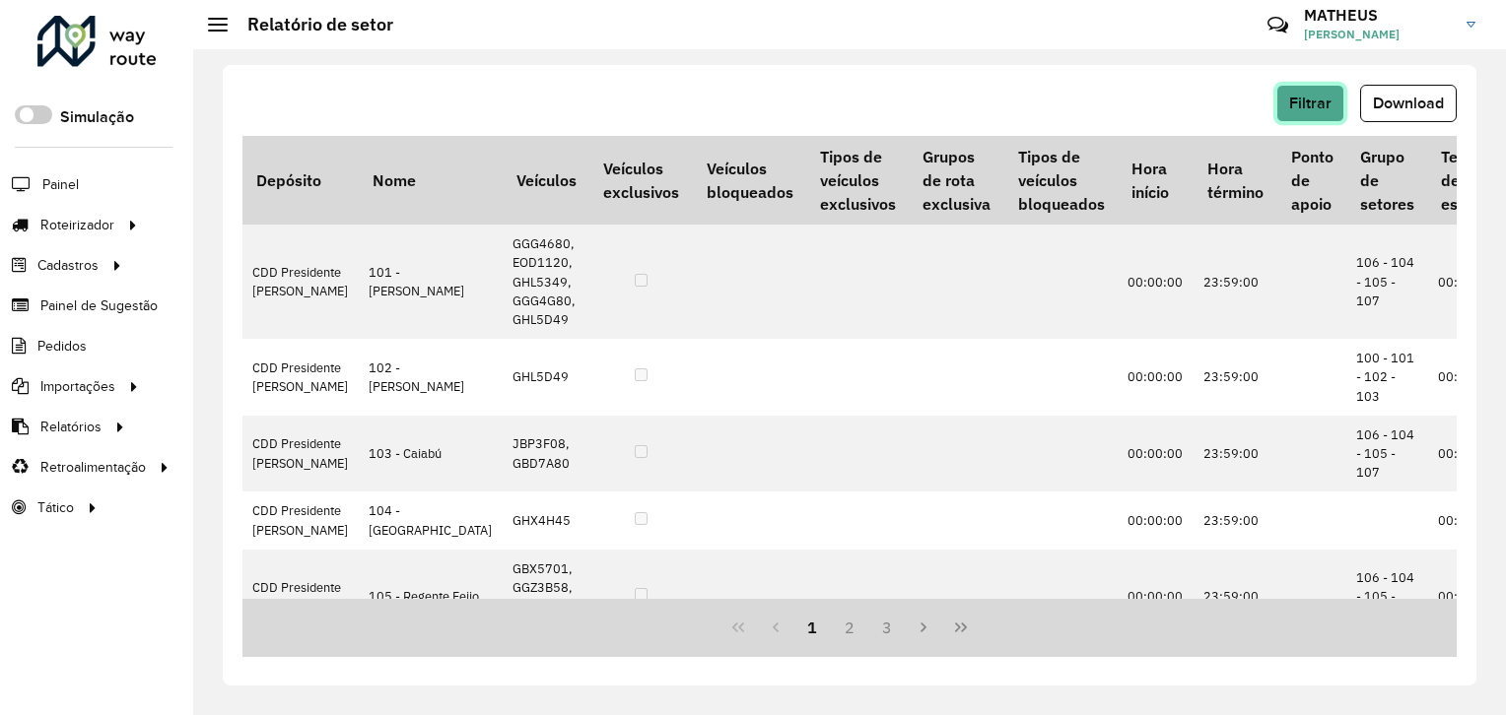
click at [1305, 98] on span "Filtrar" at bounding box center [1310, 103] width 42 height 17
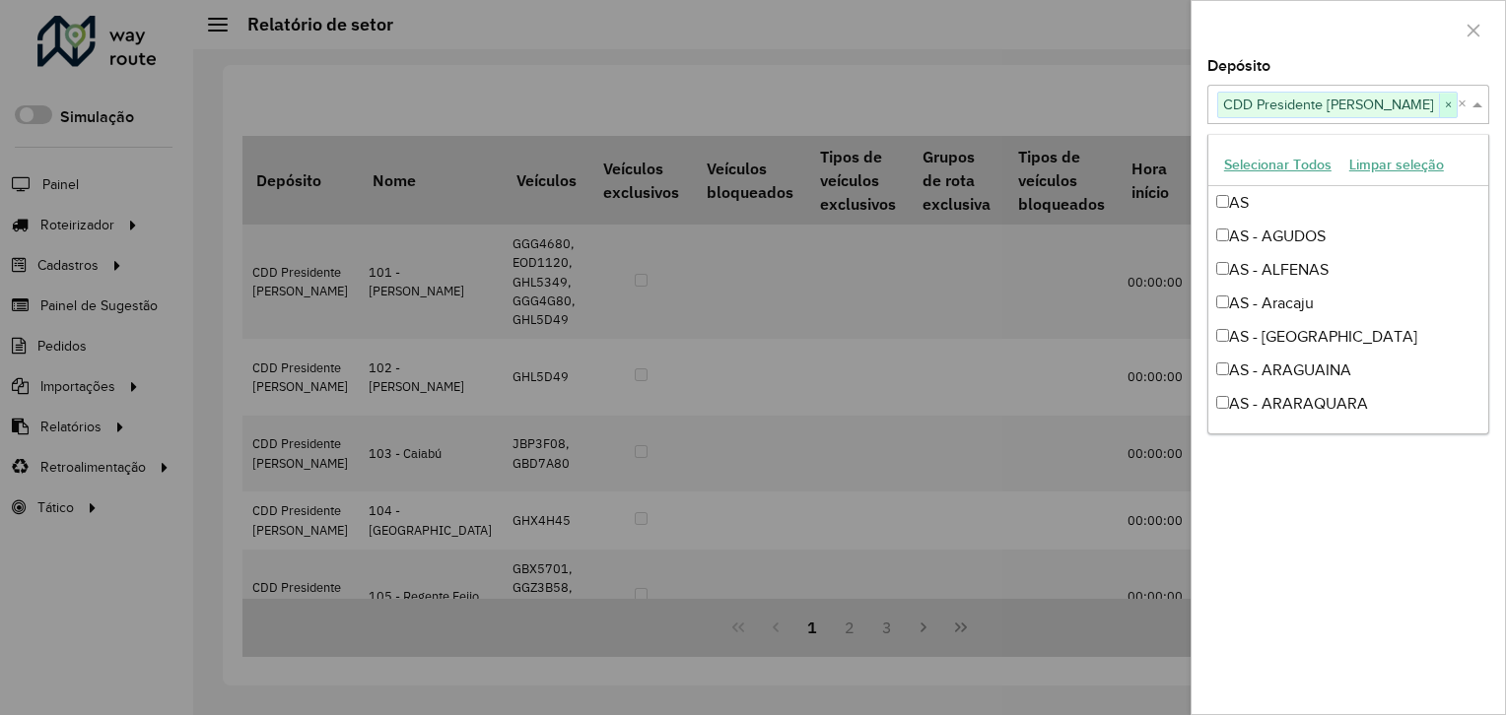
drag, startPoint x: 1390, startPoint y: 109, endPoint x: 1399, endPoint y: 107, distance: 10.1
click at [1391, 108] on div "CDD Presidente Prudente ×" at bounding box center [1337, 105] width 240 height 27
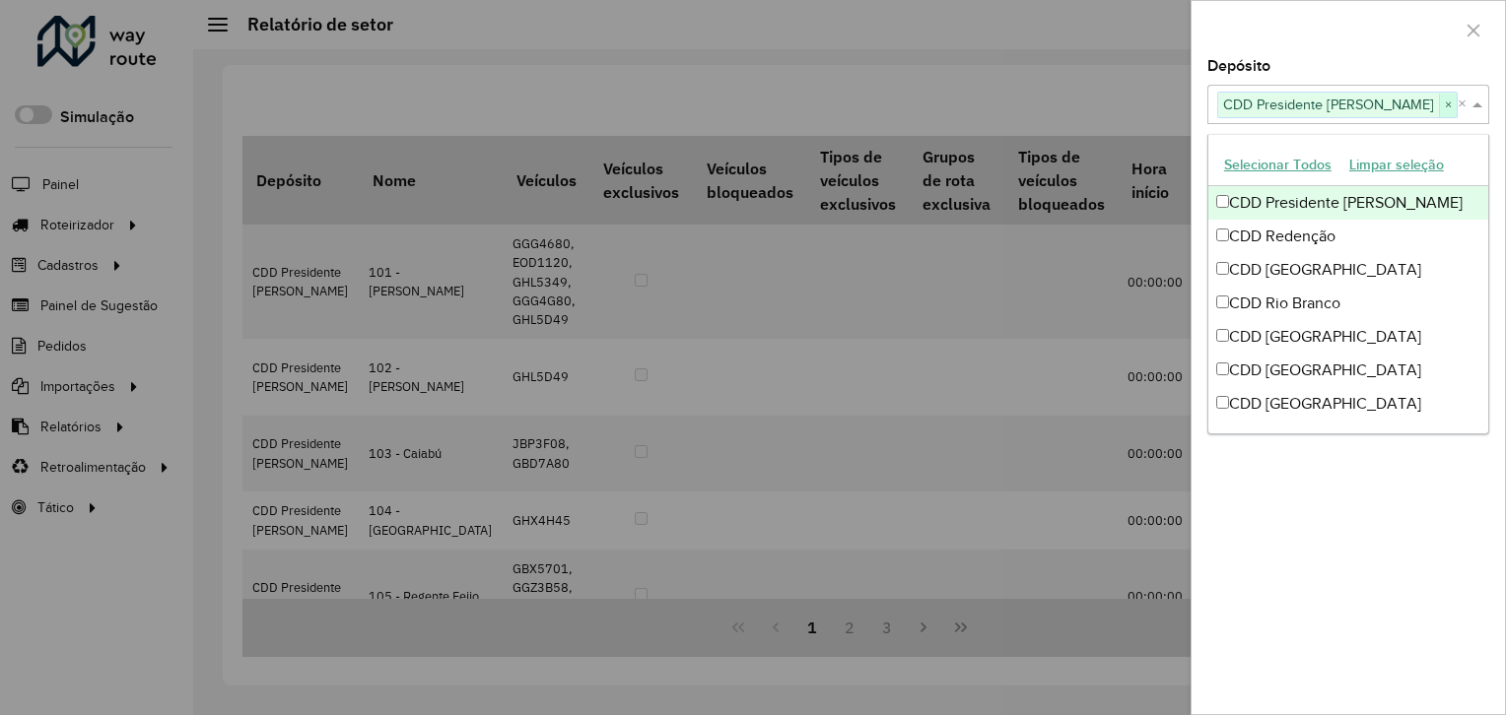
click at [1439, 107] on span "×" at bounding box center [1448, 106] width 18 height 24
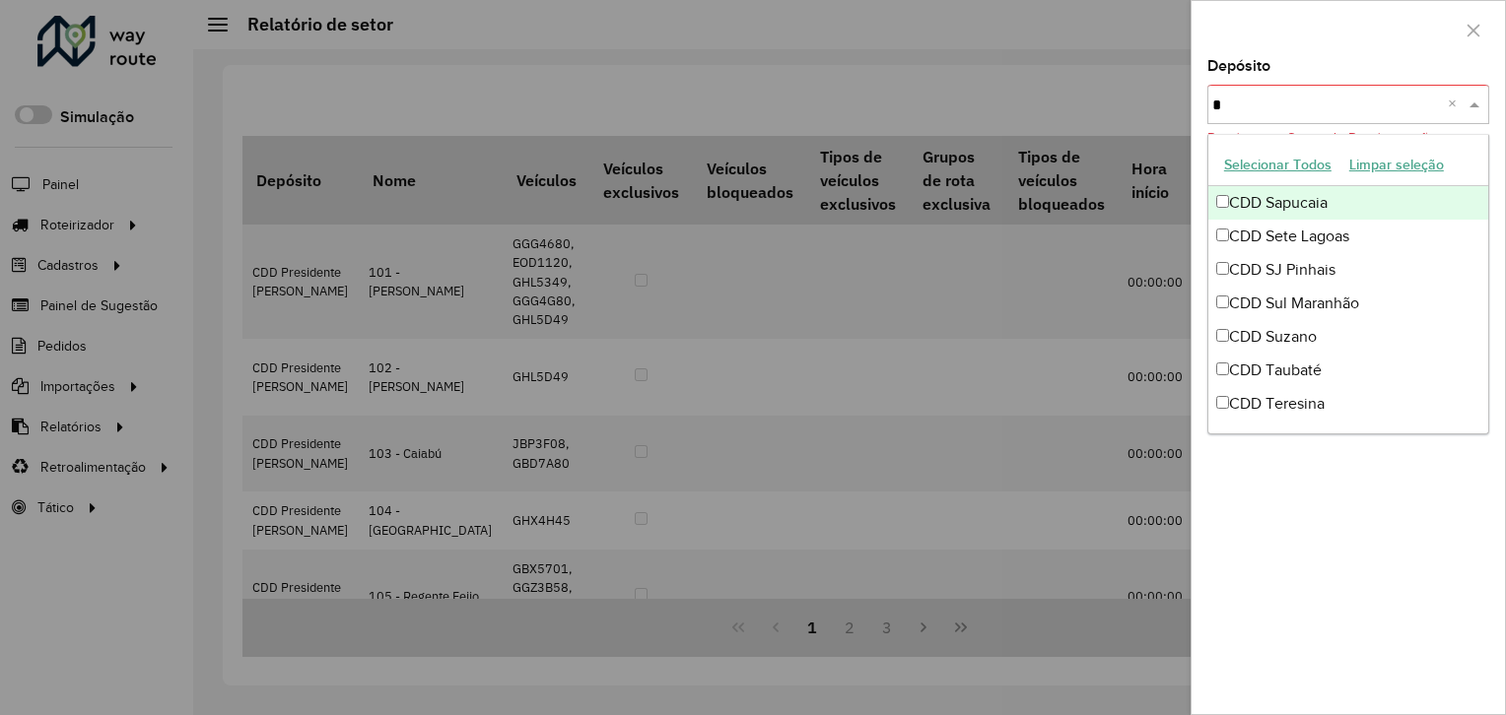
scroll to position [434, 0]
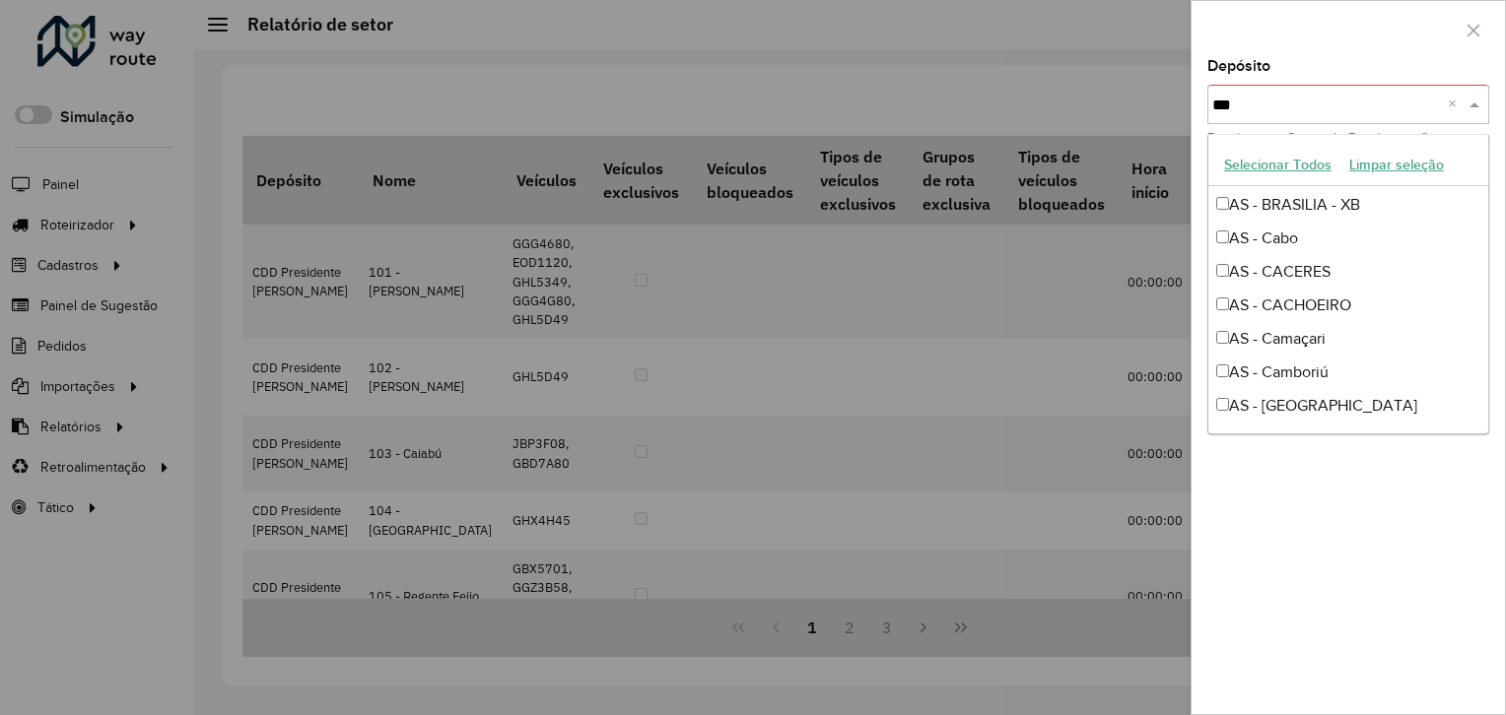
type input "****"
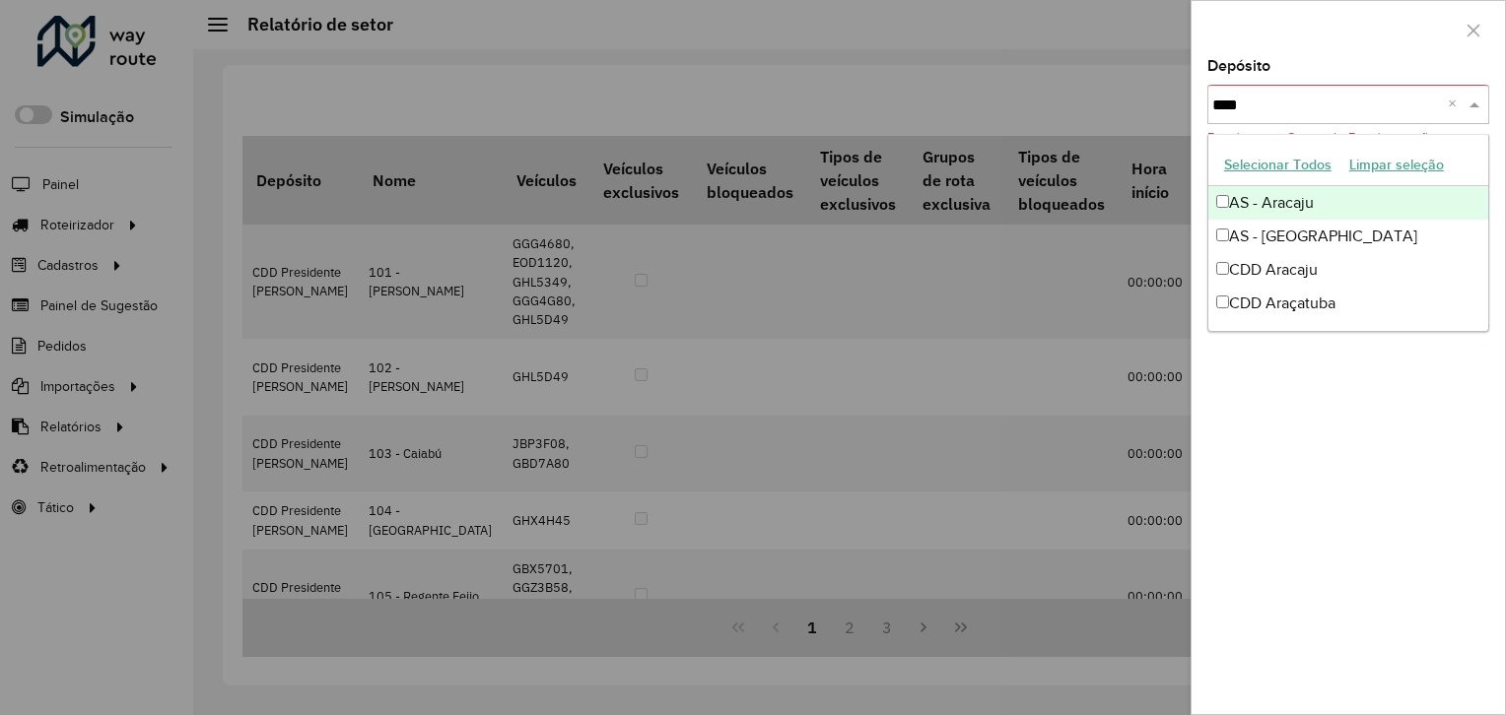
scroll to position [0, 0]
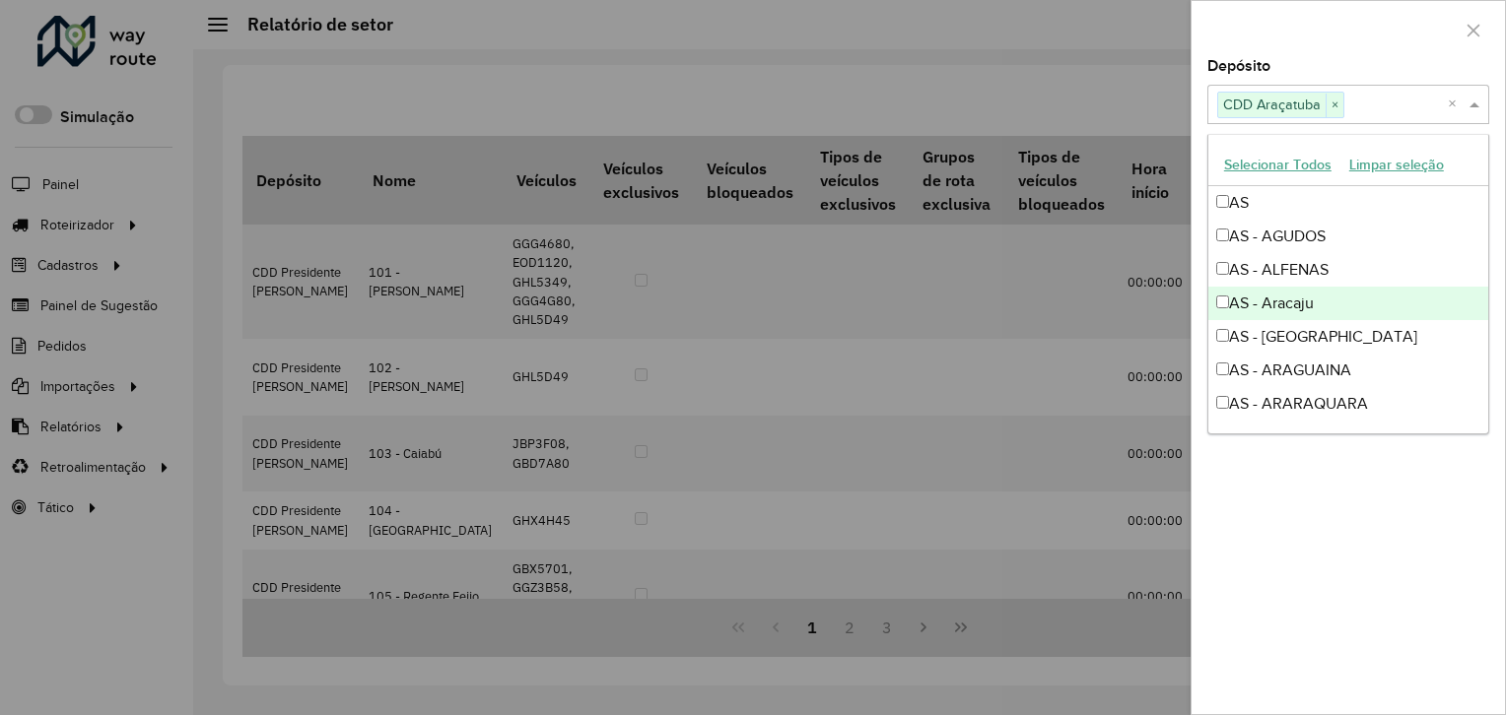
click at [1343, 41] on div at bounding box center [1347, 30] width 313 height 58
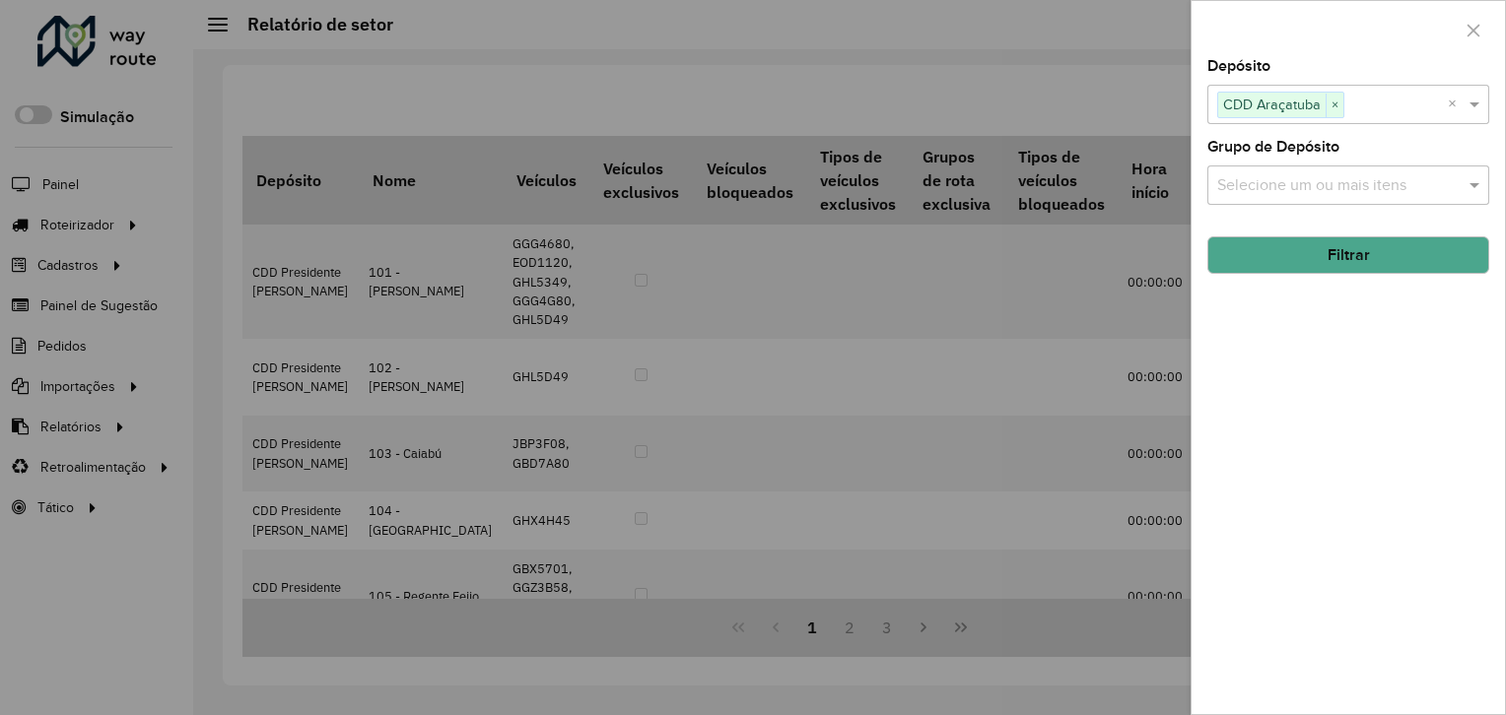
click at [1313, 260] on button "Filtrar" at bounding box center [1348, 255] width 282 height 37
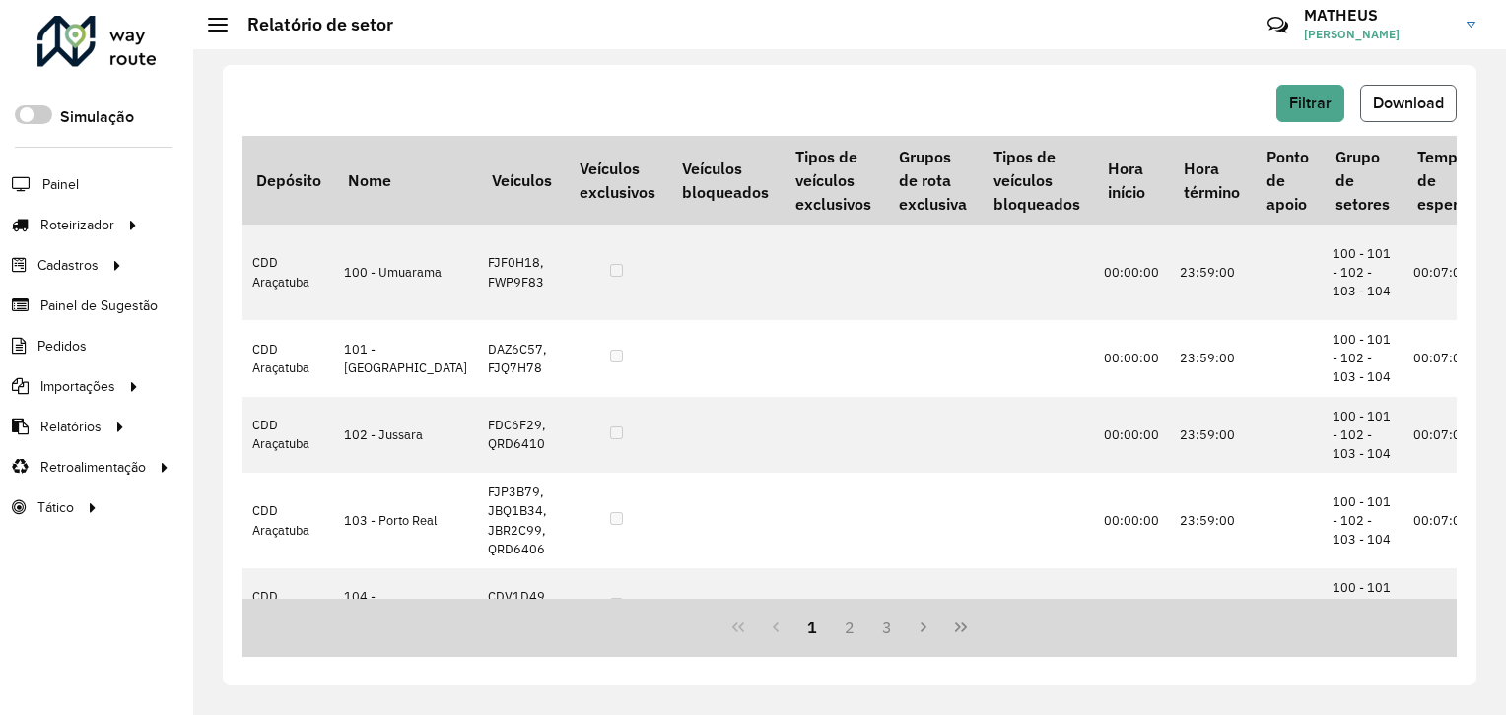
click at [1406, 87] on button "Download" at bounding box center [1408, 103] width 97 height 37
click at [804, 57] on div "Filtrar Download Depósito Nome Veículos Veículos exclusivos Veículos bloqueados…" at bounding box center [849, 382] width 1313 height 666
click at [1301, 95] on span "Filtrar" at bounding box center [1310, 103] width 42 height 17
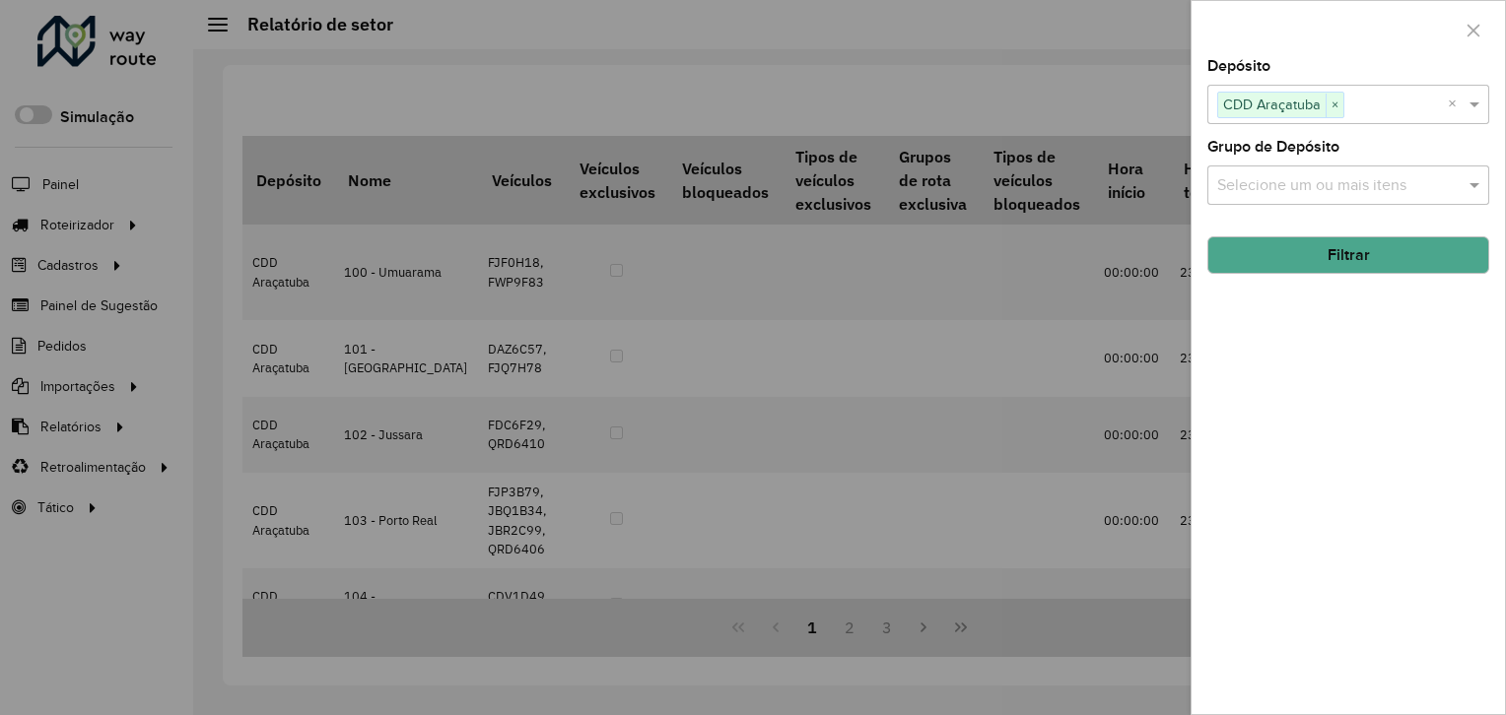
click at [1333, 103] on span "×" at bounding box center [1335, 106] width 18 height 24
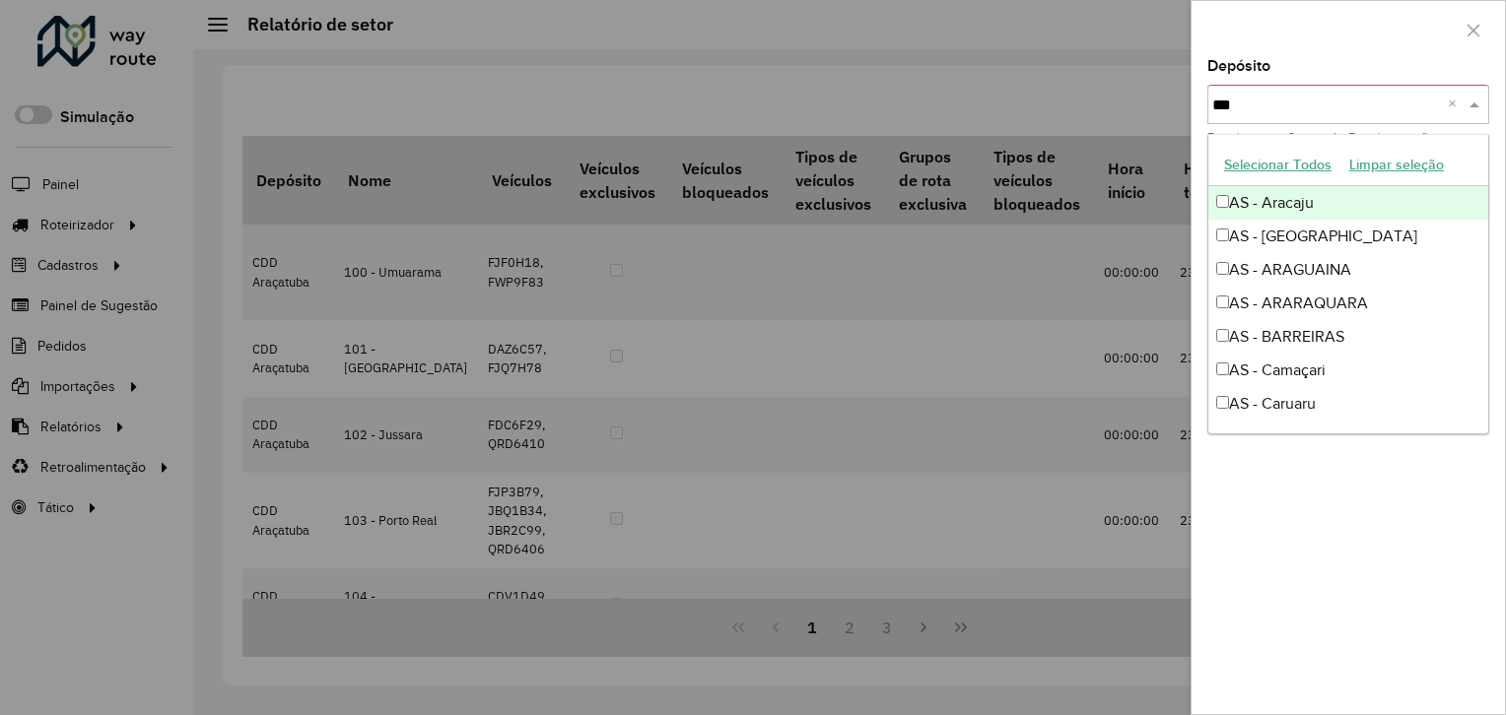
type input "****"
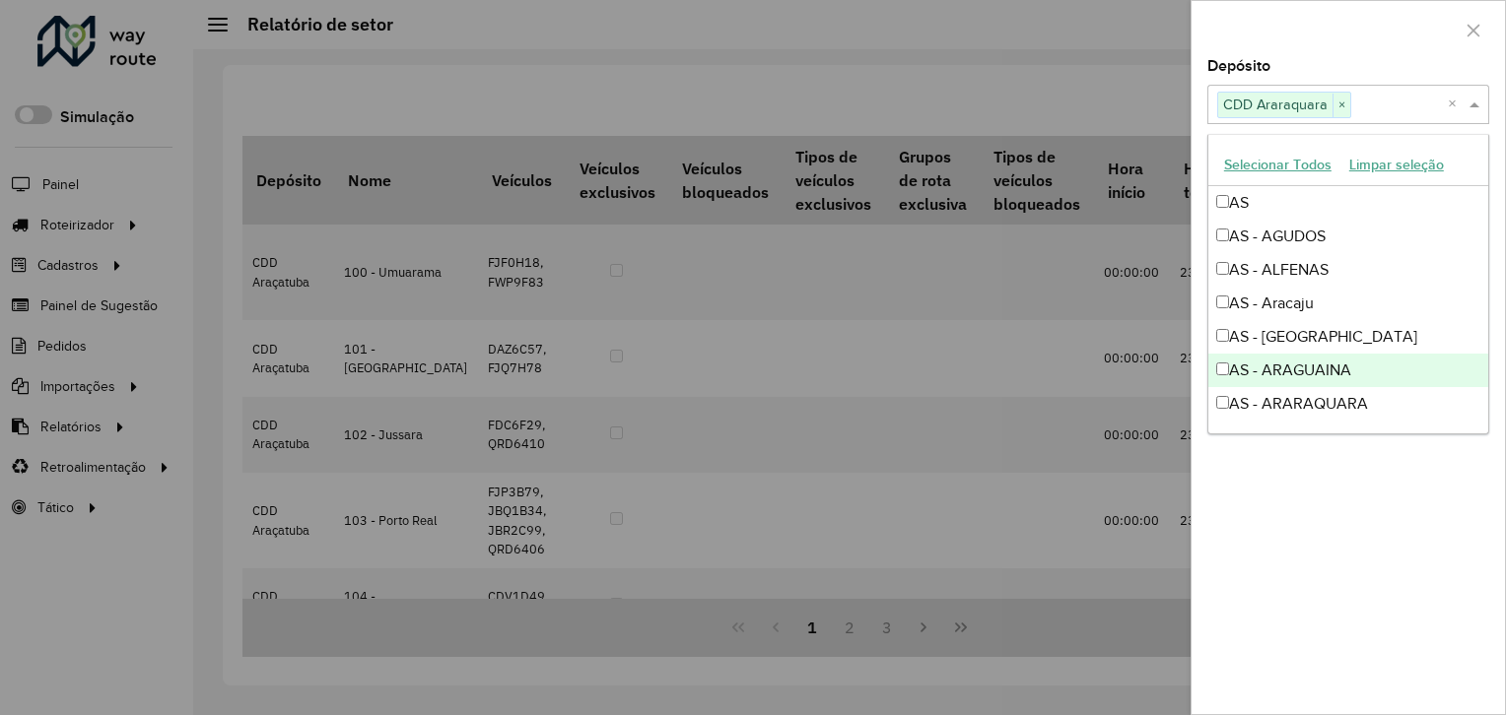
drag, startPoint x: 1256, startPoint y: 668, endPoint x: 1286, endPoint y: 508, distance: 163.5
click at [1275, 602] on div "Depósito Selecione um ou mais itens CDD Araraquara × × Grupo de Depósito Seleci…" at bounding box center [1347, 386] width 313 height 655
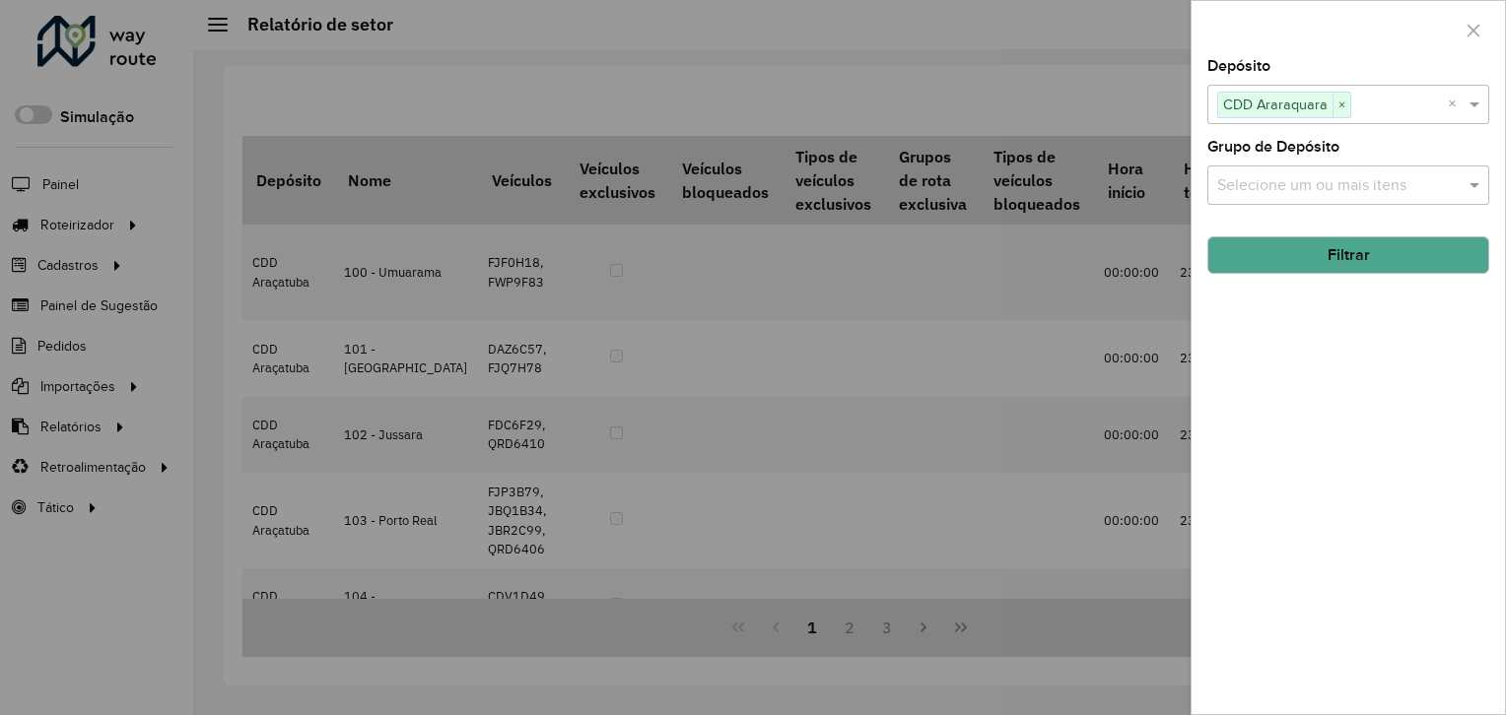
click at [1336, 234] on hb-field-button "Filtrar" at bounding box center [1348, 247] width 282 height 53
click at [1343, 254] on button "Filtrar" at bounding box center [1348, 255] width 282 height 37
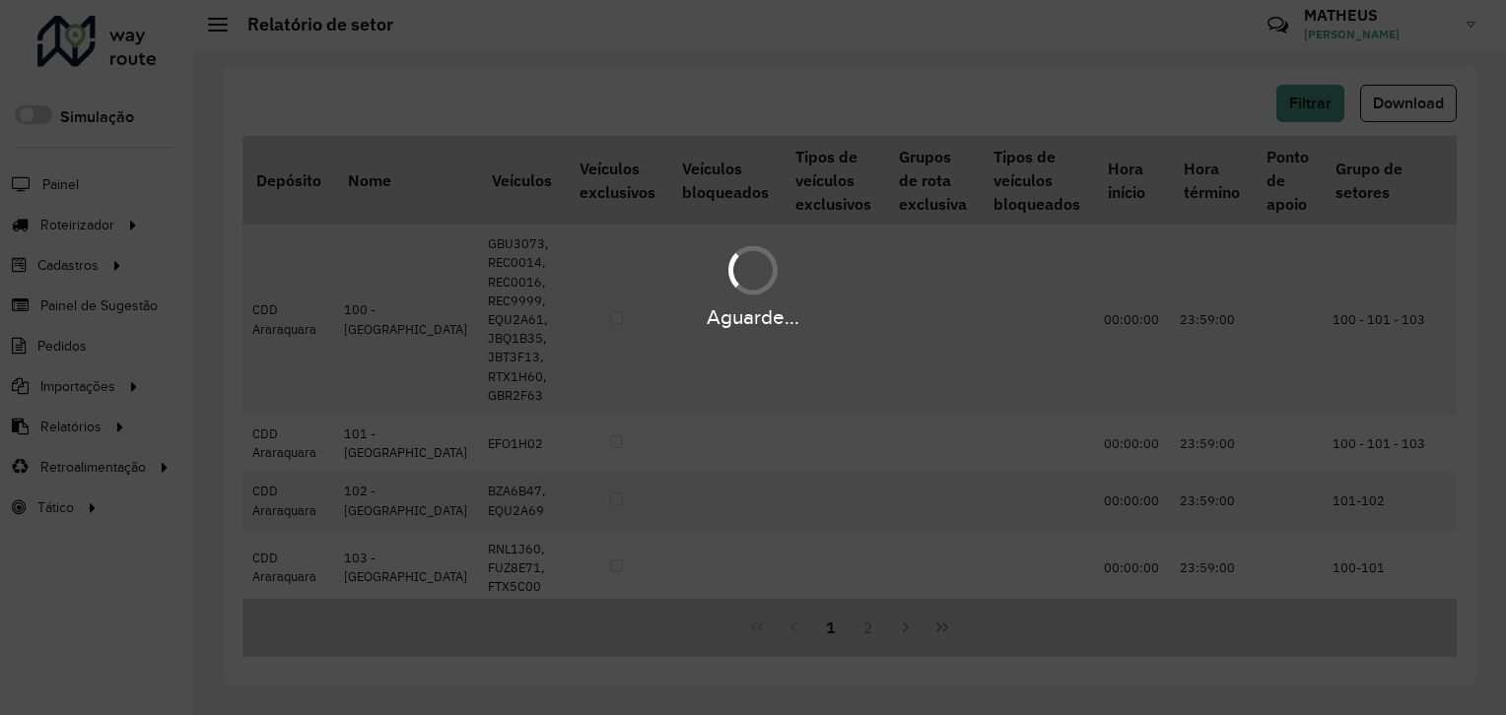
click at [1426, 100] on span "Download" at bounding box center [1408, 103] width 71 height 17
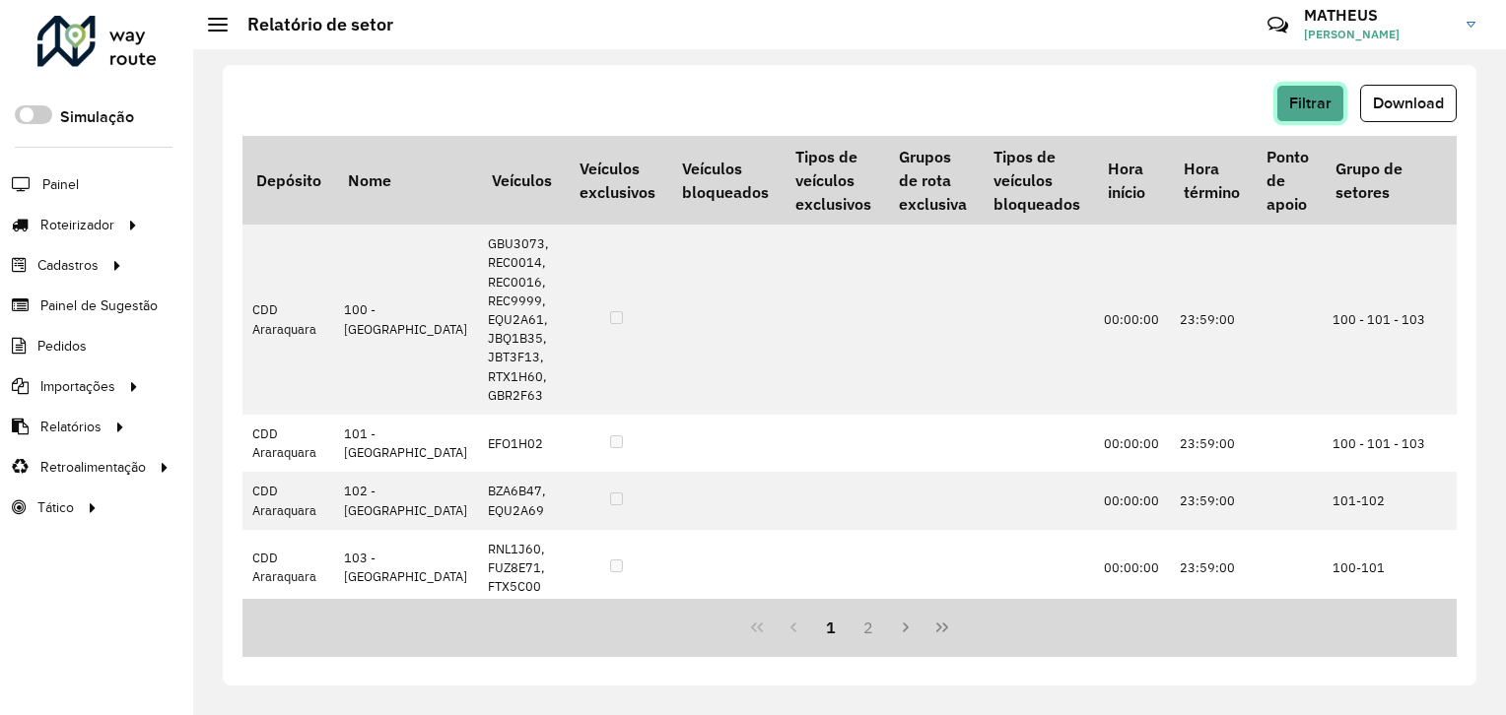
click at [1305, 102] on span "Filtrar" at bounding box center [1310, 103] width 42 height 17
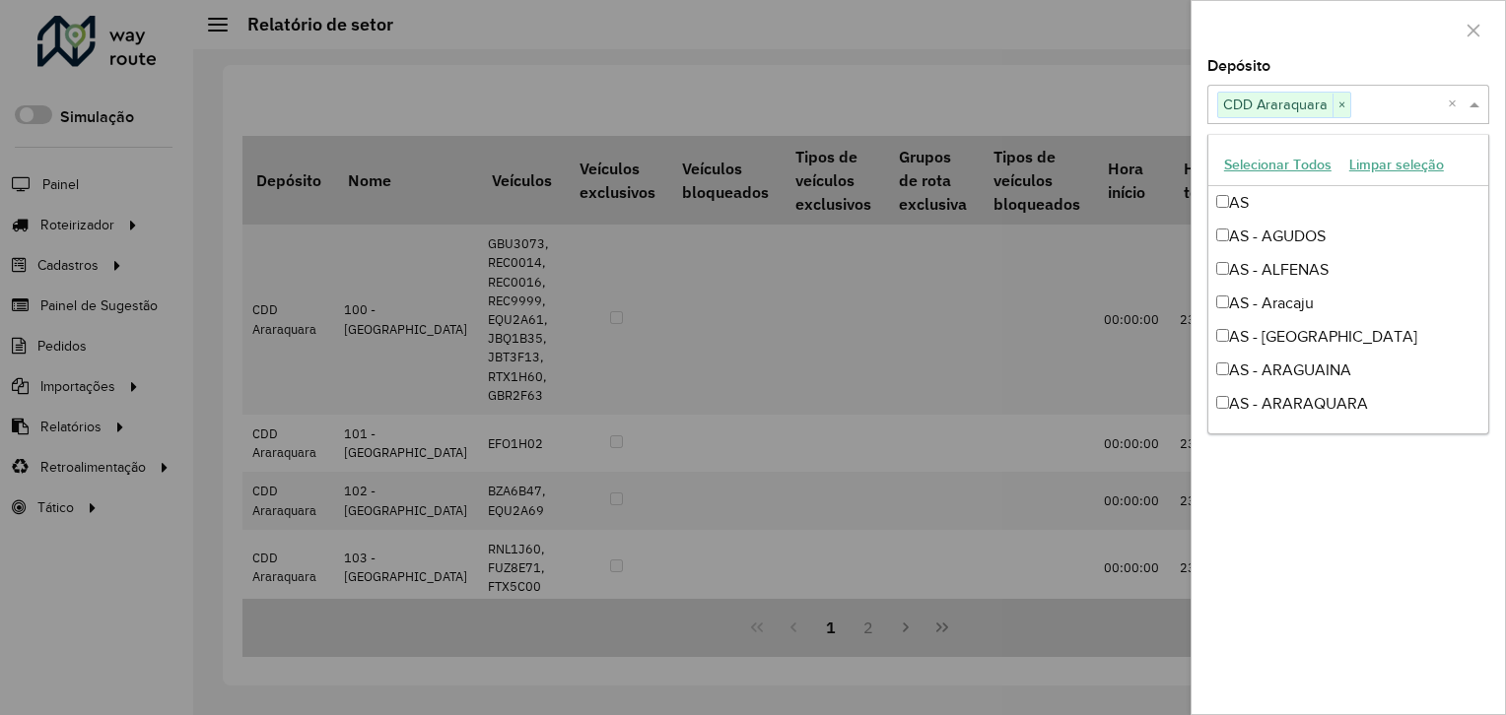
click at [1327, 105] on span "CDD Araraquara" at bounding box center [1275, 105] width 114 height 24
click at [1341, 105] on span "×" at bounding box center [1341, 106] width 18 height 24
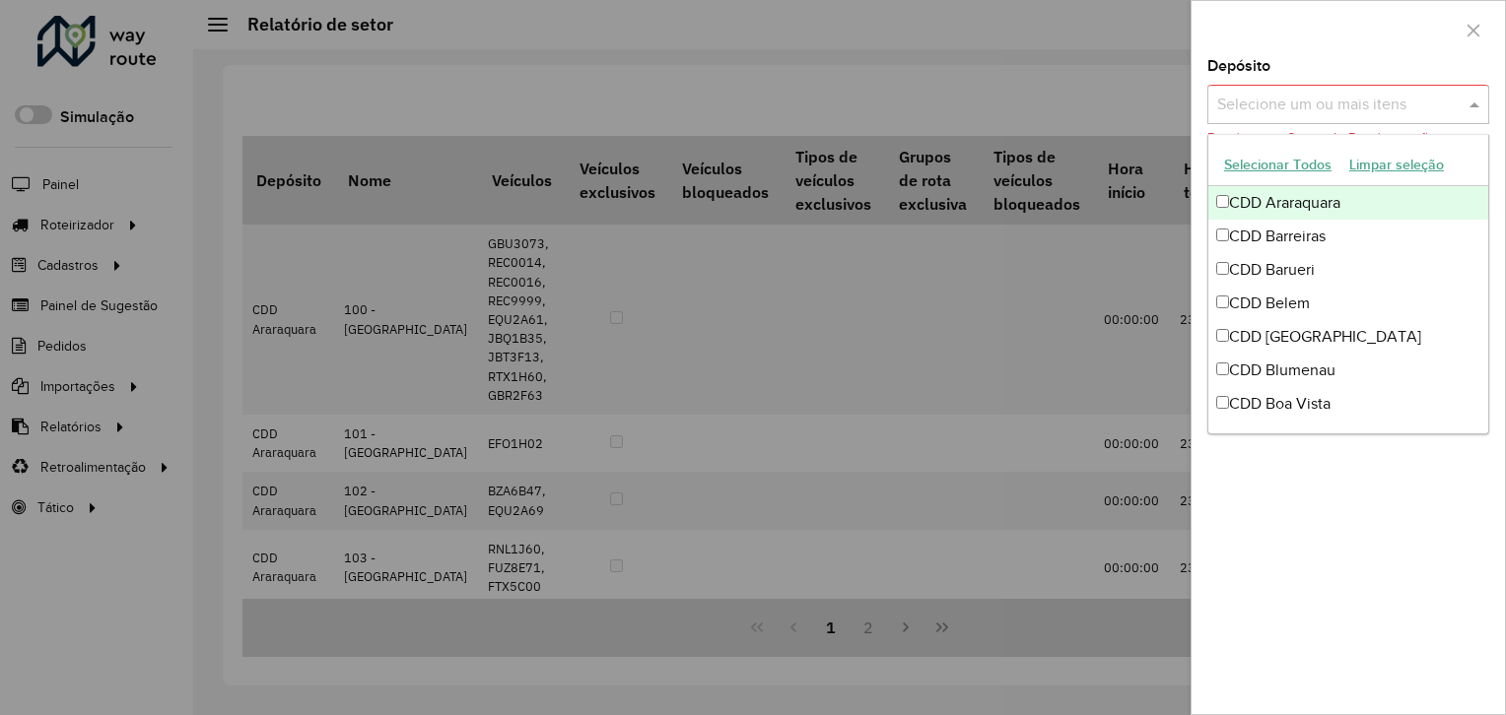
click at [1343, 105] on input "text" at bounding box center [1338, 106] width 252 height 24
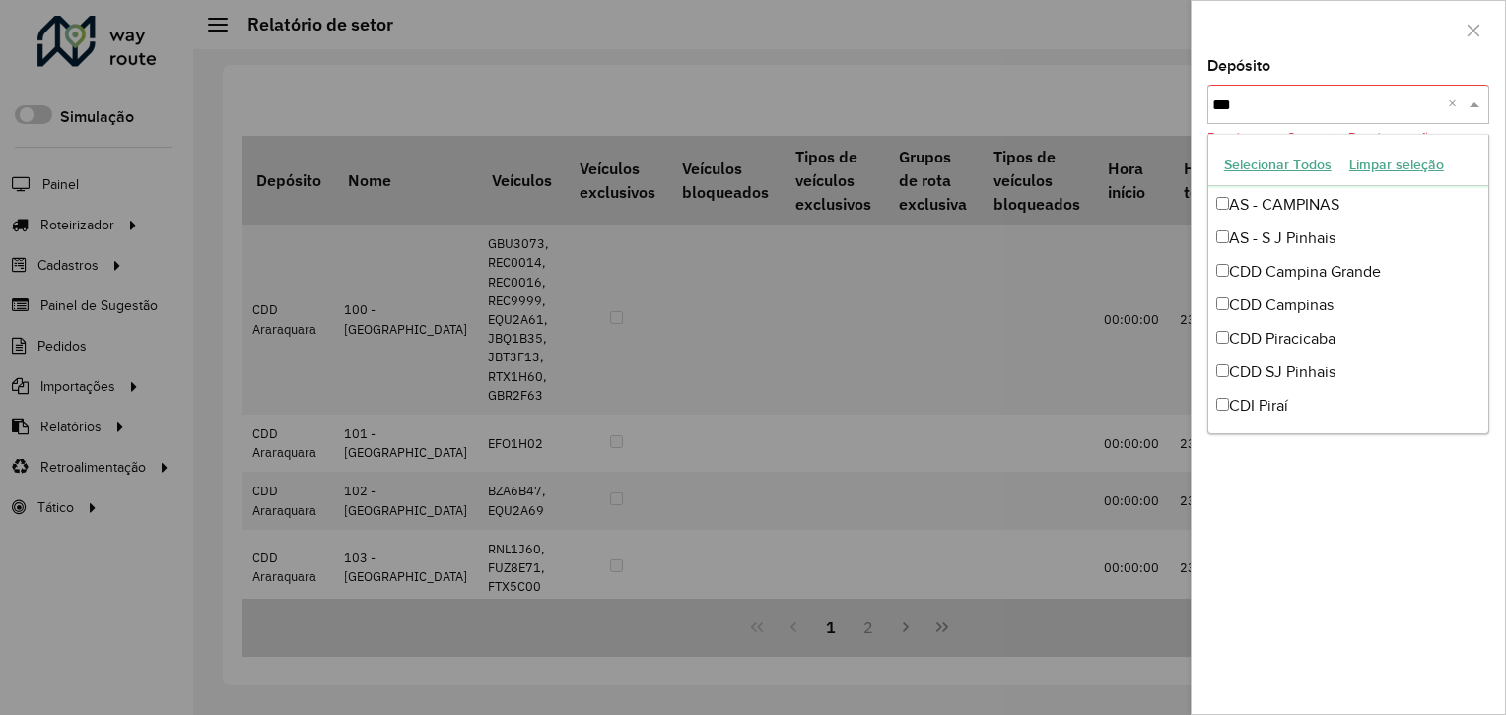
scroll to position [0, 0]
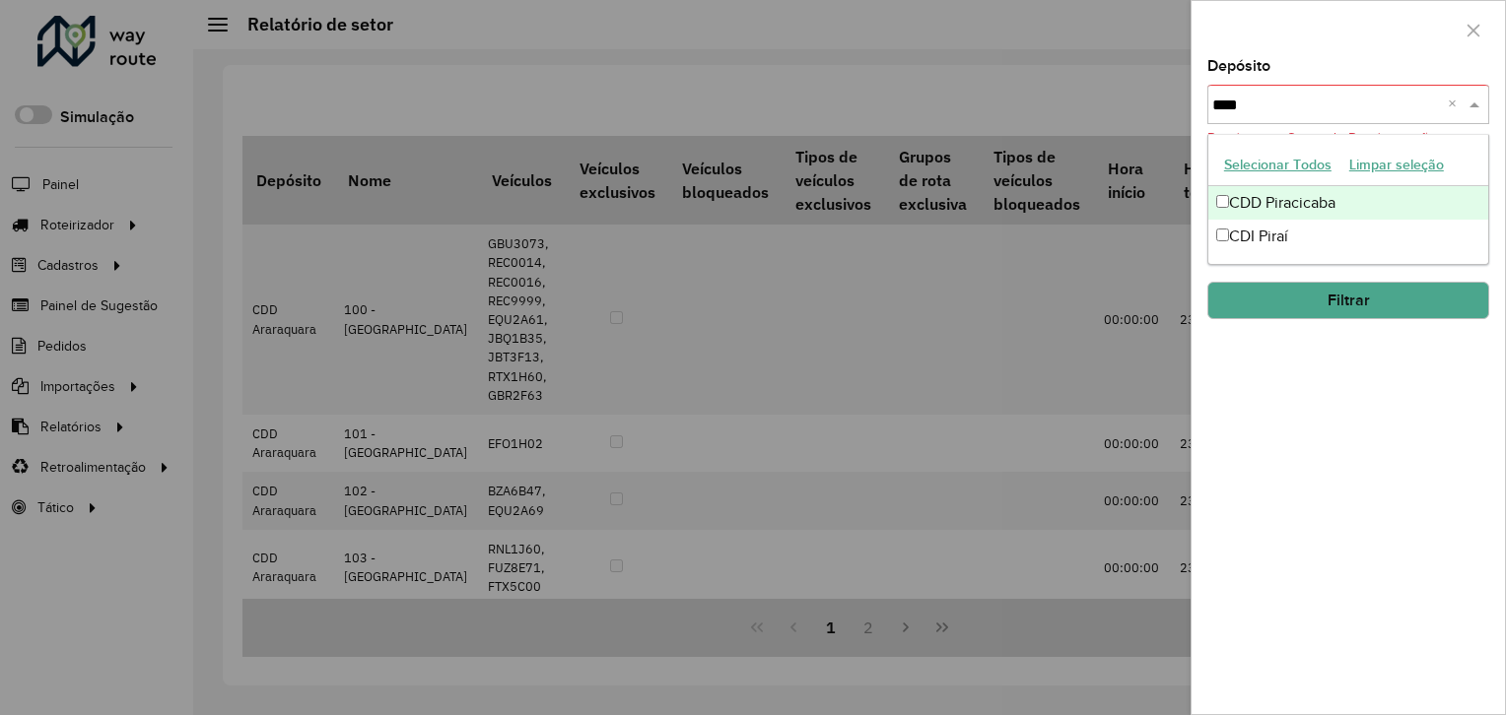
type input "*****"
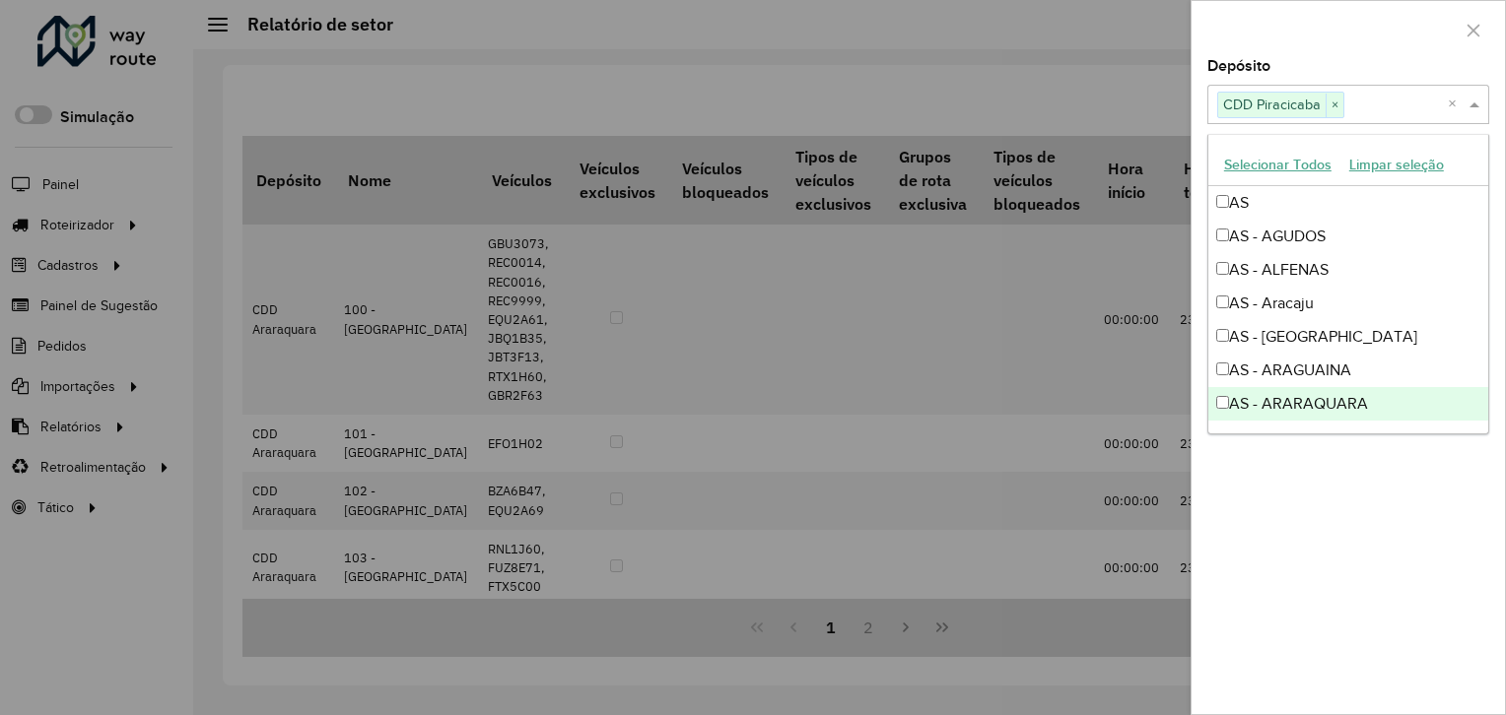
drag, startPoint x: 1271, startPoint y: 653, endPoint x: 1271, endPoint y: 606, distance: 47.3
click at [1270, 644] on div "Depósito Selecione um ou mais itens CDD Piracicaba × × Grupo de Depósito Seleci…" at bounding box center [1347, 386] width 313 height 655
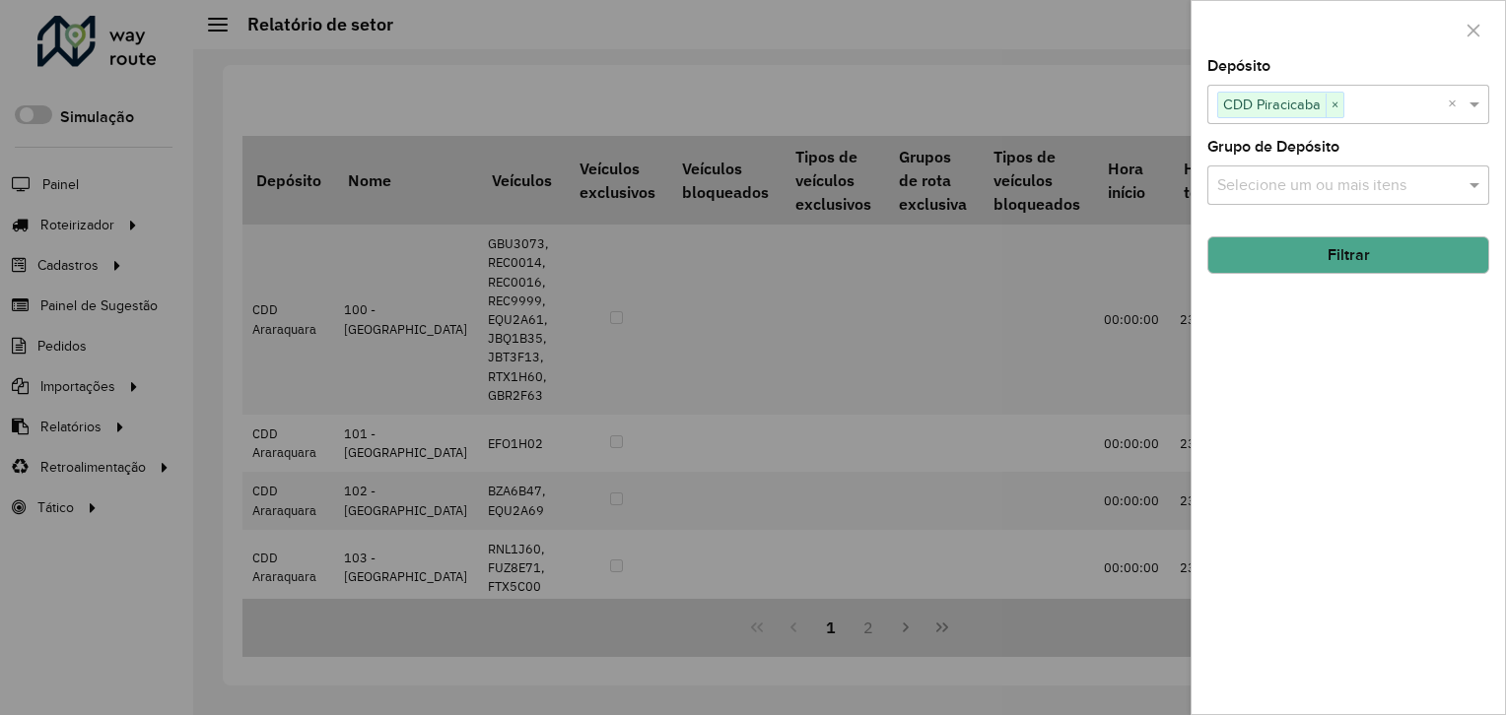
click at [1340, 261] on button "Filtrar" at bounding box center [1348, 255] width 282 height 37
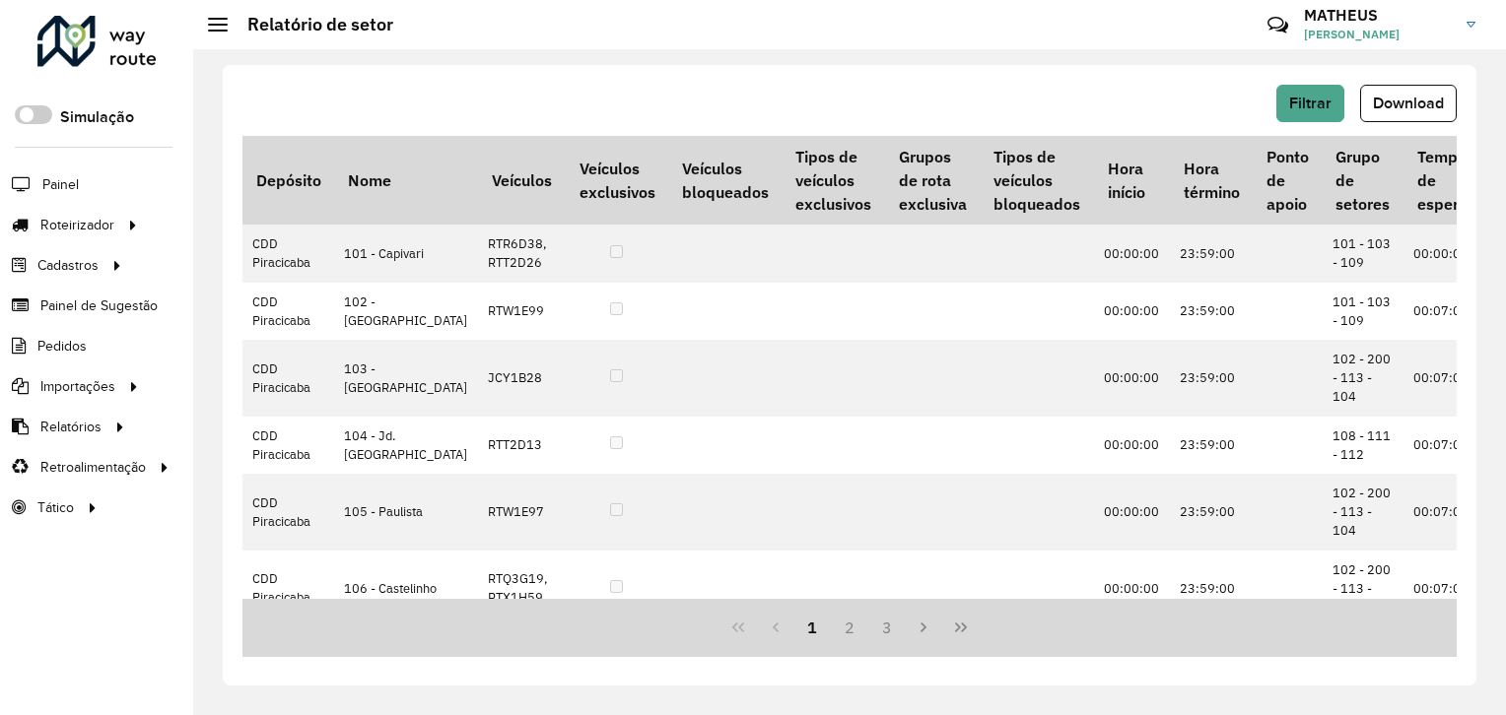
click at [1444, 107] on button "Download" at bounding box center [1408, 103] width 97 height 37
click at [1300, 113] on button "Filtrar" at bounding box center [1310, 103] width 68 height 37
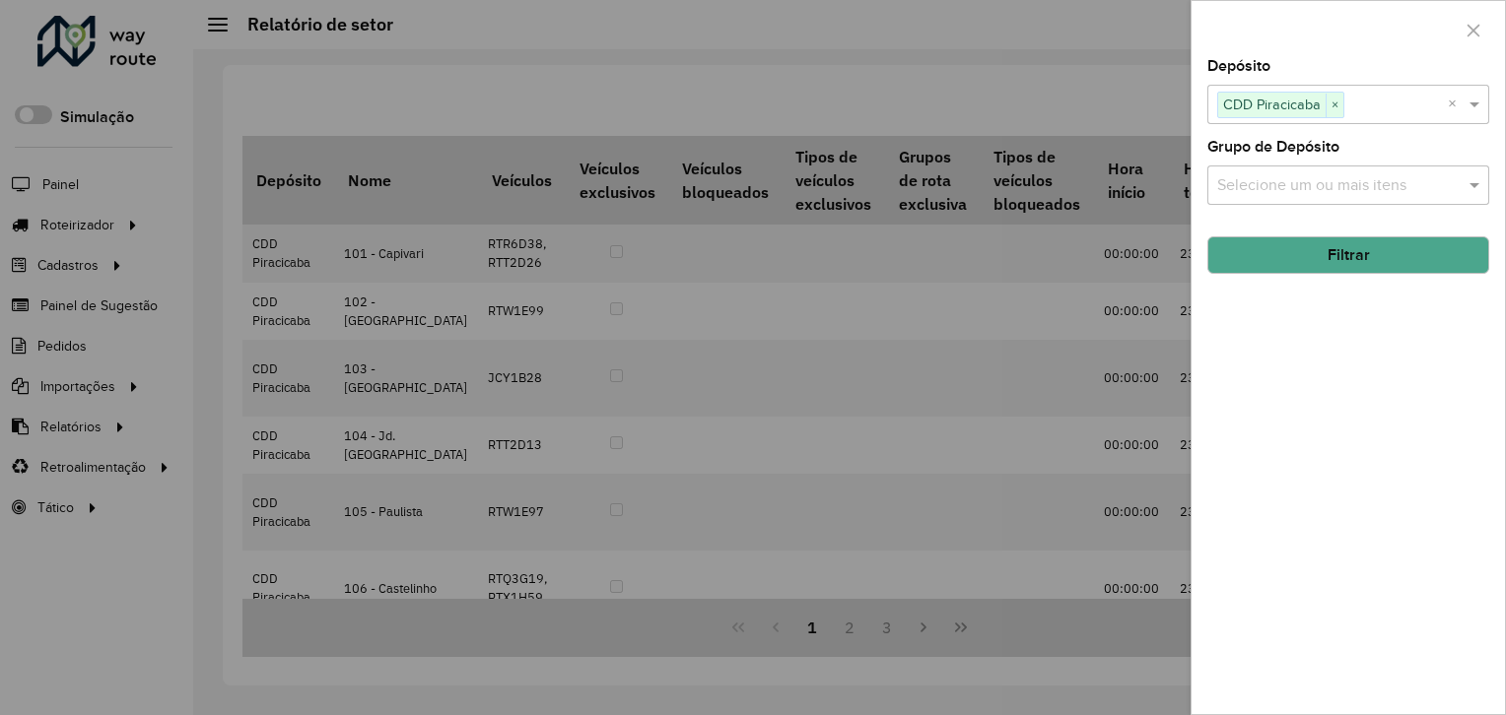
click at [1344, 103] on input "text" at bounding box center [1395, 106] width 103 height 24
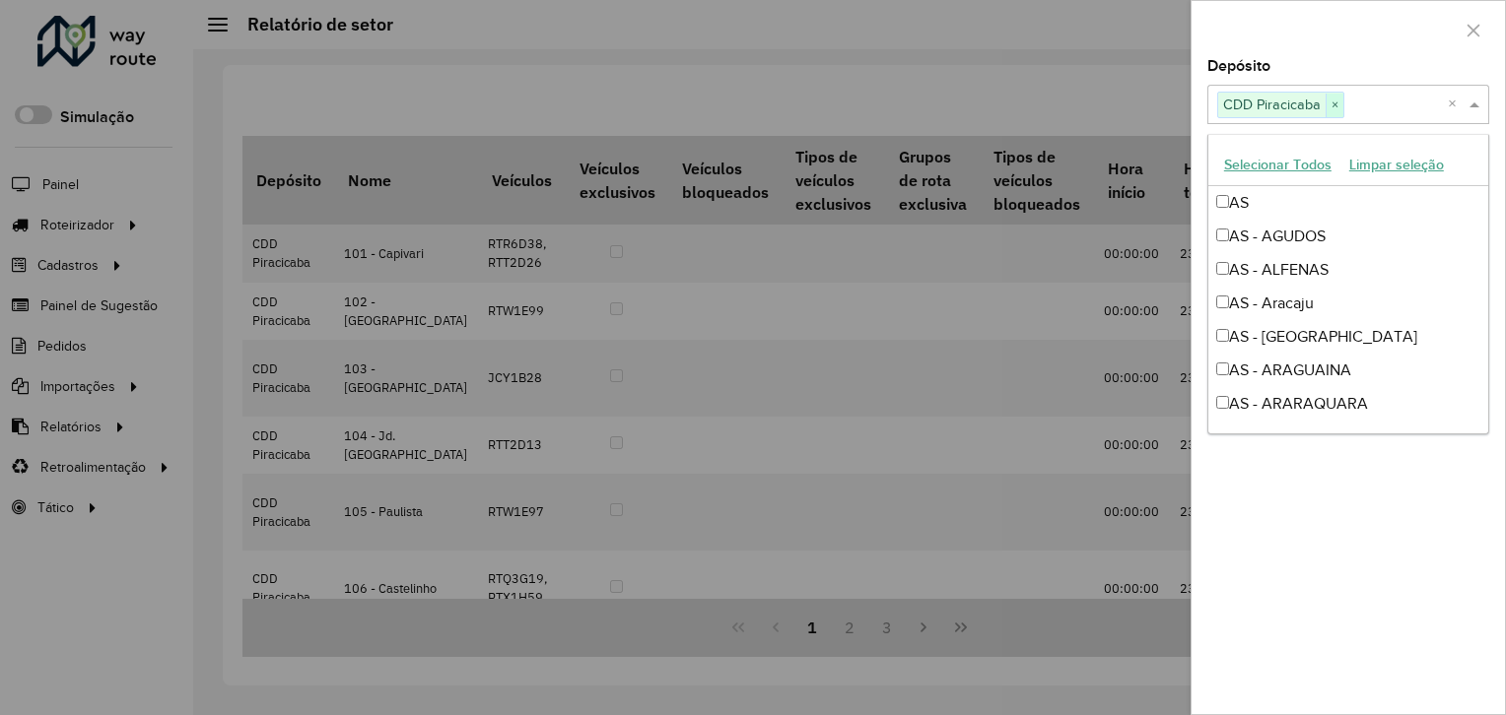
scroll to position [5663, 0]
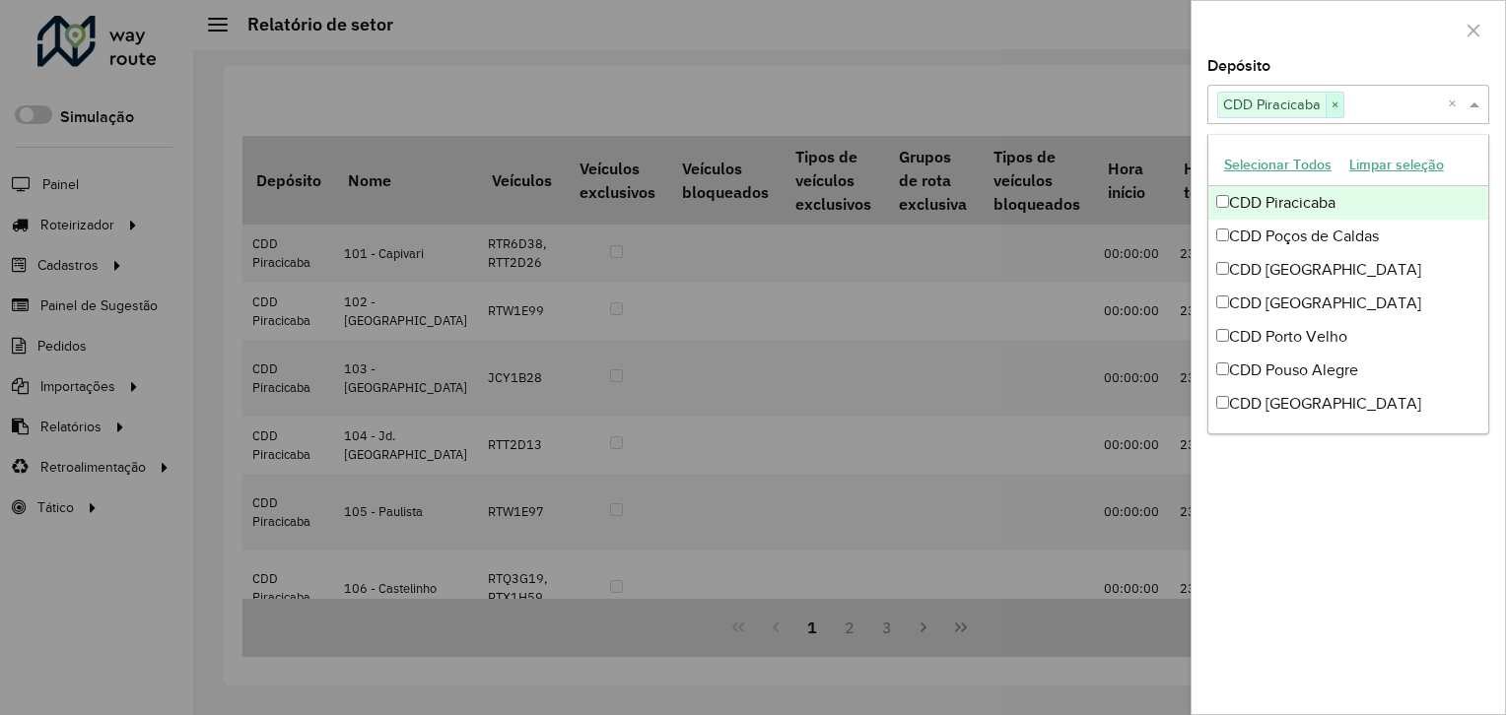
click at [1340, 103] on span "×" at bounding box center [1335, 106] width 18 height 24
click at [1353, 99] on input "text" at bounding box center [1338, 106] width 252 height 24
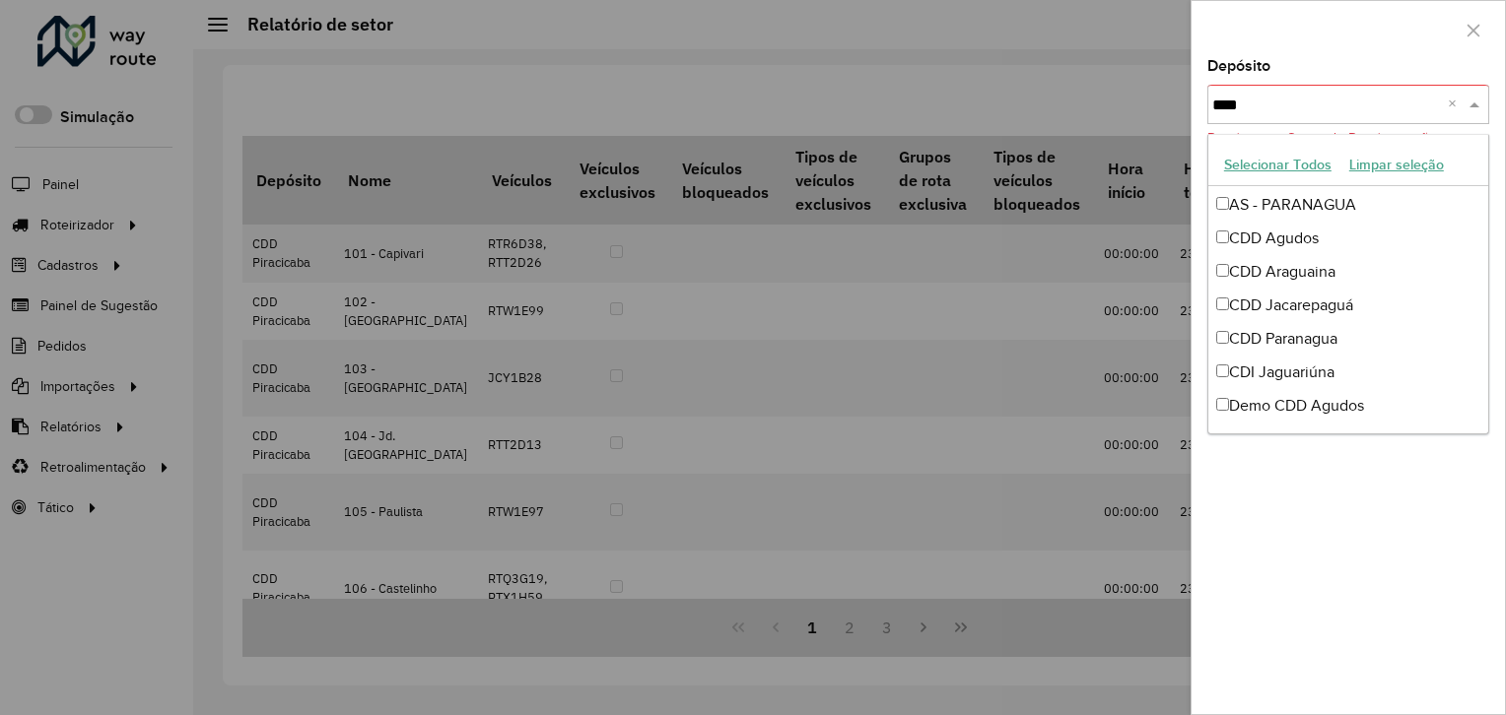
scroll to position [0, 0]
type input "******"
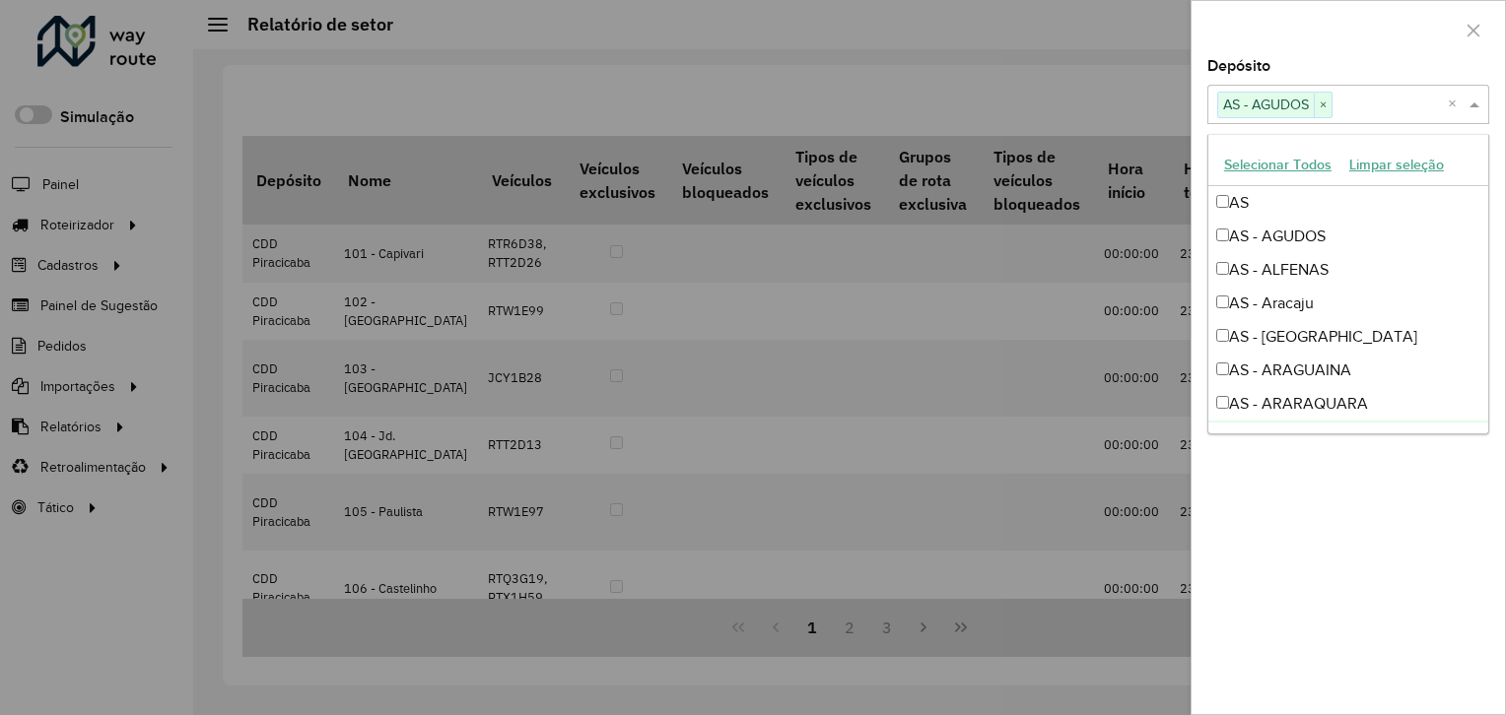
drag, startPoint x: 1267, startPoint y: 647, endPoint x: 1278, endPoint y: 615, distance: 34.3
click at [1269, 645] on div "Depósito Selecione um ou mais itens AS - AGUDOS × × Grupo de Depósito Selecione…" at bounding box center [1347, 386] width 313 height 655
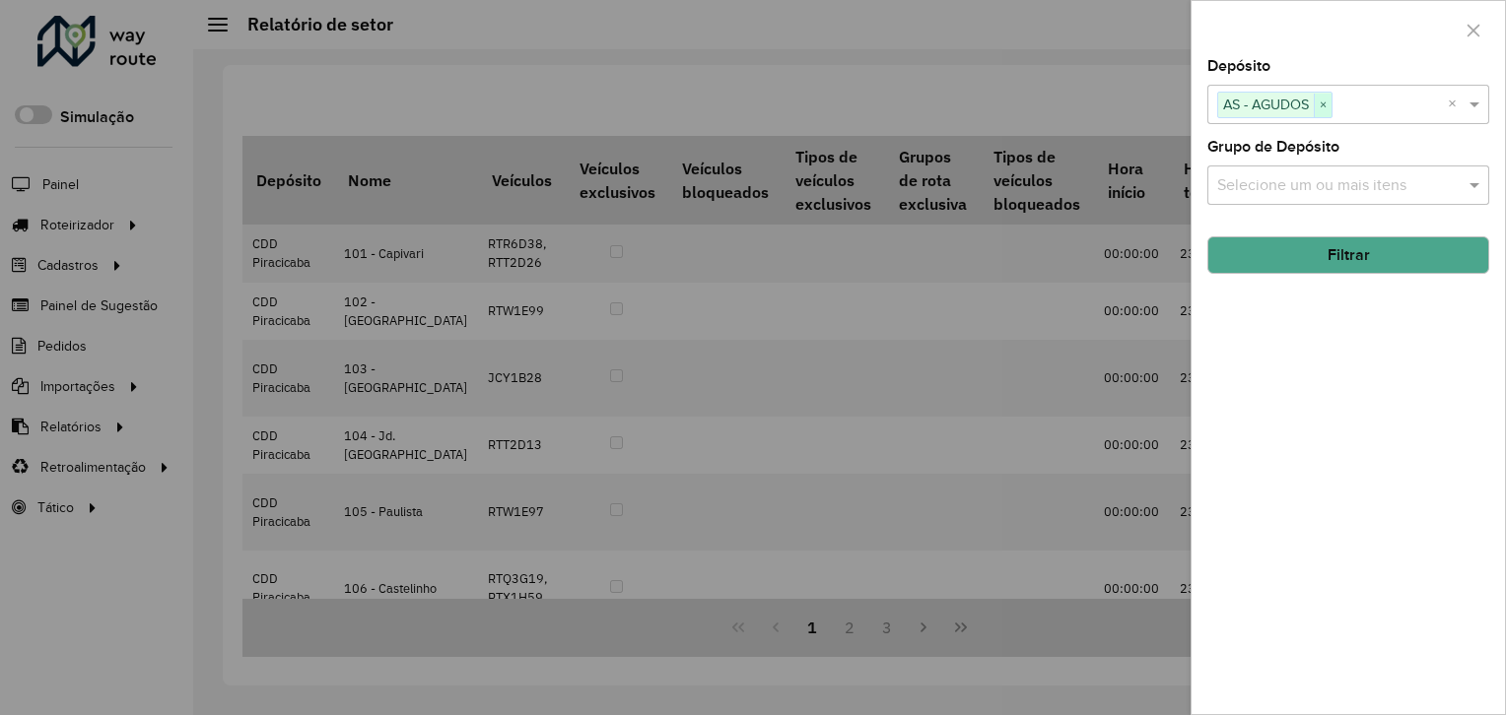
click at [1325, 101] on span "×" at bounding box center [1323, 106] width 18 height 24
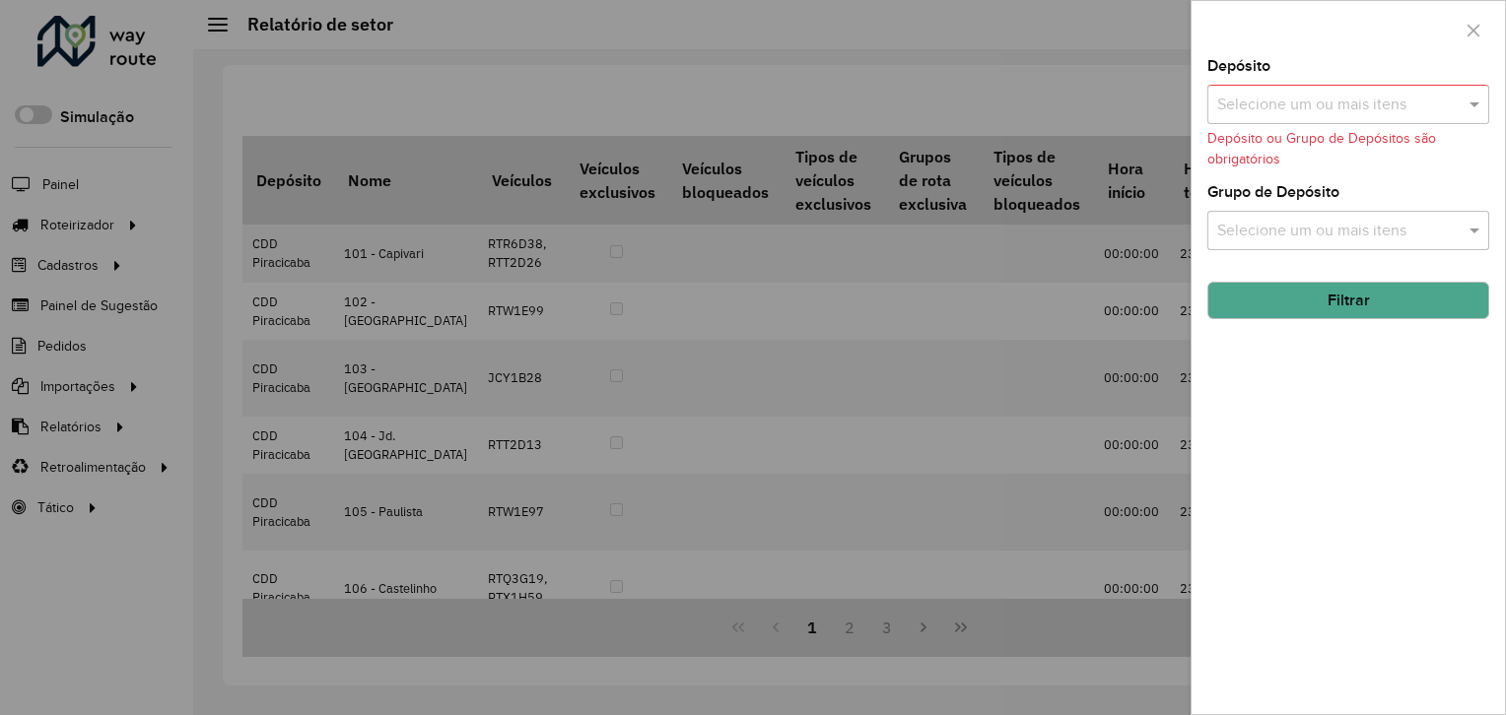
click at [1340, 100] on input "text" at bounding box center [1338, 106] width 252 height 24
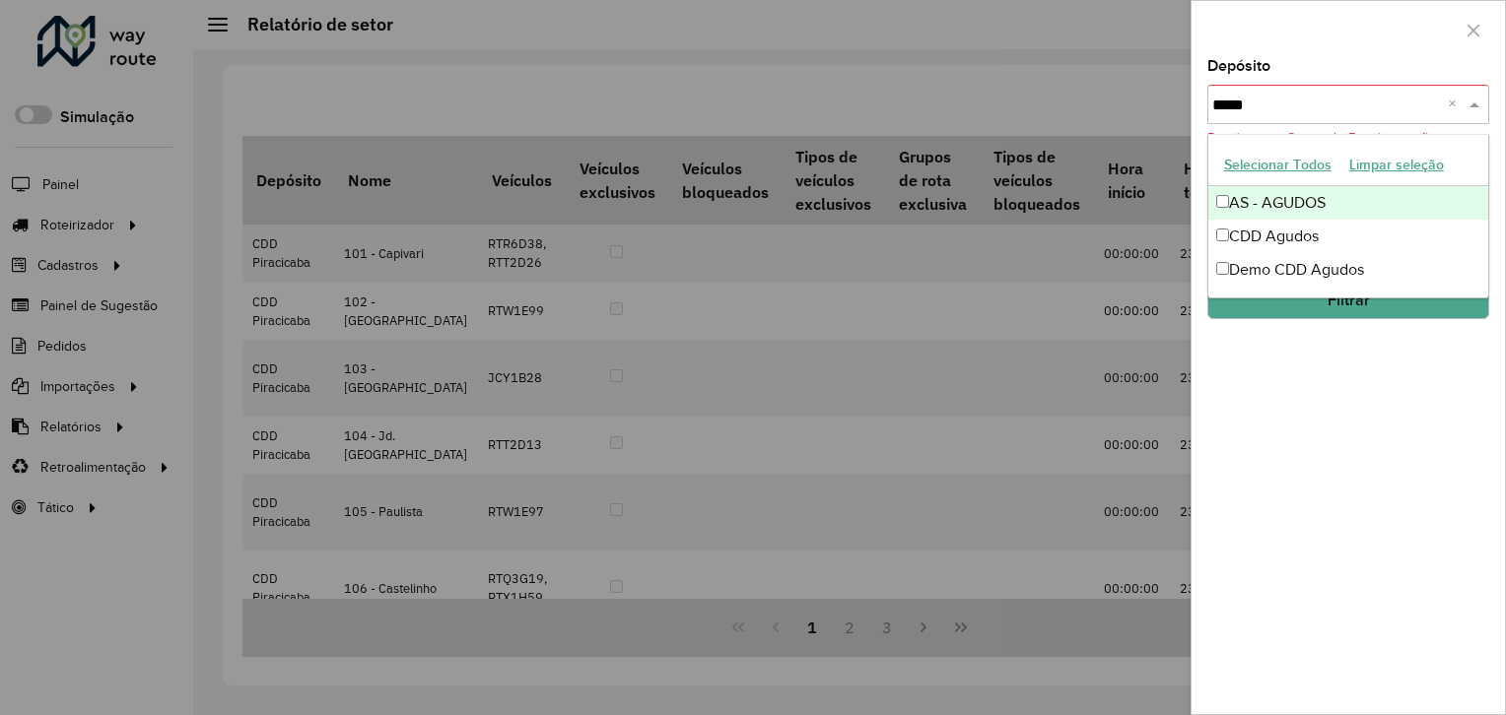
type input "******"
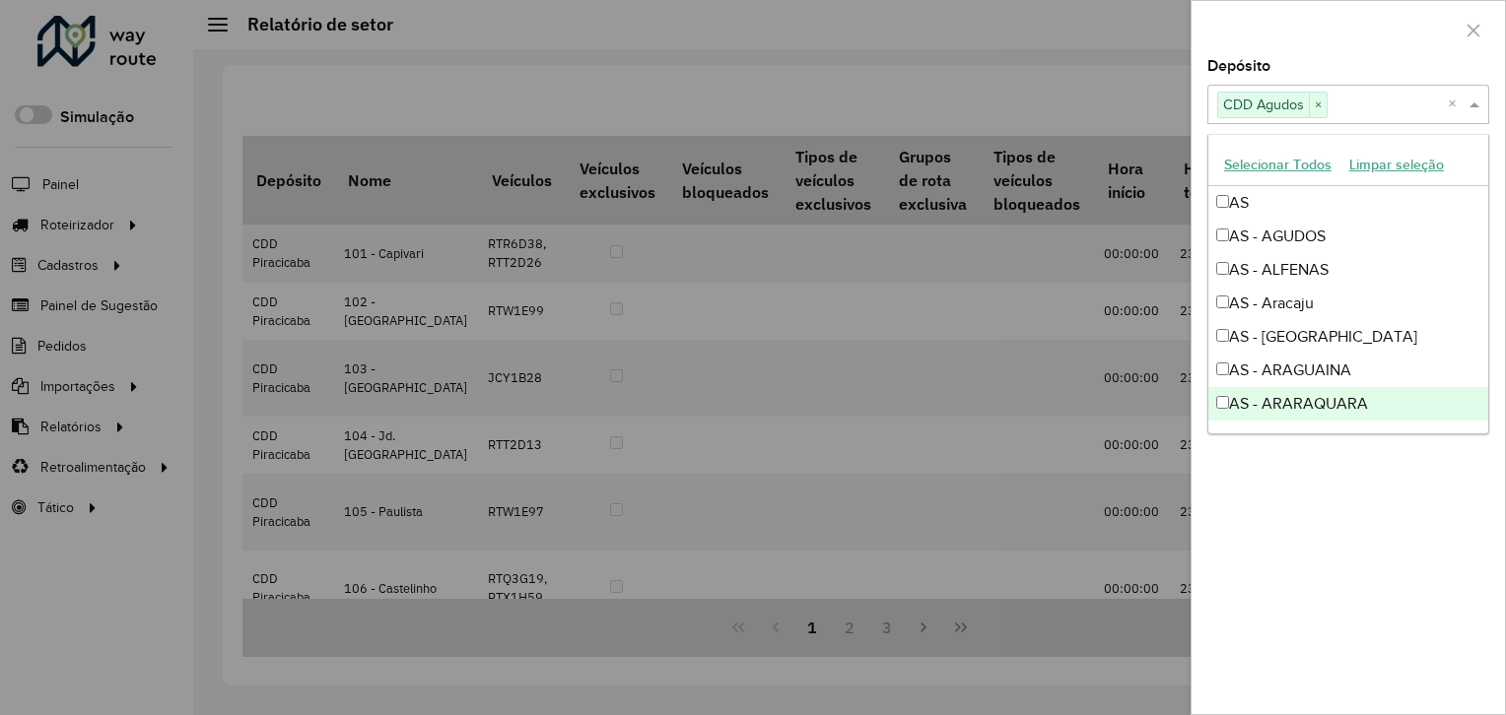
drag, startPoint x: 1299, startPoint y: 578, endPoint x: 1298, endPoint y: 468, distance: 109.4
click at [1302, 571] on div "Depósito Selecione um ou mais itens CDD Agudos × × Grupo de Depósito Selecione …" at bounding box center [1347, 386] width 313 height 655
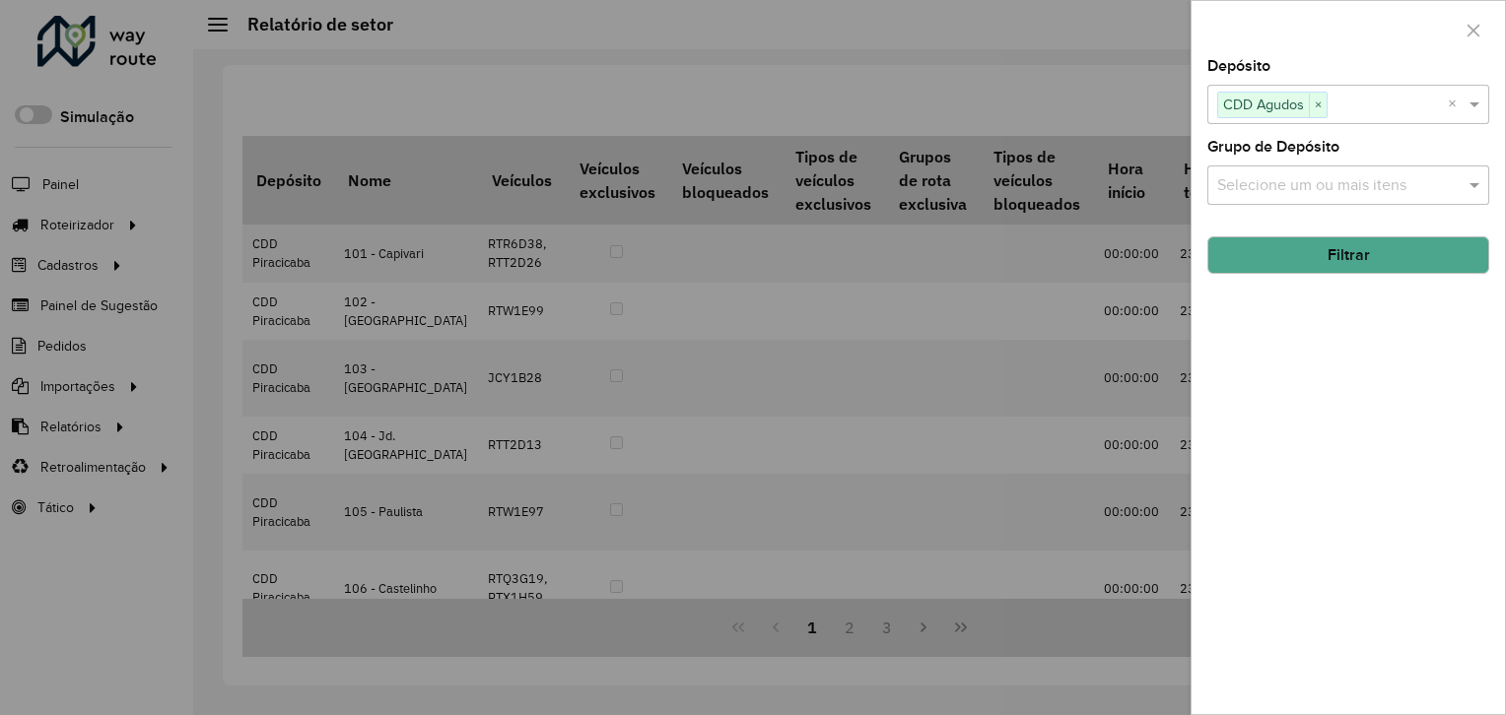
click at [1328, 248] on button "Filtrar" at bounding box center [1348, 255] width 282 height 37
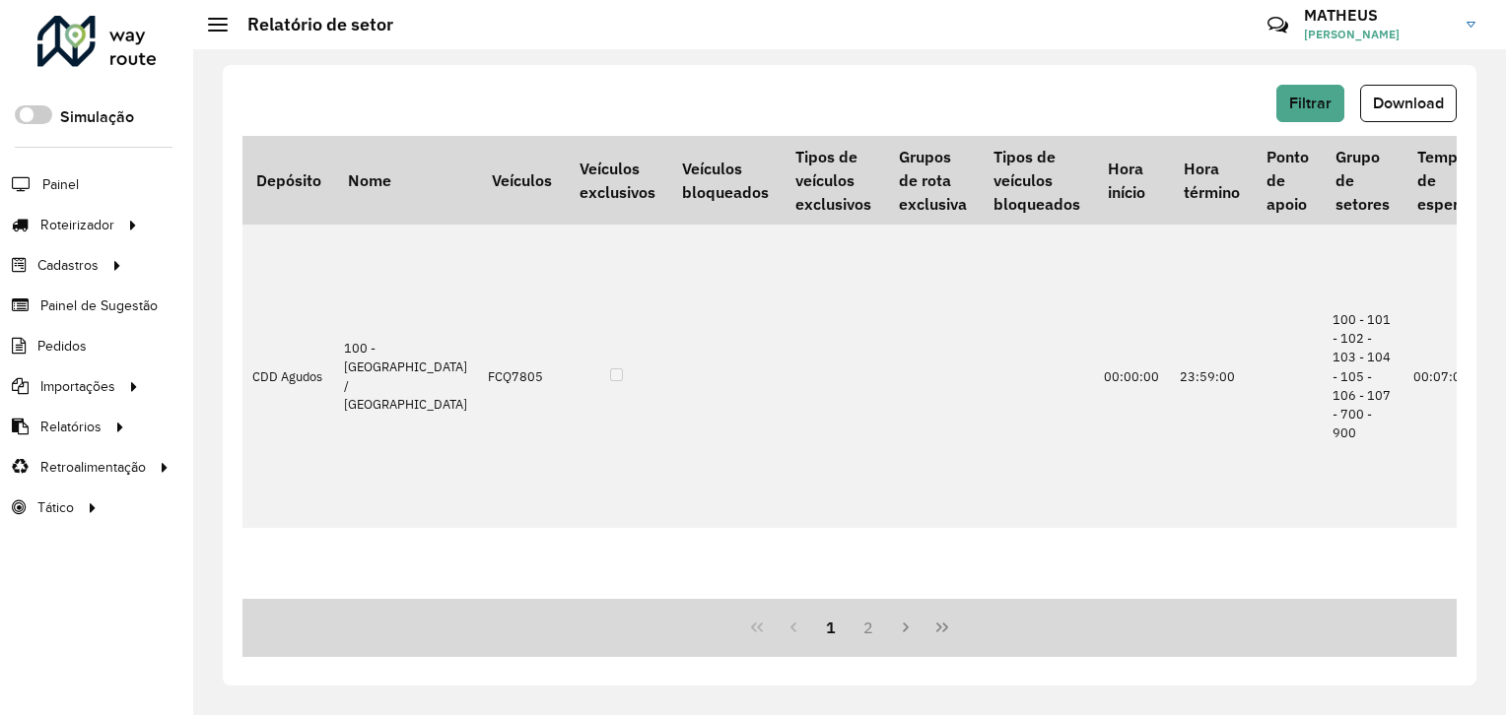
click at [1412, 102] on span "Download" at bounding box center [1408, 103] width 71 height 17
click at [1309, 110] on span "Filtrar" at bounding box center [1310, 103] width 42 height 17
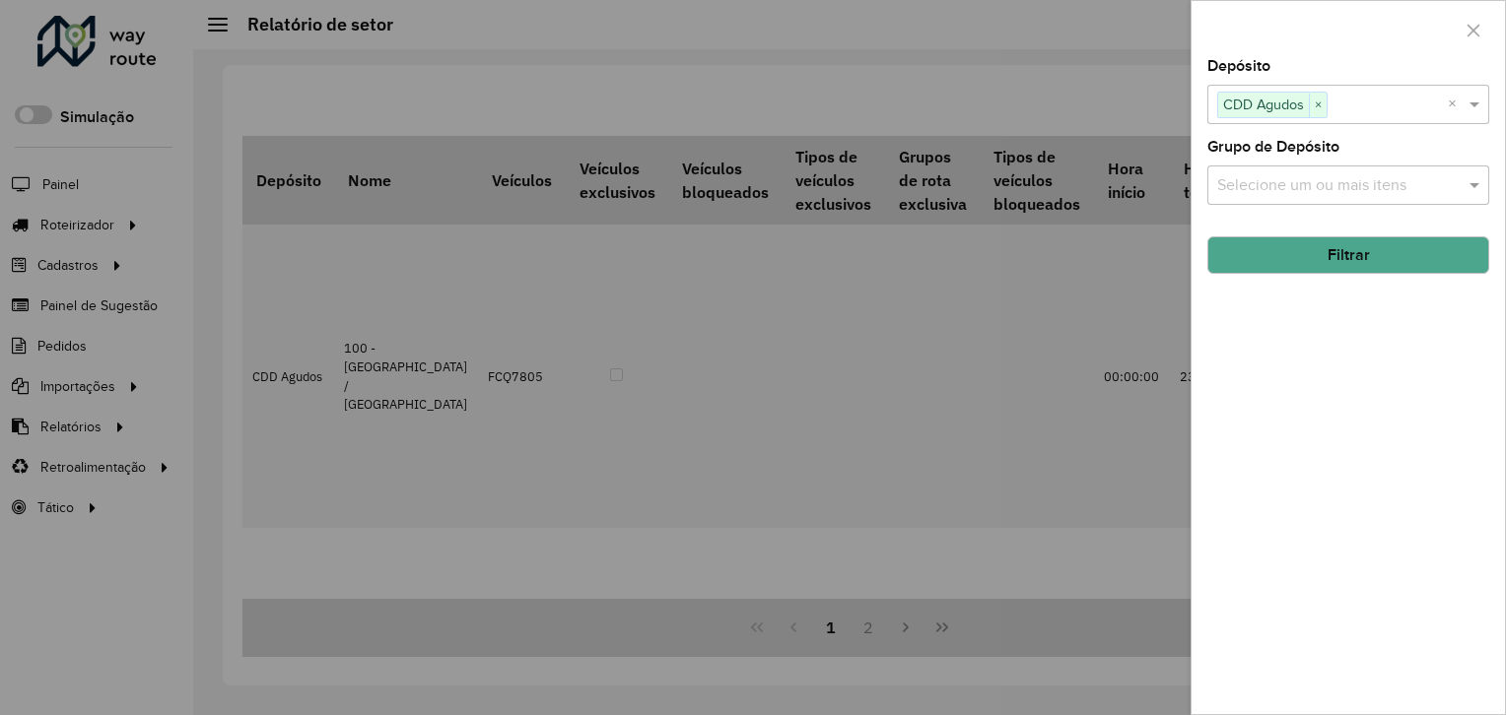
drag, startPoint x: 1321, startPoint y: 100, endPoint x: 1360, endPoint y: 99, distance: 39.4
click at [1321, 99] on span "×" at bounding box center [1318, 106] width 18 height 24
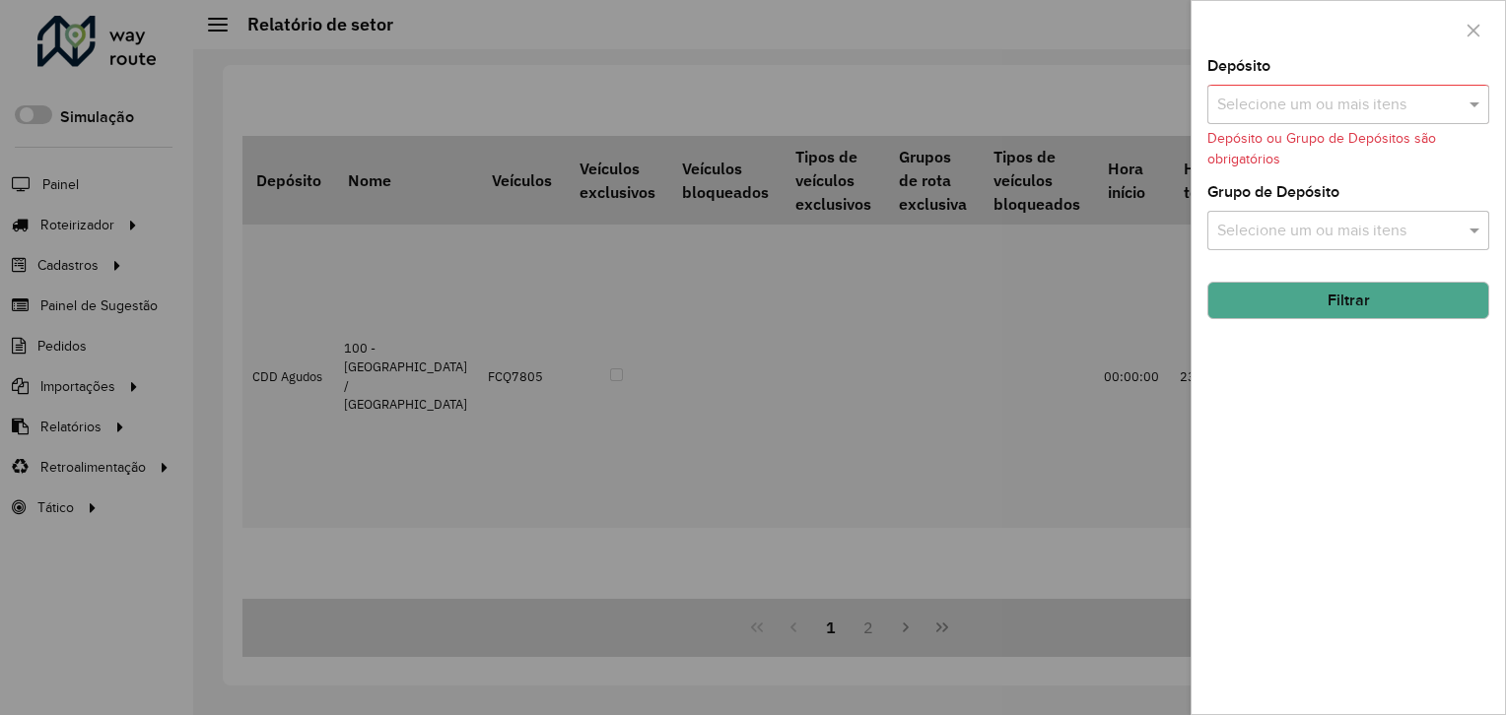
click at [1362, 99] on input "text" at bounding box center [1338, 106] width 252 height 24
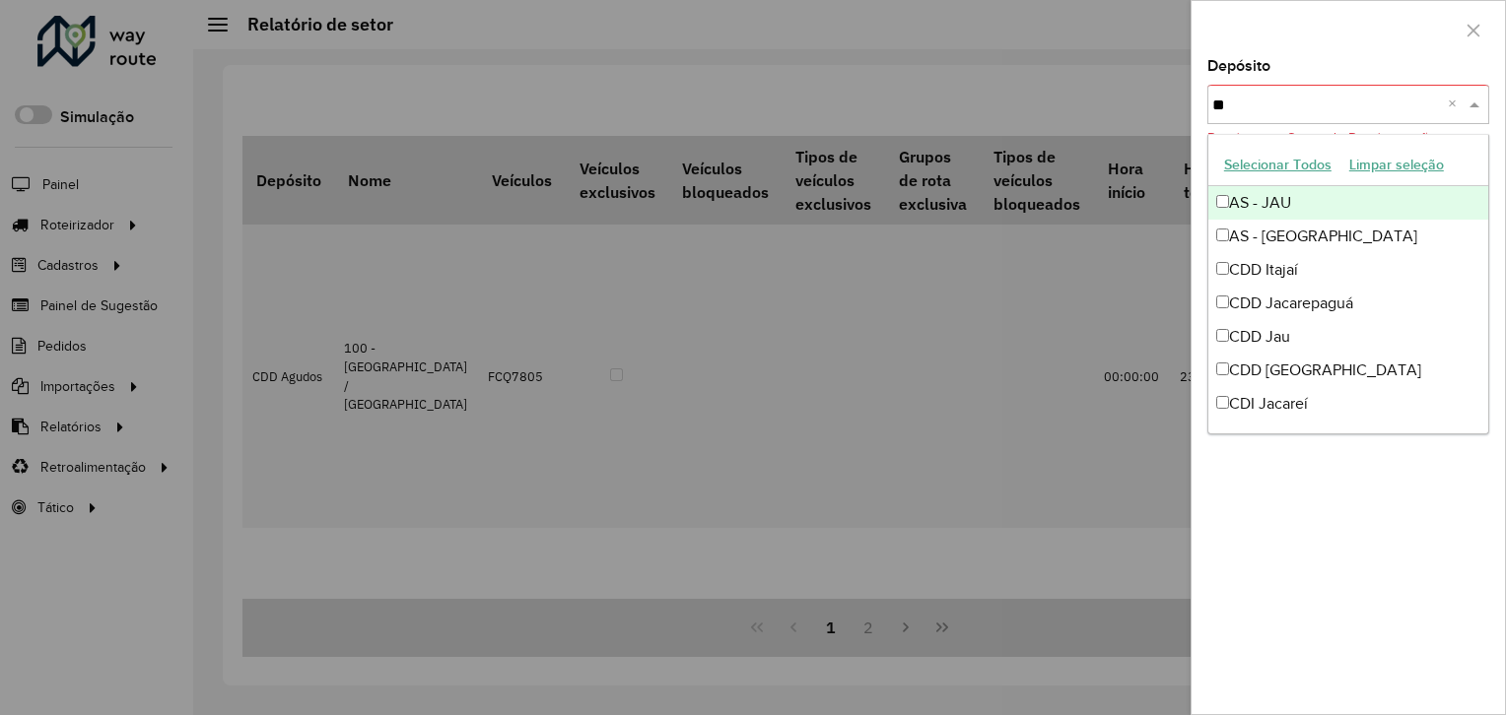
type input "***"
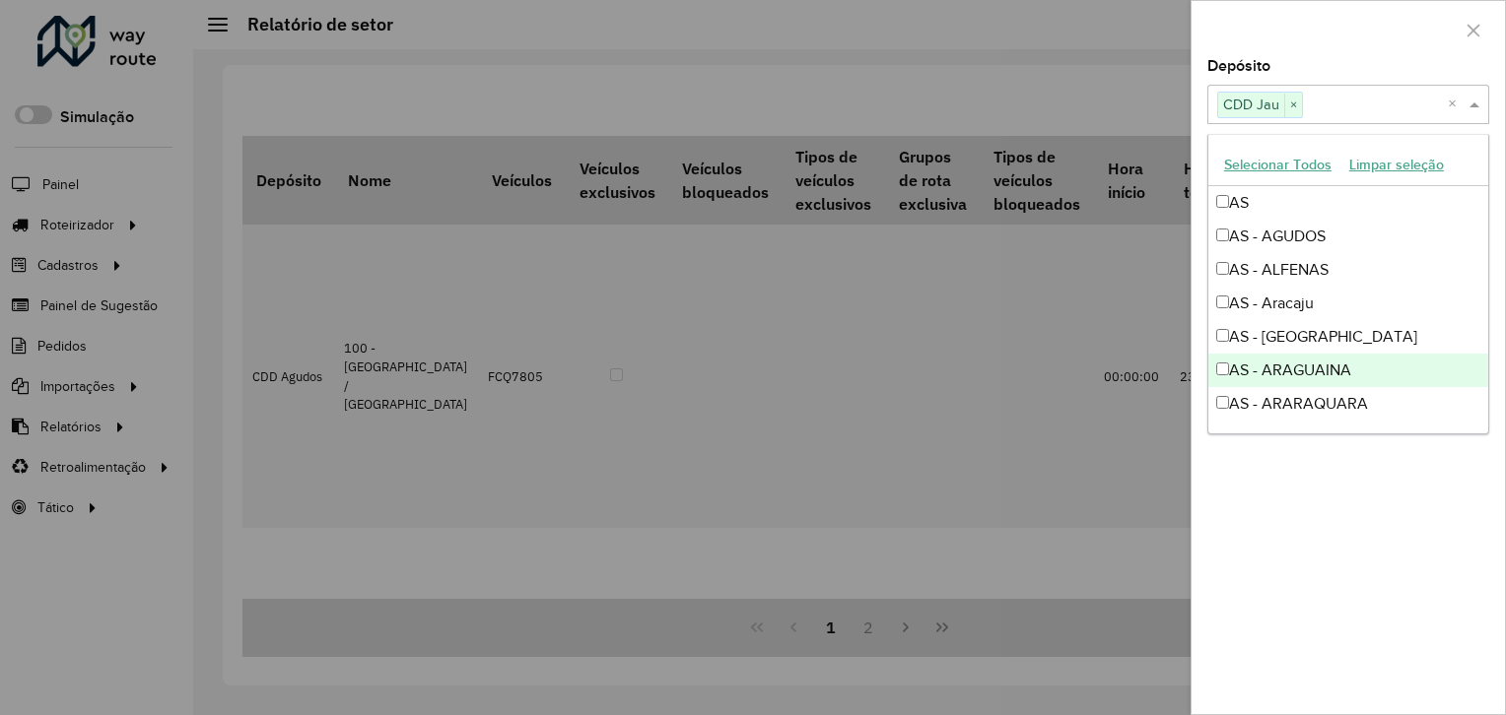
click at [1305, 701] on div "Depósito Selecione um ou mais itens CDD Jau × × Grupo de Depósito Selecione um …" at bounding box center [1347, 386] width 313 height 655
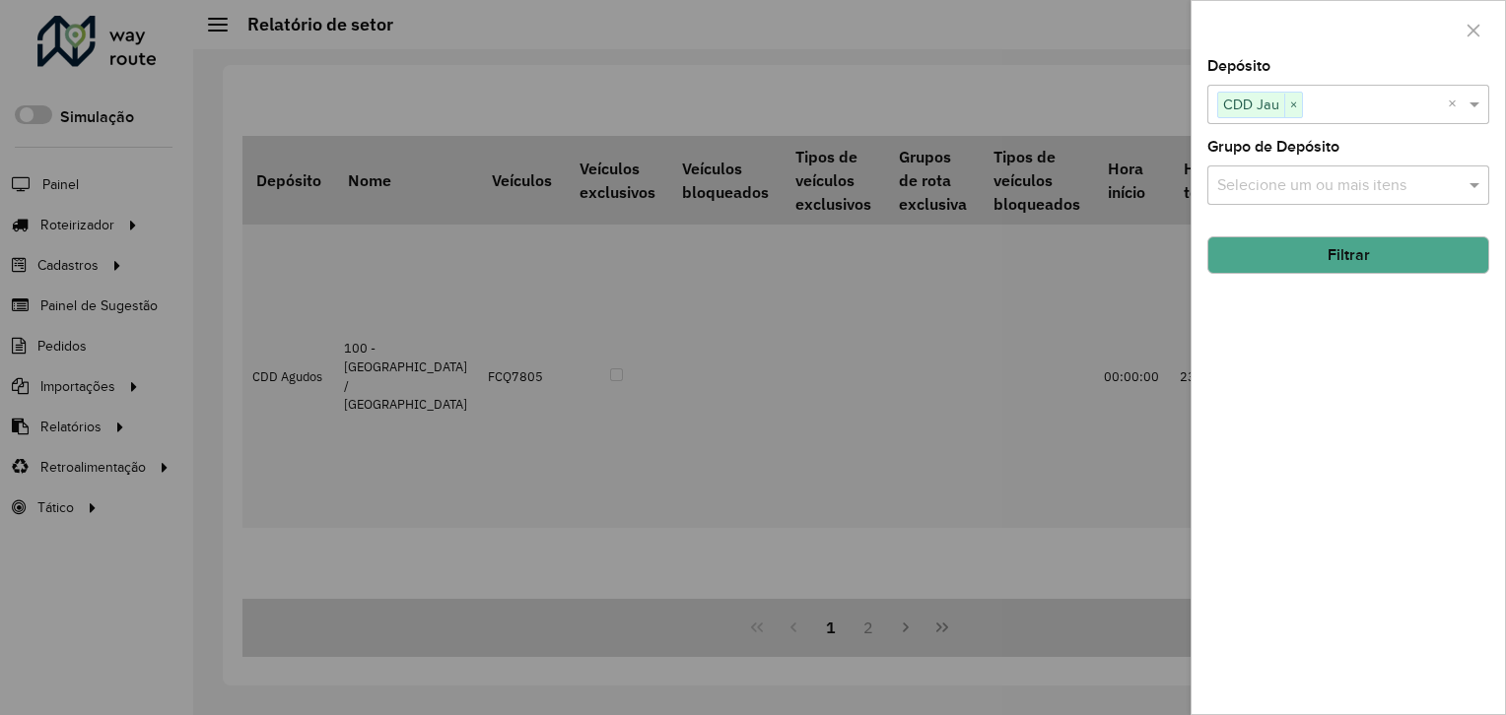
click at [1332, 257] on button "Filtrar" at bounding box center [1348, 255] width 282 height 37
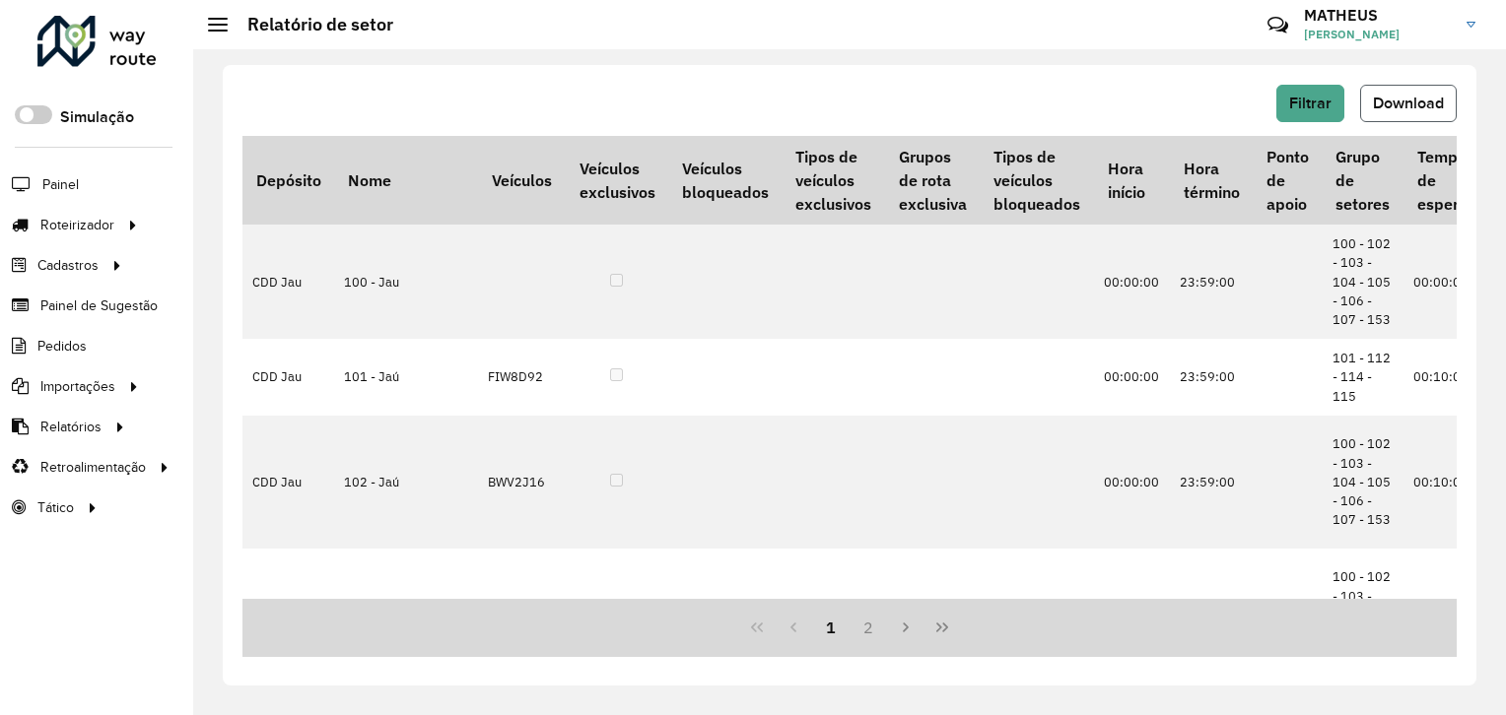
click at [1407, 107] on span "Download" at bounding box center [1408, 103] width 71 height 17
click at [1307, 100] on span "Filtrar" at bounding box center [1310, 103] width 42 height 17
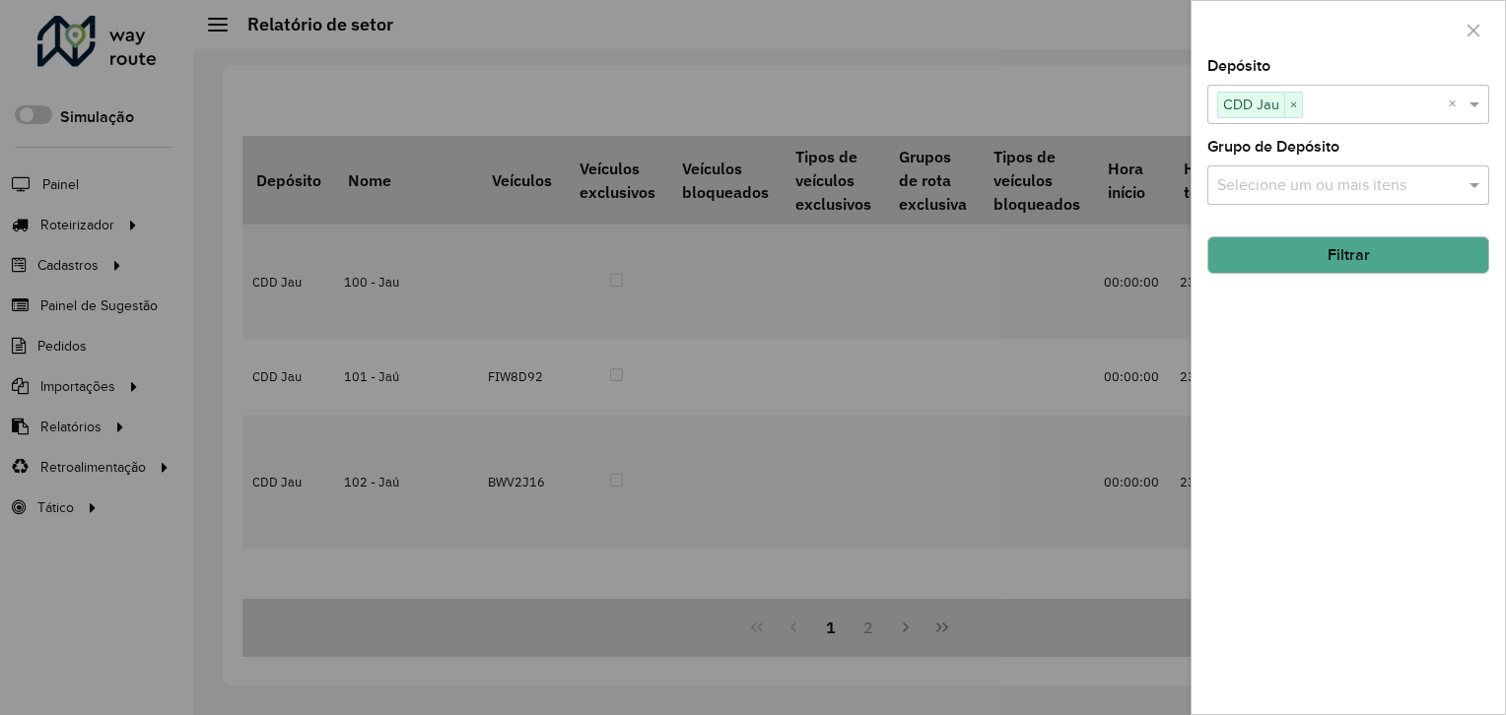
click at [1291, 105] on span "×" at bounding box center [1293, 106] width 18 height 24
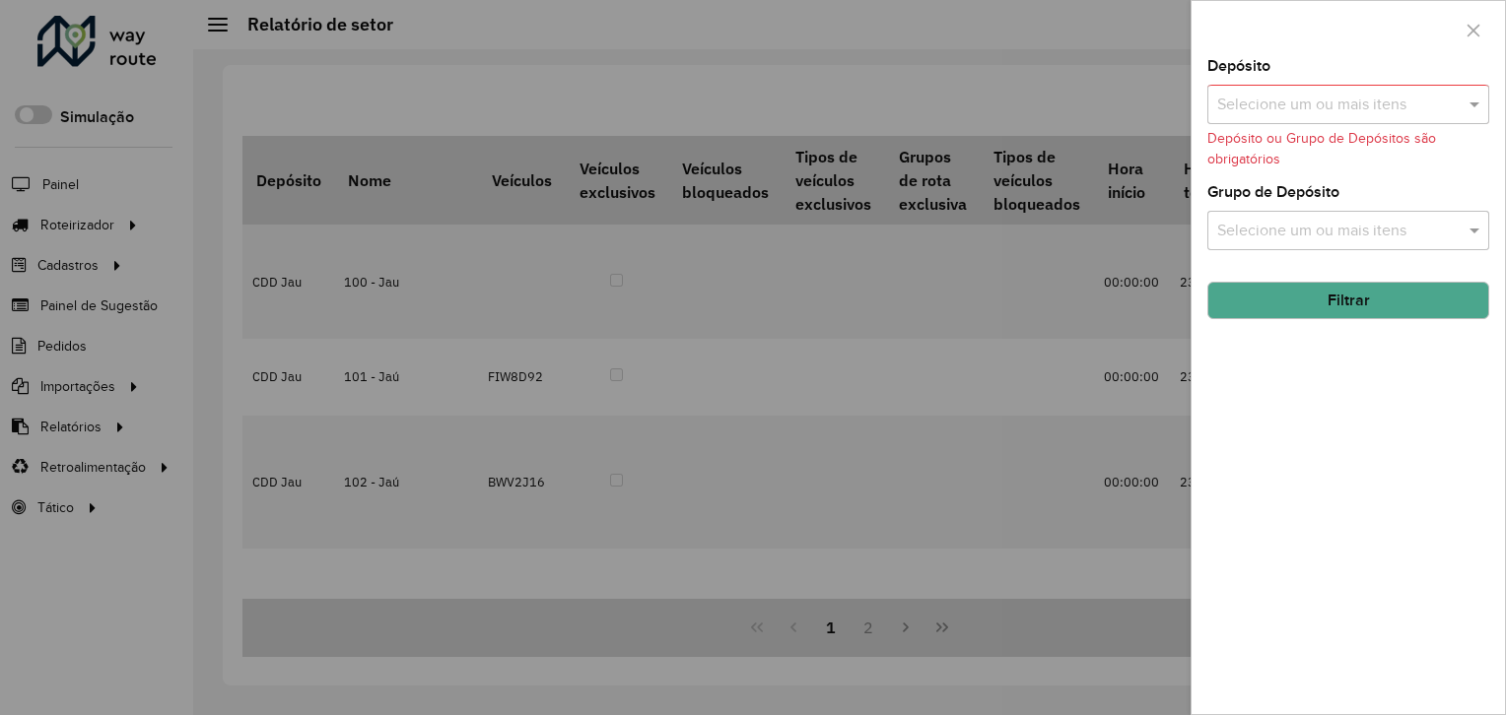
click at [1291, 104] on input "text" at bounding box center [1338, 106] width 252 height 24
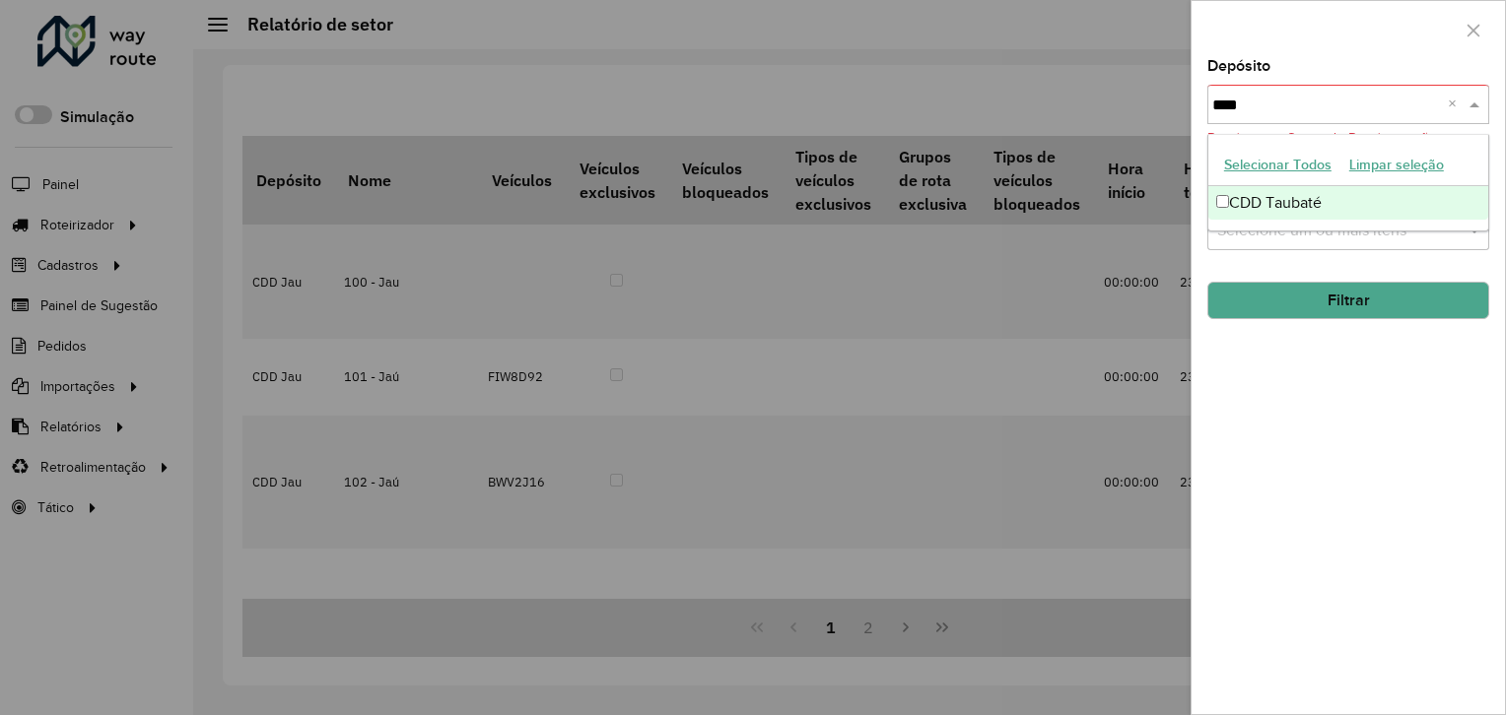
type input "*****"
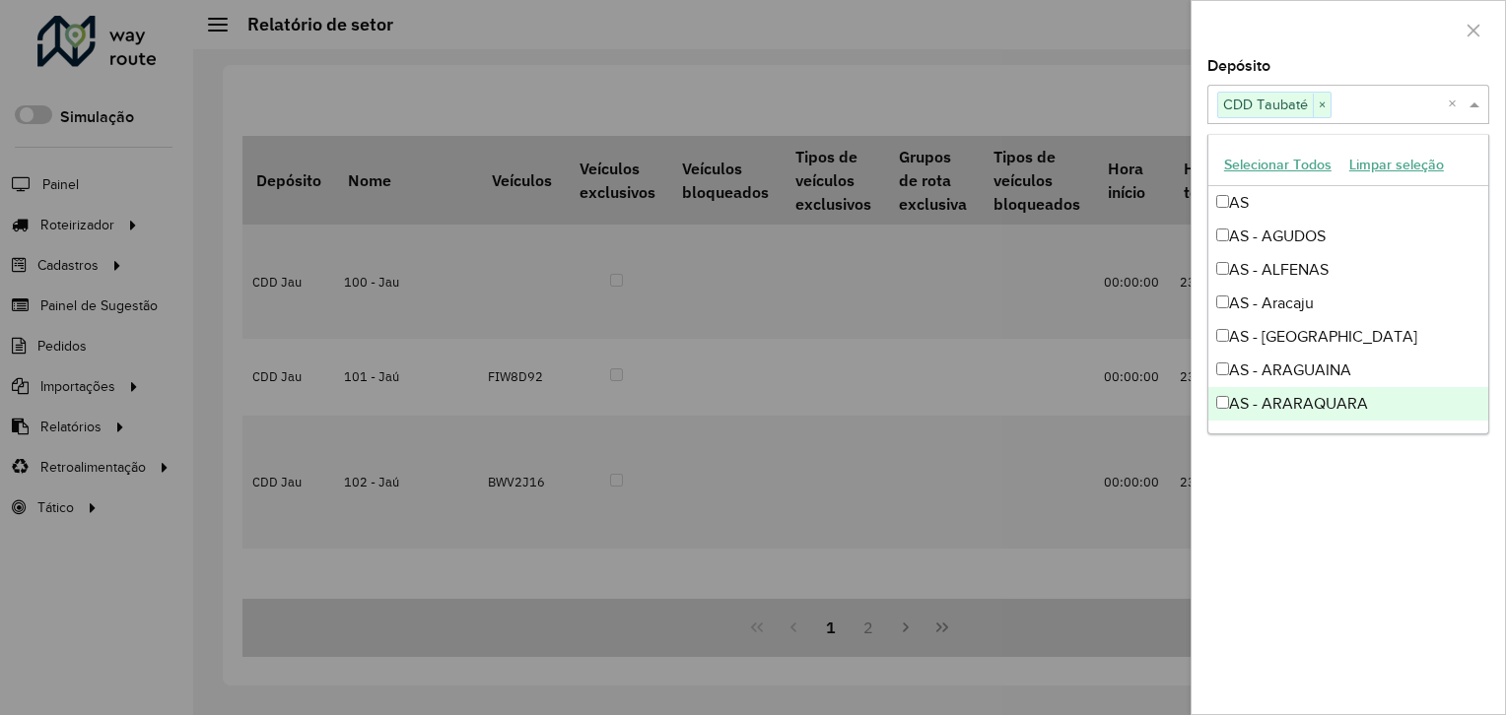
drag, startPoint x: 1311, startPoint y: 418, endPoint x: 1325, endPoint y: 506, distance: 88.8
click at [1325, 506] on body "Aguarde... Pop-up bloqueado! Seu navegador bloqueou automáticamente a abertura …" at bounding box center [753, 357] width 1506 height 715
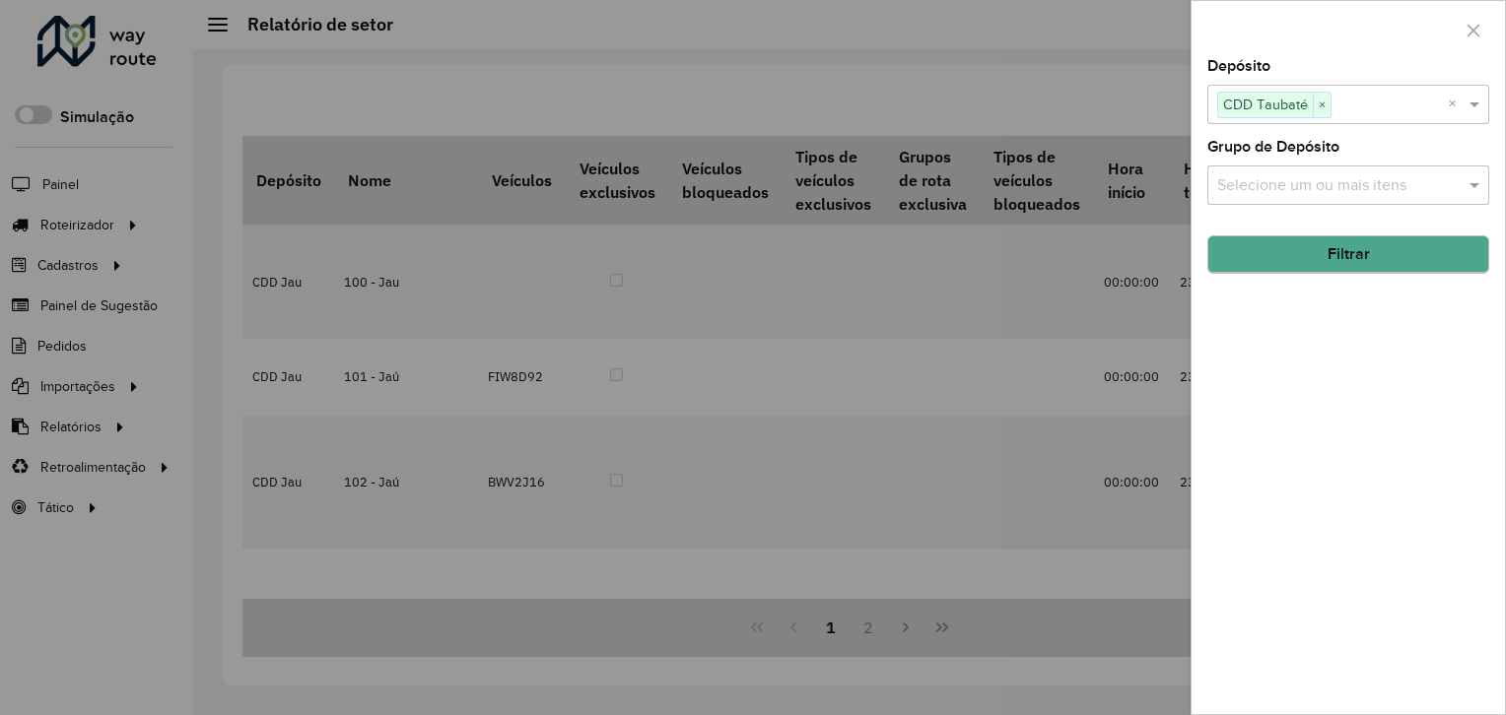
click at [1372, 262] on div "Depósito Selecione um ou mais itens CDD Taubaté × × Grupo de Depósito Selecione…" at bounding box center [1347, 386] width 313 height 655
click at [1372, 262] on button "Filtrar" at bounding box center [1348, 255] width 282 height 37
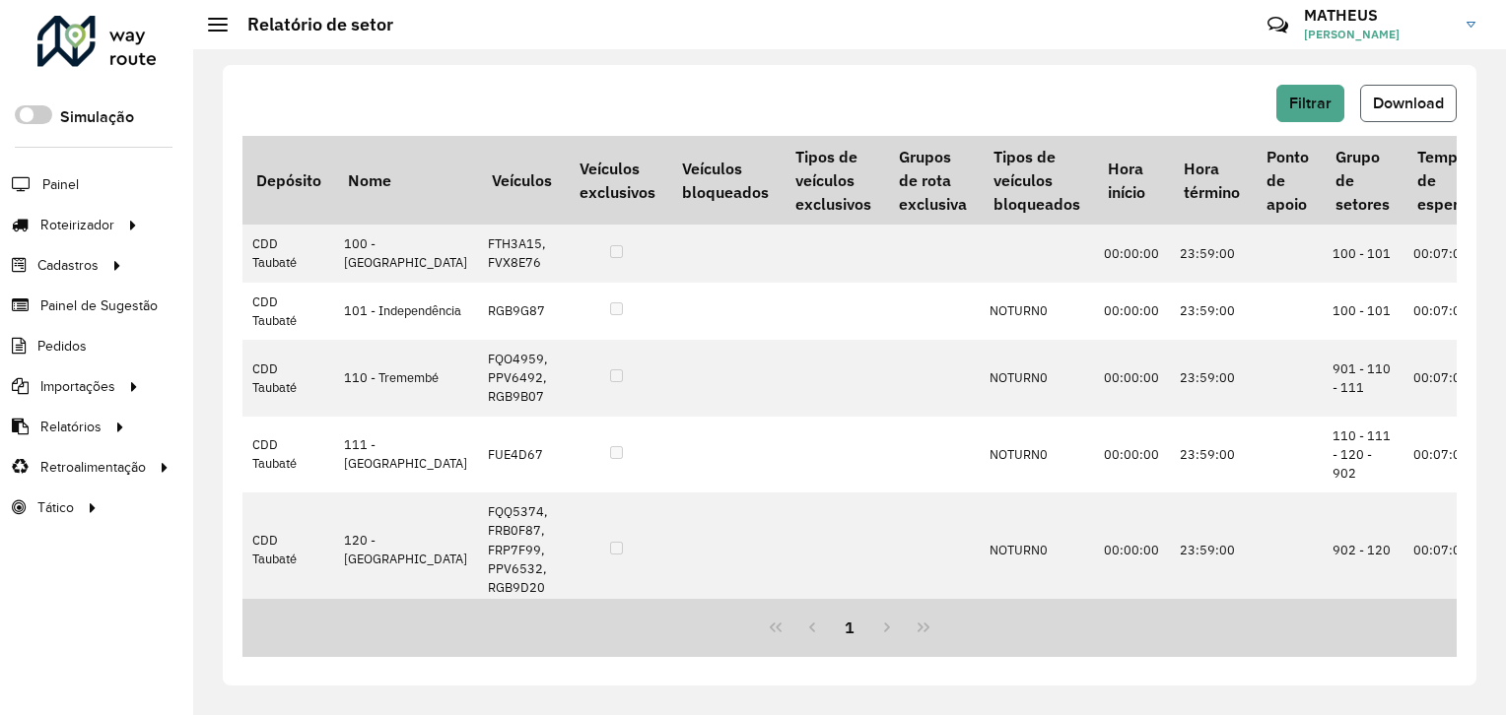
click at [1424, 107] on span "Download" at bounding box center [1408, 103] width 71 height 17
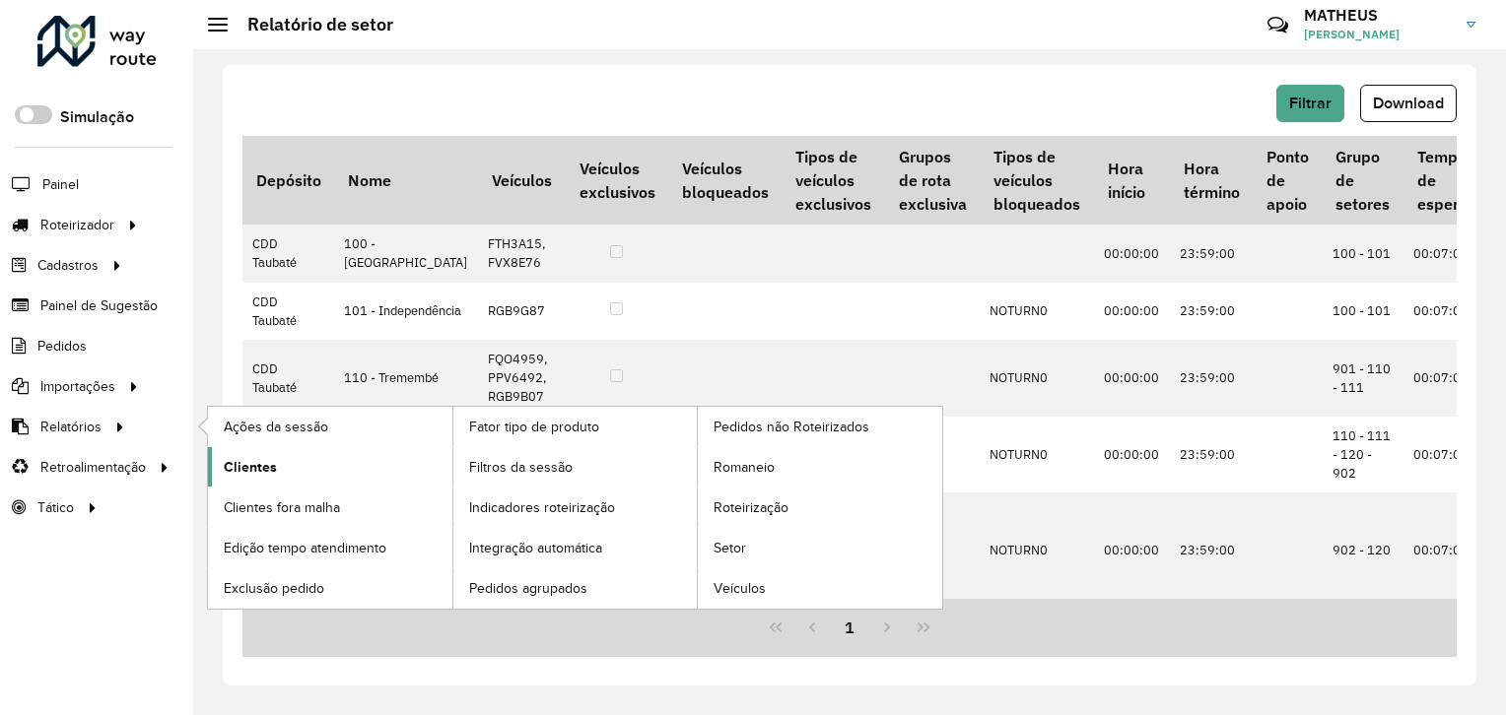
click at [367, 477] on link "Clientes" at bounding box center [330, 466] width 244 height 39
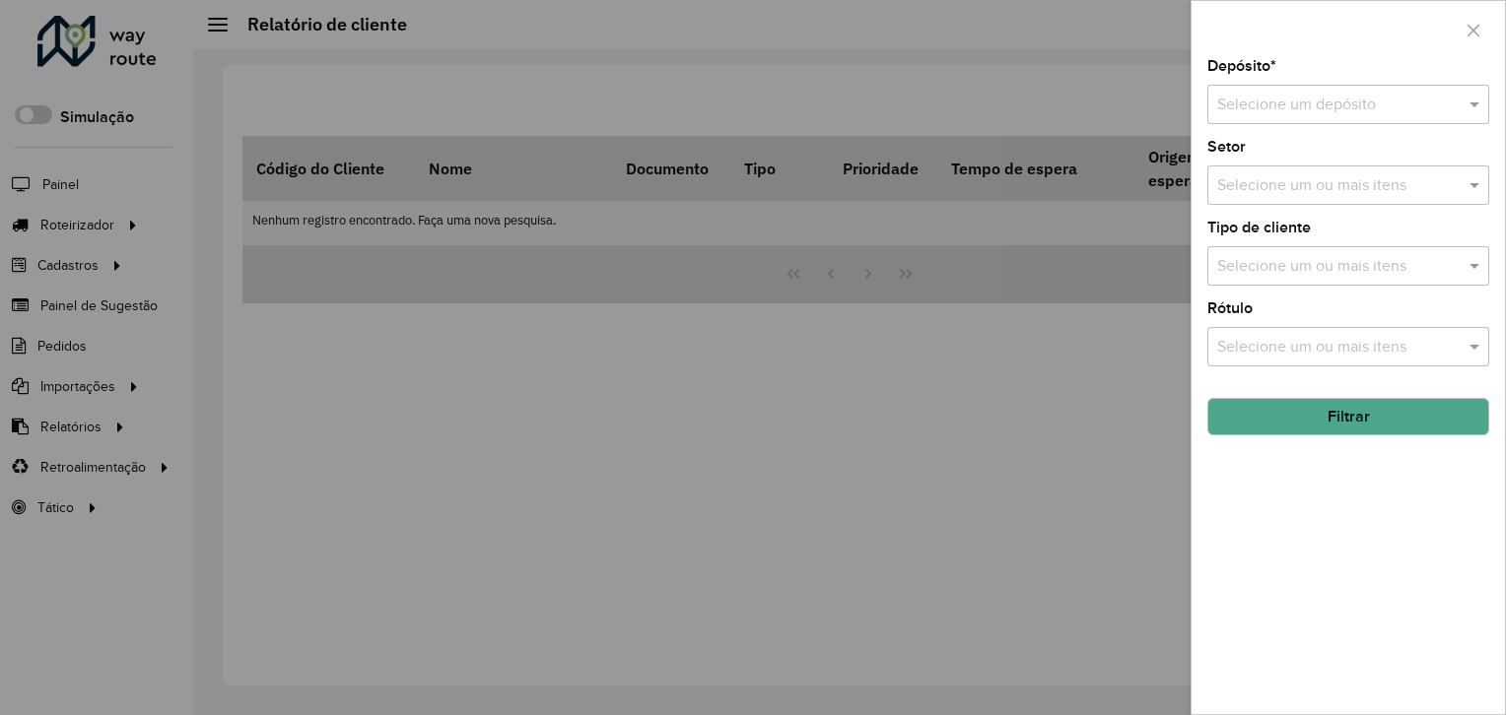
click at [1297, 111] on input "text" at bounding box center [1328, 106] width 223 height 24
type input "*******"
click at [1281, 419] on button "Filtrar" at bounding box center [1348, 416] width 282 height 37
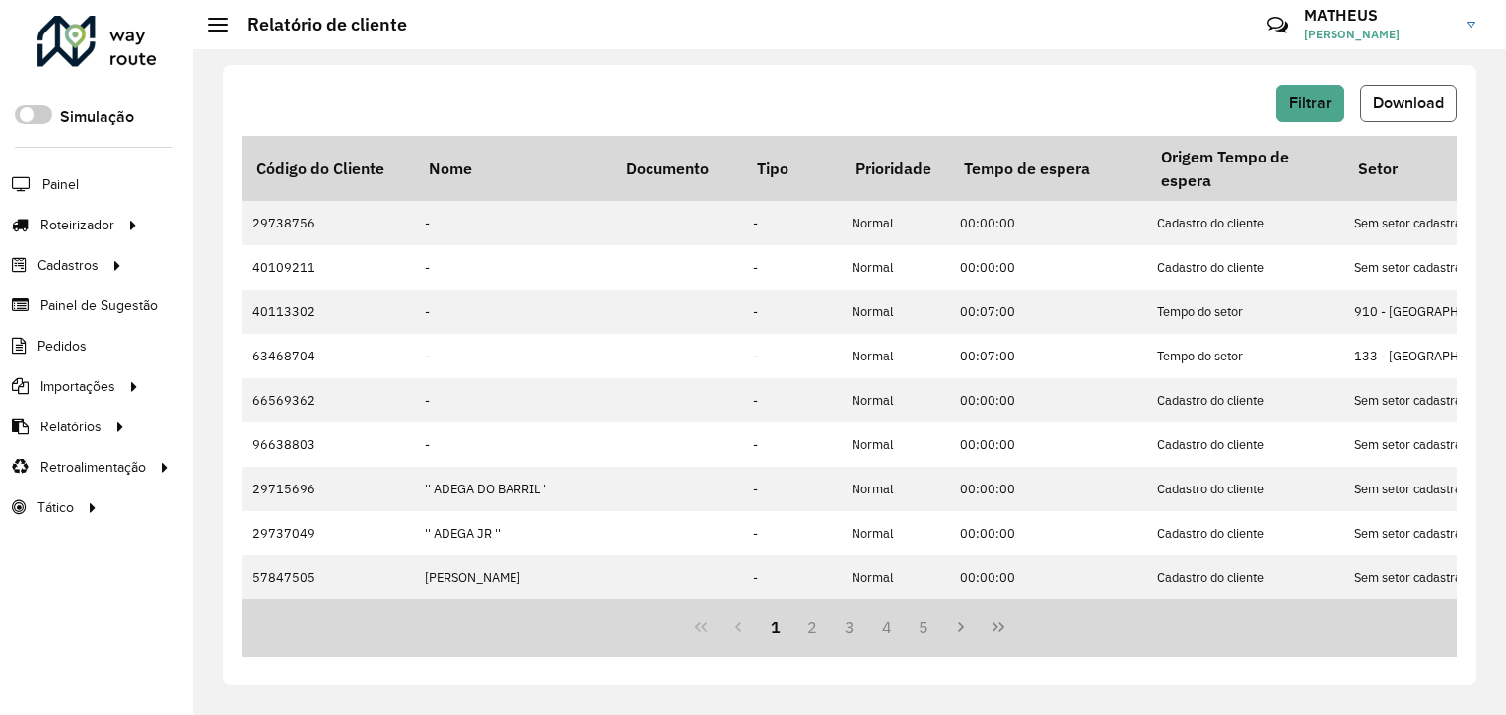
click at [1413, 102] on span "Download" at bounding box center [1408, 103] width 71 height 17
click at [1302, 110] on span "Filtrar" at bounding box center [1310, 103] width 42 height 17
click at [1313, 102] on span "Filtrar" at bounding box center [1310, 103] width 42 height 17
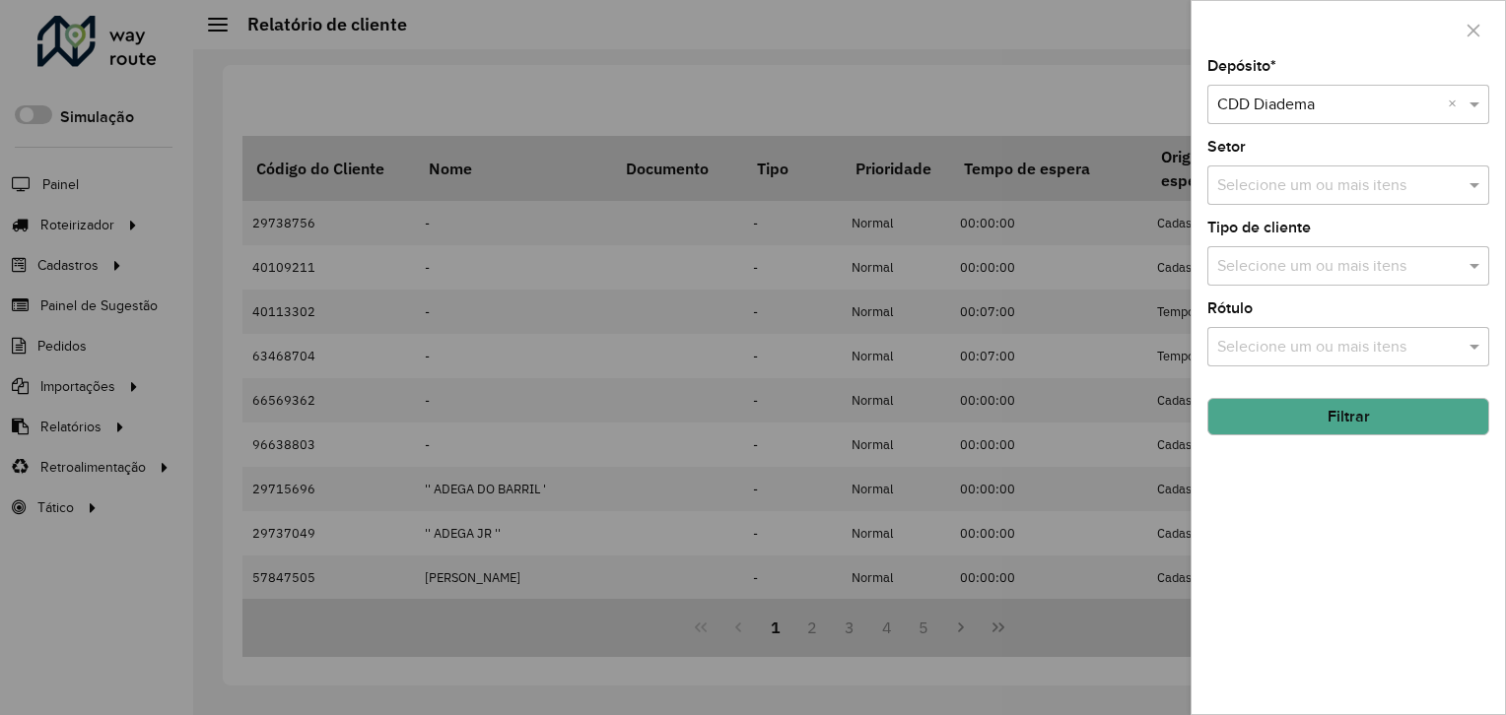
click at [1308, 104] on input "text" at bounding box center [1328, 106] width 223 height 24
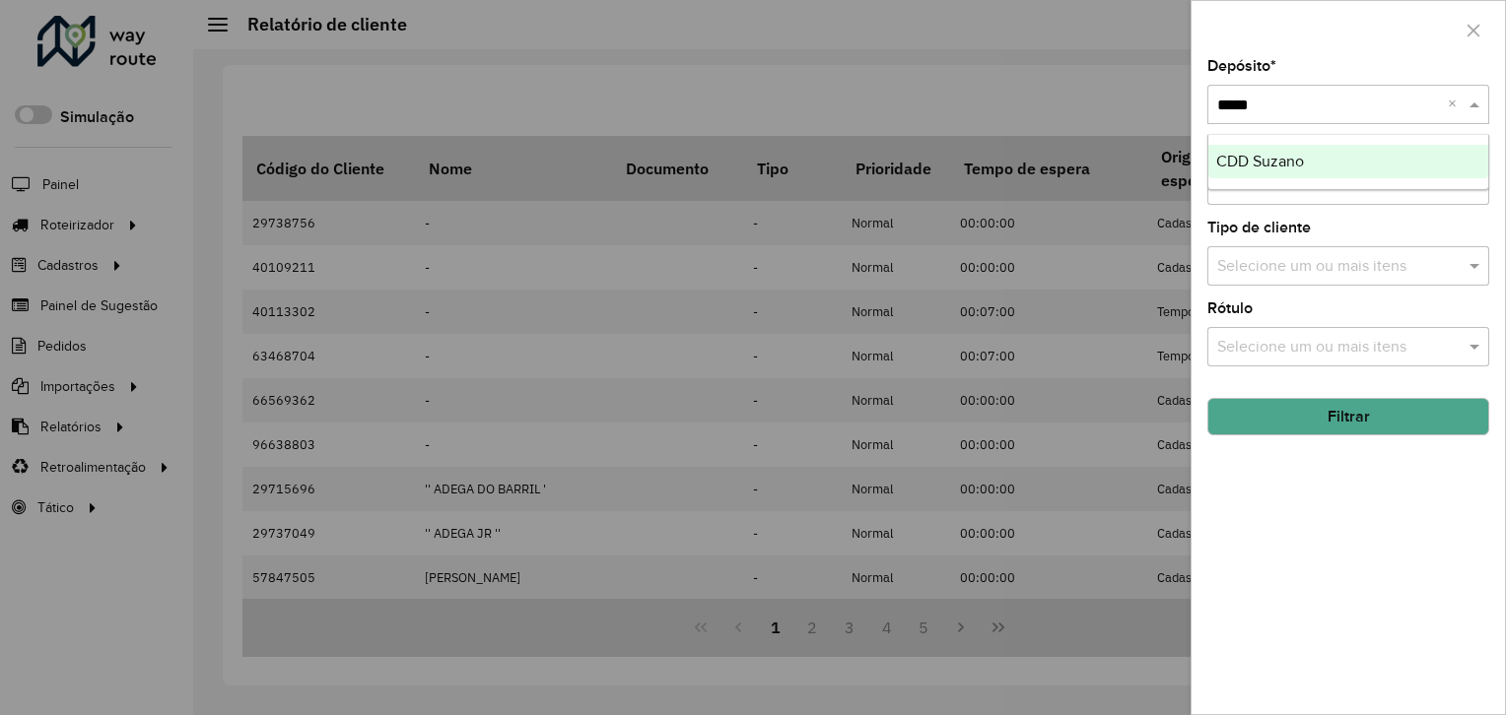
type input "******"
click at [1326, 424] on button "Filtrar" at bounding box center [1348, 416] width 282 height 37
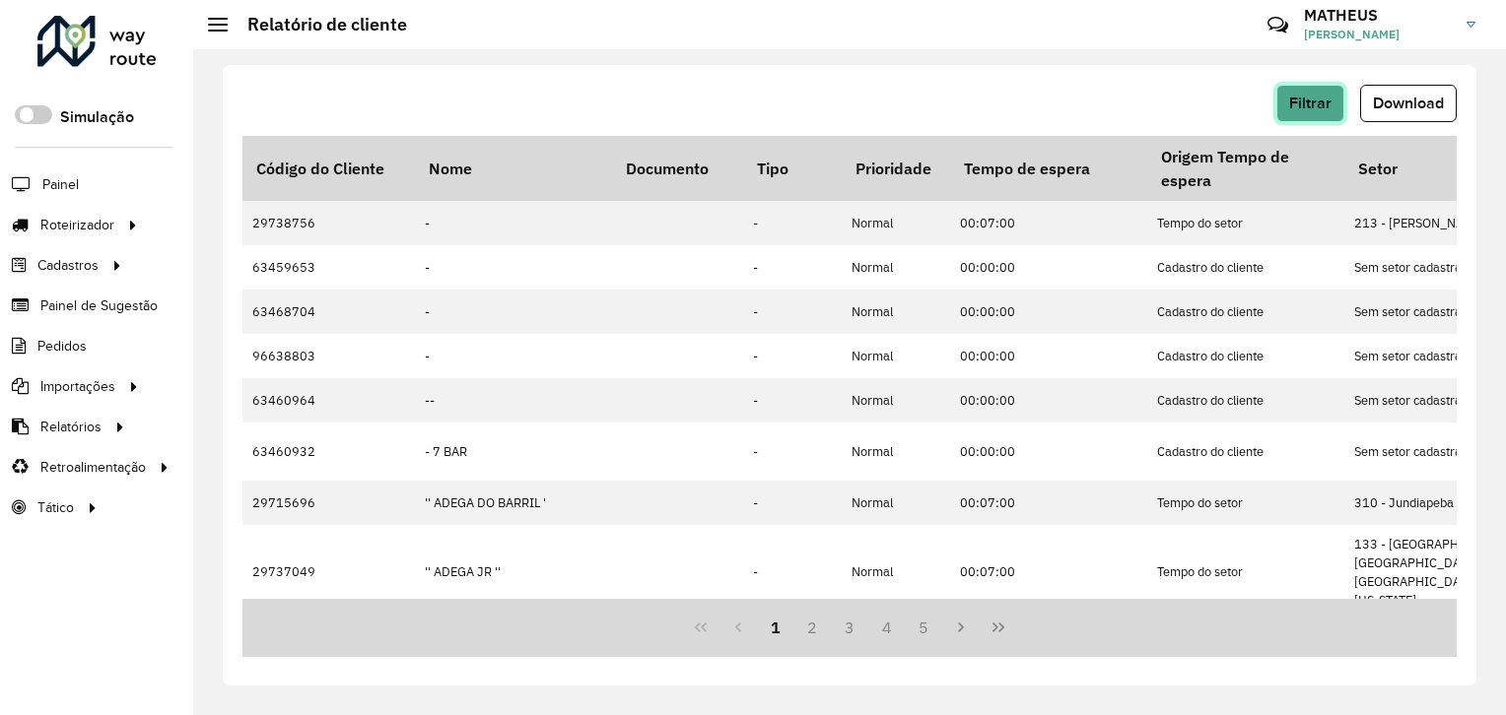
click at [1318, 112] on button "Filtrar" at bounding box center [1310, 103] width 68 height 37
click at [1380, 104] on span "Download" at bounding box center [1408, 103] width 71 height 17
click at [1297, 104] on span "Filtrar" at bounding box center [1310, 103] width 42 height 17
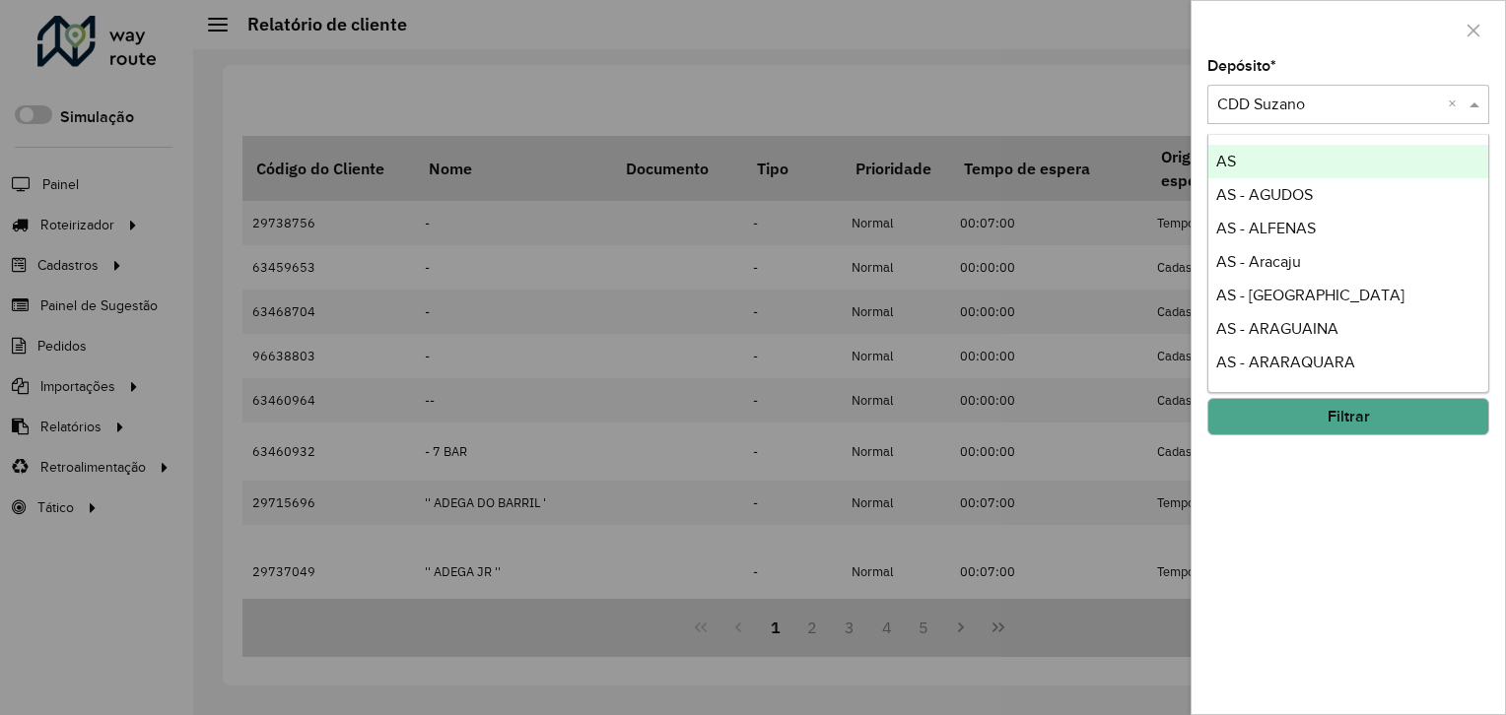
click at [1295, 116] on div "Selecione um depósito × CDD Suzano ×" at bounding box center [1348, 104] width 282 height 39
type input "*******"
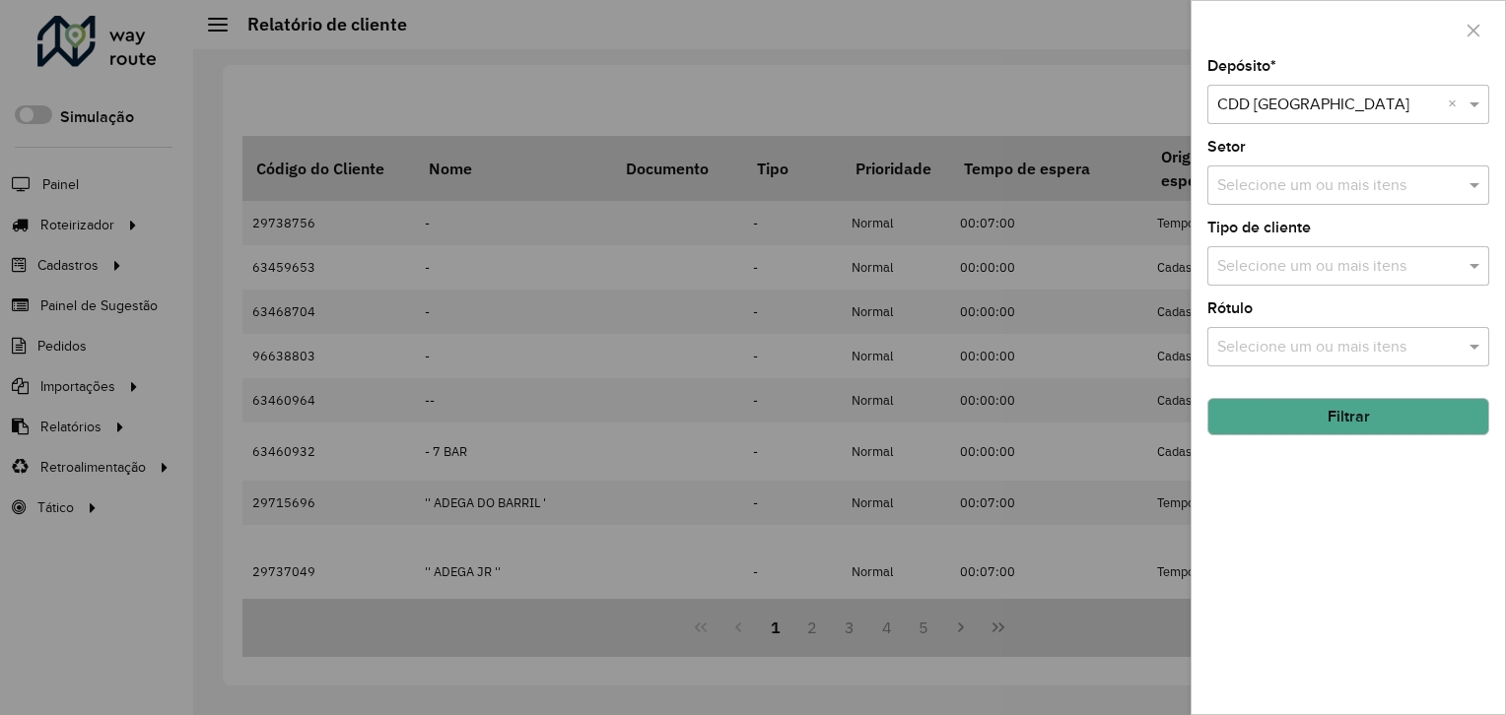
click at [1332, 412] on button "Filtrar" at bounding box center [1348, 416] width 282 height 37
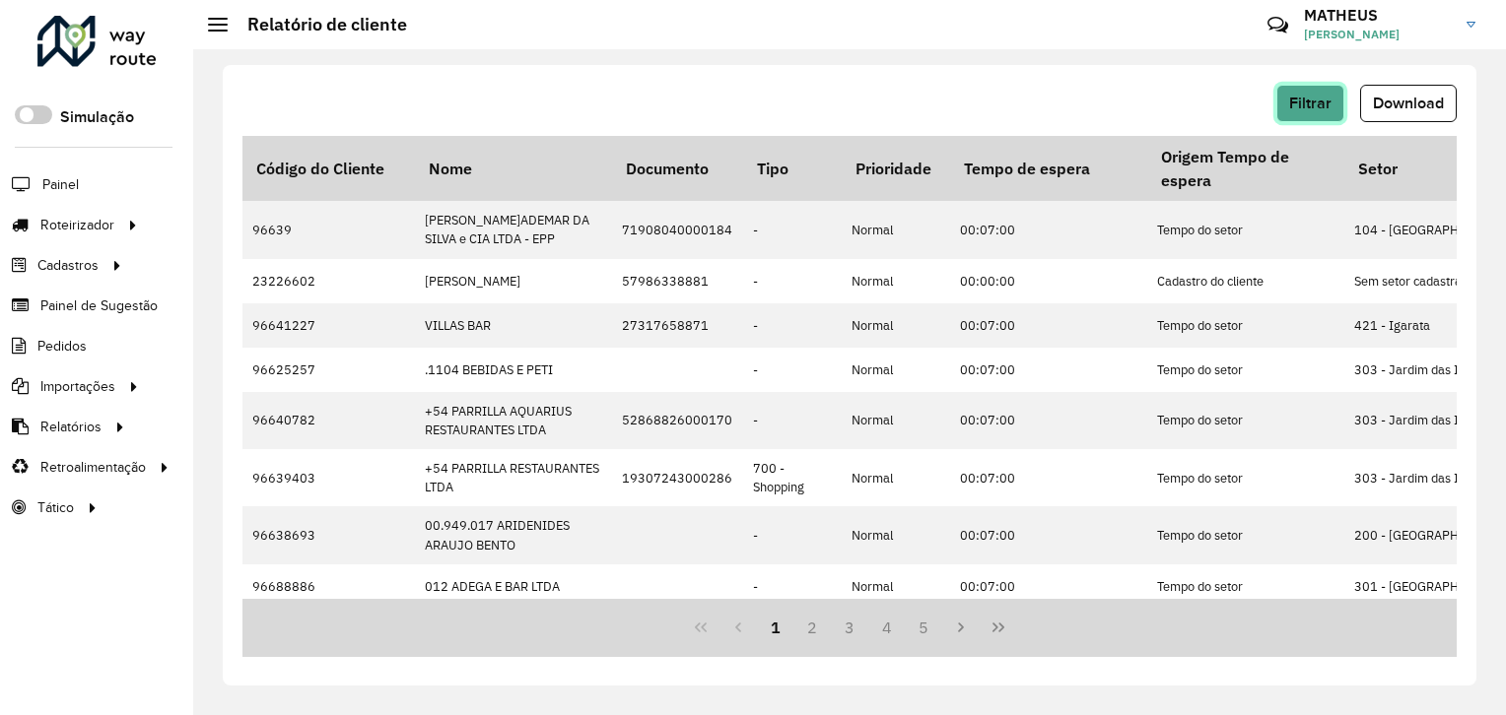
click at [1290, 103] on button "Filtrar" at bounding box center [1310, 103] width 68 height 37
click at [1432, 111] on button "Download" at bounding box center [1408, 103] width 97 height 37
click at [1430, 68] on div "Filtrar Download Código do Cliente Nome Documento Tipo Prioridade Tempo de espe…" at bounding box center [850, 375] width 1254 height 621
click at [1289, 100] on span "Filtrar" at bounding box center [1310, 103] width 42 height 17
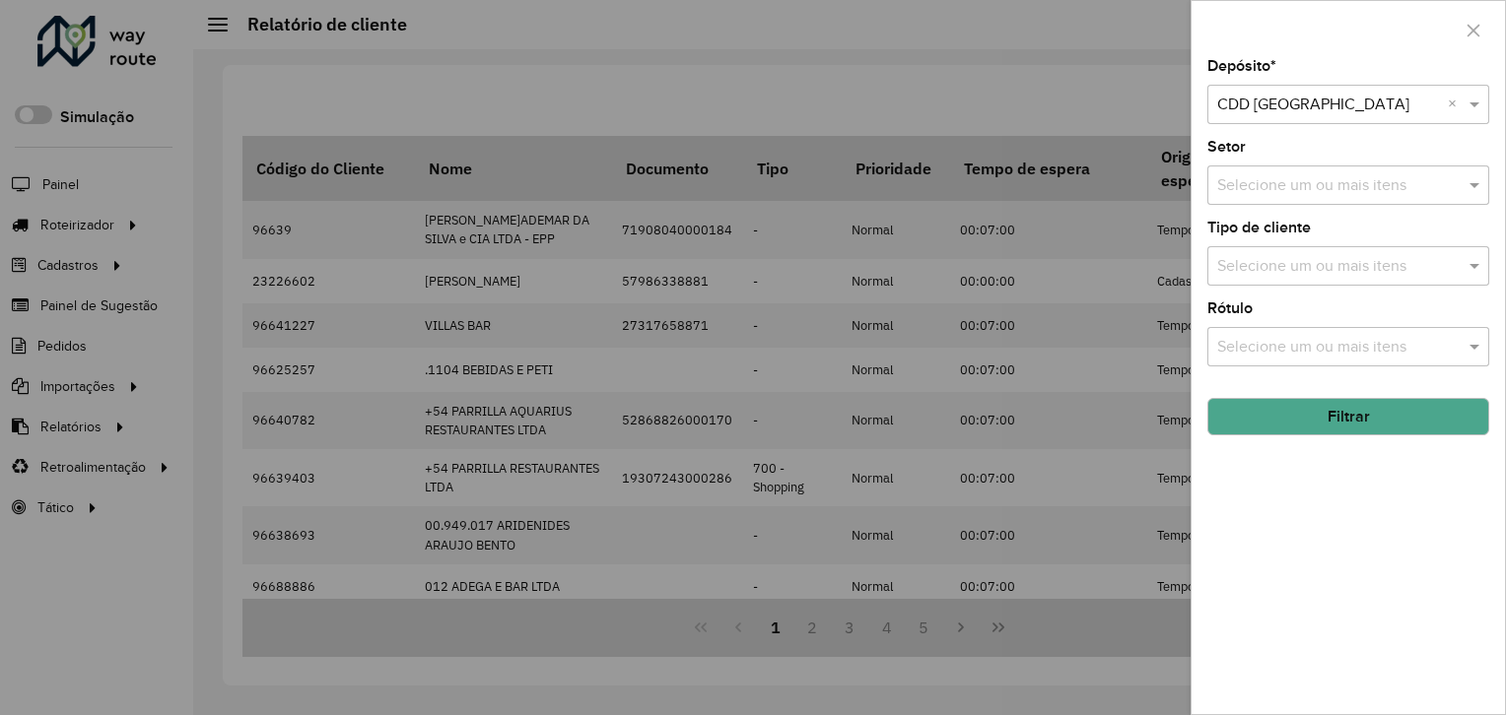
click at [1364, 101] on input "text" at bounding box center [1328, 106] width 223 height 24
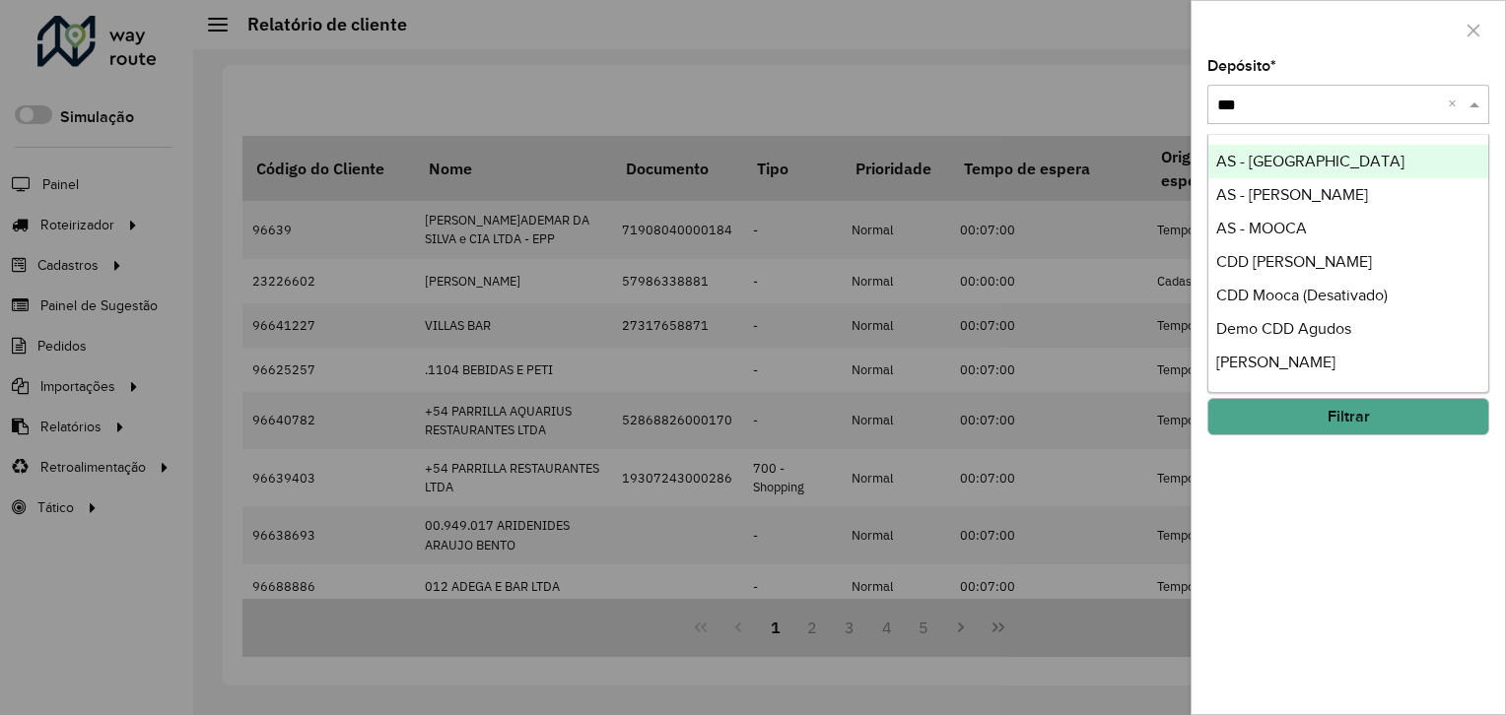
type input "****"
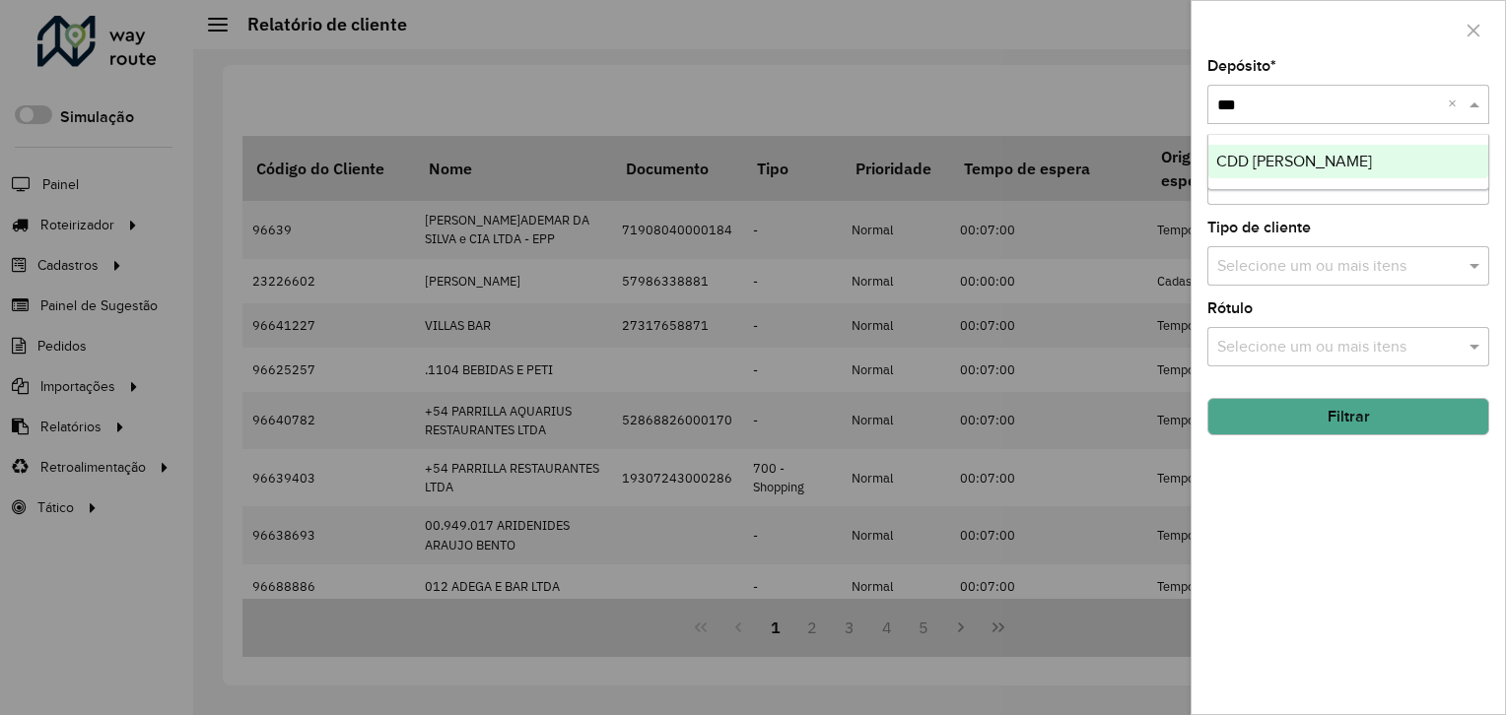
type input "****"
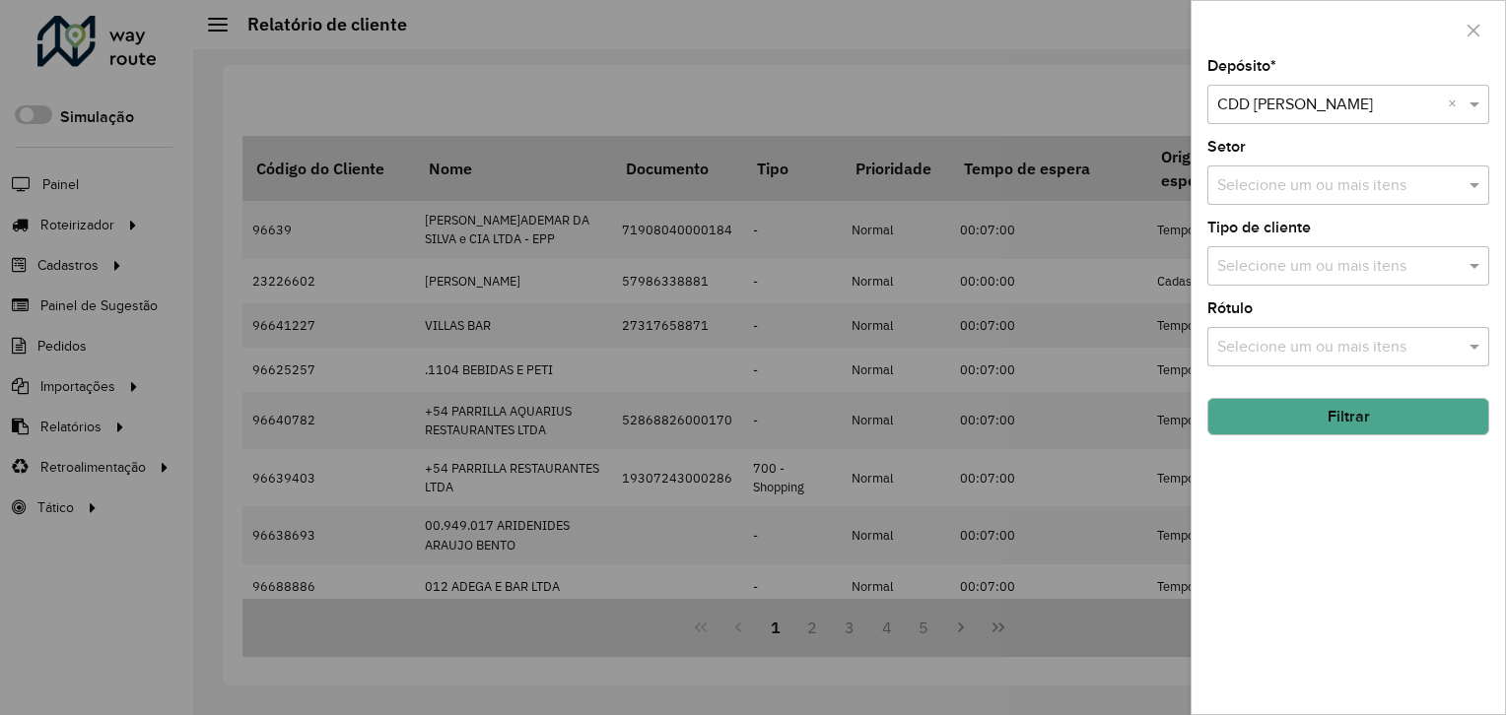
click at [1341, 412] on button "Filtrar" at bounding box center [1348, 416] width 282 height 37
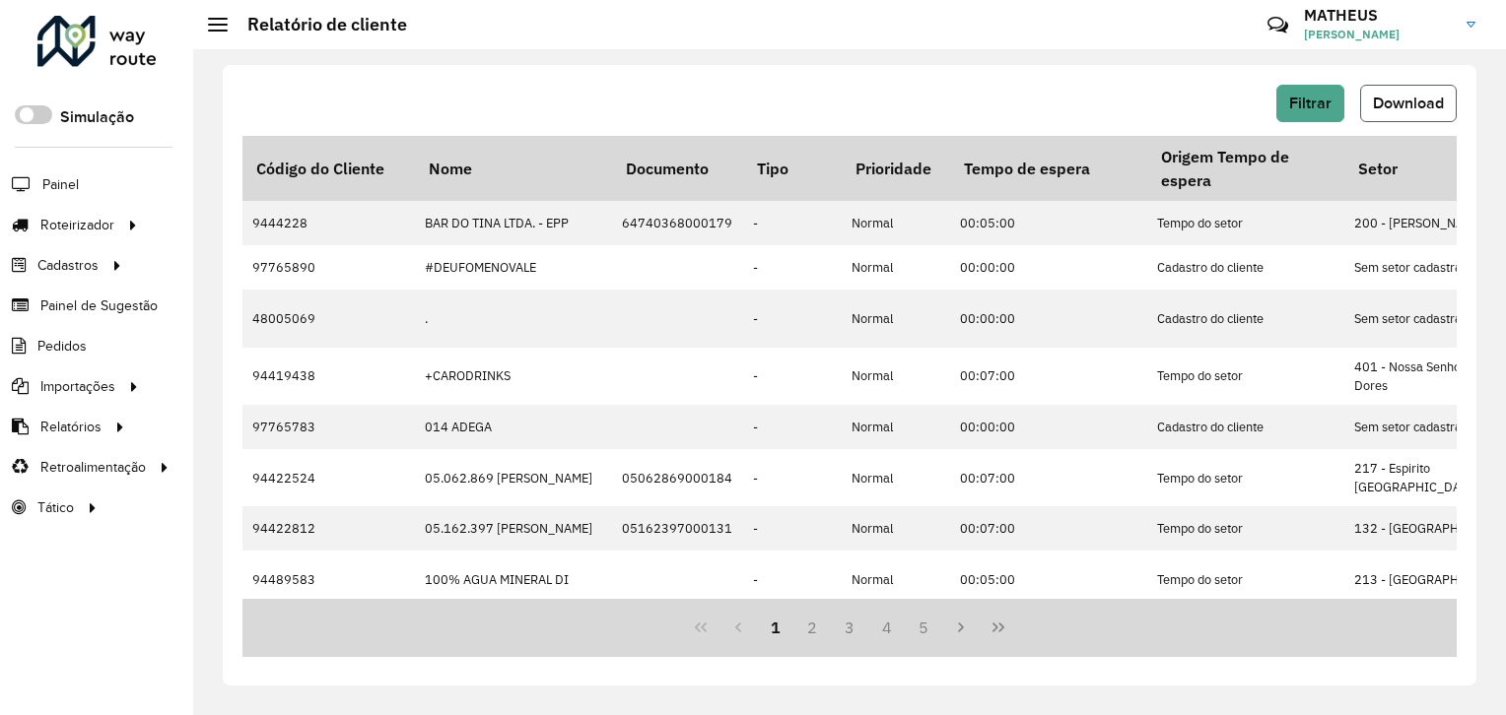
click at [1435, 95] on span "Download" at bounding box center [1408, 103] width 71 height 17
click at [1325, 95] on span "Filtrar" at bounding box center [1310, 103] width 42 height 17
click at [1432, 105] on span "Download" at bounding box center [1408, 103] width 71 height 17
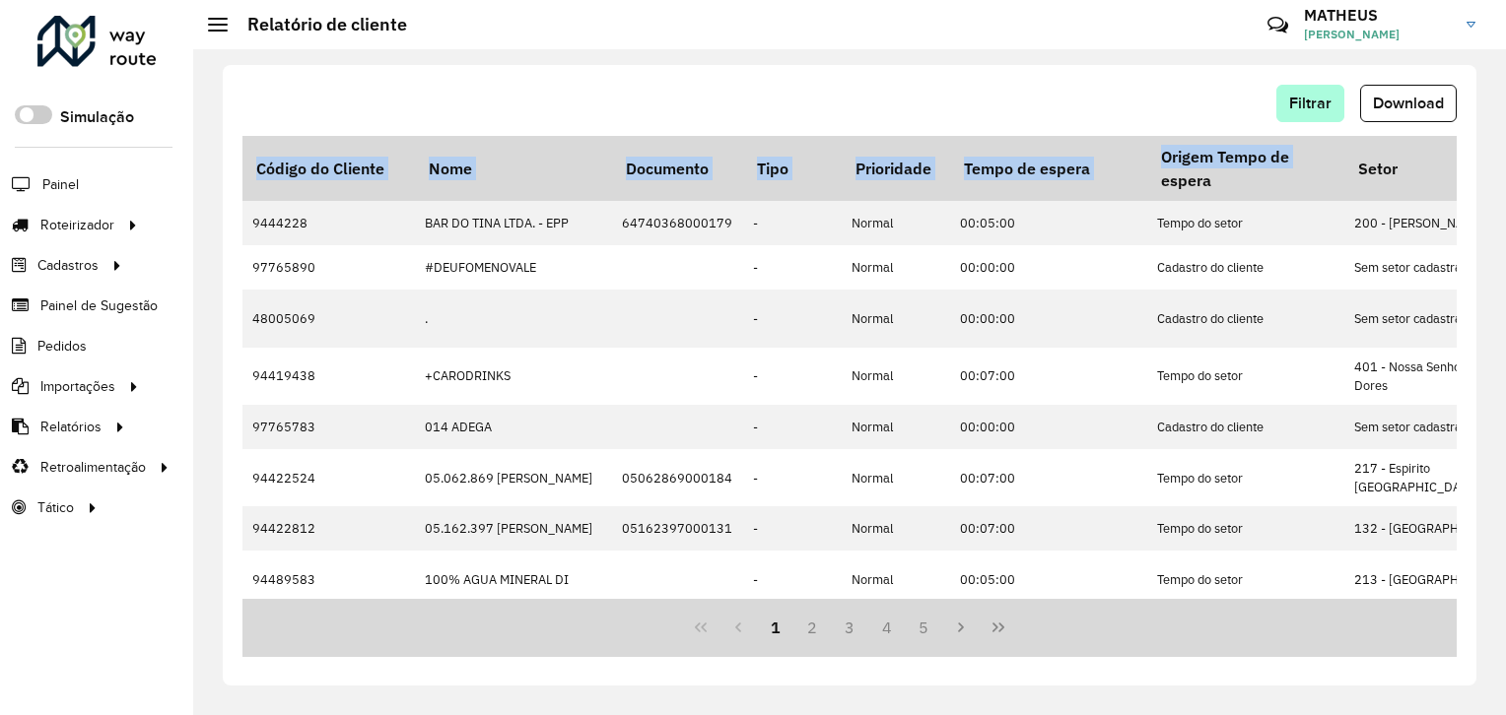
drag, startPoint x: 1321, startPoint y: 134, endPoint x: 1320, endPoint y: 120, distance: 13.8
click at [1320, 120] on div "Filtrar Download Código do Cliente Nome Documento Tipo Prioridade Tempo de espe…" at bounding box center [850, 375] width 1254 height 621
click at [1321, 118] on button "Filtrar" at bounding box center [1310, 103] width 68 height 37
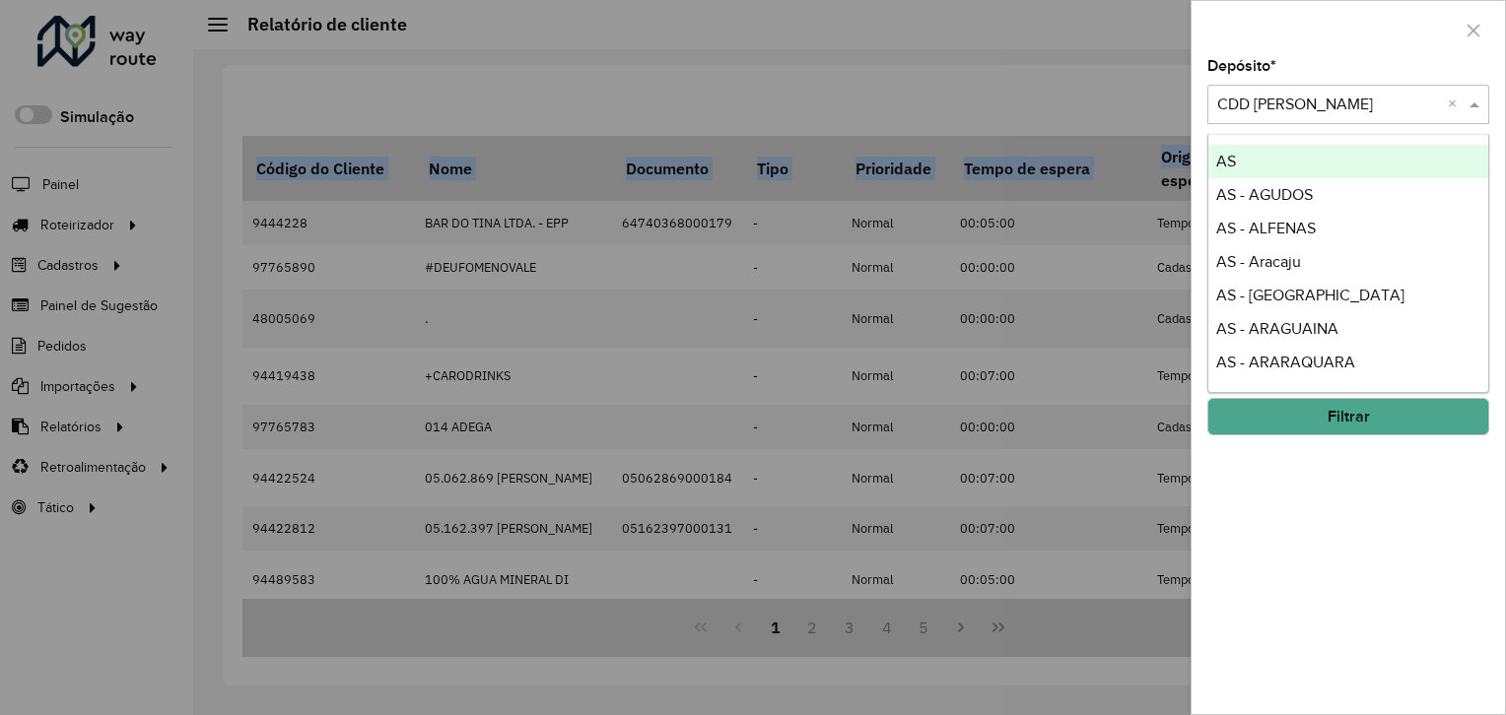
click at [1305, 113] on input "text" at bounding box center [1328, 106] width 223 height 24
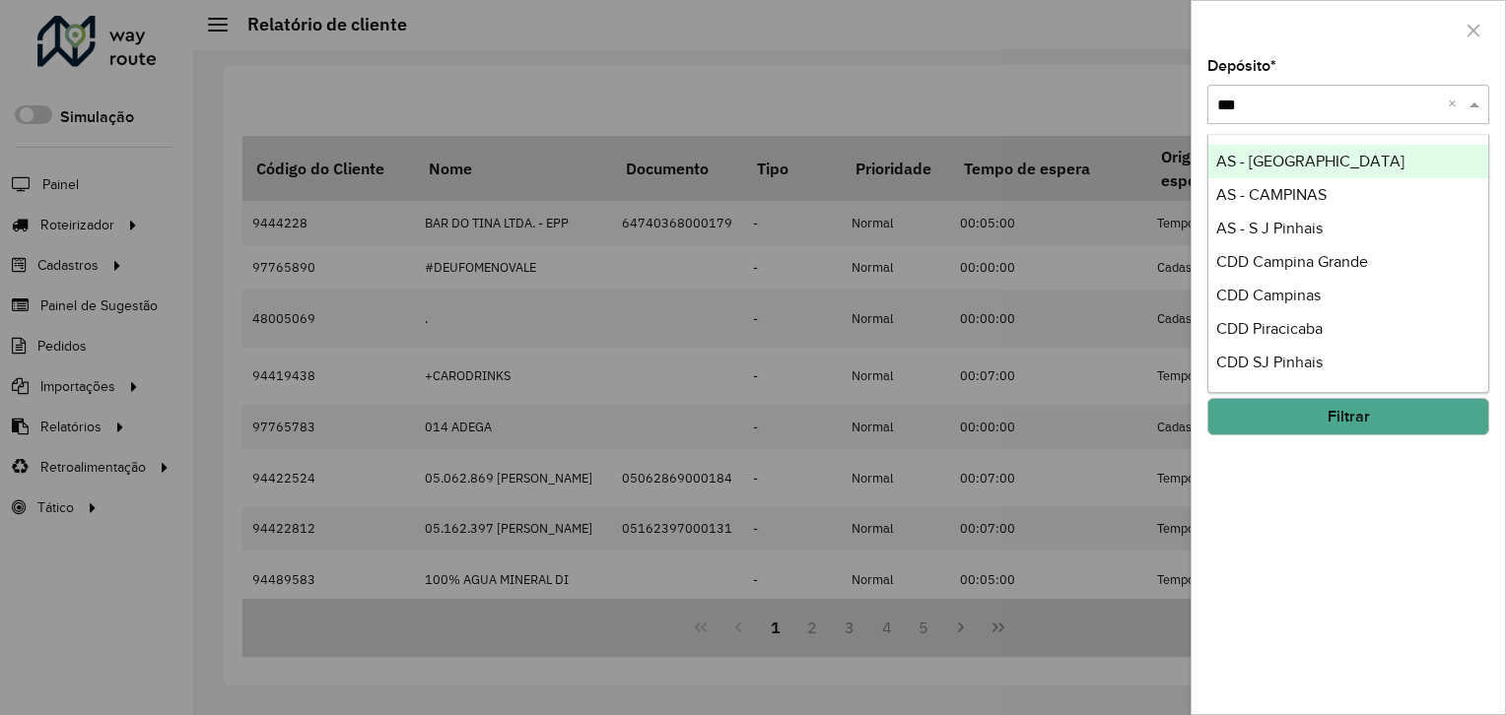
type input "****"
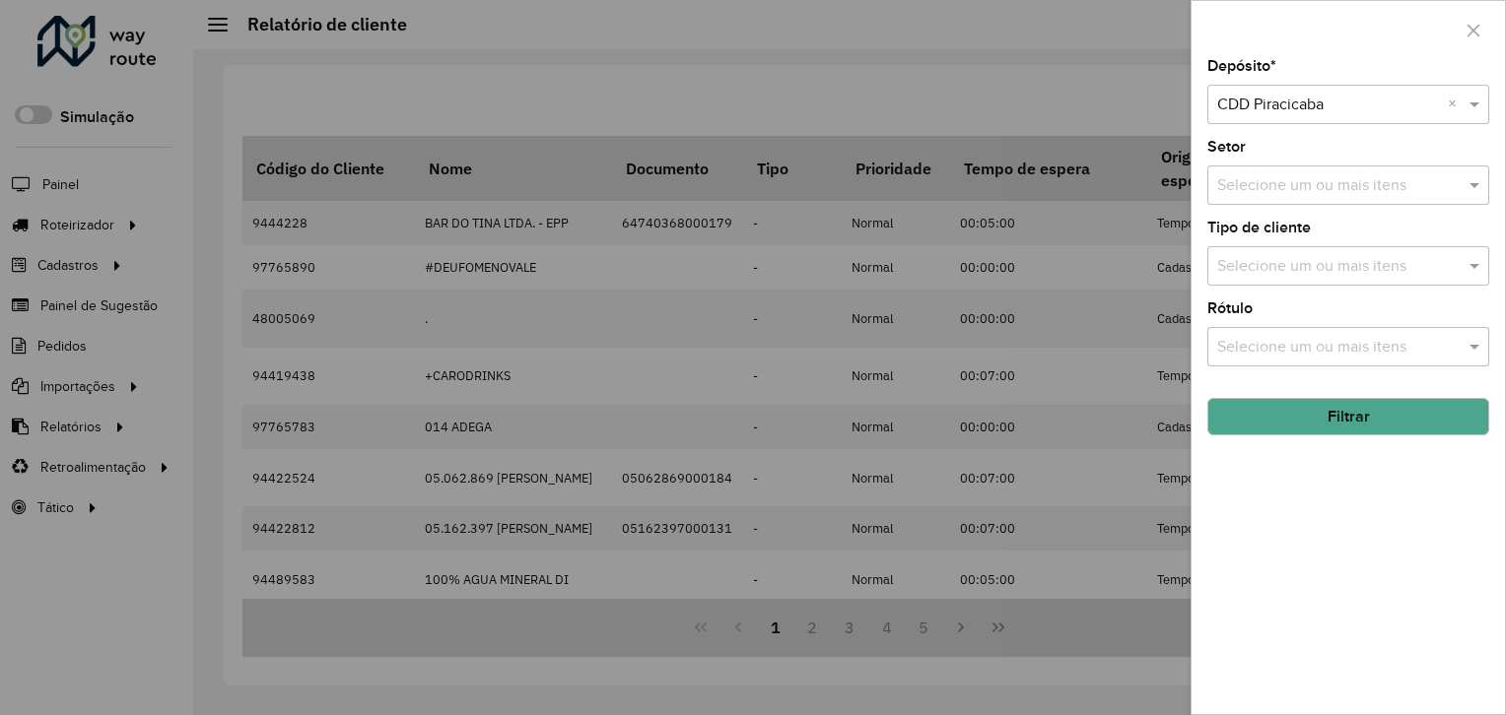
click at [1297, 419] on button "Filtrar" at bounding box center [1348, 416] width 282 height 37
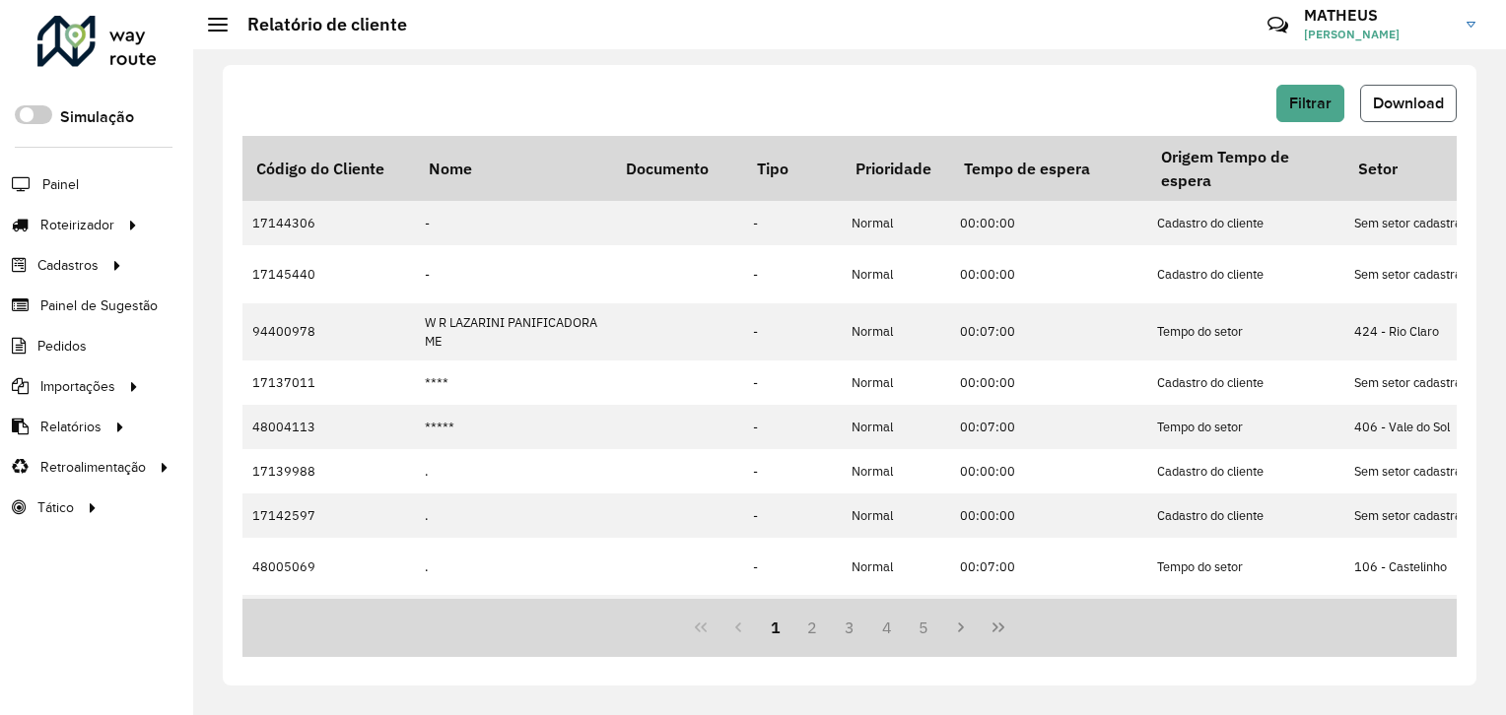
click at [1395, 102] on span "Download" at bounding box center [1408, 103] width 71 height 17
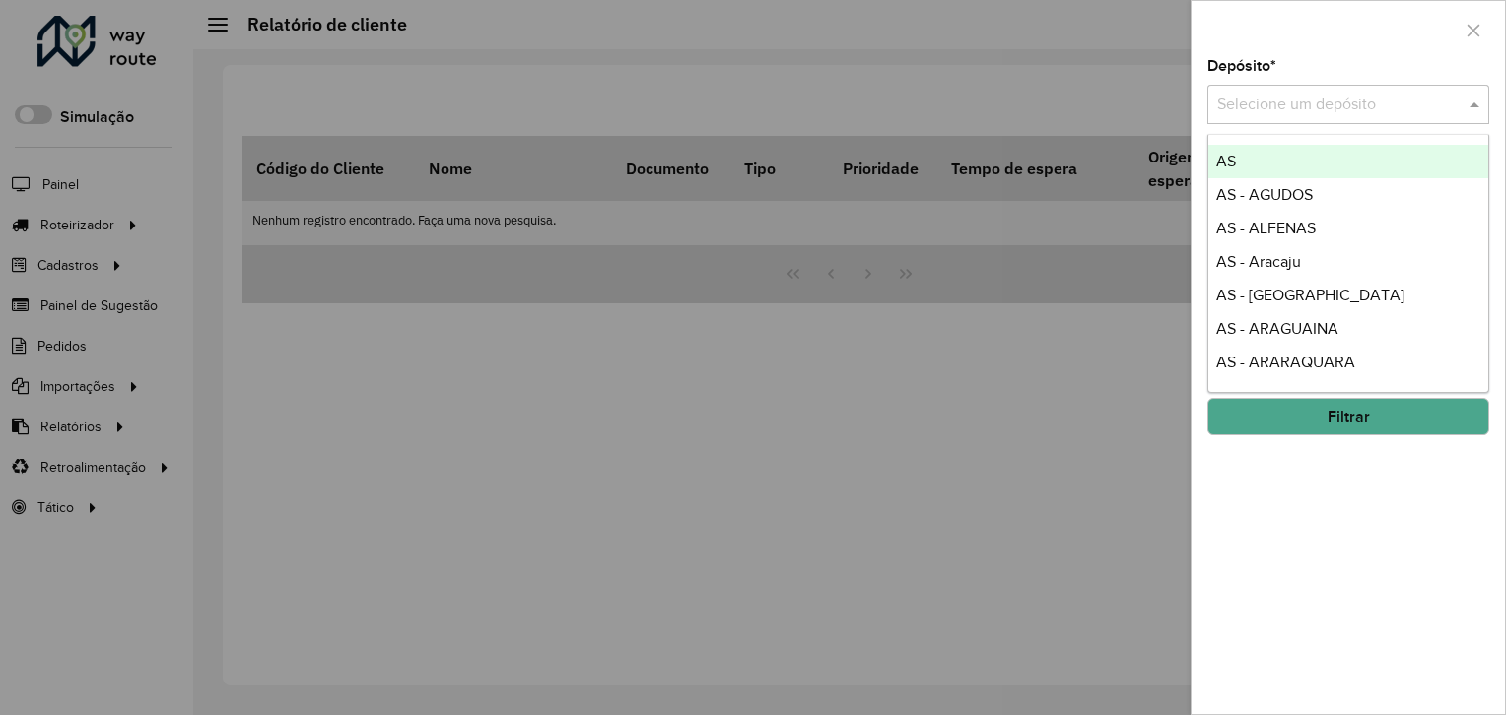
click at [1266, 89] on div "Selecione um depósito" at bounding box center [1348, 104] width 282 height 39
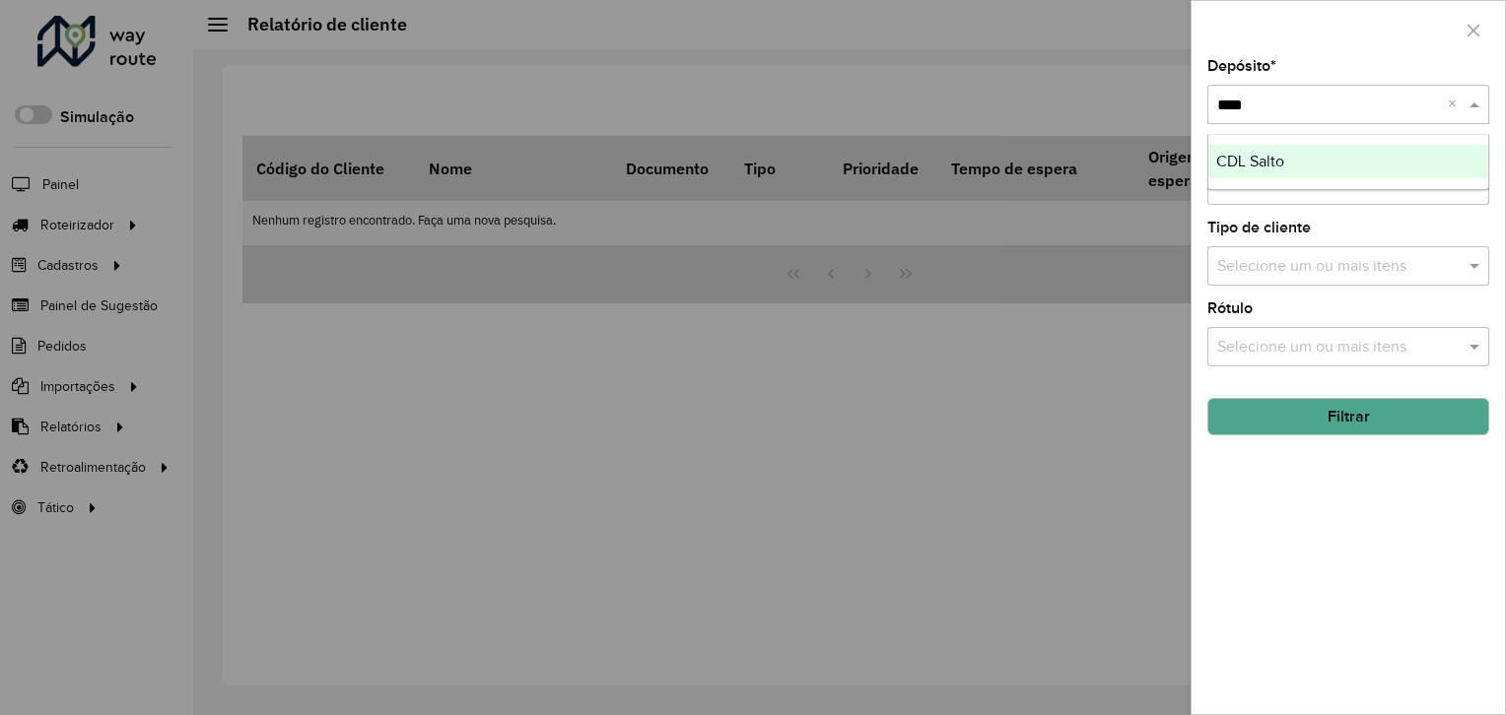
type input "*****"
click at [1291, 417] on button "Filtrar" at bounding box center [1348, 416] width 282 height 37
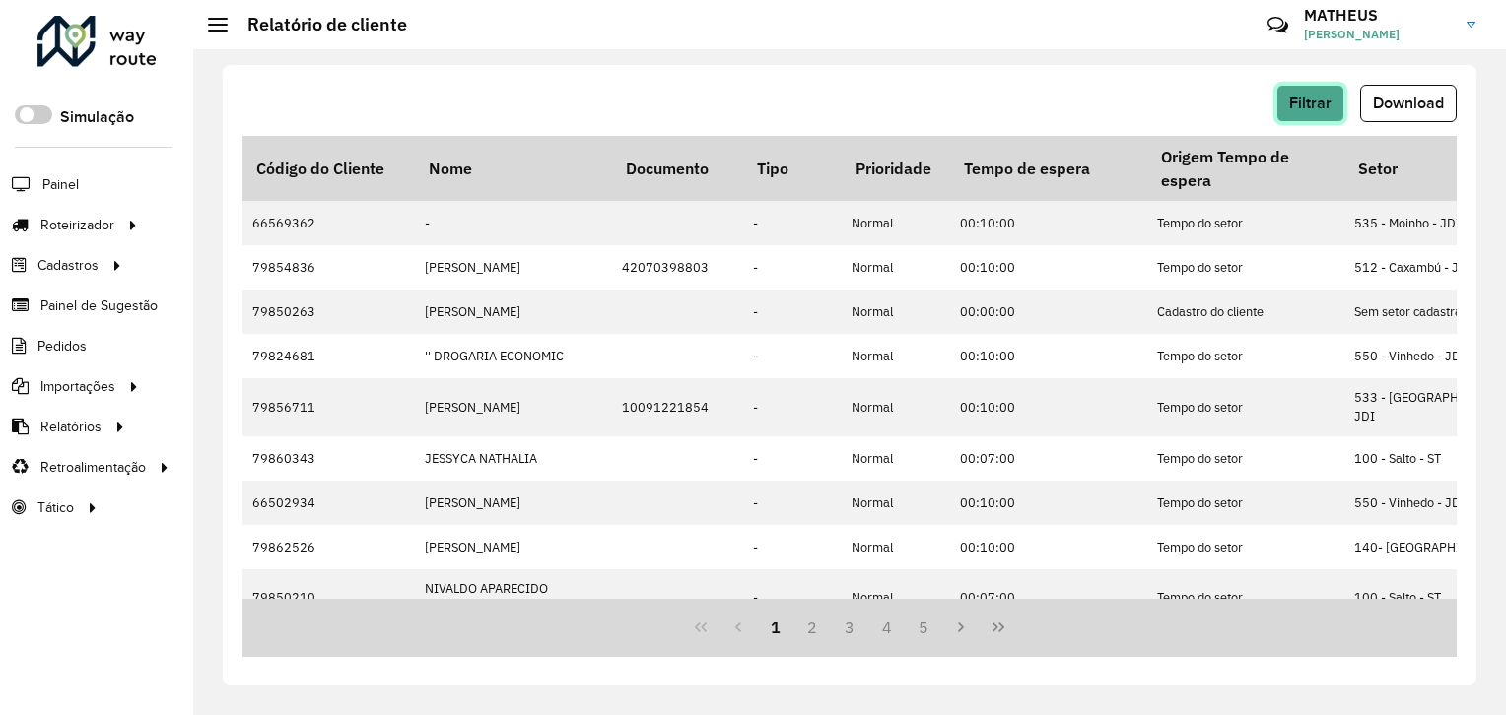
click at [1297, 106] on span "Filtrar" at bounding box center [1310, 103] width 42 height 17
click at [1390, 95] on span "Download" at bounding box center [1408, 103] width 71 height 17
click at [1002, 69] on div "Filtrar Download Código do Cliente Nome Documento Tipo Prioridade Tempo de espe…" at bounding box center [850, 375] width 1254 height 621
click at [1317, 104] on span "Filtrar" at bounding box center [1310, 103] width 42 height 17
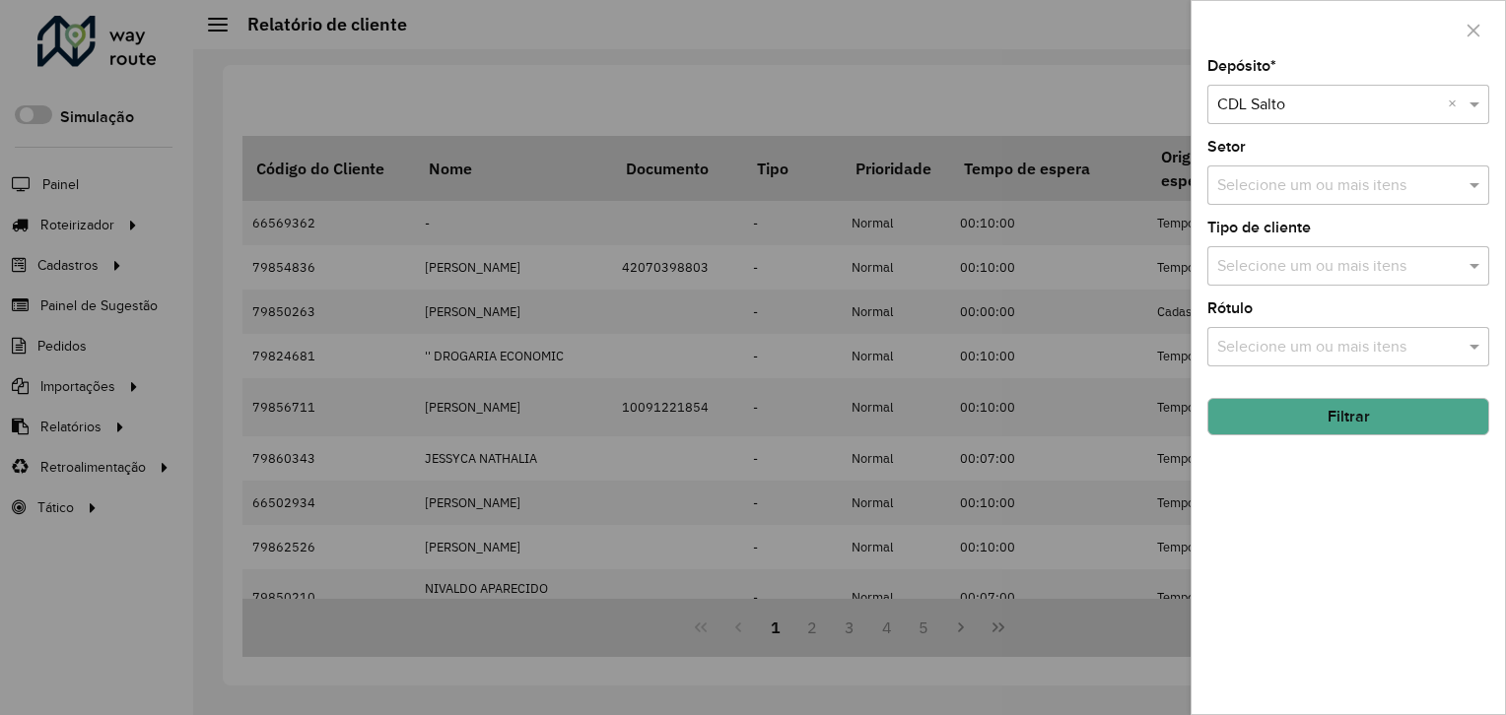
click at [1301, 110] on input "text" at bounding box center [1328, 106] width 223 height 24
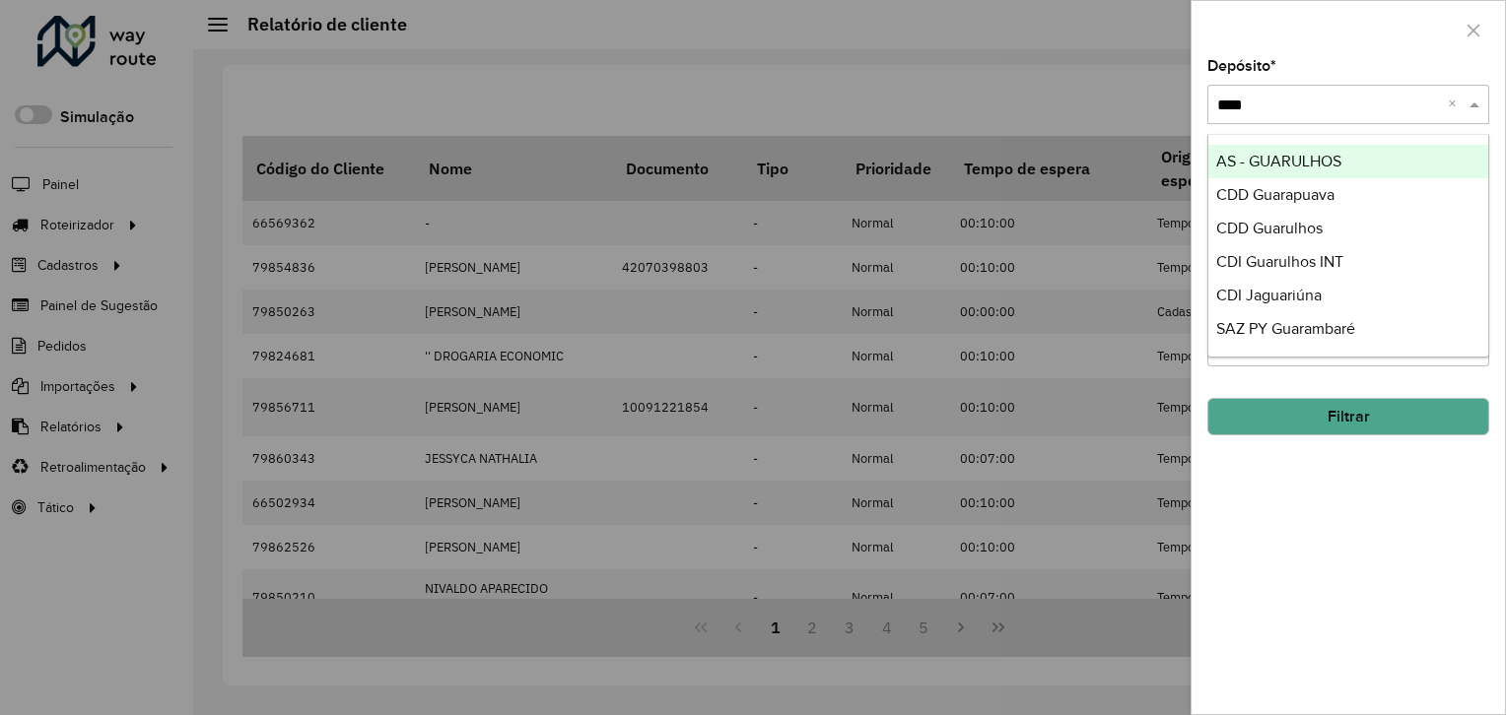
type input "*****"
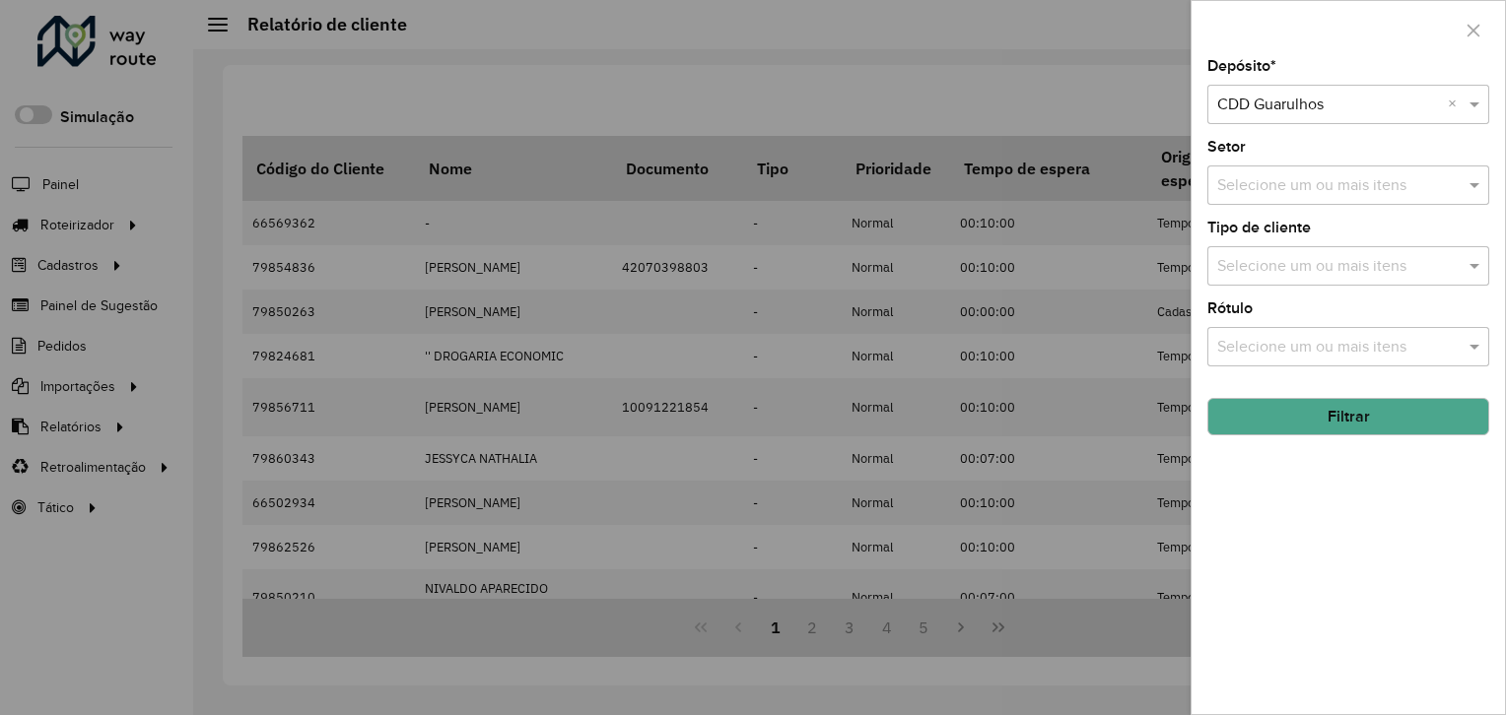
click at [1326, 408] on button "Filtrar" at bounding box center [1348, 416] width 282 height 37
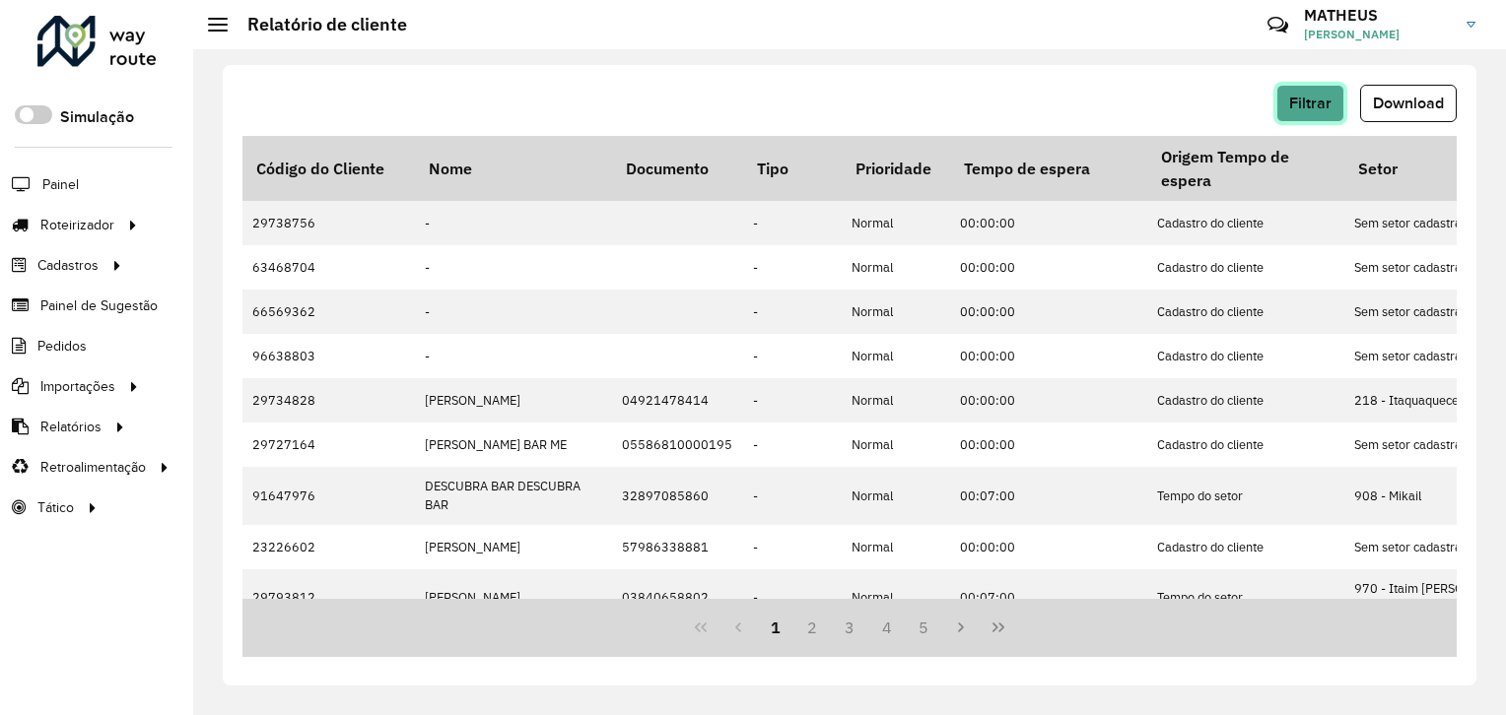
click at [1315, 117] on button "Filtrar" at bounding box center [1310, 103] width 68 height 37
click at [1410, 106] on span "Download" at bounding box center [1408, 103] width 71 height 17
click at [1321, 106] on span "Filtrar" at bounding box center [1310, 103] width 42 height 17
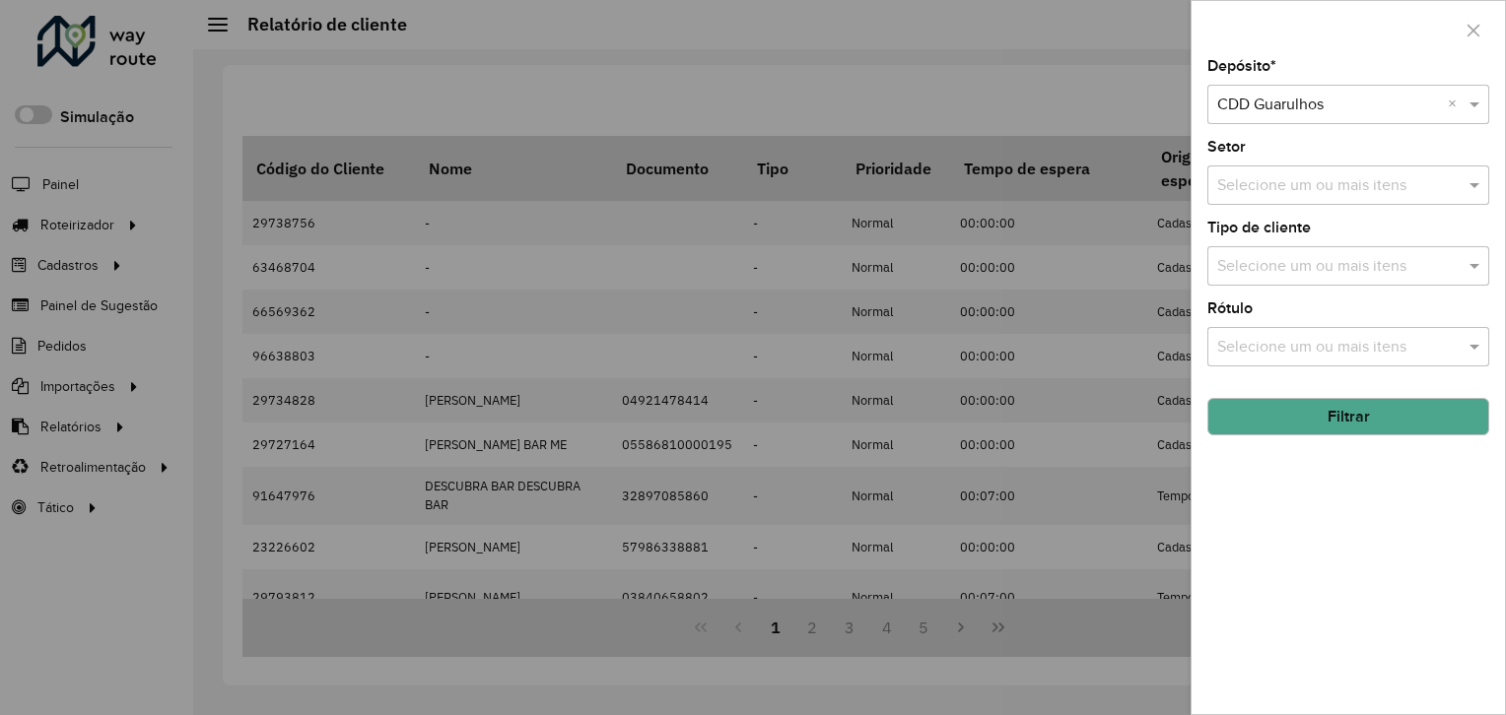
click at [1303, 102] on input "text" at bounding box center [1328, 106] width 223 height 24
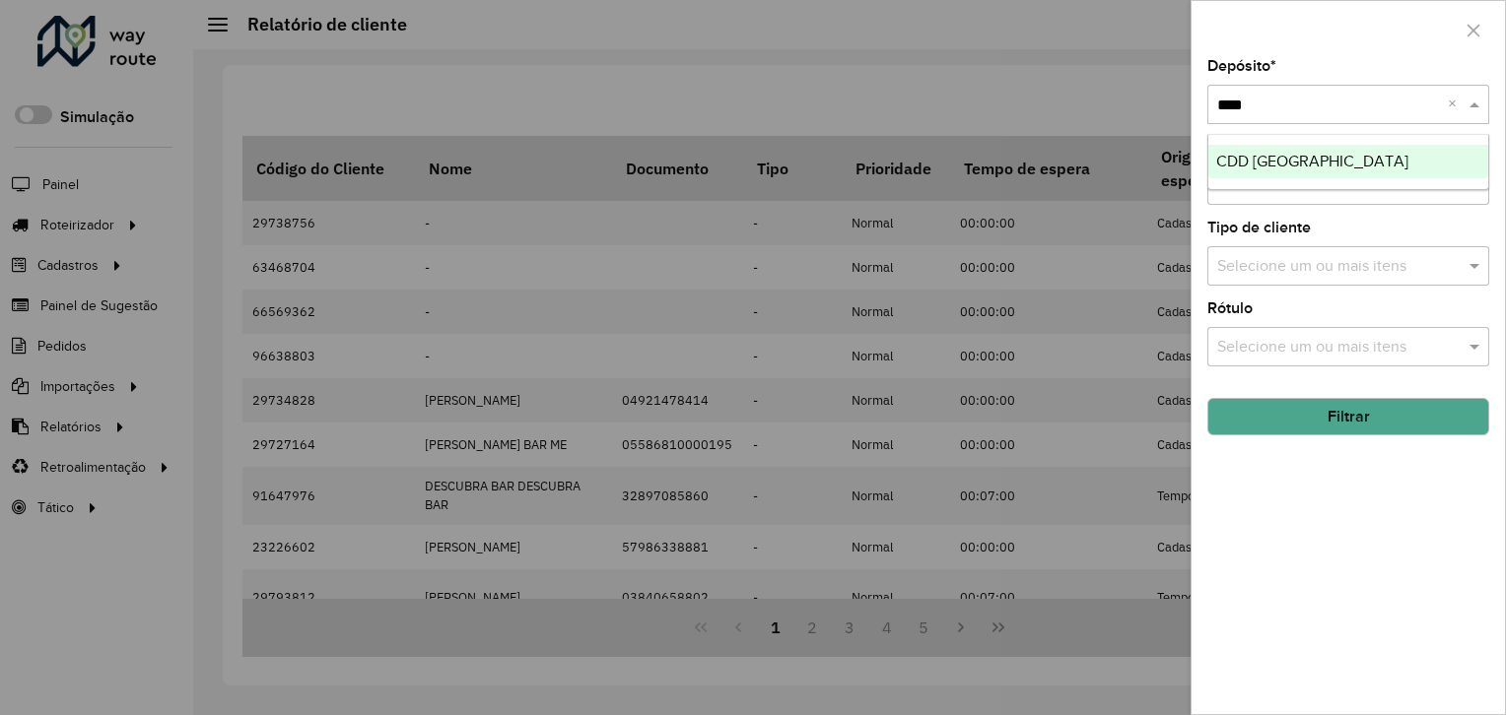
type input "*****"
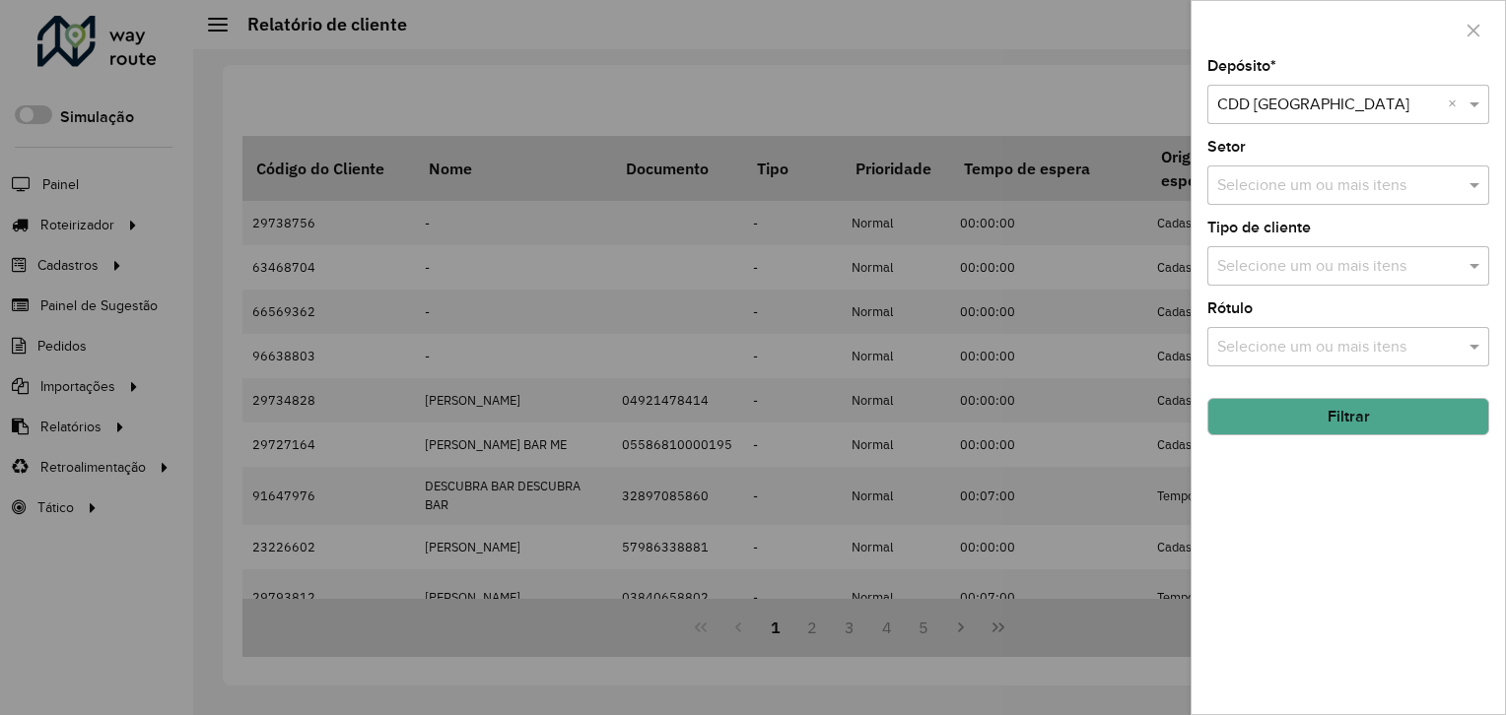
click at [1285, 407] on button "Filtrar" at bounding box center [1348, 416] width 282 height 37
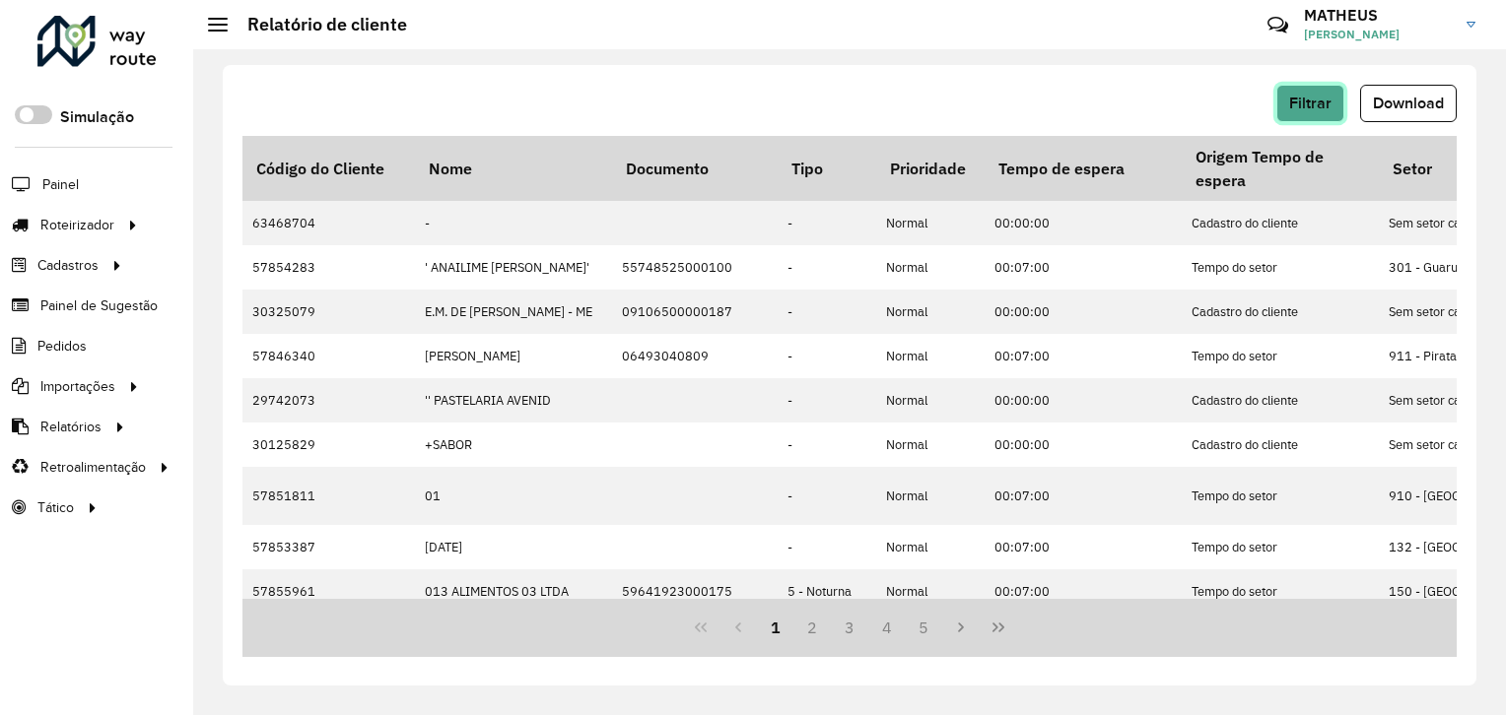
click at [1313, 102] on span "Filtrar" at bounding box center [1310, 103] width 42 height 17
click at [1463, 110] on div "Filtrar Download Código do Cliente Nome Documento Tipo Prioridade Tempo de espe…" at bounding box center [850, 375] width 1254 height 621
click at [1391, 94] on button "Download" at bounding box center [1408, 103] width 97 height 37
click at [1326, 127] on div "Filtrar Download" at bounding box center [849, 110] width 1214 height 51
click at [1317, 96] on span "Filtrar" at bounding box center [1310, 103] width 42 height 17
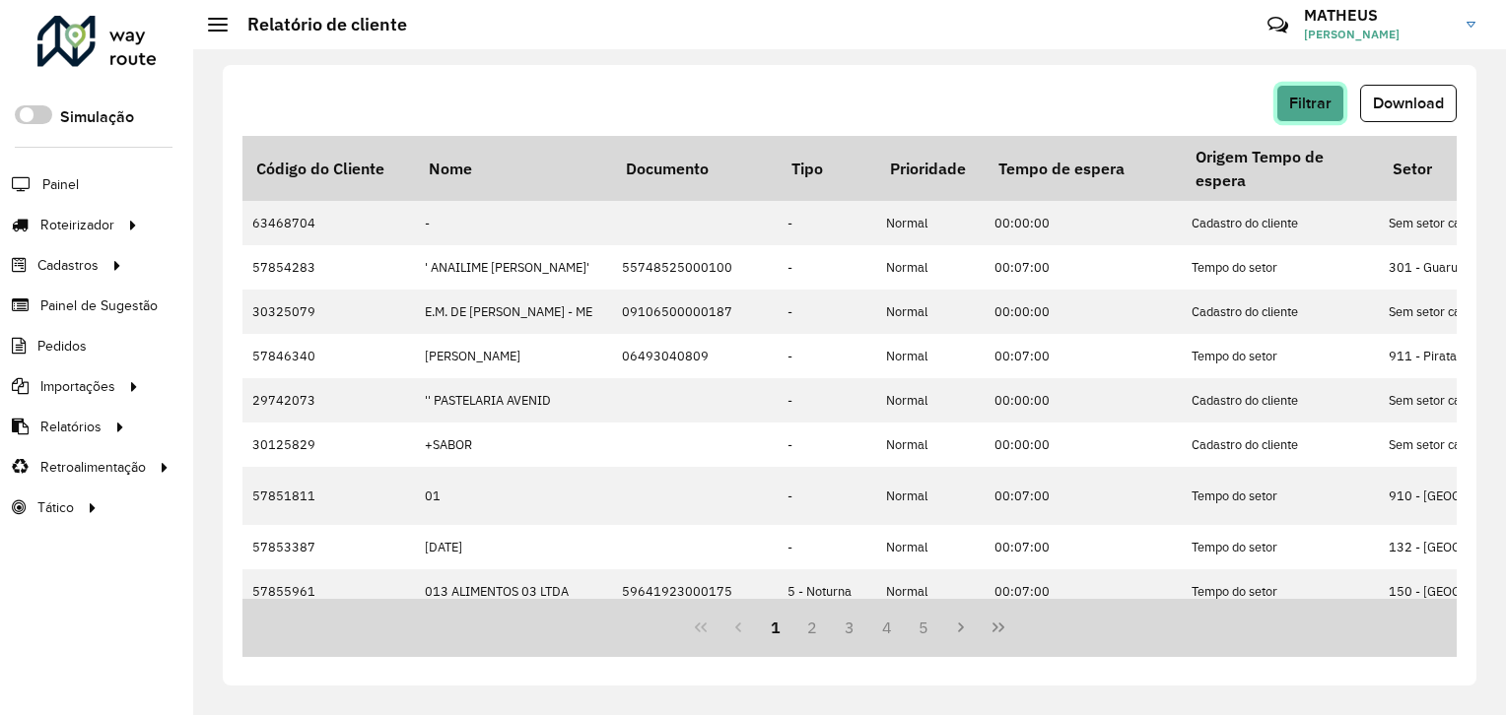
click at [1339, 99] on button "Filtrar" at bounding box center [1310, 103] width 68 height 37
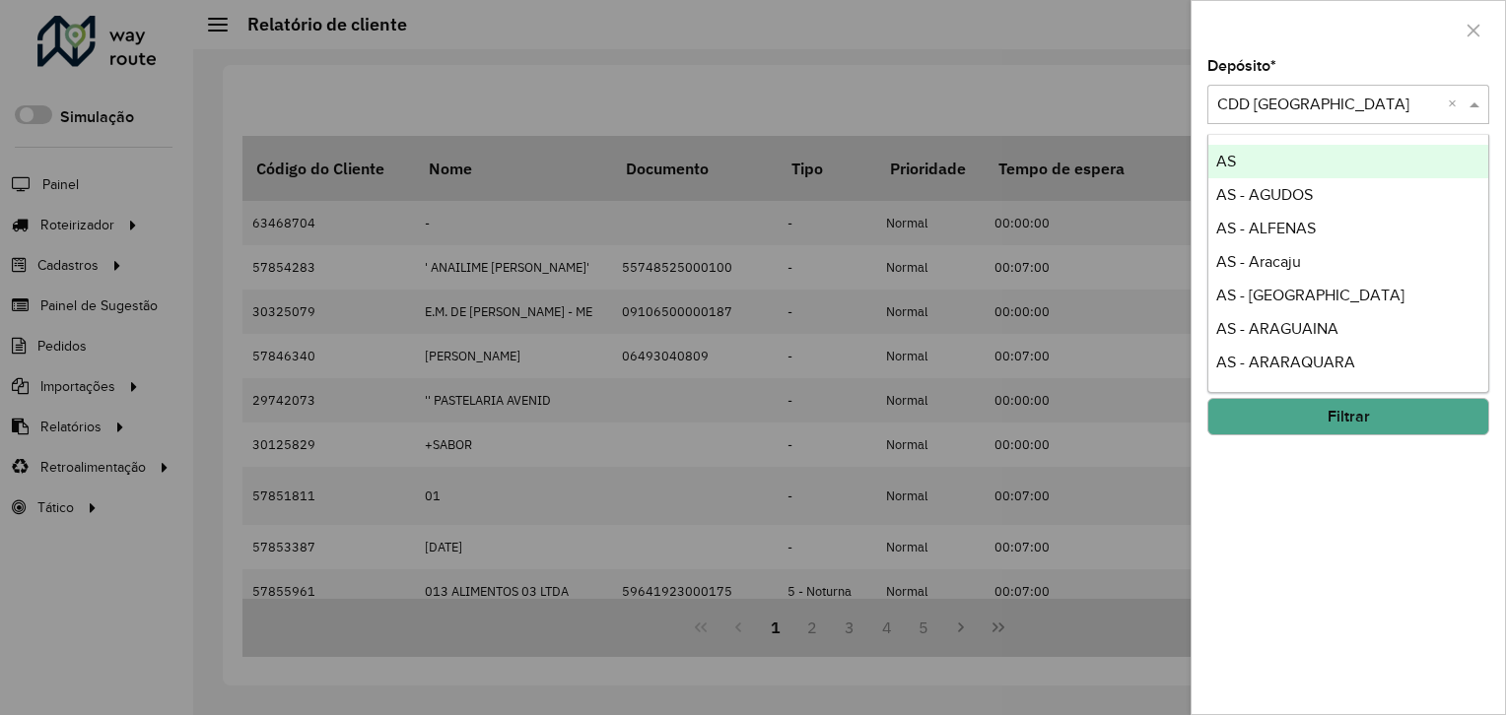
click at [1348, 112] on input "text" at bounding box center [1328, 106] width 223 height 24
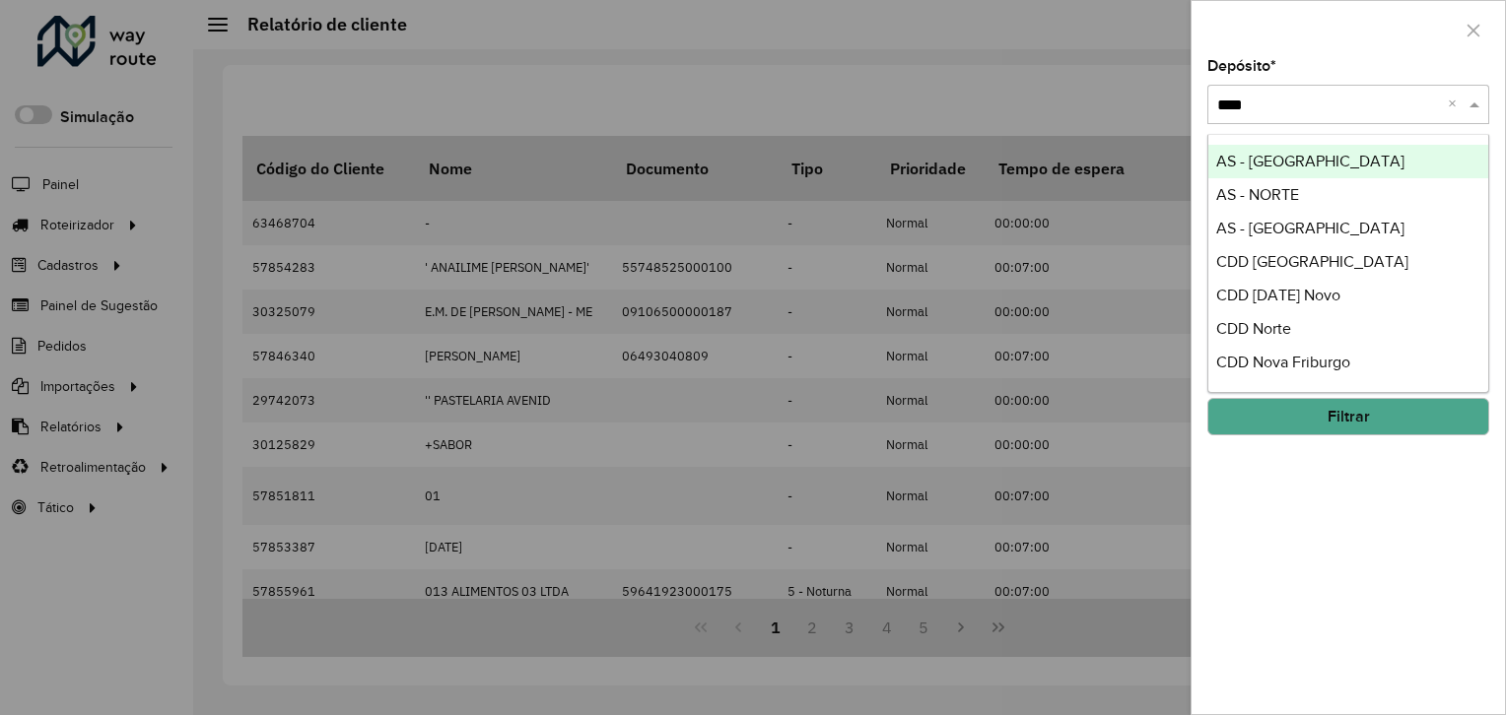
type input "*****"
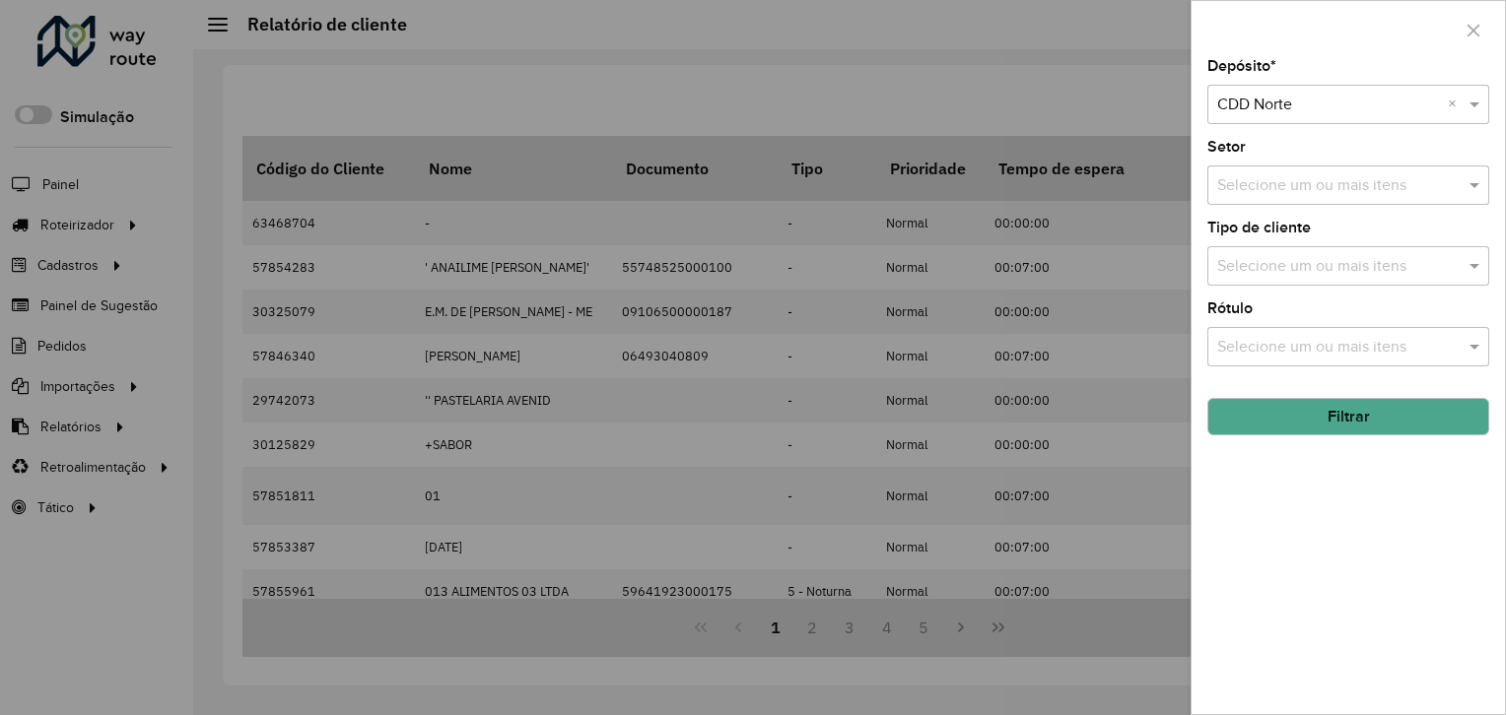
click at [1326, 423] on button "Filtrar" at bounding box center [1348, 416] width 282 height 37
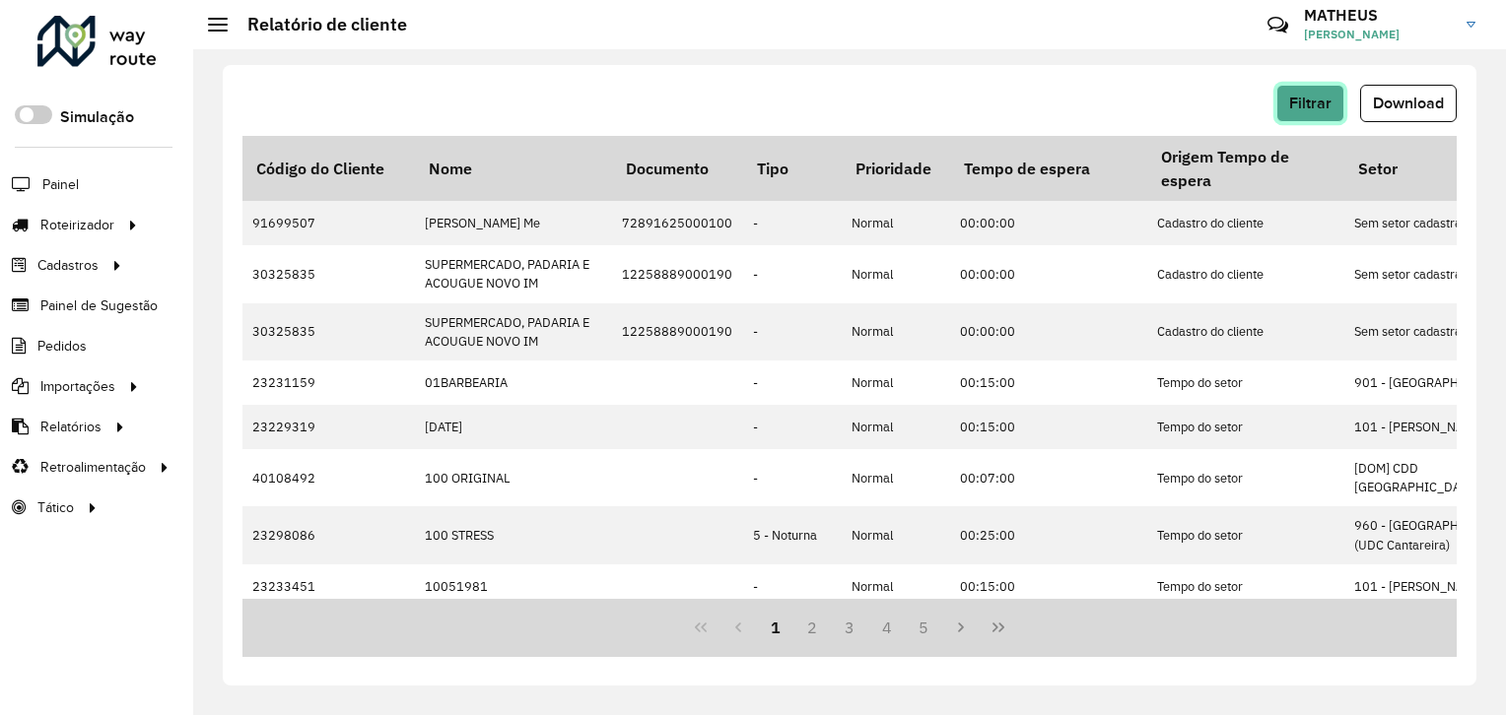
click at [1317, 94] on button "Filtrar" at bounding box center [1310, 103] width 68 height 37
click at [1439, 127] on div "Filtrar Download" at bounding box center [849, 110] width 1214 height 51
click at [1424, 99] on span "Download" at bounding box center [1408, 103] width 71 height 17
click at [1322, 117] on button "Filtrar" at bounding box center [1310, 103] width 68 height 37
click at [1348, 106] on hb-button "Filtrar" at bounding box center [1314, 103] width 76 height 37
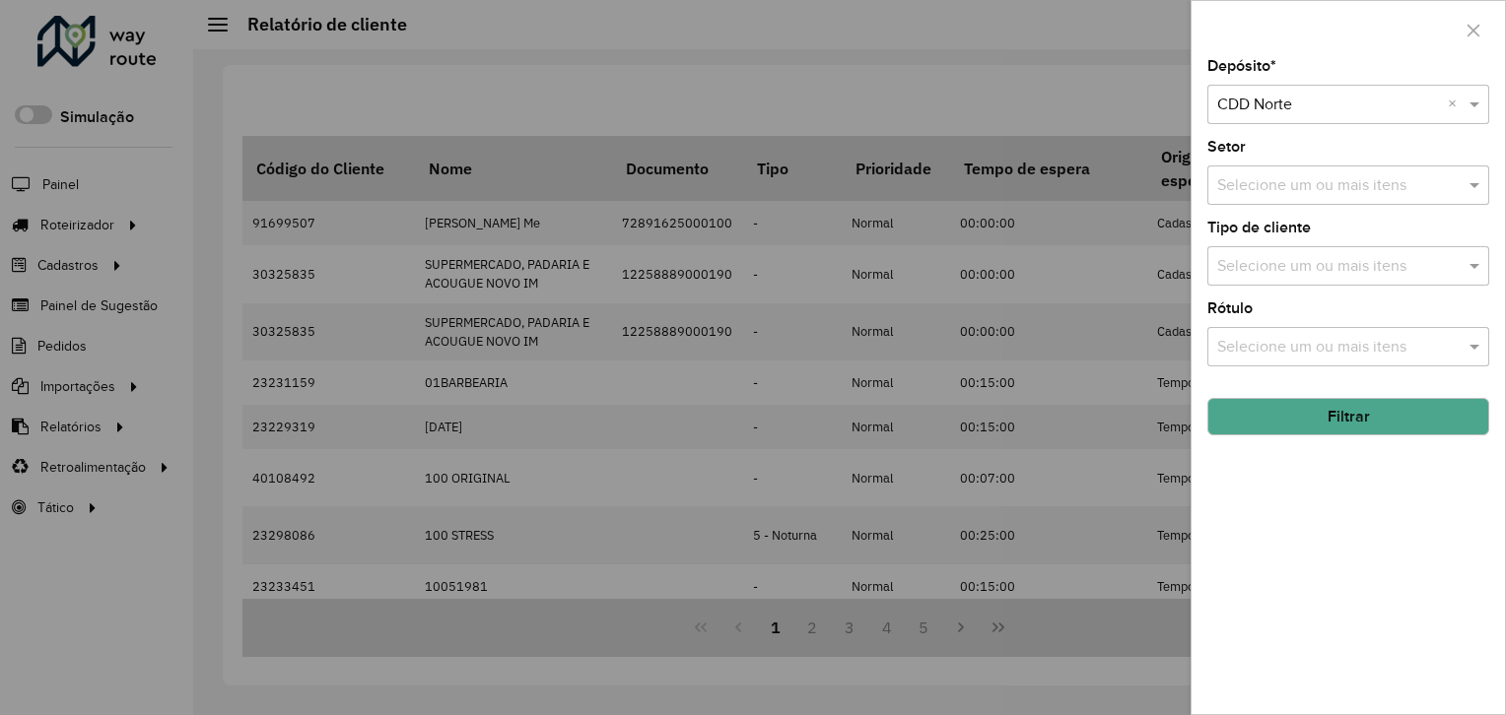
click at [1295, 104] on input "text" at bounding box center [1328, 106] width 223 height 24
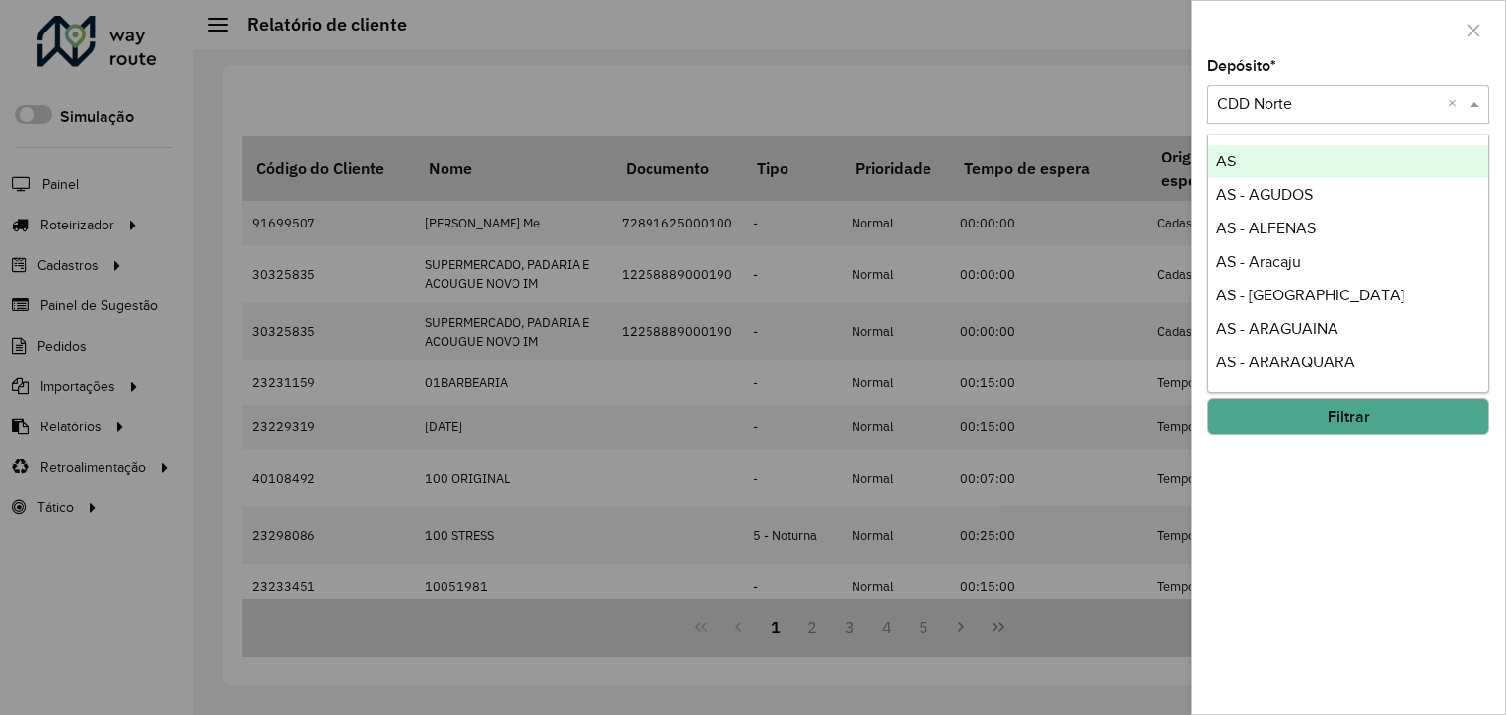
click at [1295, 104] on input "text" at bounding box center [1328, 106] width 223 height 24
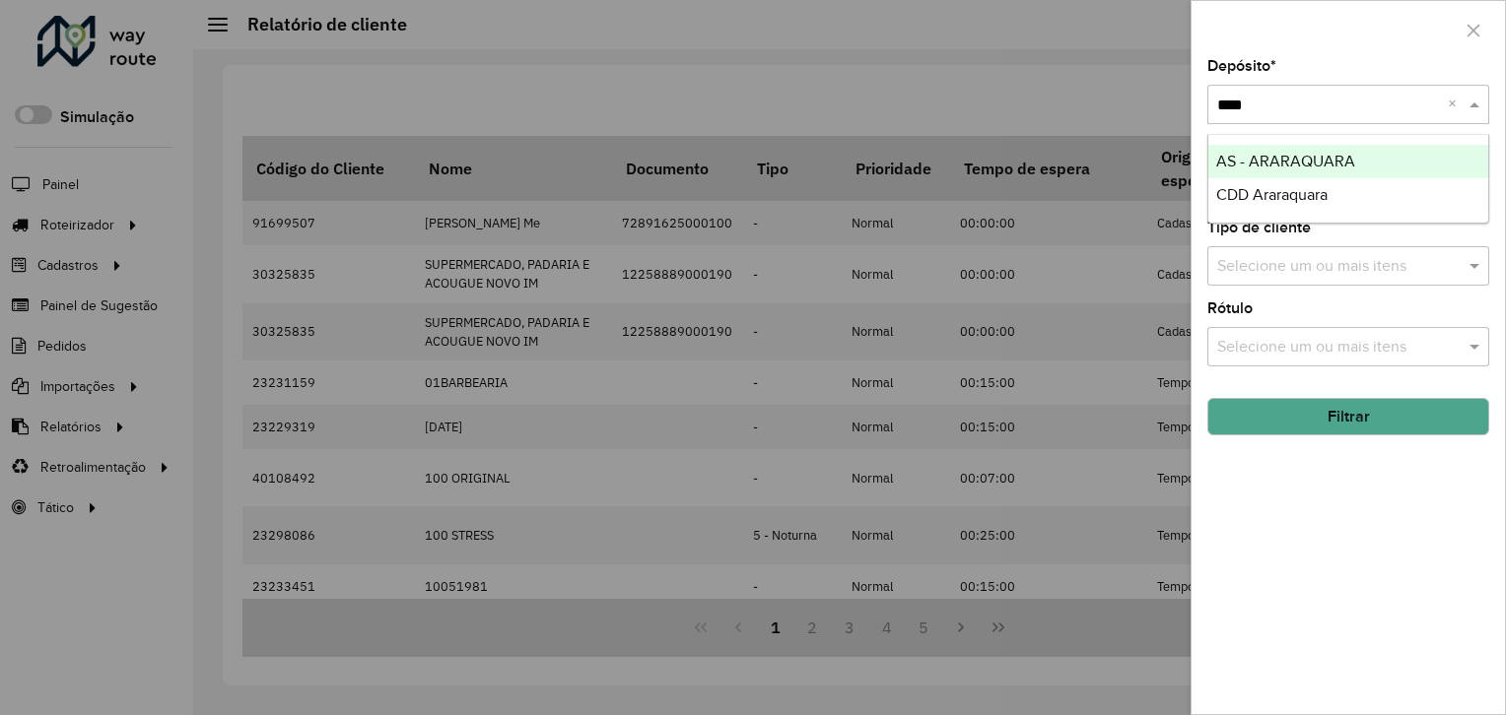
type input "*****"
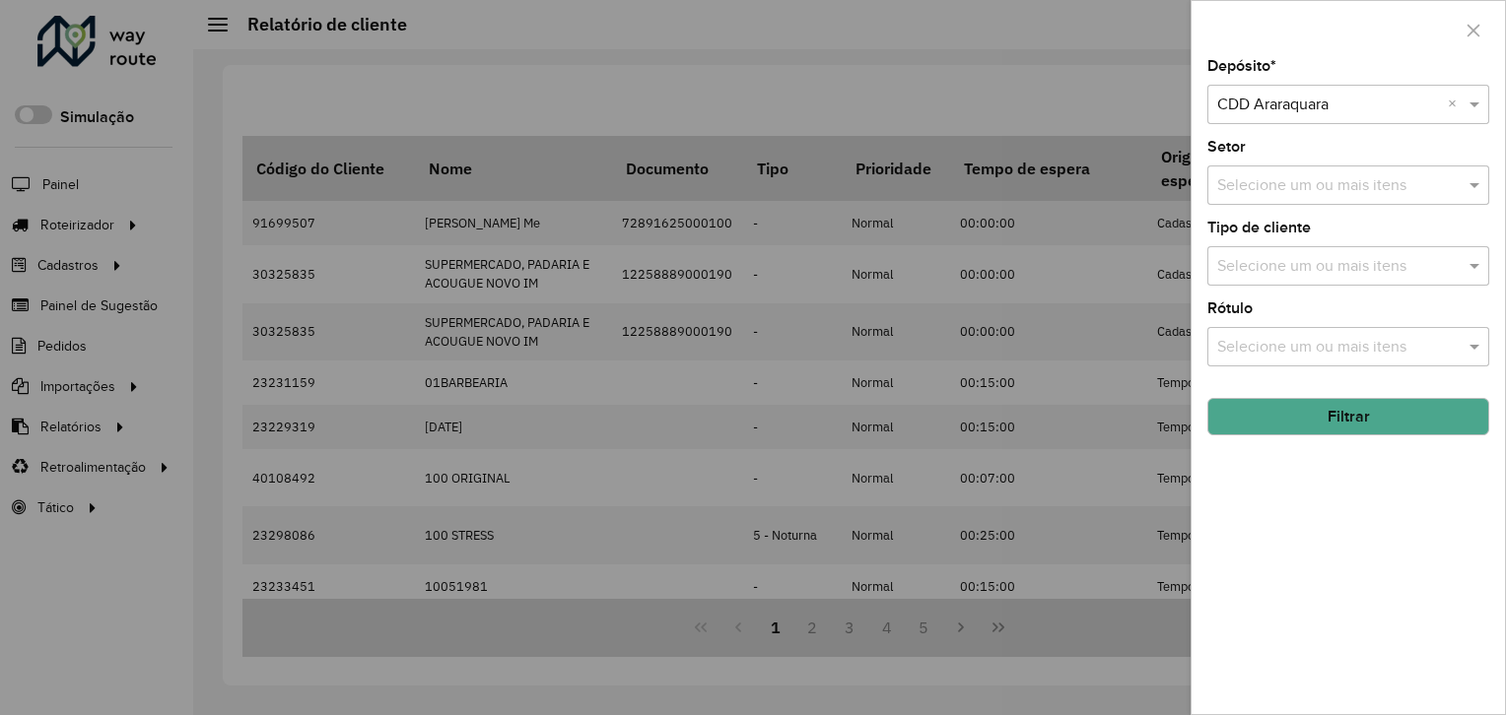
click at [1342, 414] on button "Filtrar" at bounding box center [1348, 416] width 282 height 37
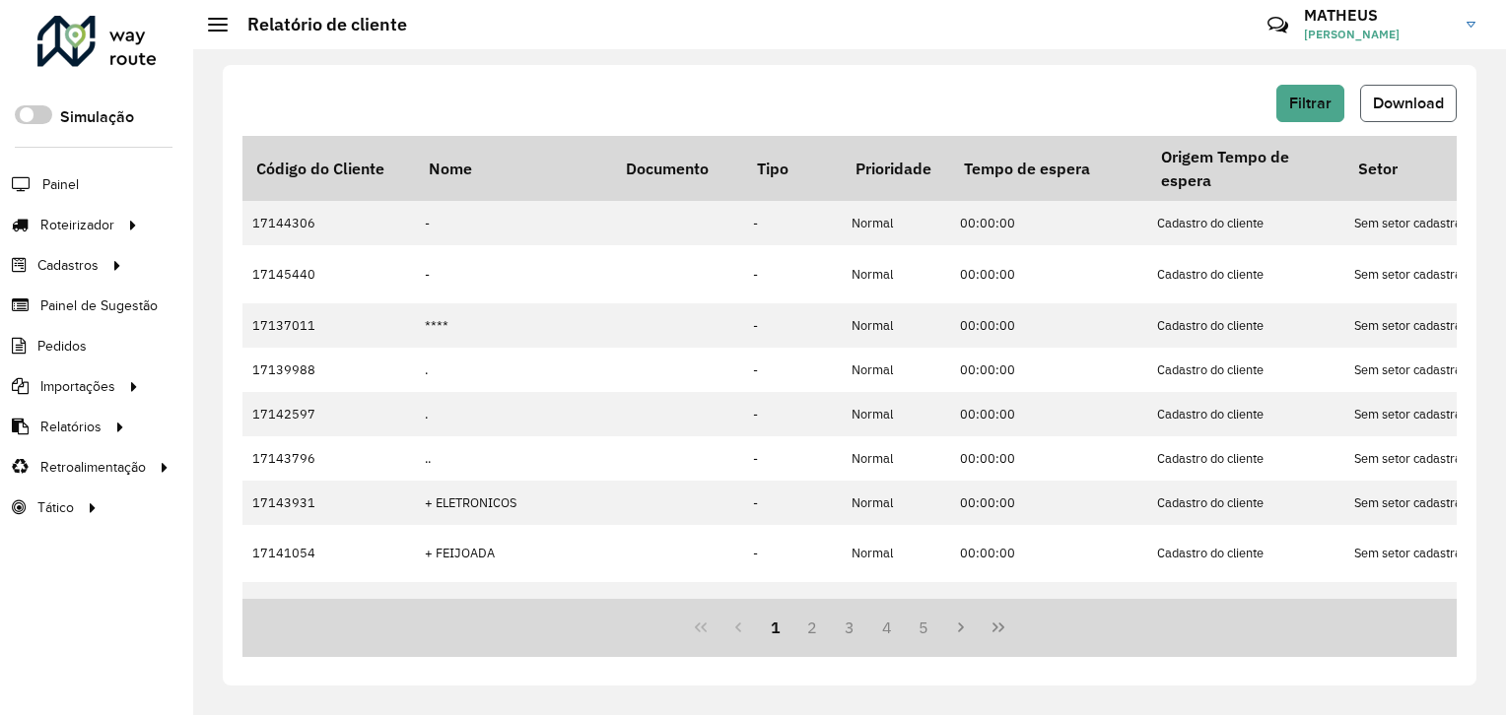
click at [1411, 107] on span "Download" at bounding box center [1408, 103] width 71 height 17
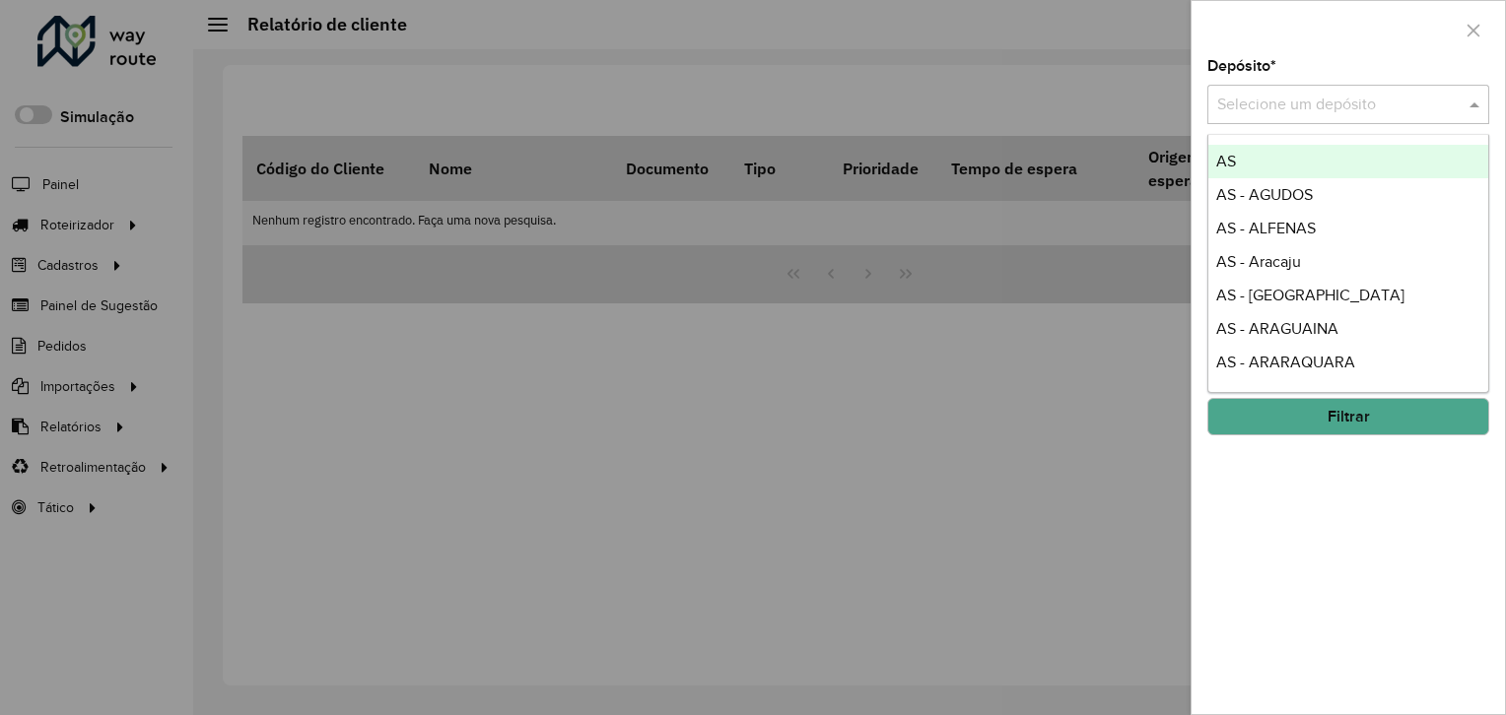
click at [1277, 102] on input "text" at bounding box center [1328, 106] width 223 height 24
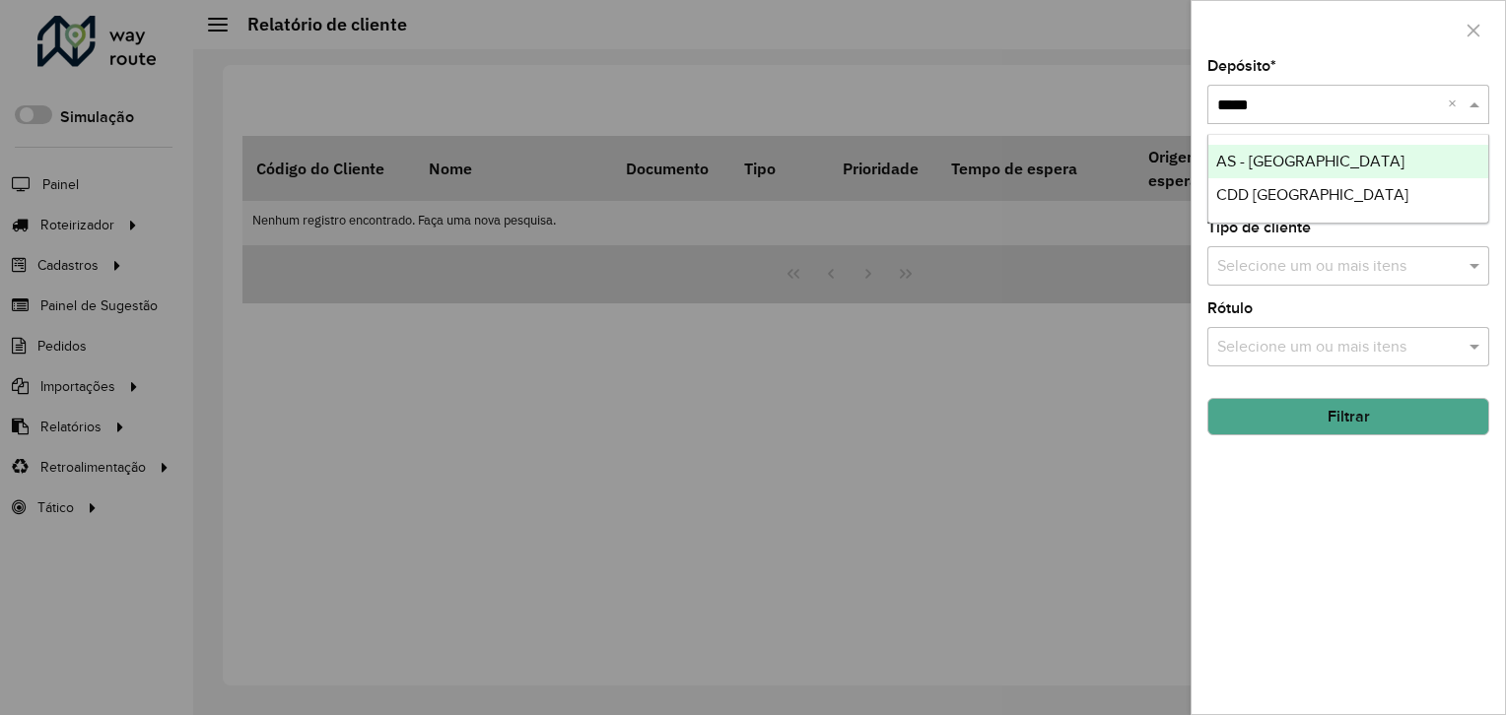
type input "******"
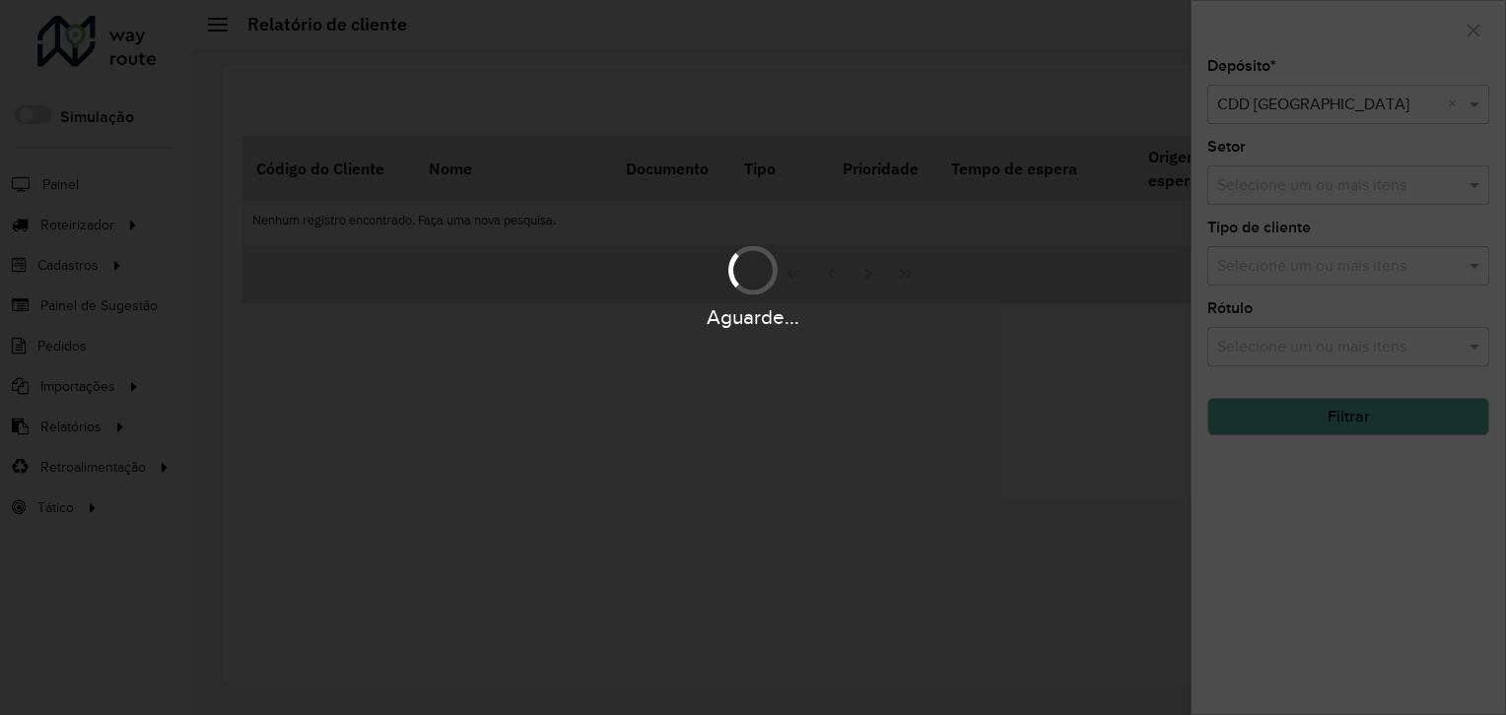
click at [1313, 421] on div "Aguarde..." at bounding box center [753, 357] width 1506 height 715
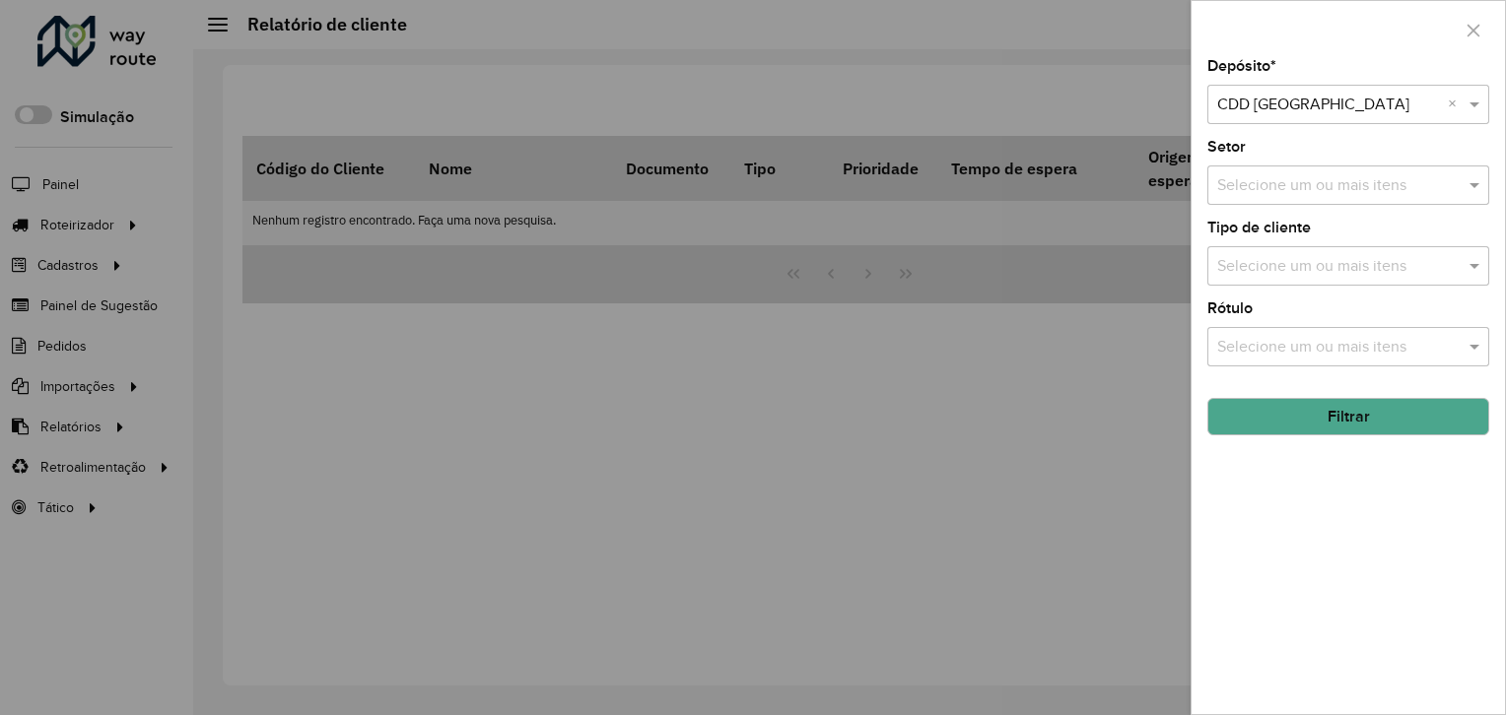
click at [1313, 421] on button "Filtrar" at bounding box center [1348, 416] width 282 height 37
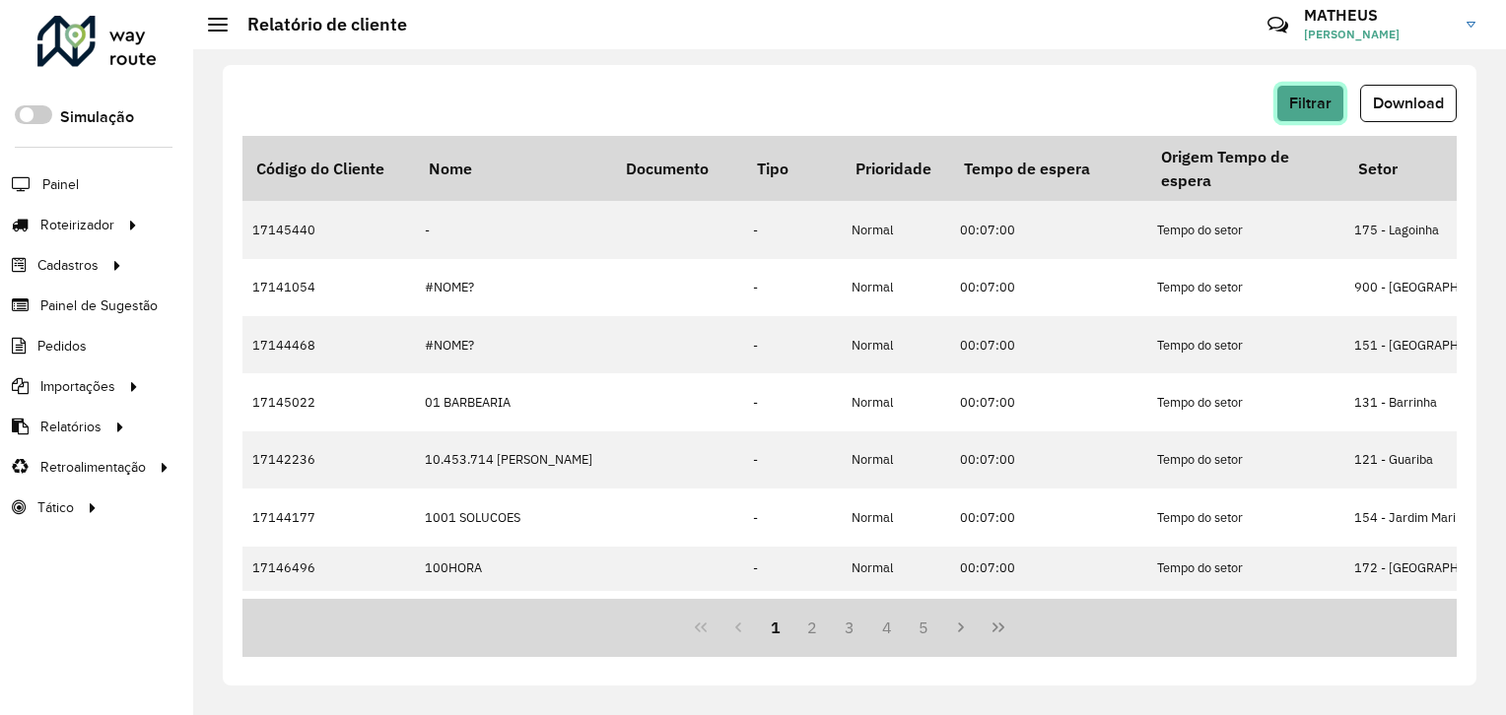
click at [1298, 96] on button "Filtrar" at bounding box center [1310, 103] width 68 height 37
click at [976, 57] on div "Filtrar Download Código do Cliente Nome Documento Tipo Prioridade Tempo de espe…" at bounding box center [849, 382] width 1313 height 666
drag, startPoint x: 1342, startPoint y: 113, endPoint x: 1307, endPoint y: 102, distance: 37.1
click at [1307, 102] on button "Filtrar" at bounding box center [1310, 103] width 68 height 37
click at [1402, 104] on span "Download" at bounding box center [1408, 103] width 71 height 17
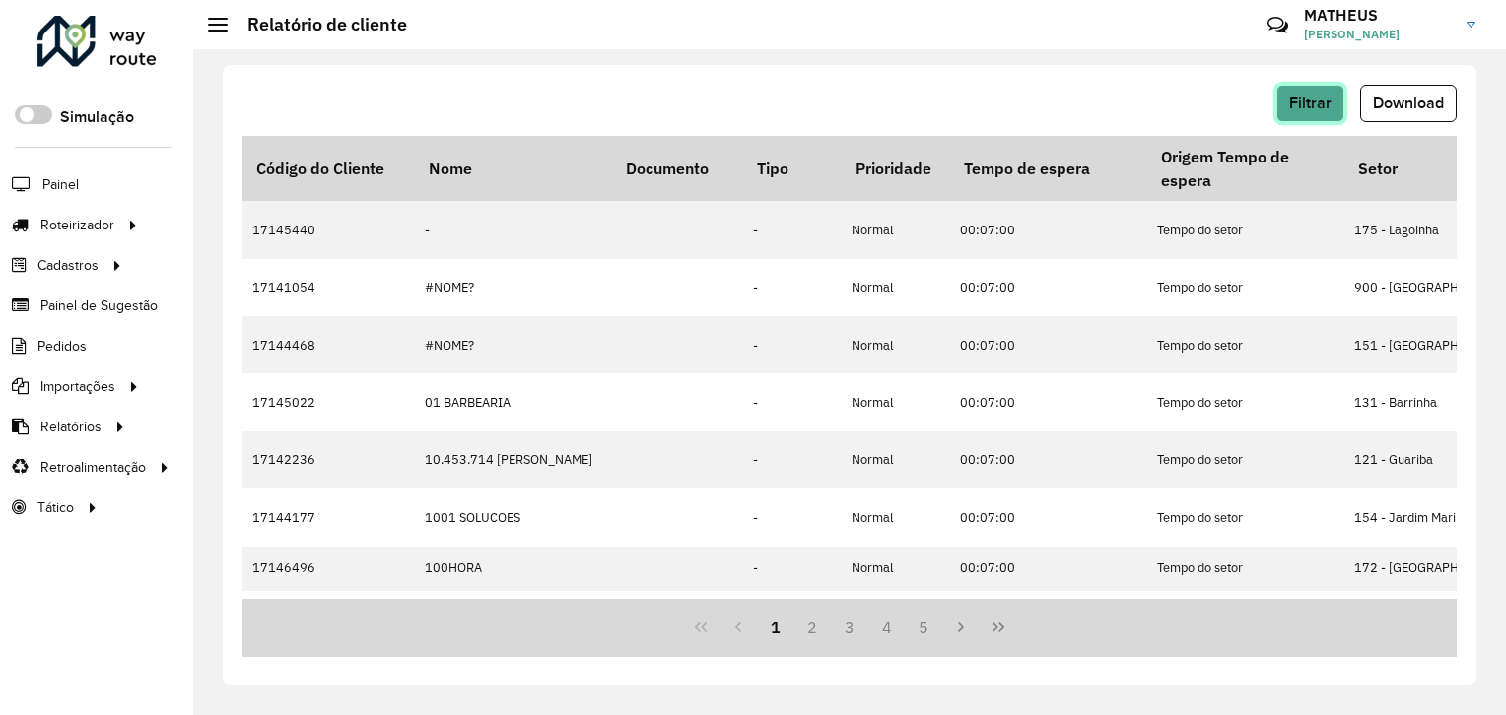
click at [1305, 104] on span "Filtrar" at bounding box center [1310, 103] width 42 height 17
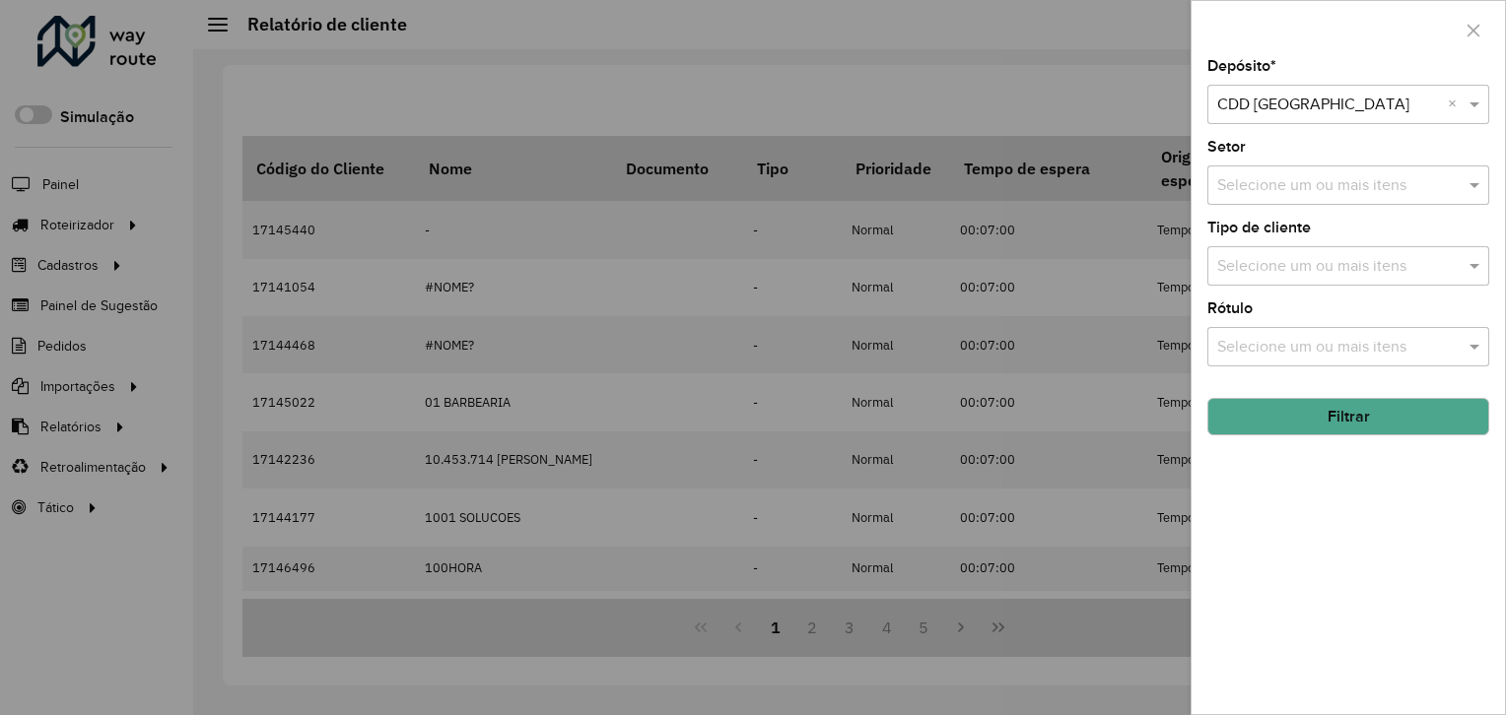
click at [1301, 107] on input "text" at bounding box center [1328, 106] width 223 height 24
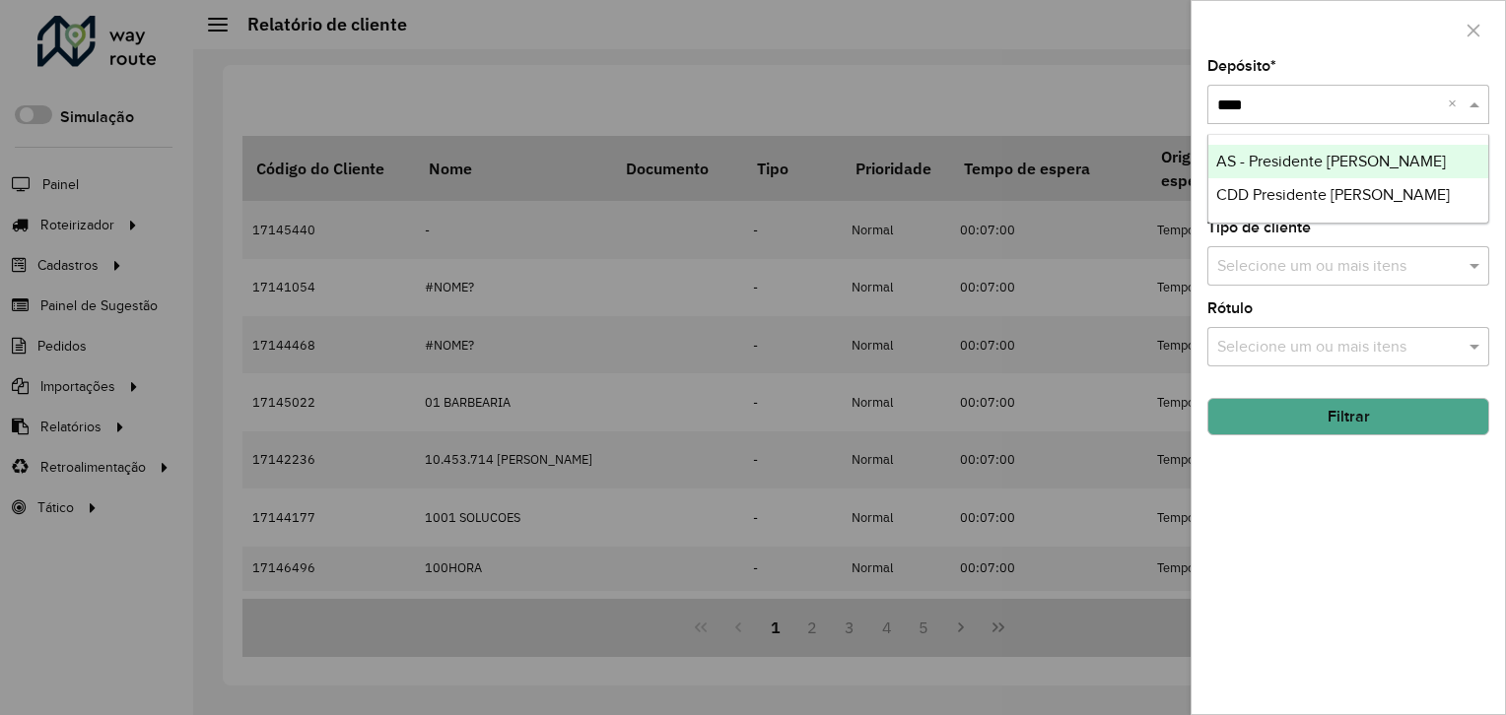
type input "*****"
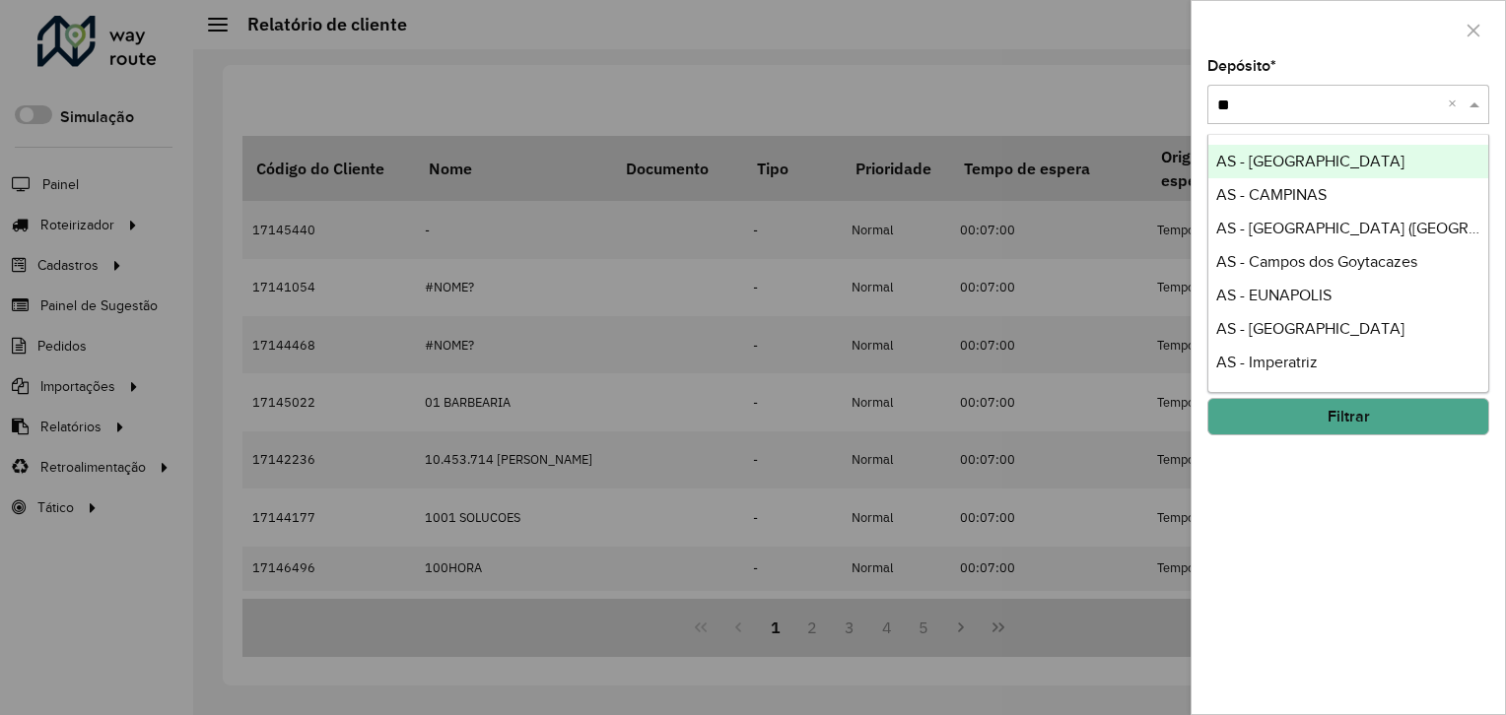
type input "***"
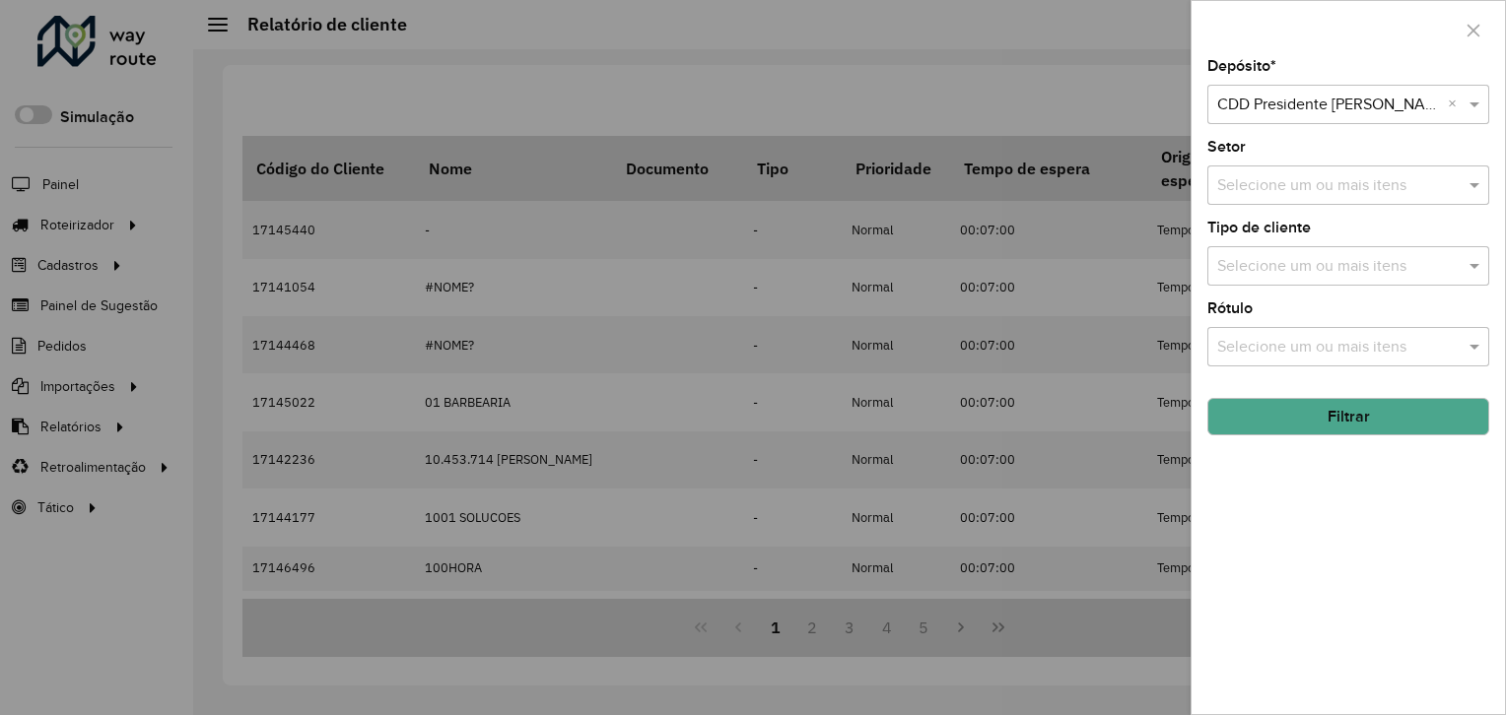
click at [1301, 407] on button "Filtrar" at bounding box center [1348, 416] width 282 height 37
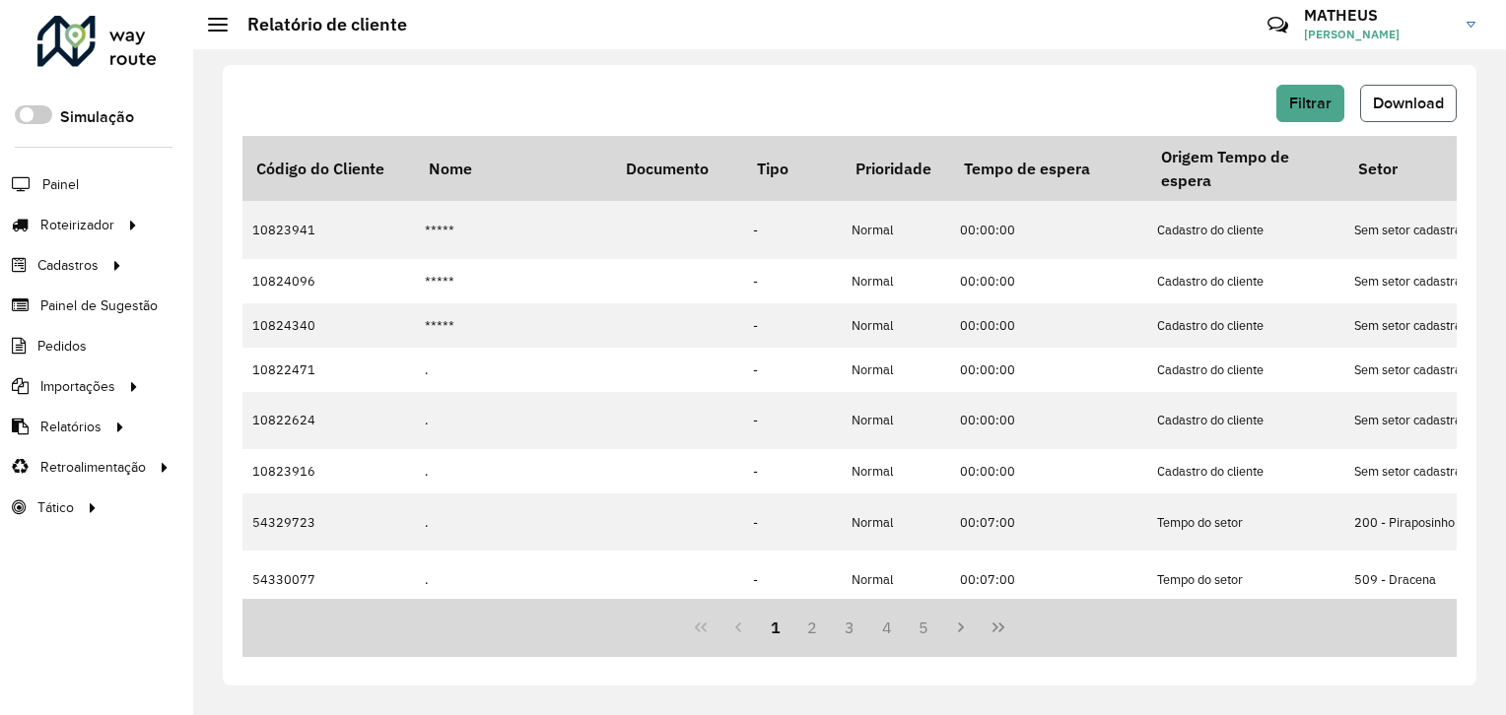
click at [1410, 102] on span "Download" at bounding box center [1408, 103] width 71 height 17
click at [1324, 107] on span "Filtrar" at bounding box center [1310, 103] width 42 height 17
click at [1307, 100] on span "Filtrar" at bounding box center [1310, 103] width 42 height 17
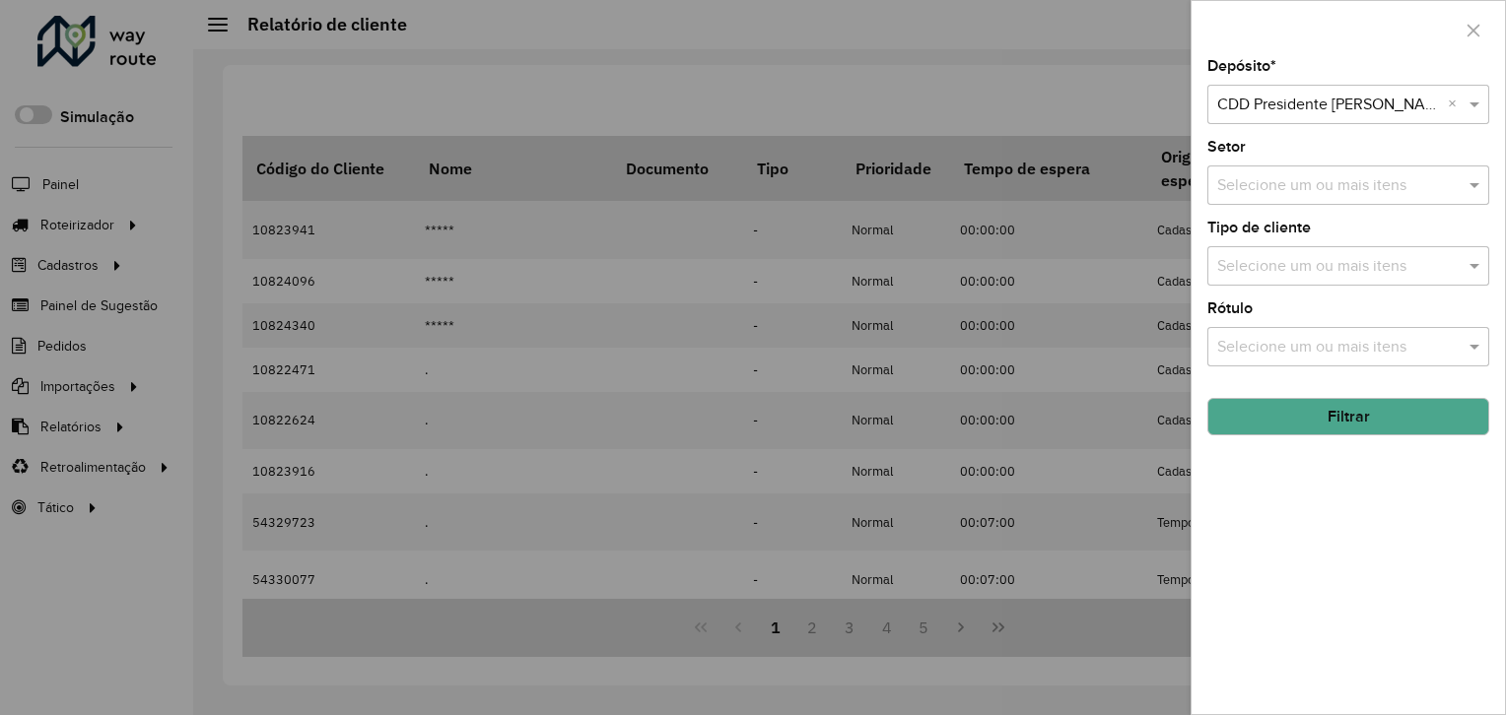
click at [1301, 97] on input "text" at bounding box center [1328, 106] width 223 height 24
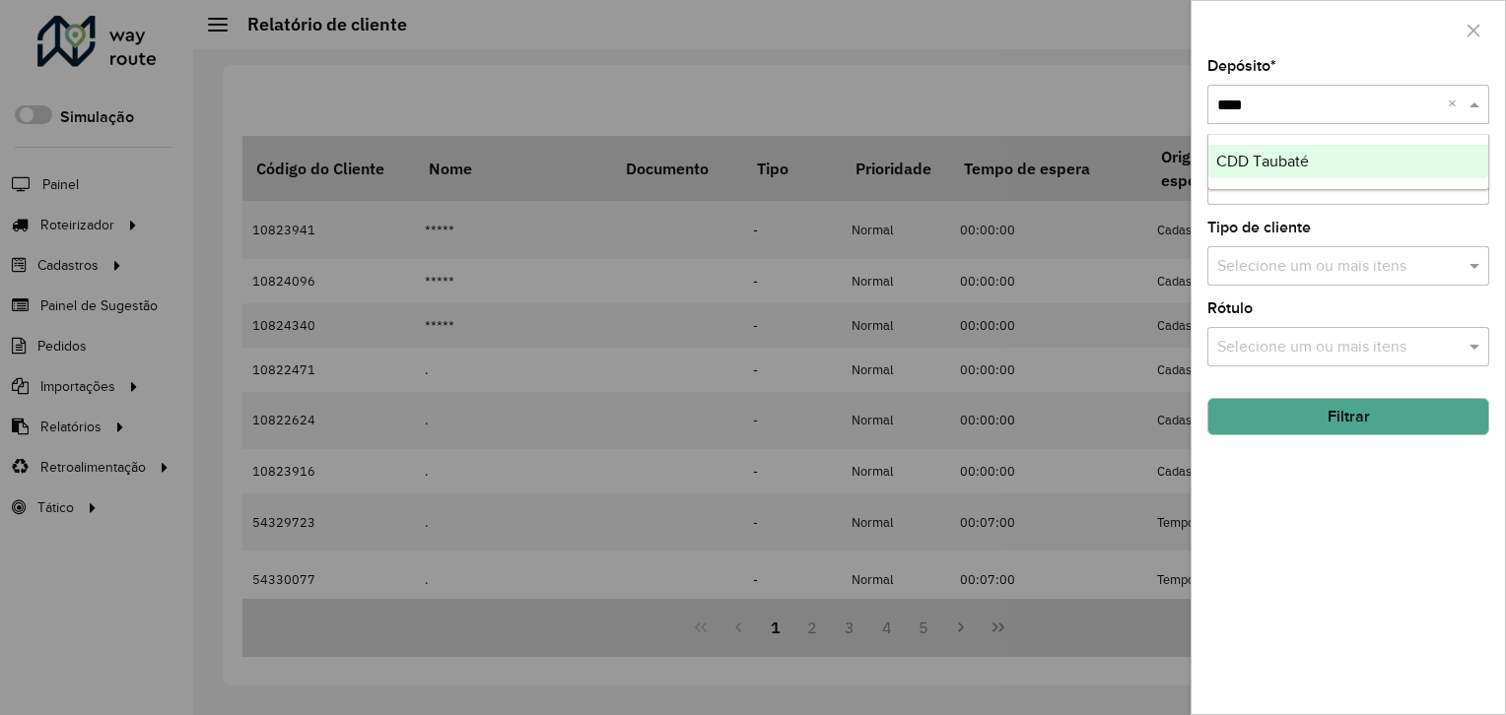
type input "*****"
click at [1317, 401] on button "Filtrar" at bounding box center [1348, 416] width 282 height 37
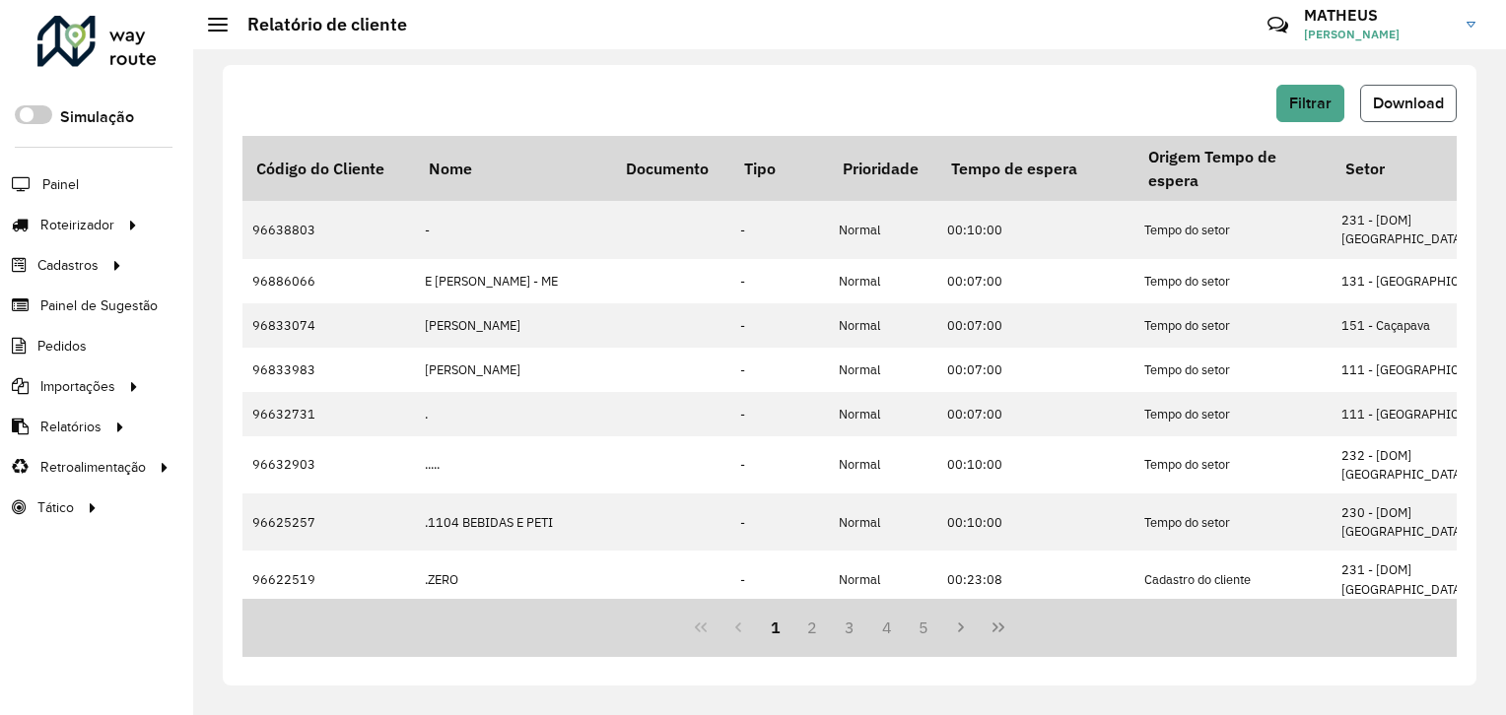
click at [1413, 102] on span "Download" at bounding box center [1408, 103] width 71 height 17
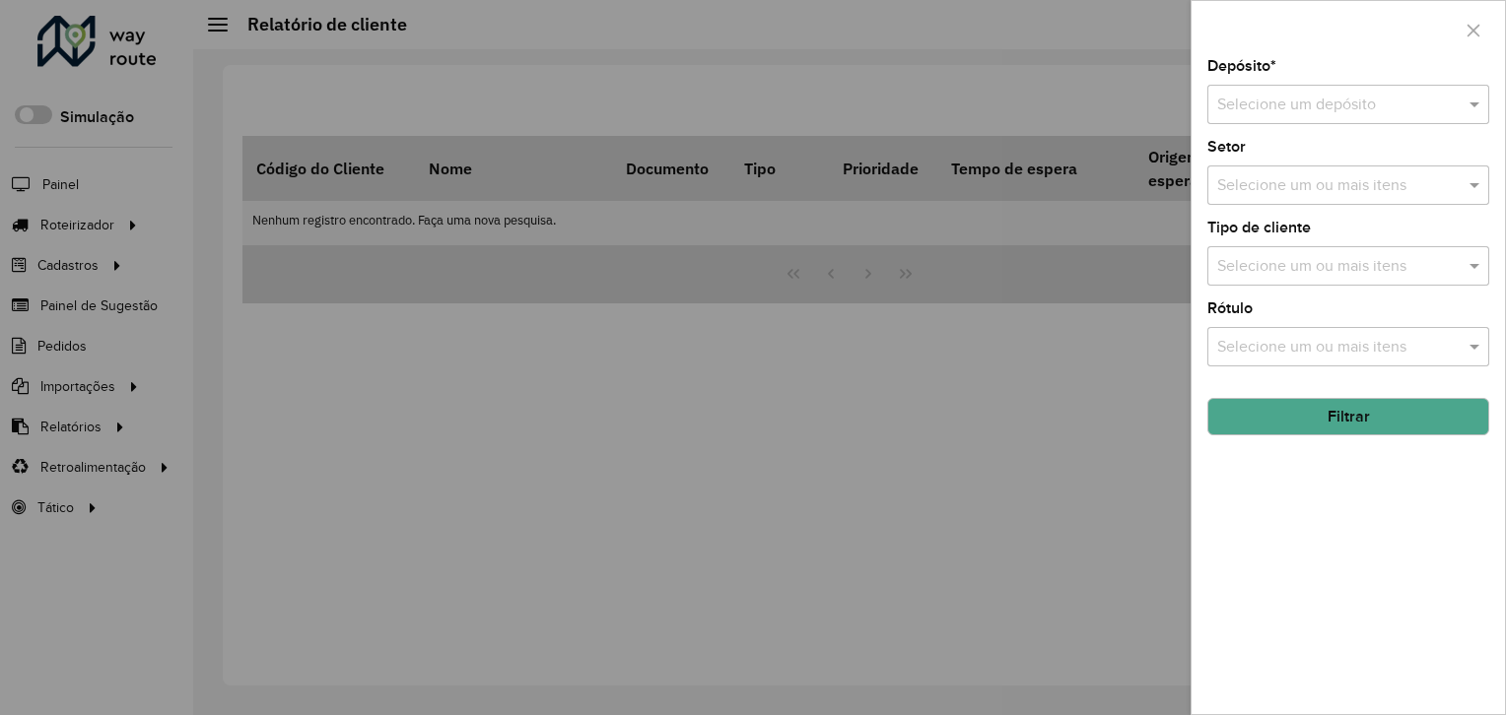
click at [1264, 100] on input "text" at bounding box center [1328, 106] width 223 height 24
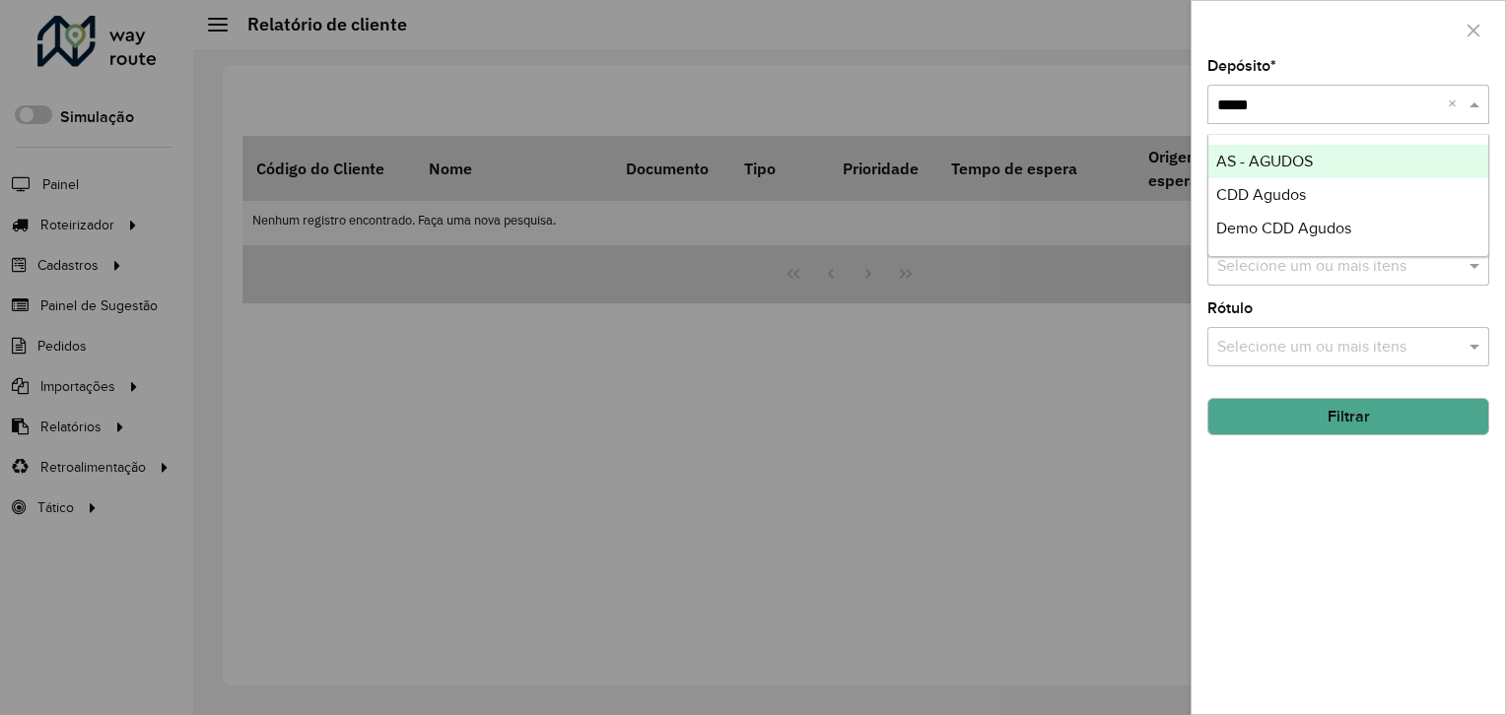
type input "******"
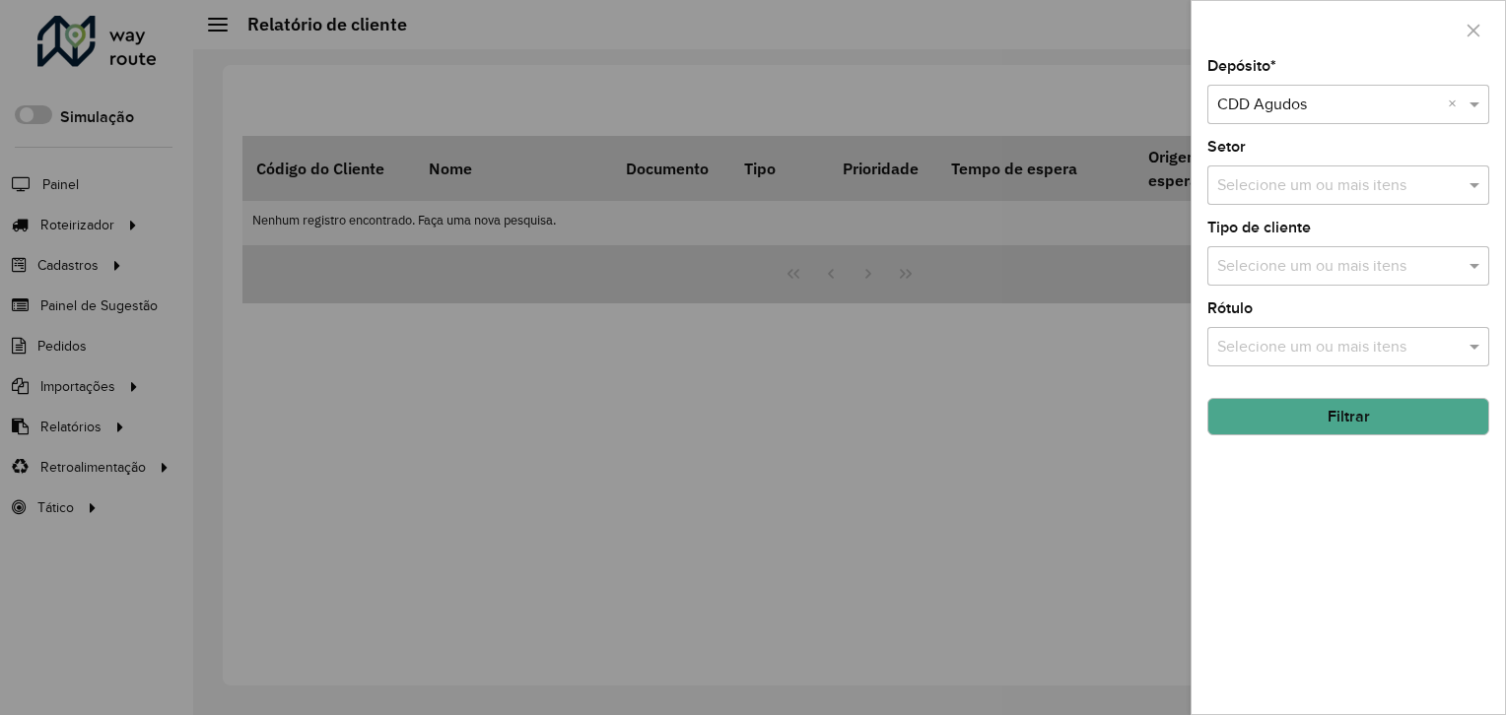
click at [1270, 410] on button "Filtrar" at bounding box center [1348, 416] width 282 height 37
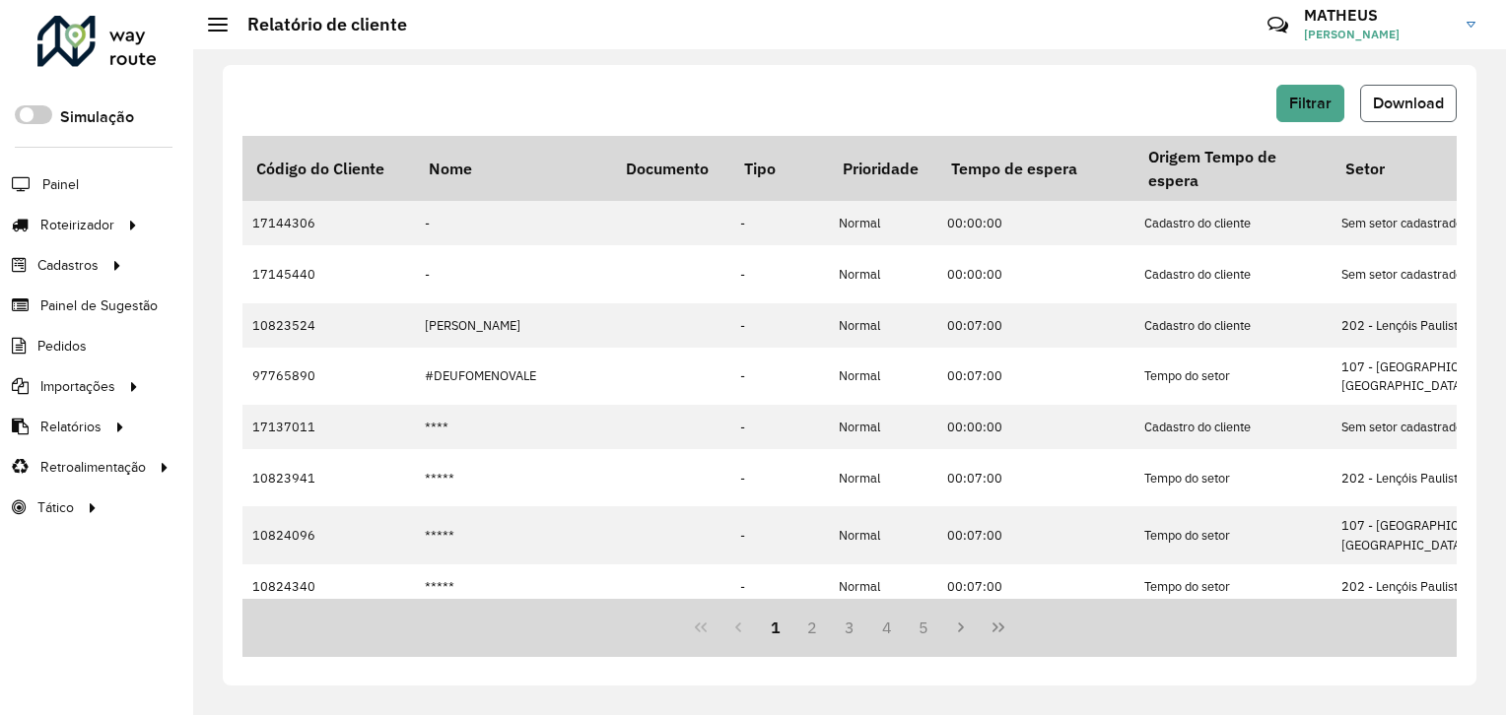
click at [1411, 106] on span "Download" at bounding box center [1408, 103] width 71 height 17
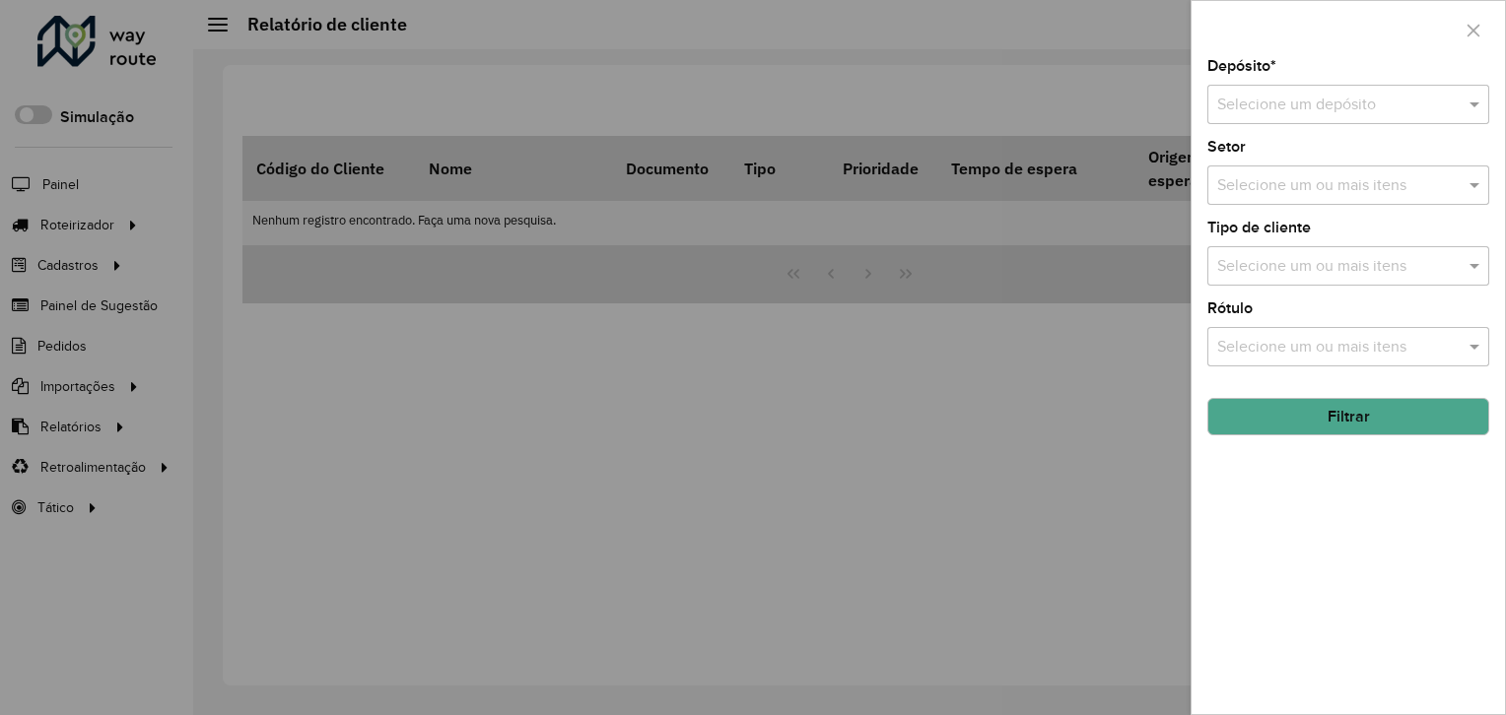
click at [1272, 125] on div "Depósito * Selecione um depósito Setor Selecione um ou mais itens Tipo de clien…" at bounding box center [1347, 386] width 313 height 655
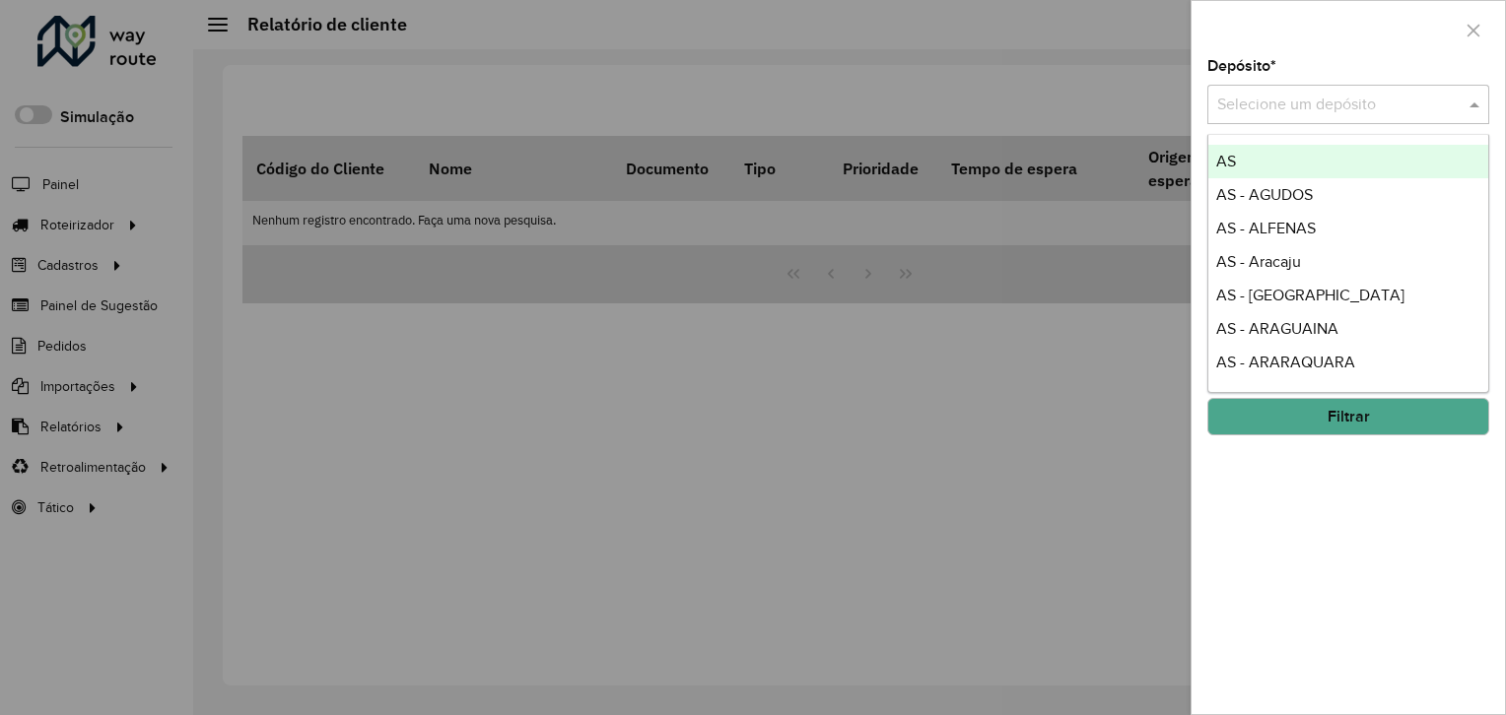
click at [1298, 102] on input "text" at bounding box center [1328, 106] width 223 height 24
type input "***"
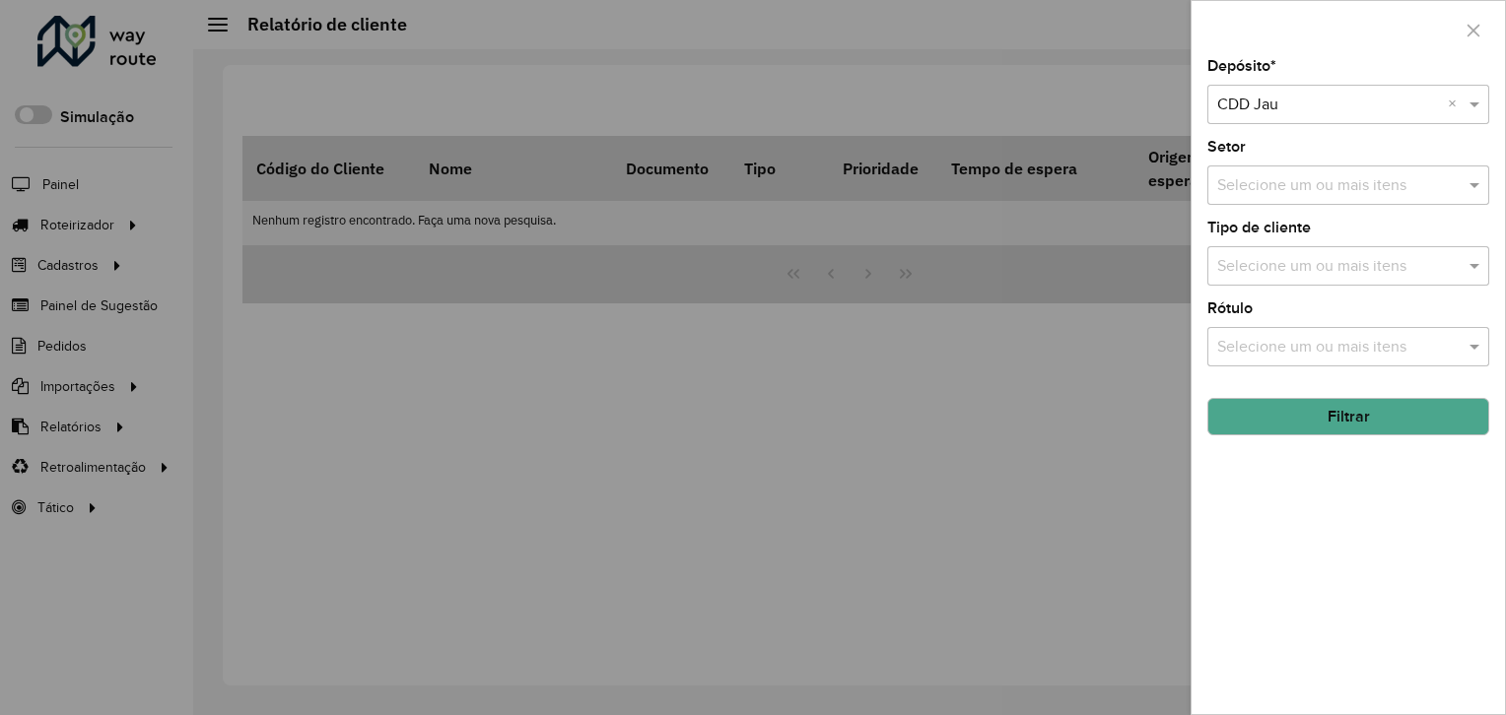
click at [1381, 414] on button "Filtrar" at bounding box center [1348, 416] width 282 height 37
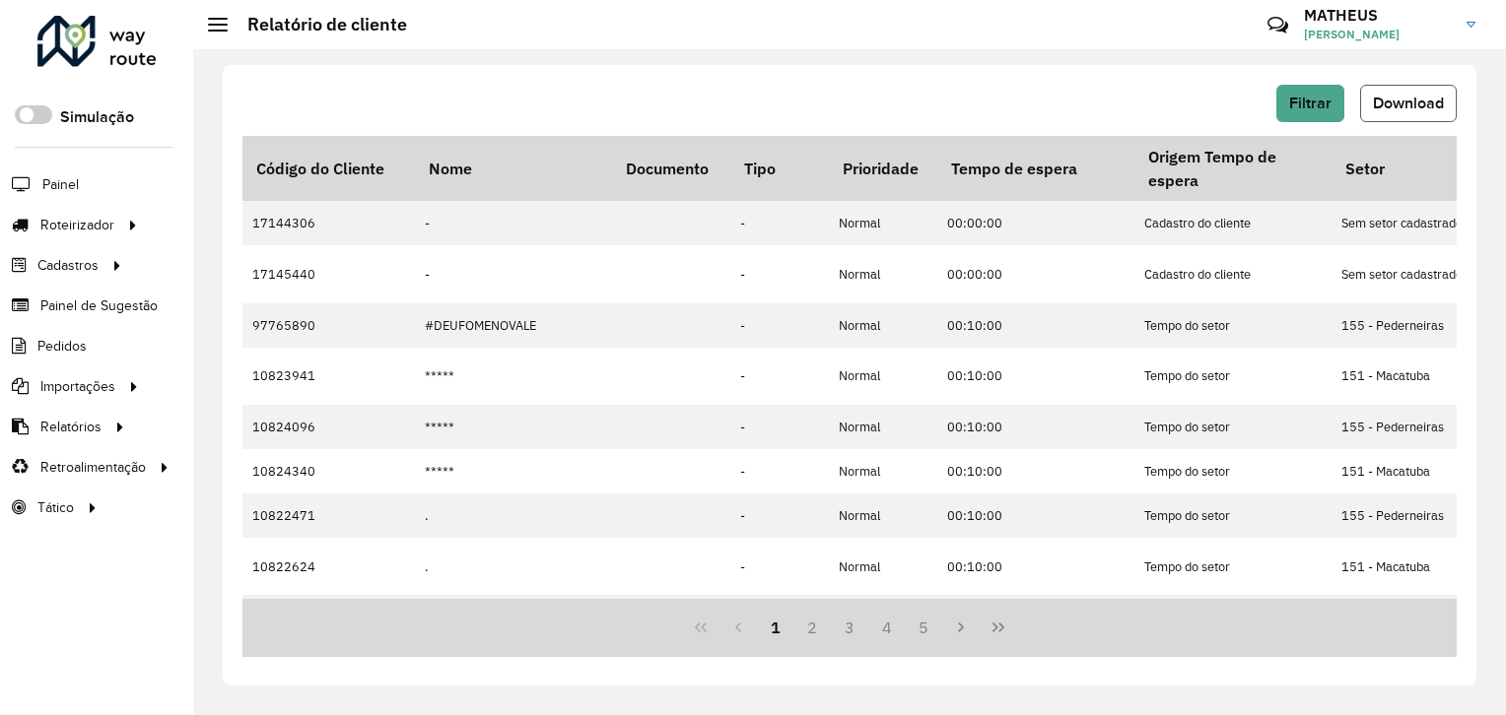
click at [1407, 93] on button "Download" at bounding box center [1408, 103] width 97 height 37
click at [1321, 88] on button "Filtrar" at bounding box center [1310, 103] width 68 height 37
